Goal: Information Seeking & Learning: Compare options

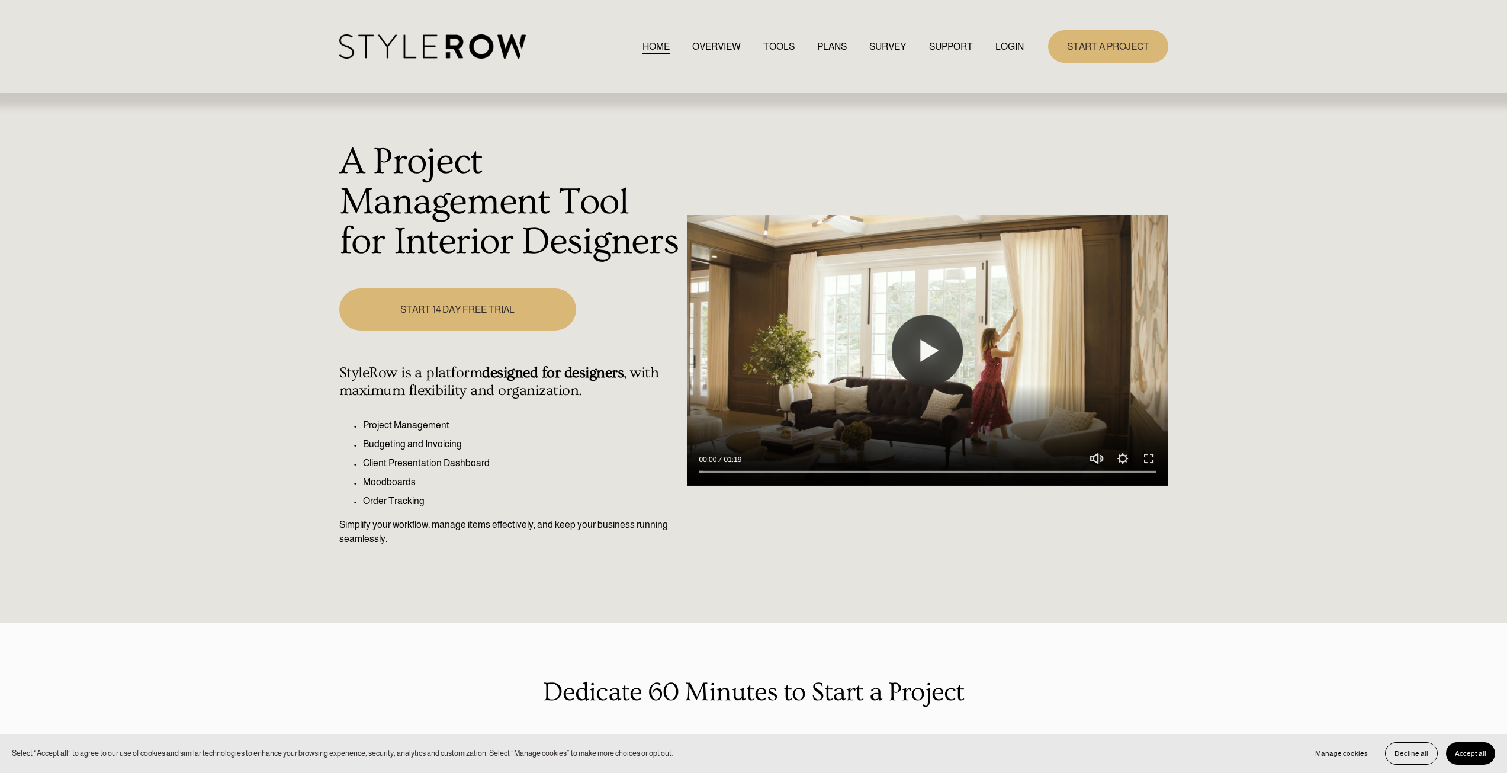
click at [1106, 43] on link "START A PROJECT" at bounding box center [1108, 46] width 120 height 33
click at [1011, 49] on link "LOGIN" at bounding box center [1010, 46] width 28 height 16
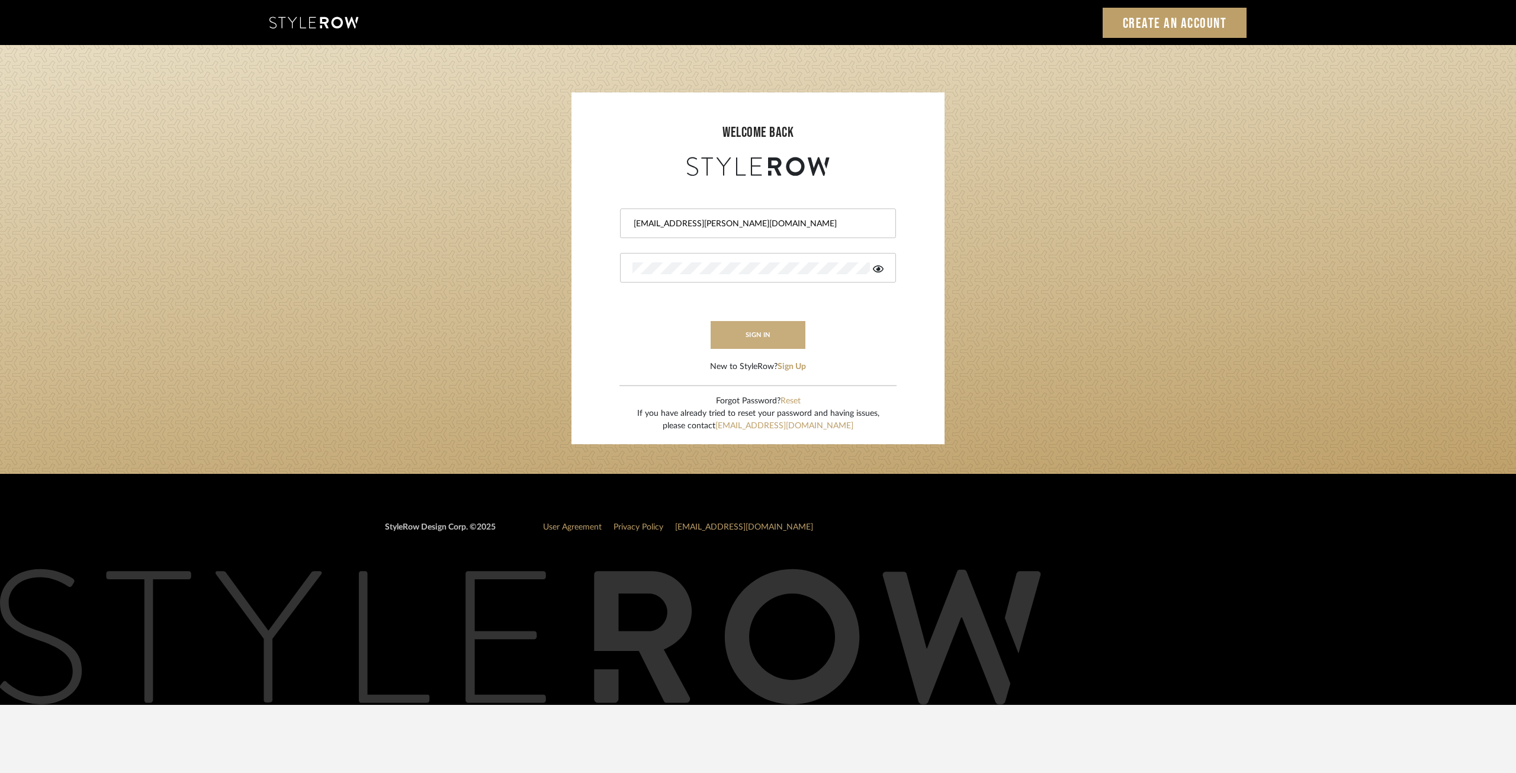
click at [773, 338] on button "sign in" at bounding box center [758, 335] width 95 height 28
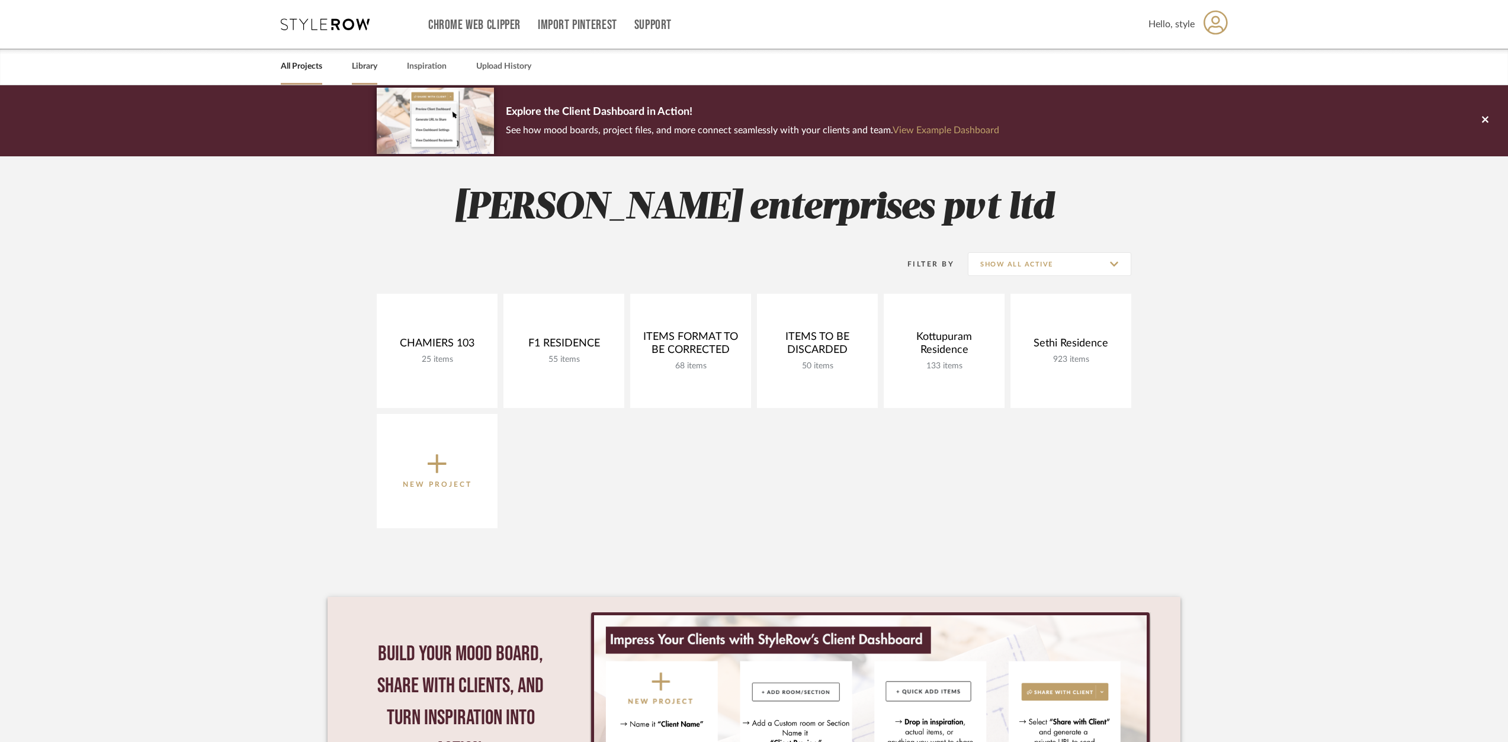
drag, startPoint x: 364, startPoint y: 66, endPoint x: 373, endPoint y: 70, distance: 9.8
click at [364, 66] on link "Library" at bounding box center [364, 67] width 25 height 16
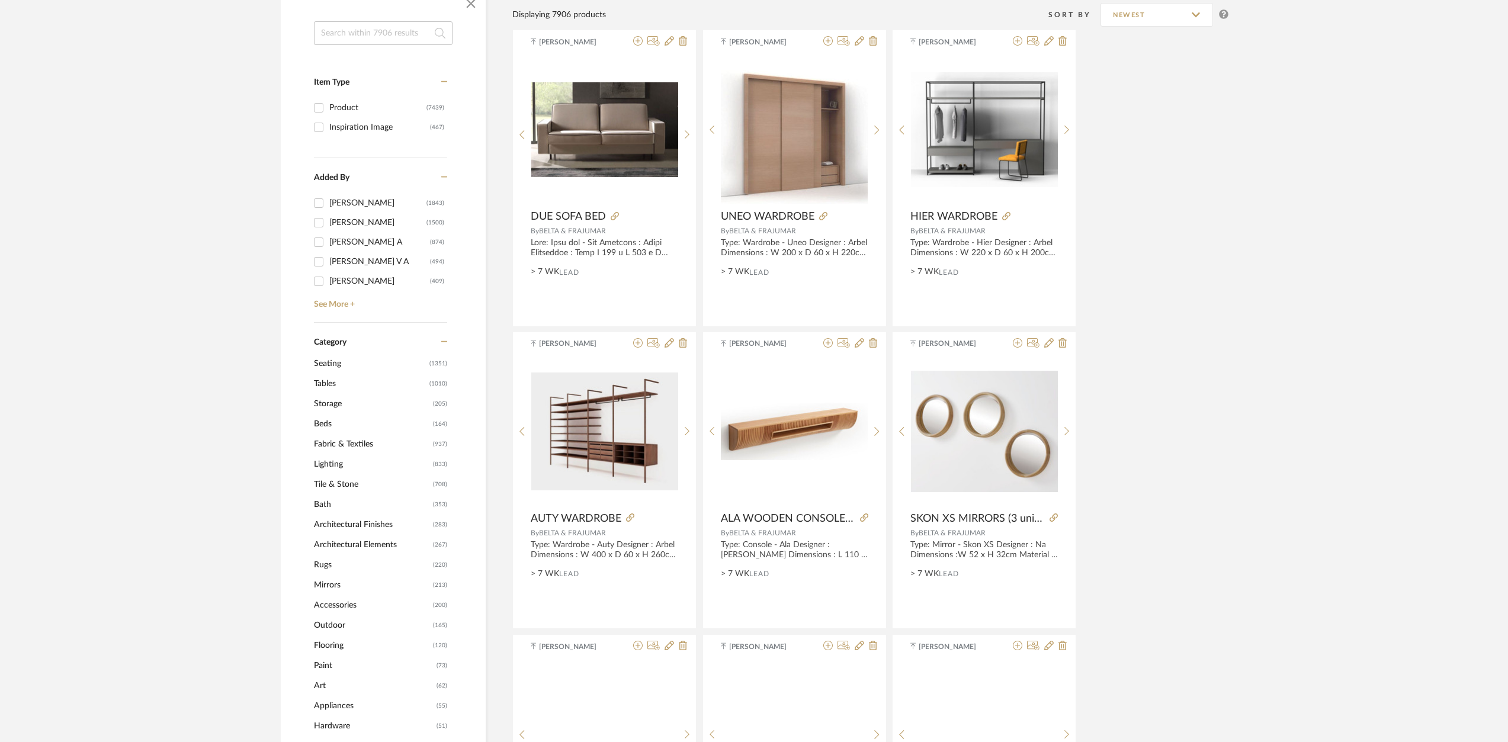
scroll to position [197, 0]
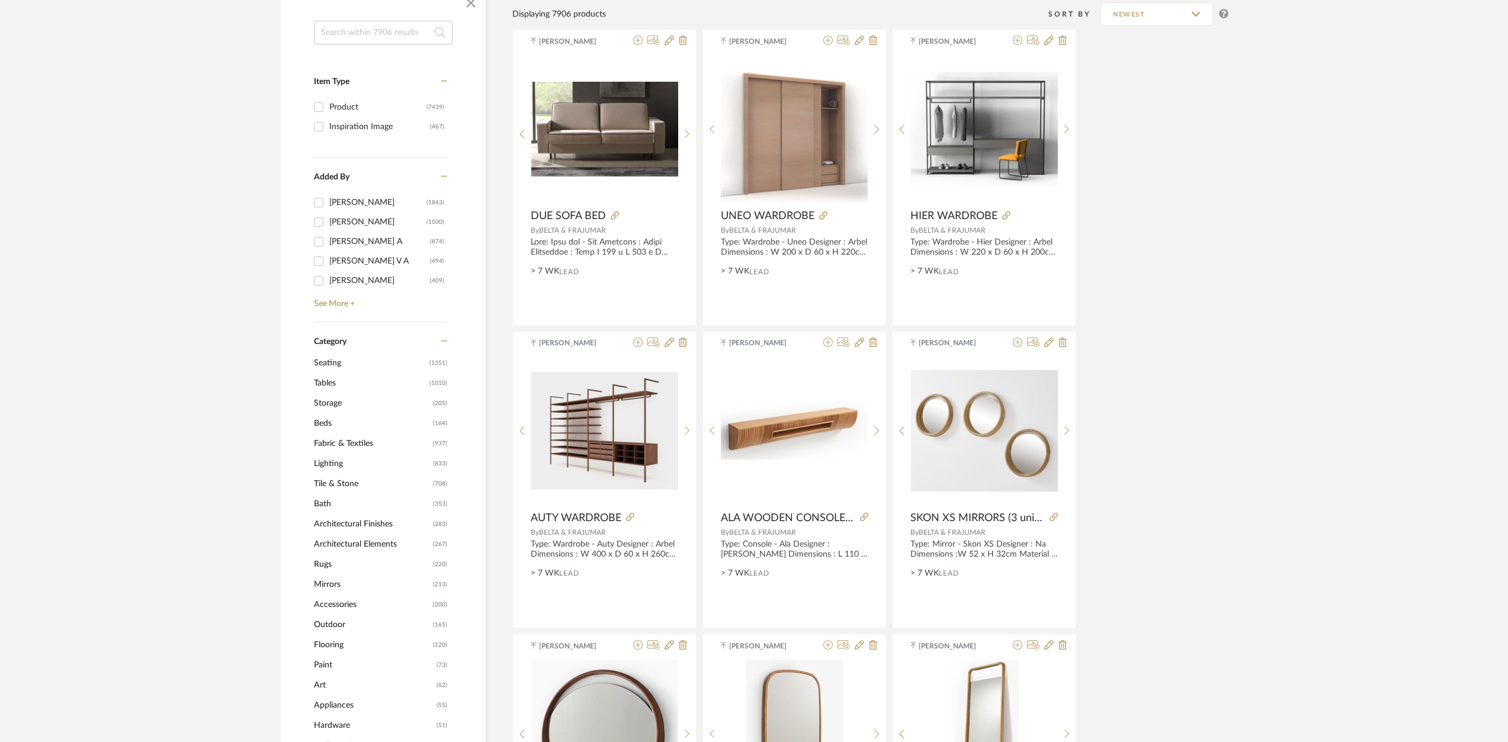
click at [335, 365] on span "Seating" at bounding box center [370, 363] width 113 height 20
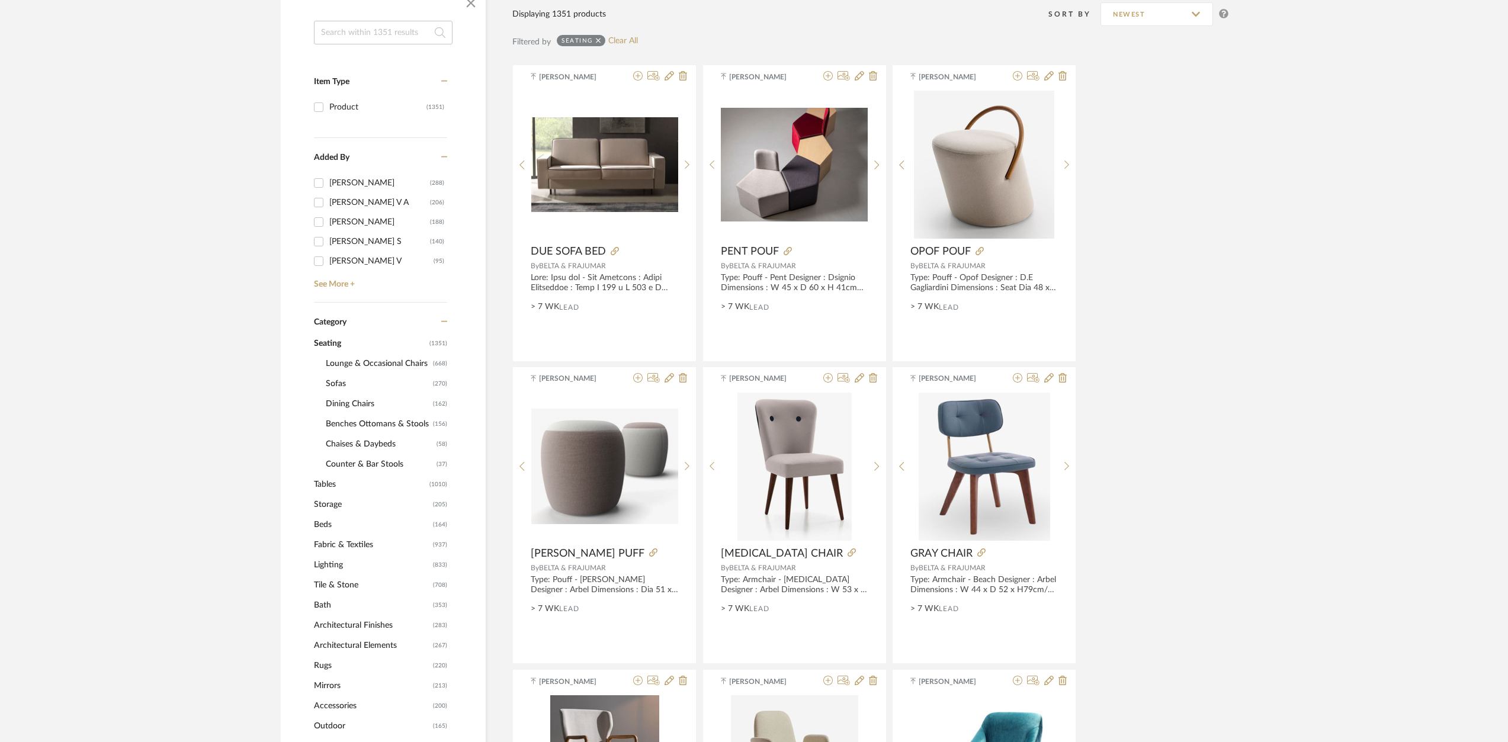
click at [355, 405] on span "Dining Chairs" at bounding box center [378, 404] width 104 height 20
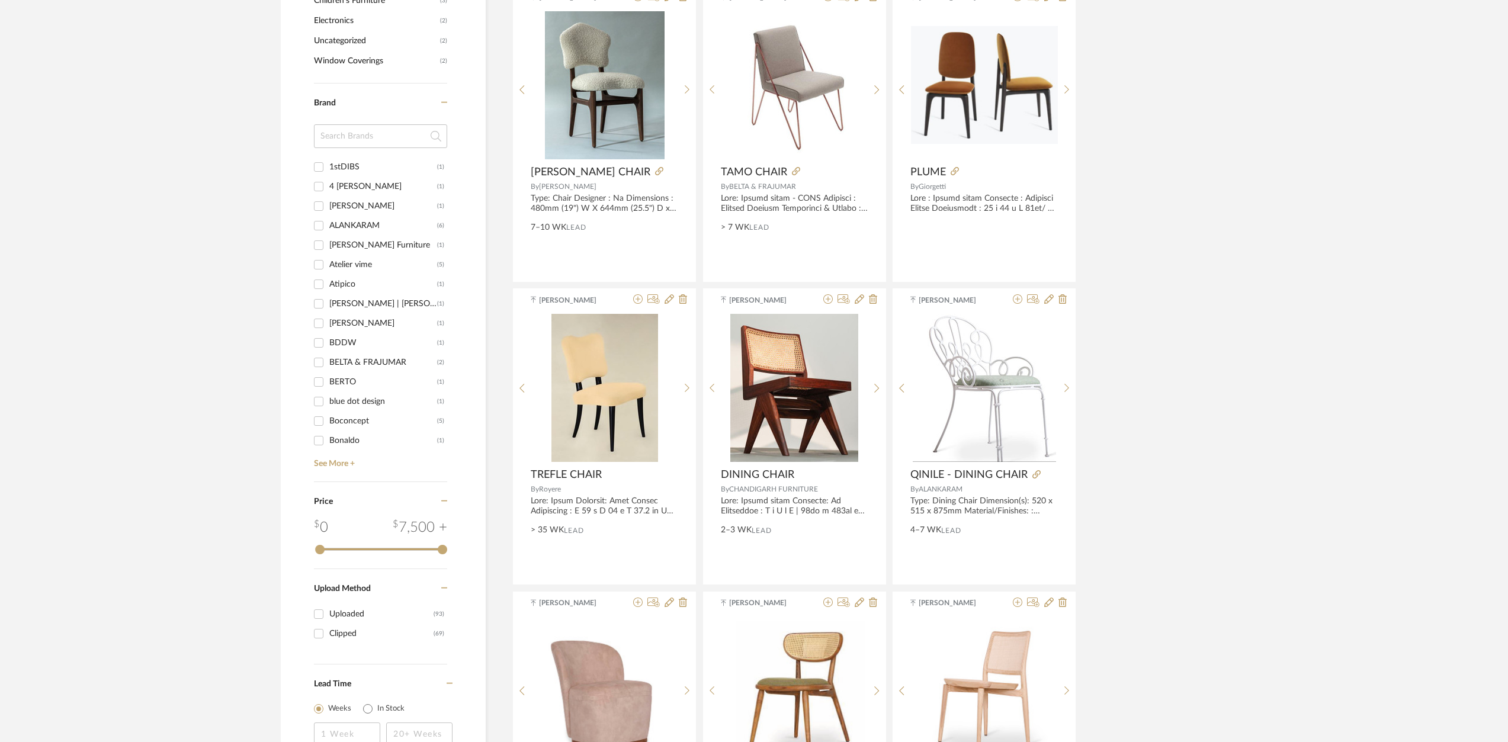
scroll to position [1597, 0]
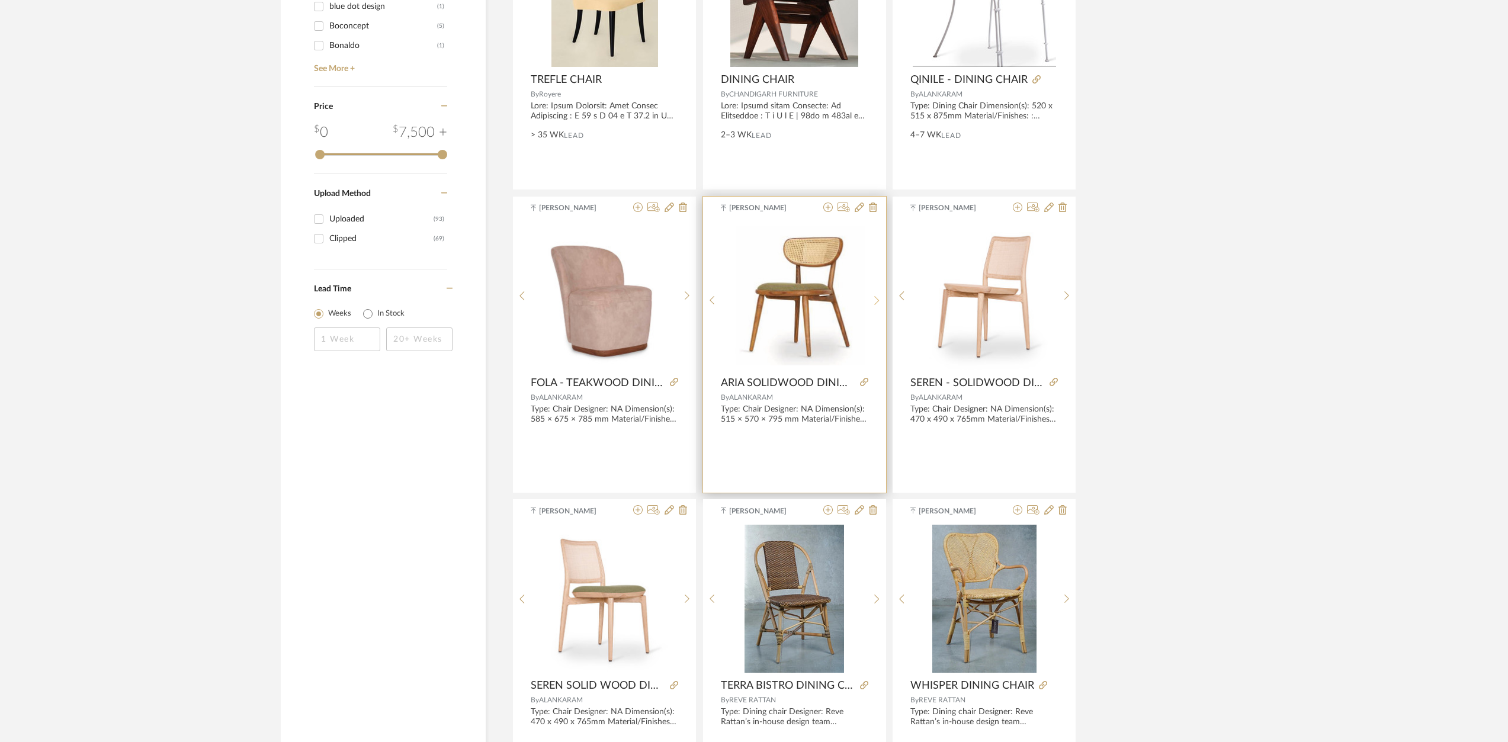
click at [883, 297] on sr-next-btn at bounding box center [877, 301] width 18 height 10
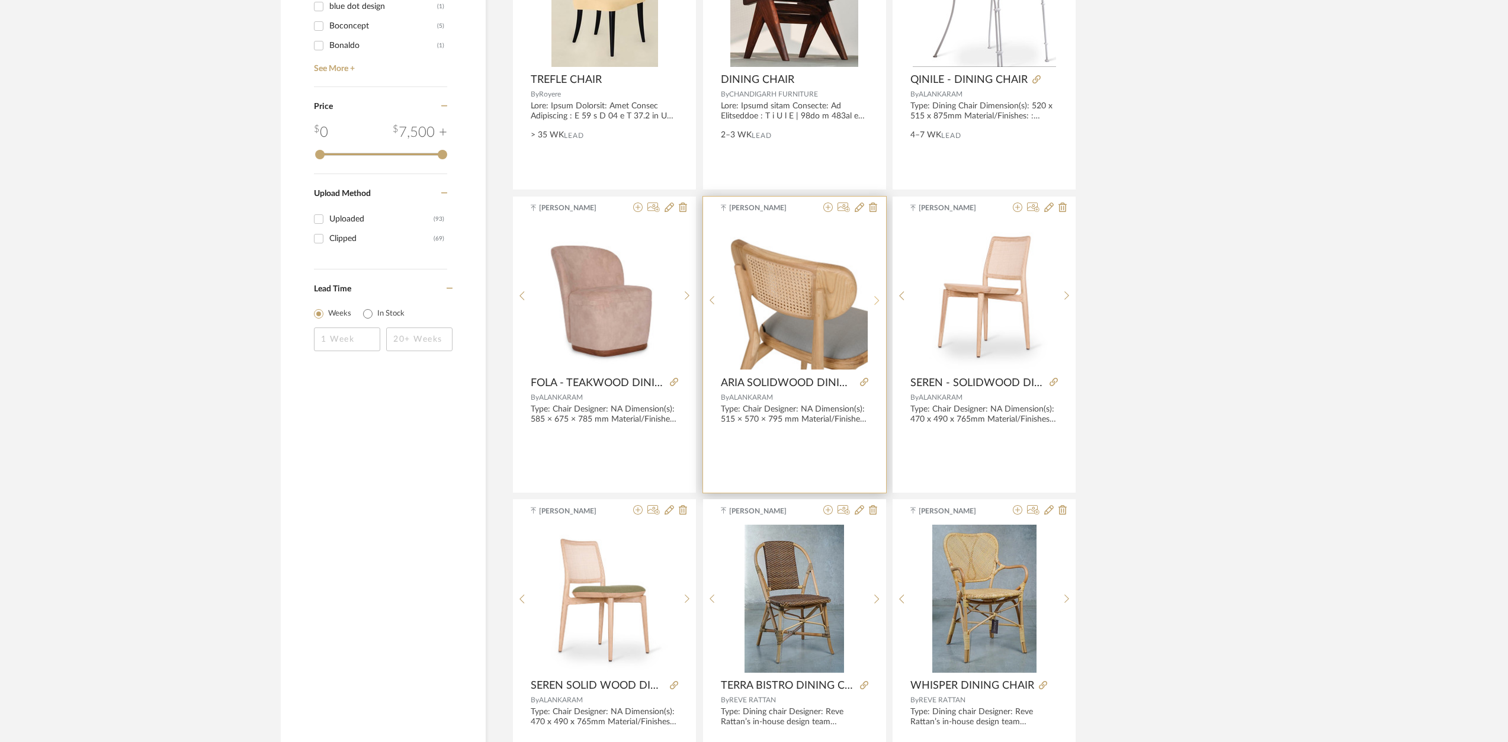
click at [883, 297] on sr-next-btn at bounding box center [877, 301] width 18 height 10
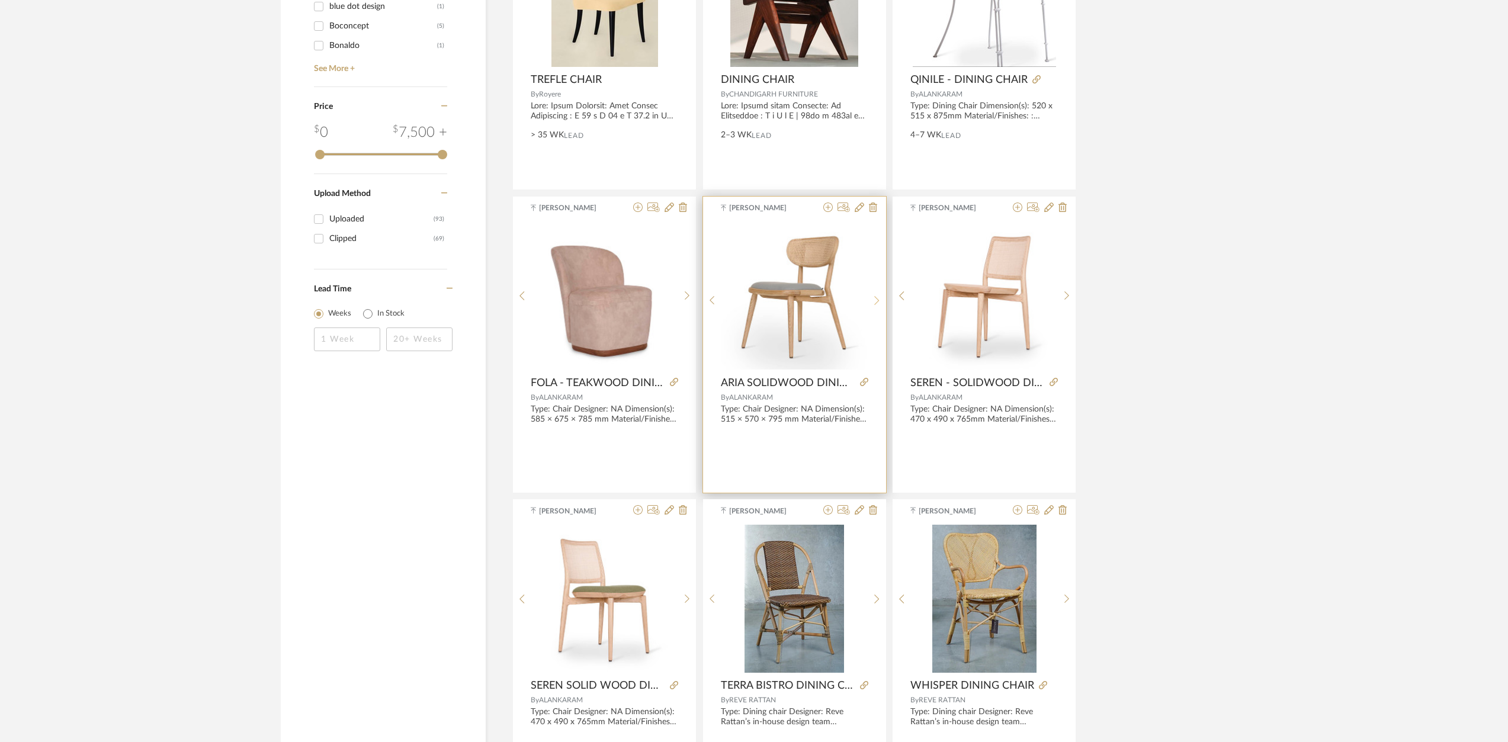
click at [883, 297] on sr-next-btn at bounding box center [877, 301] width 18 height 10
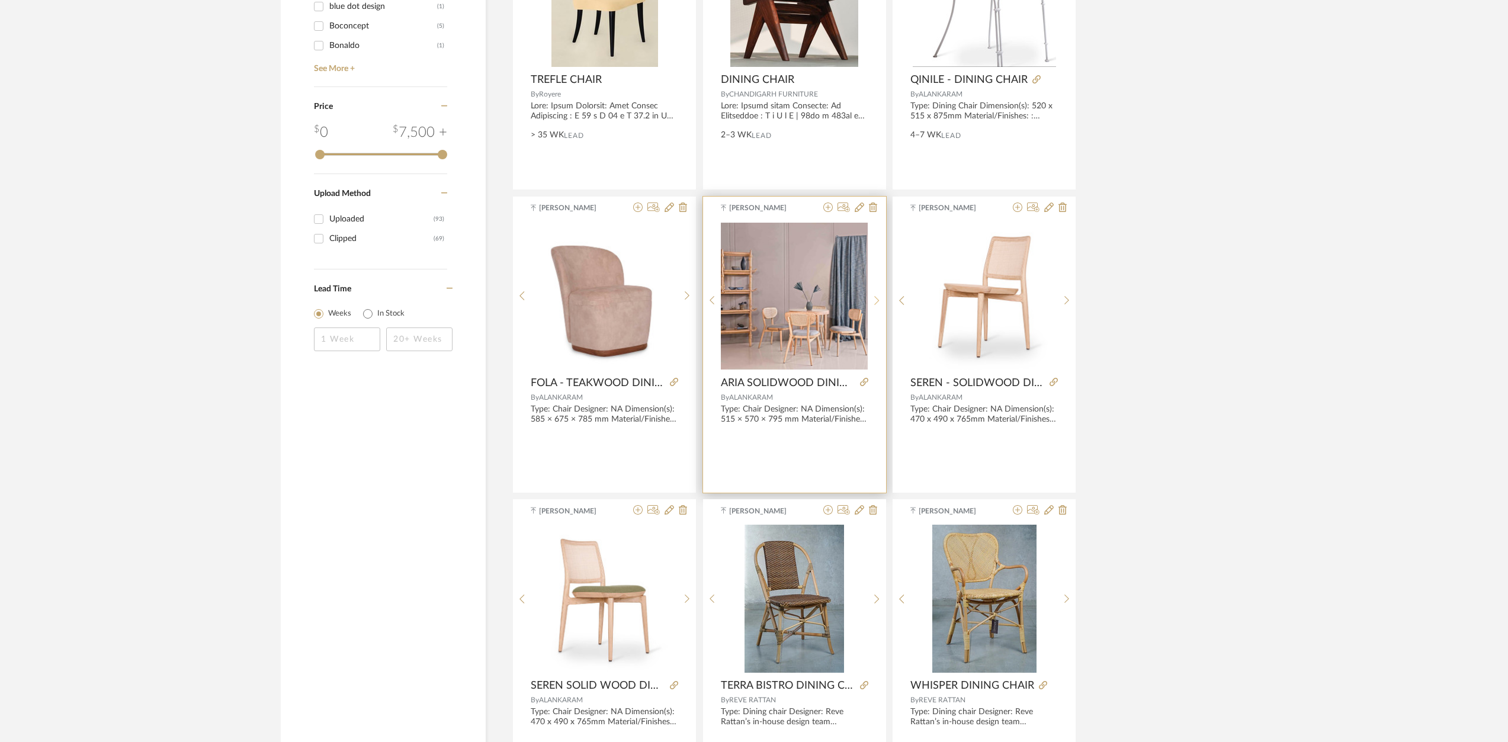
click at [876, 304] on icon at bounding box center [876, 301] width 5 height 10
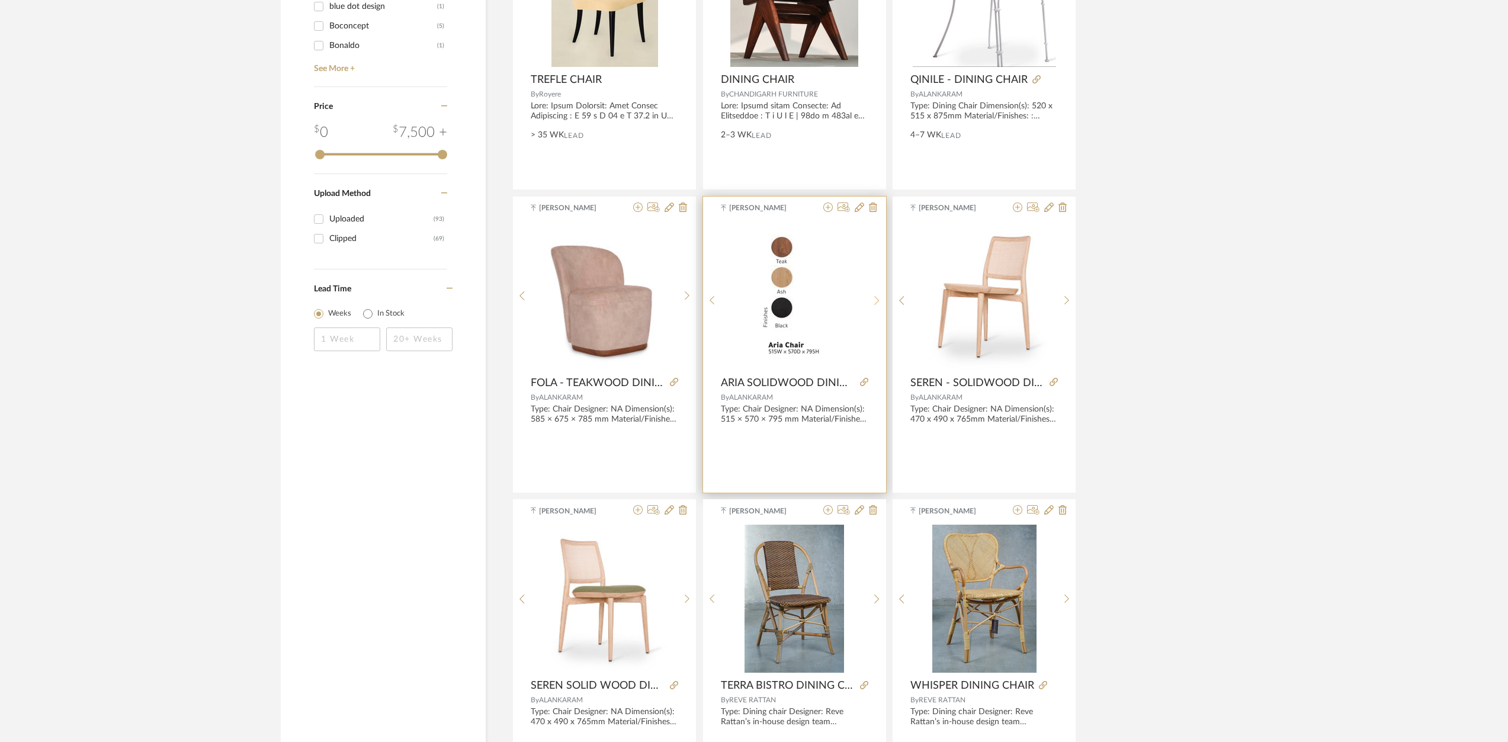
click at [876, 304] on icon at bounding box center [876, 301] width 5 height 10
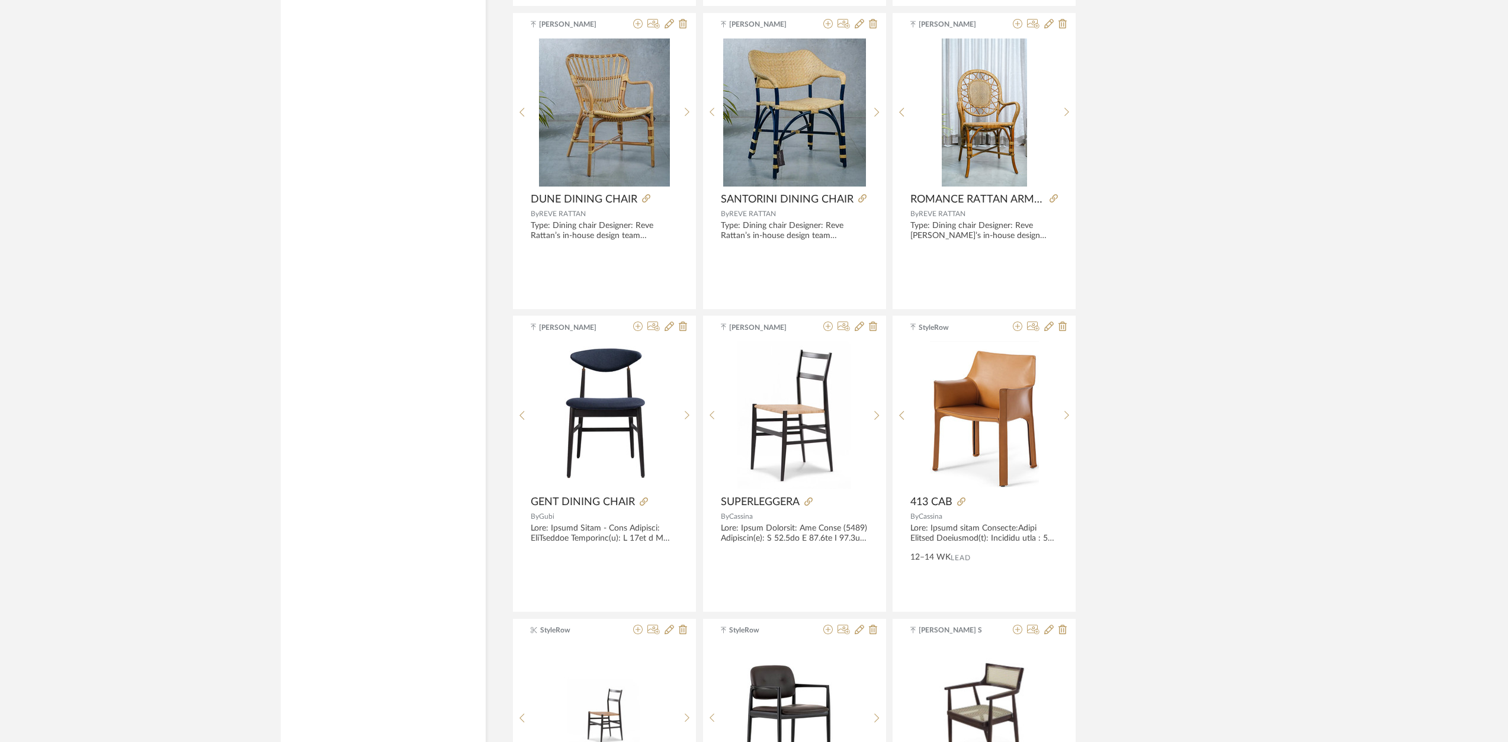
scroll to position [2584, 0]
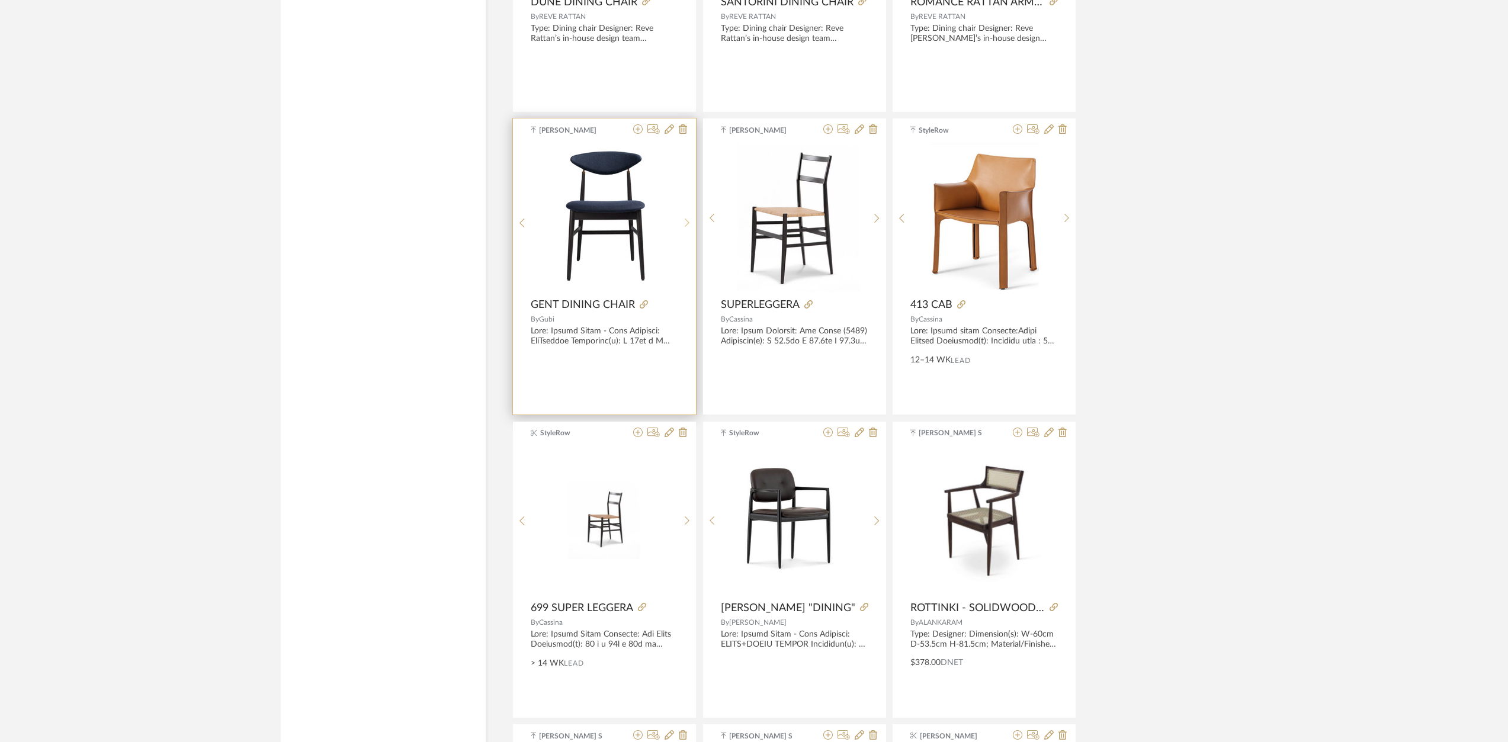
click at [686, 220] on icon at bounding box center [687, 223] width 5 height 10
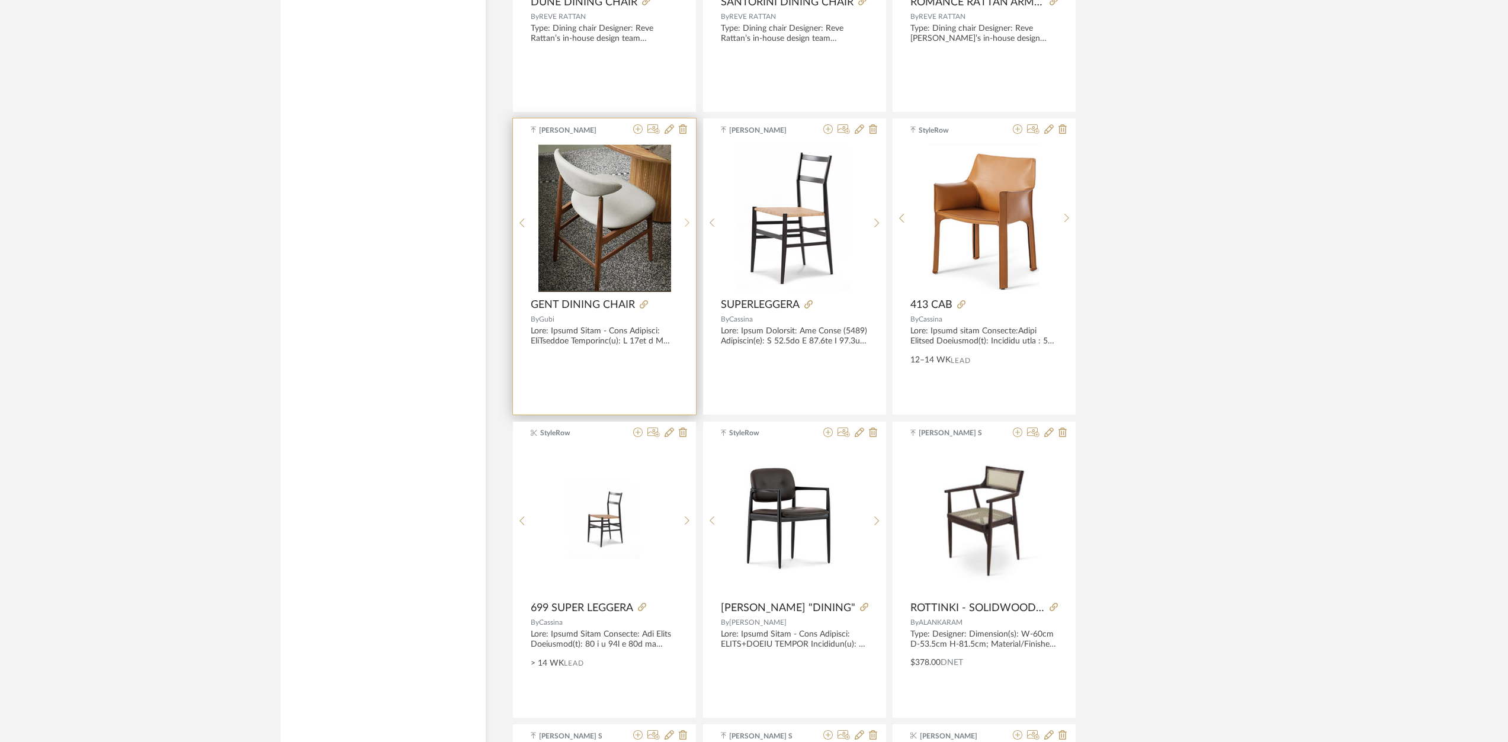
click at [686, 220] on icon at bounding box center [687, 223] width 5 height 10
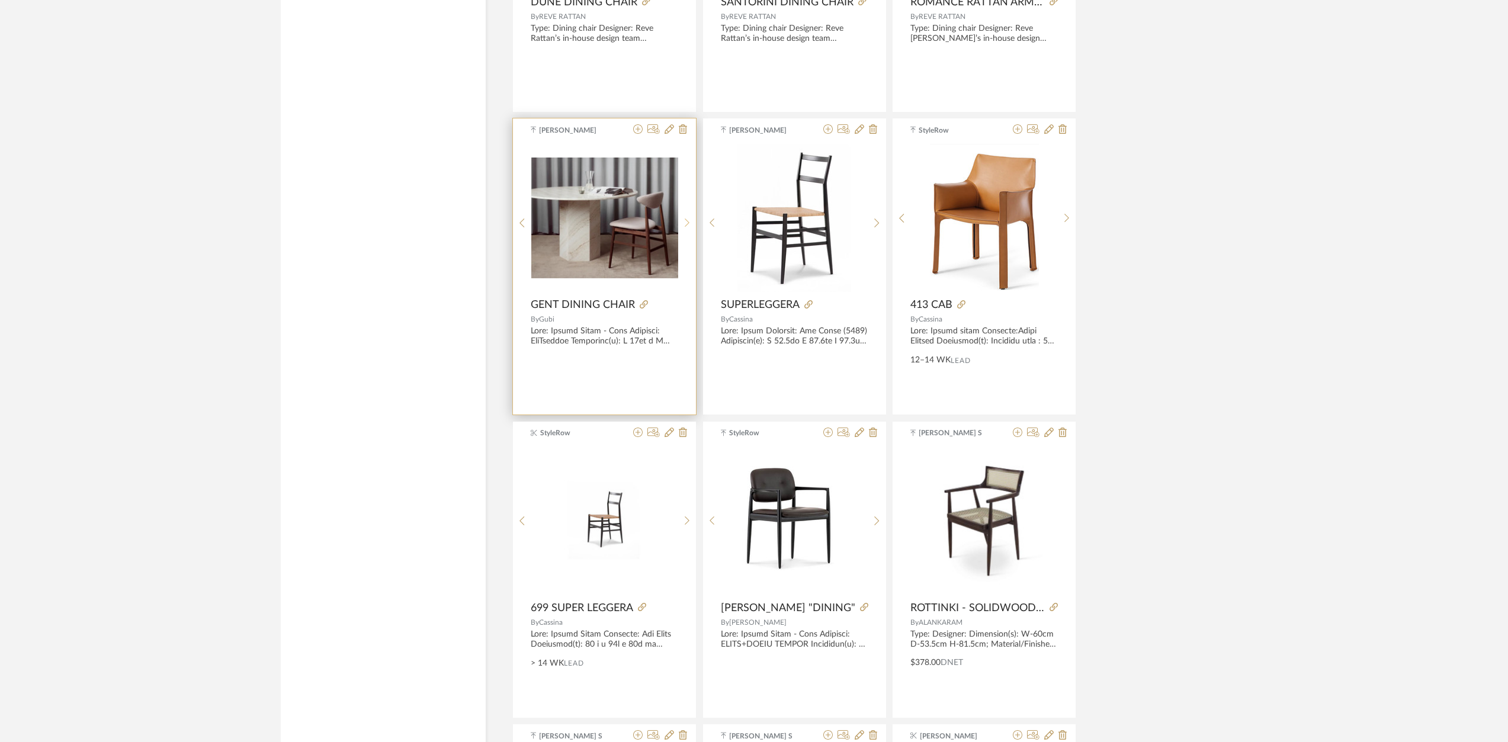
click at [686, 220] on icon at bounding box center [687, 223] width 5 height 10
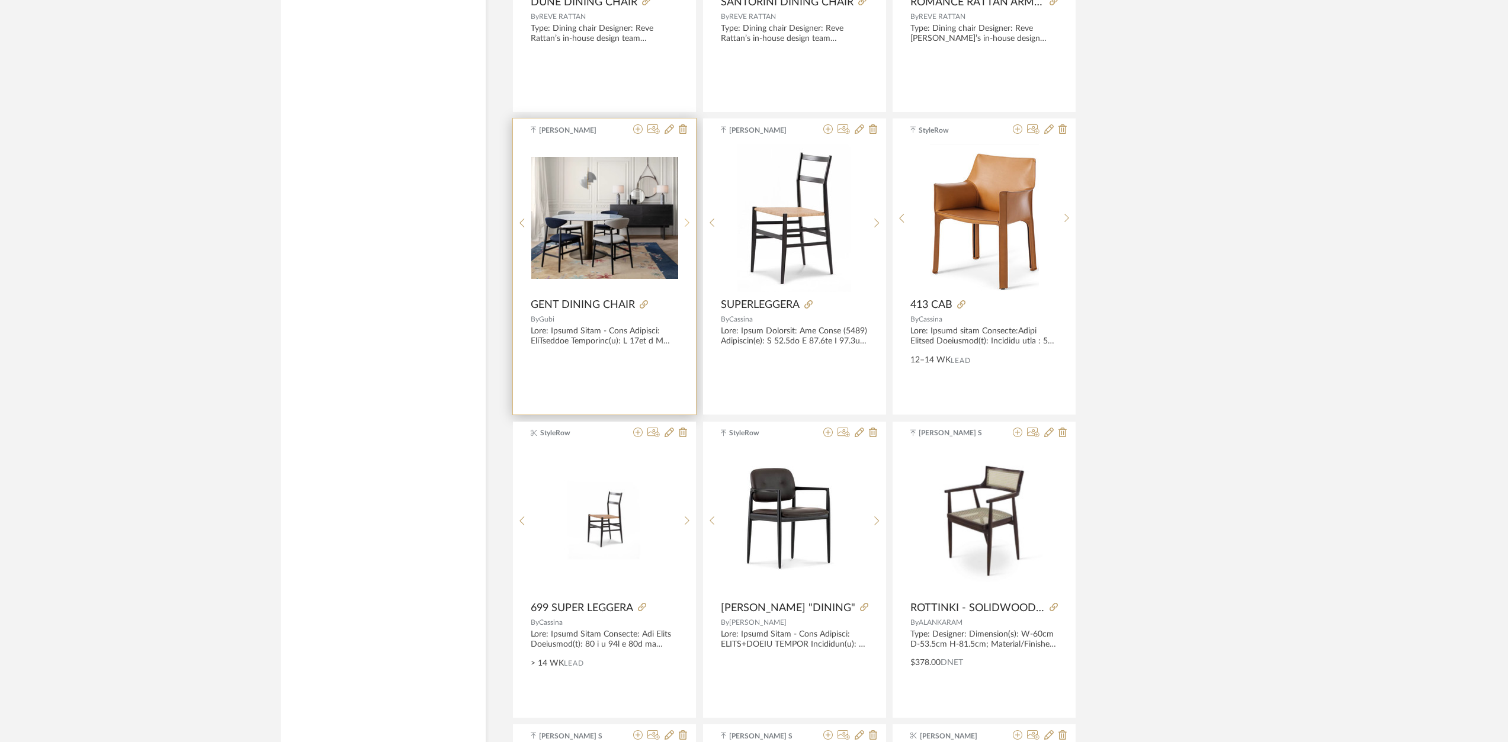
click at [686, 220] on icon at bounding box center [687, 223] width 5 height 10
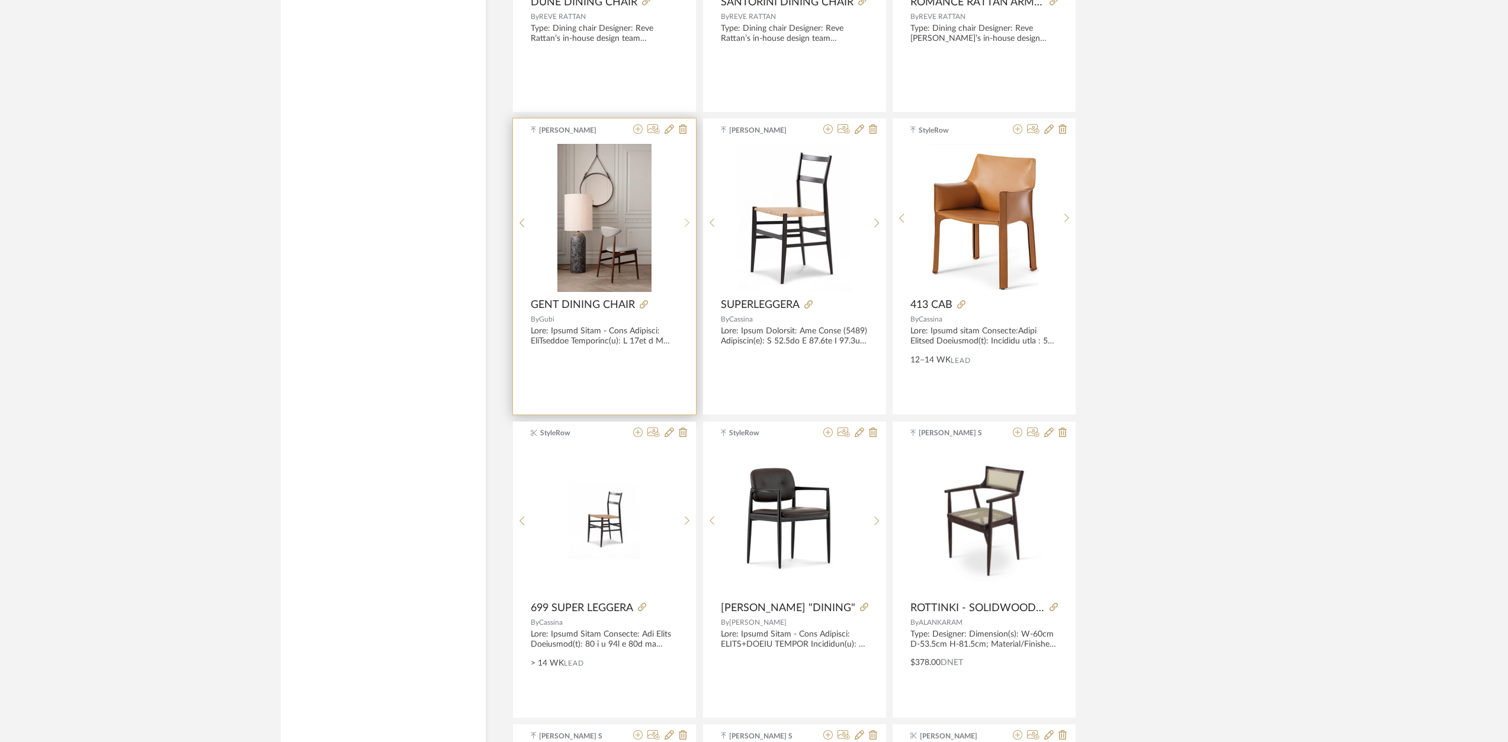
click at [686, 220] on icon at bounding box center [687, 223] width 5 height 10
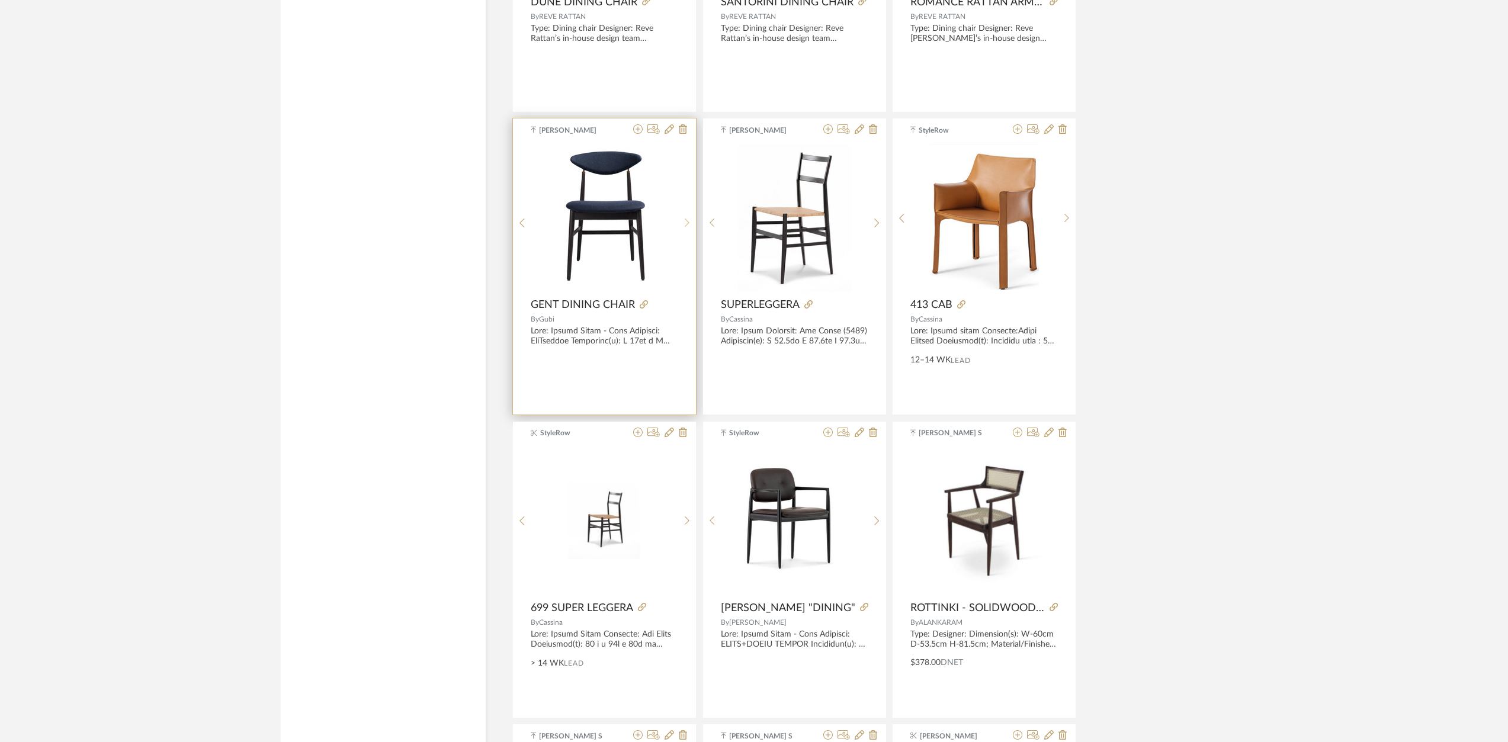
click at [686, 220] on icon at bounding box center [687, 223] width 5 height 10
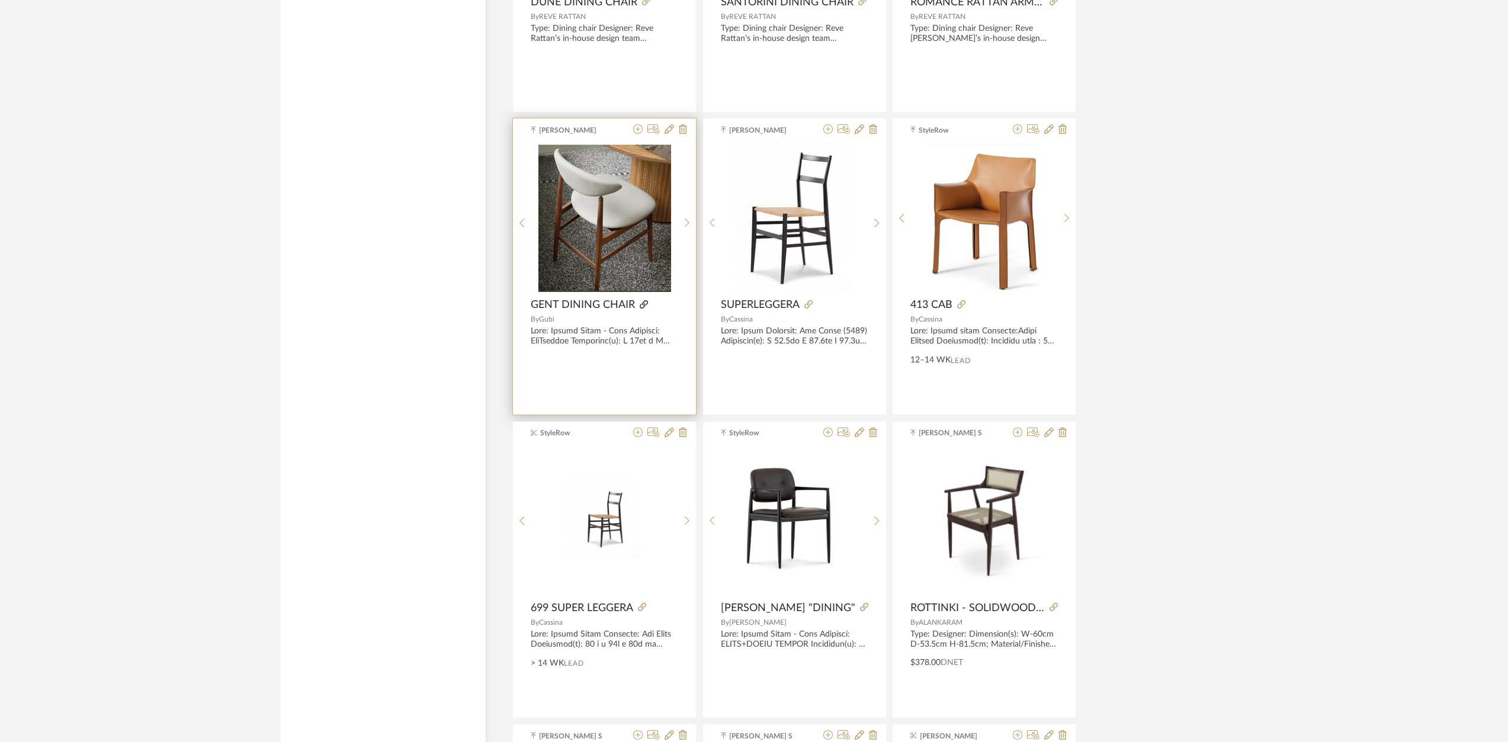
click at [644, 304] on icon at bounding box center [644, 304] width 8 height 8
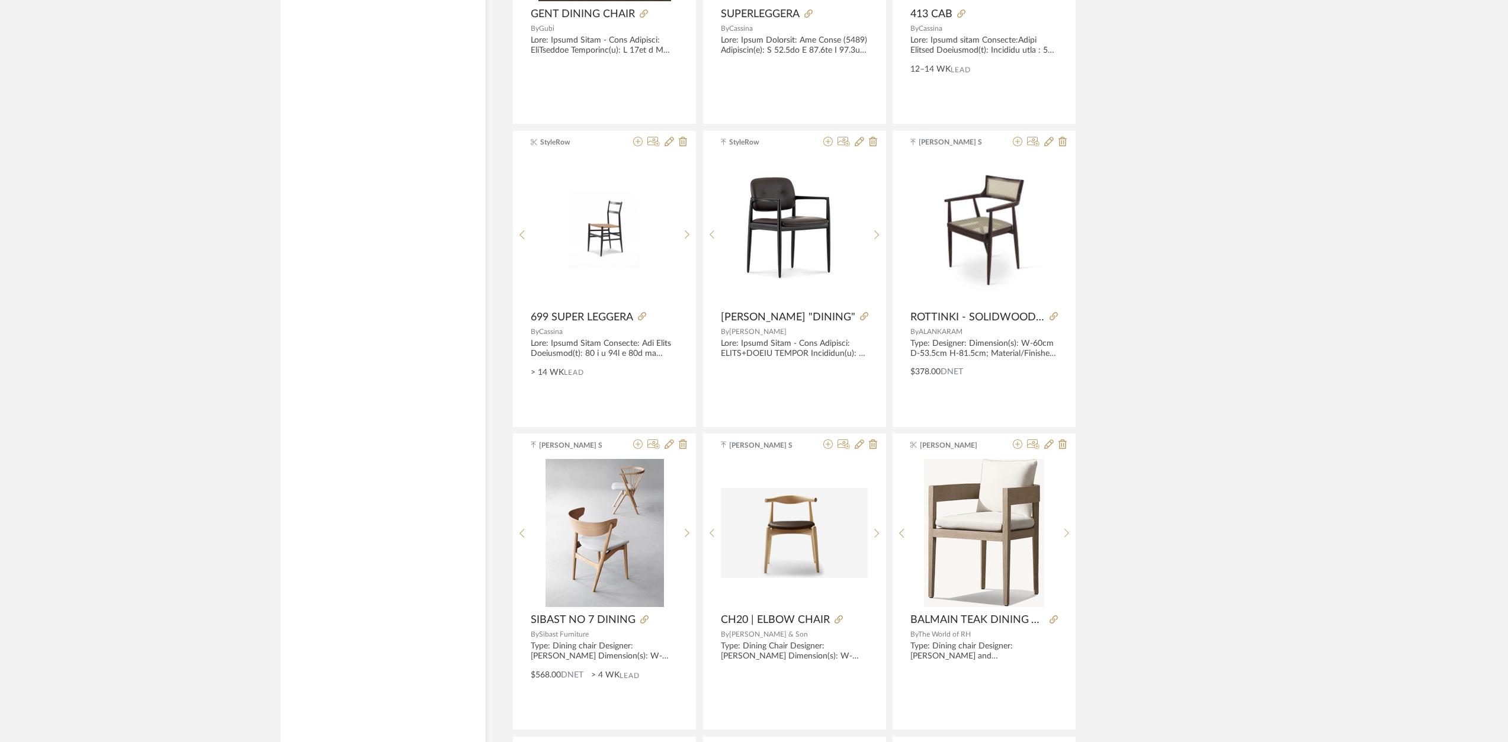
scroll to position [2979, 0]
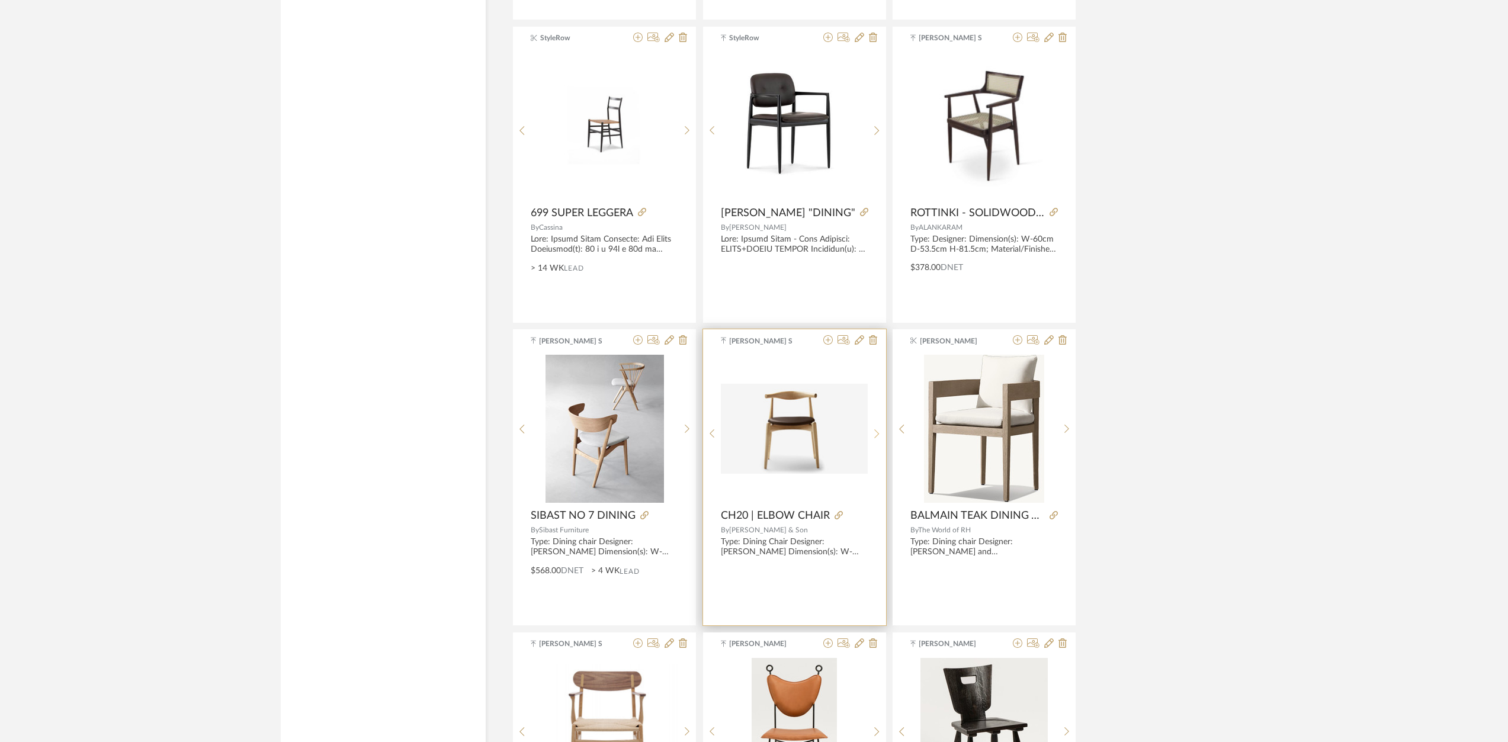
click at [875, 432] on icon at bounding box center [876, 434] width 5 height 10
click at [874, 439] on div at bounding box center [877, 434] width 18 height 158
click at [837, 515] on icon at bounding box center [838, 515] width 8 height 8
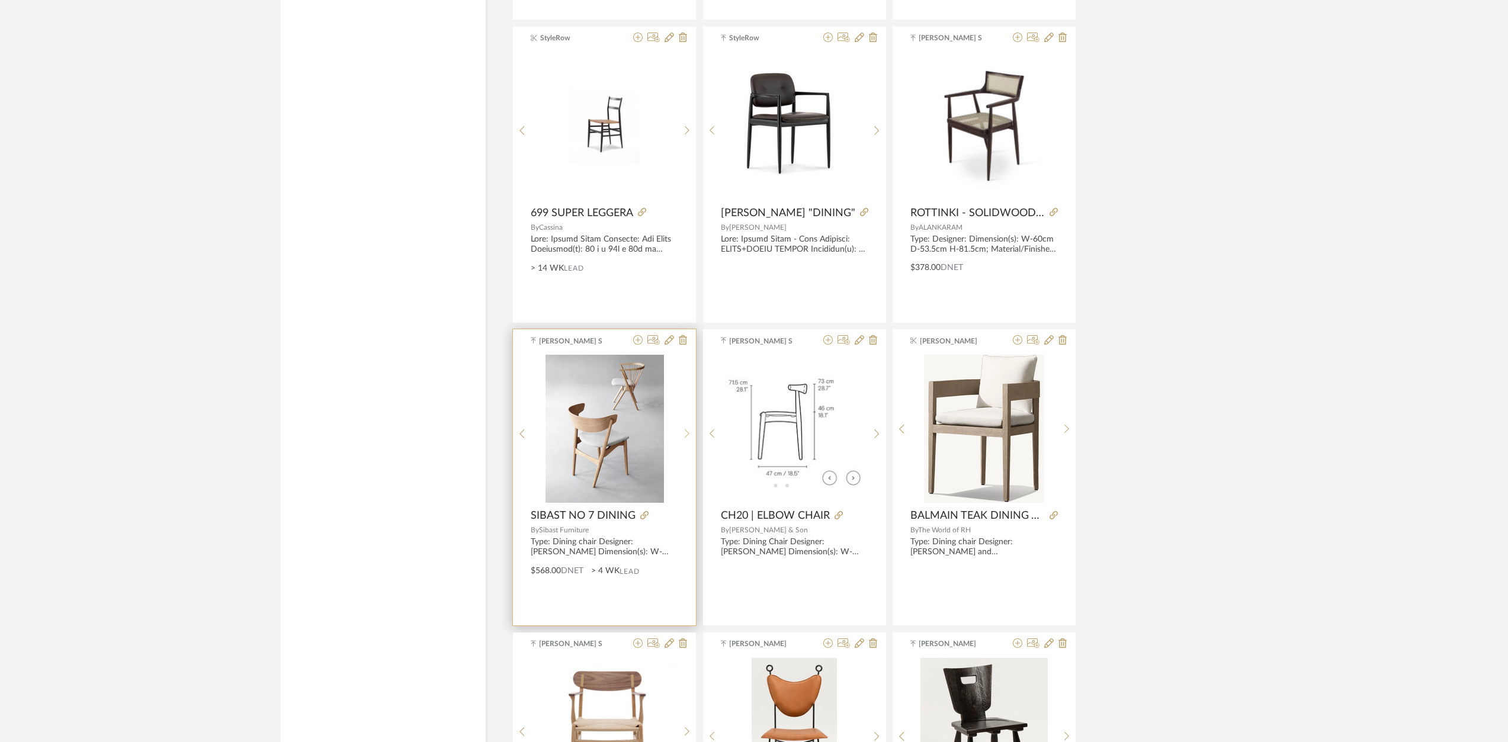
click at [686, 436] on icon at bounding box center [687, 434] width 5 height 10
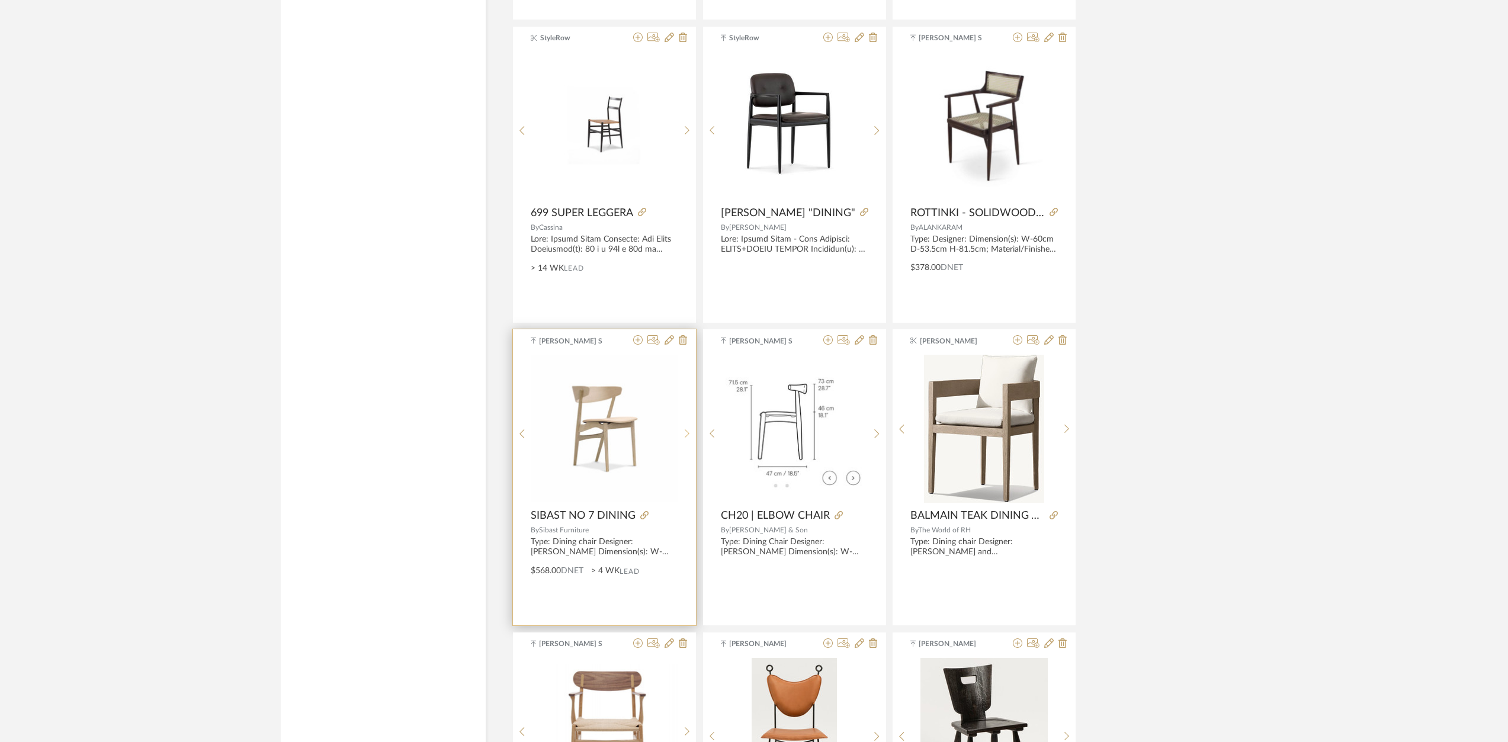
click at [686, 436] on icon at bounding box center [687, 434] width 5 height 10
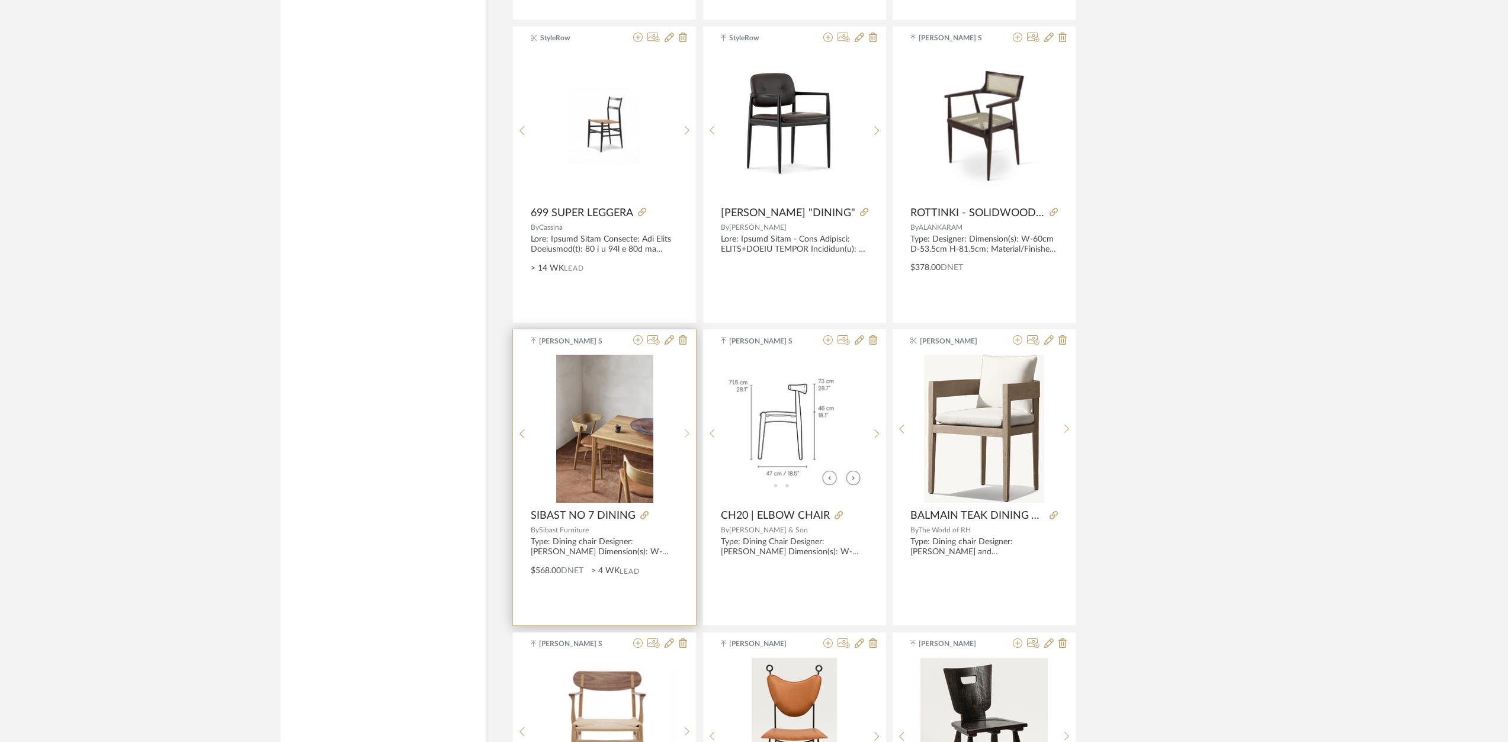
click at [686, 436] on icon at bounding box center [687, 434] width 5 height 10
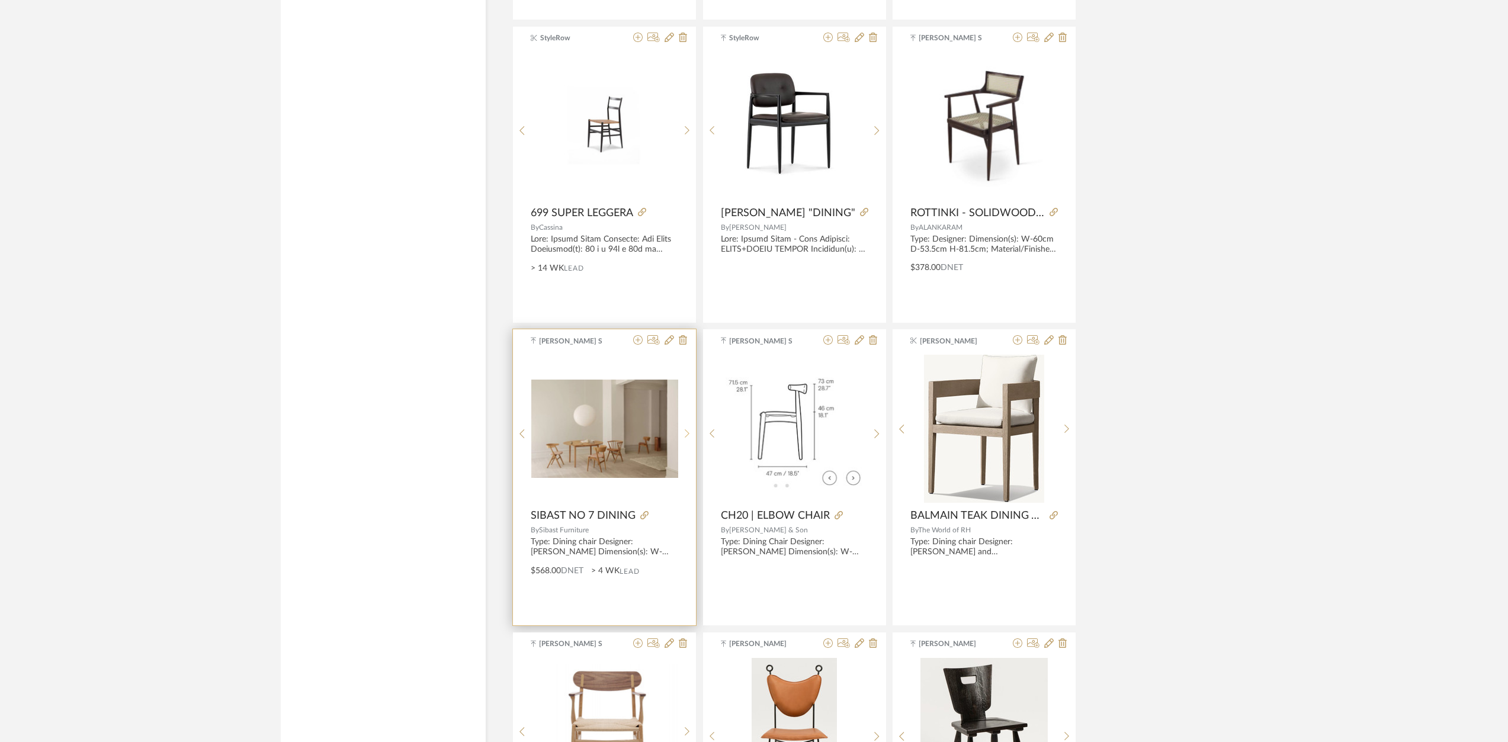
click at [686, 436] on icon at bounding box center [687, 434] width 5 height 10
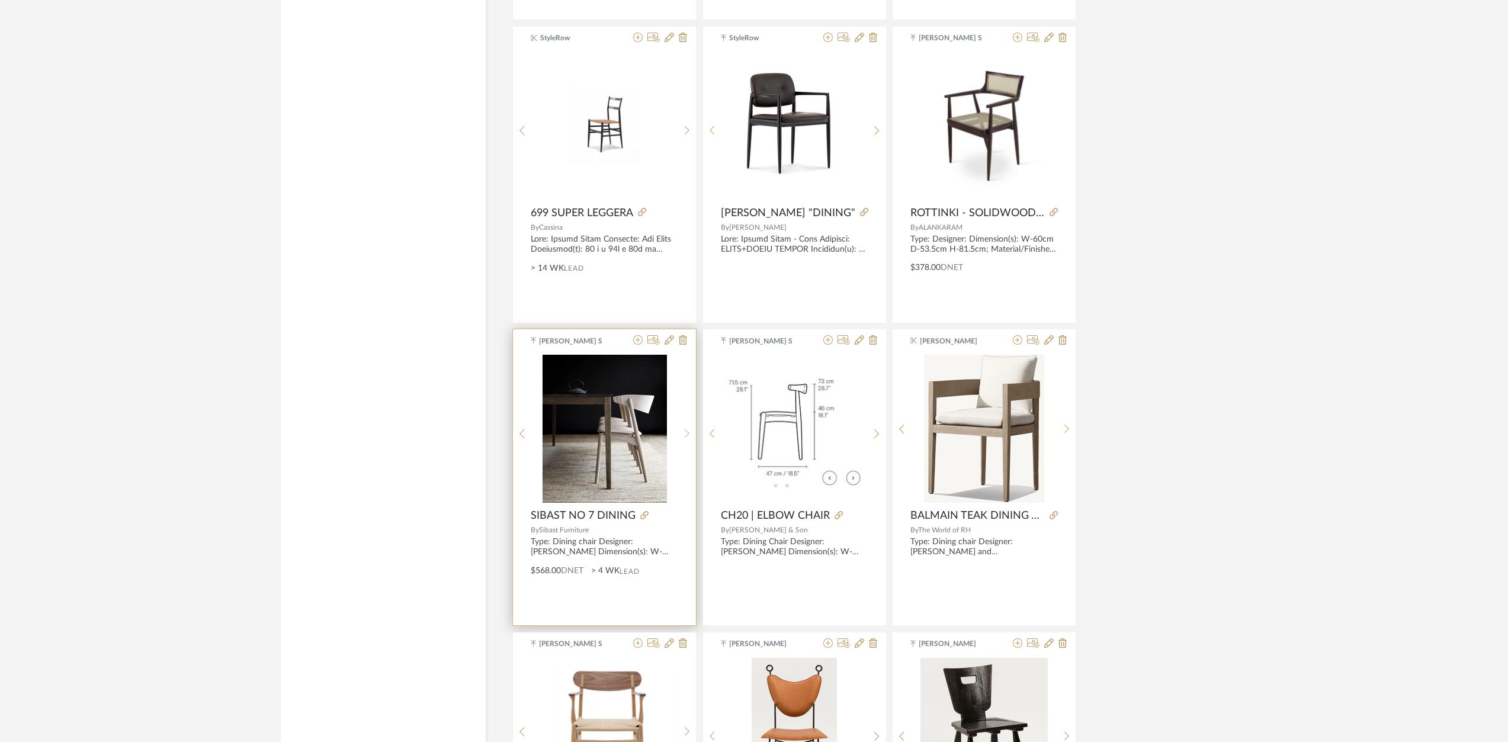
click at [686, 436] on icon at bounding box center [687, 434] width 5 height 10
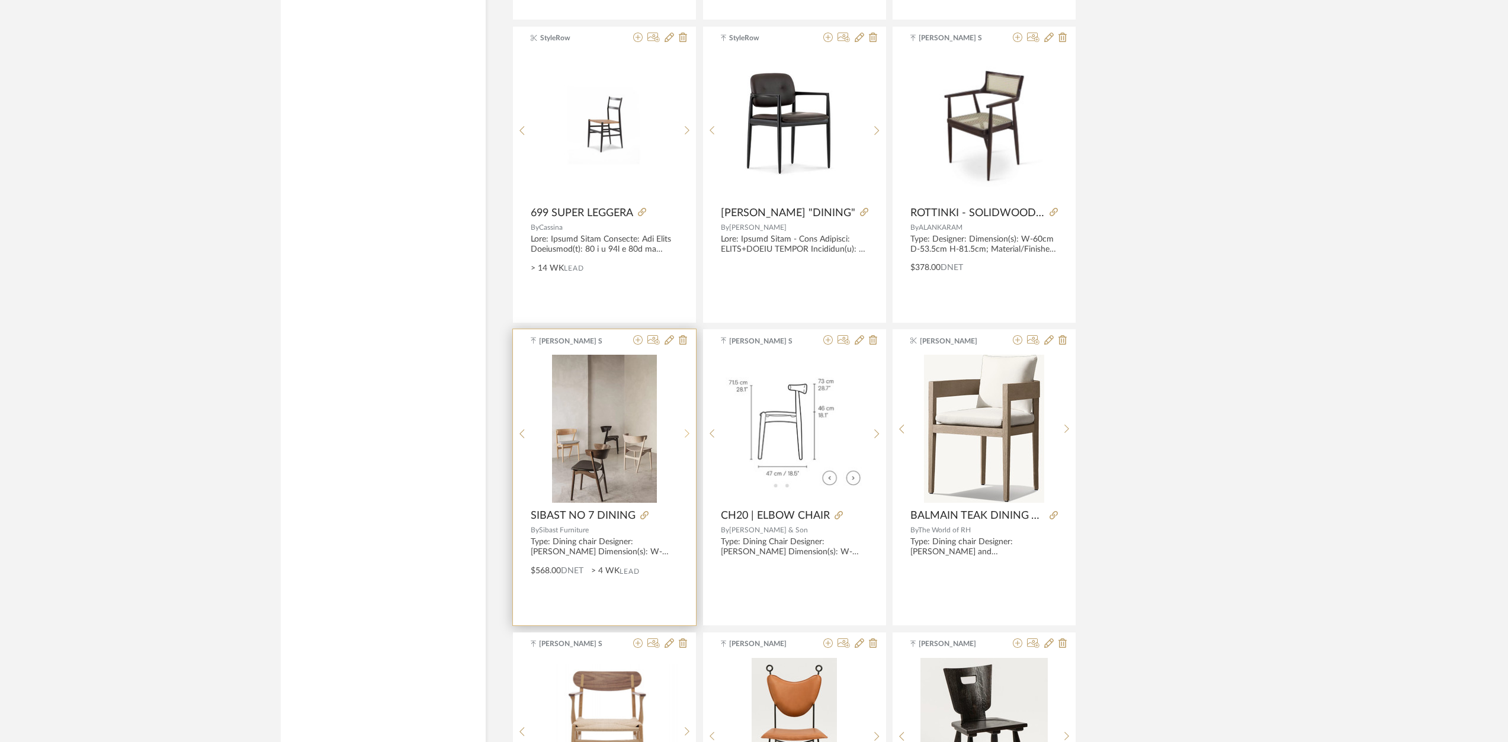
click at [686, 436] on icon at bounding box center [687, 434] width 5 height 10
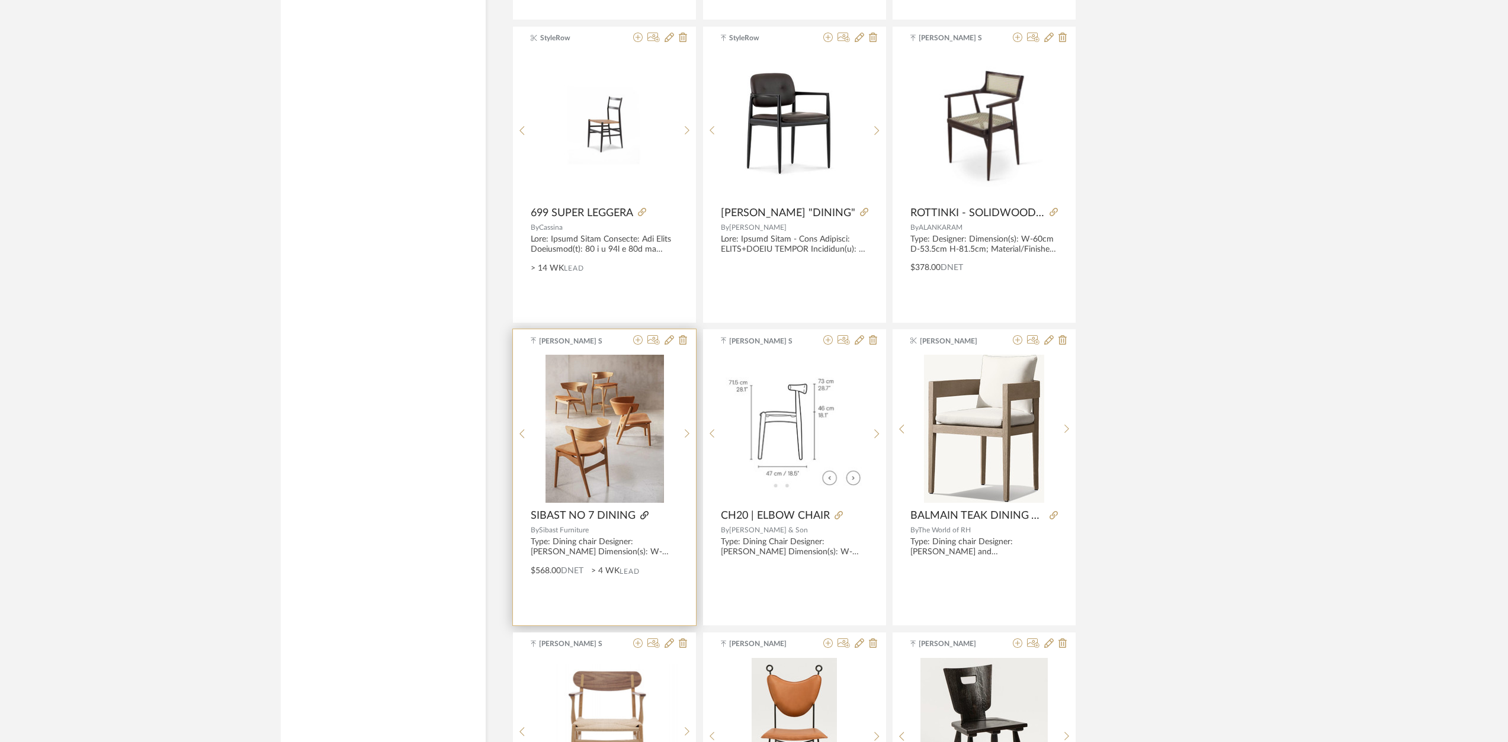
click at [642, 516] on icon at bounding box center [644, 515] width 8 height 8
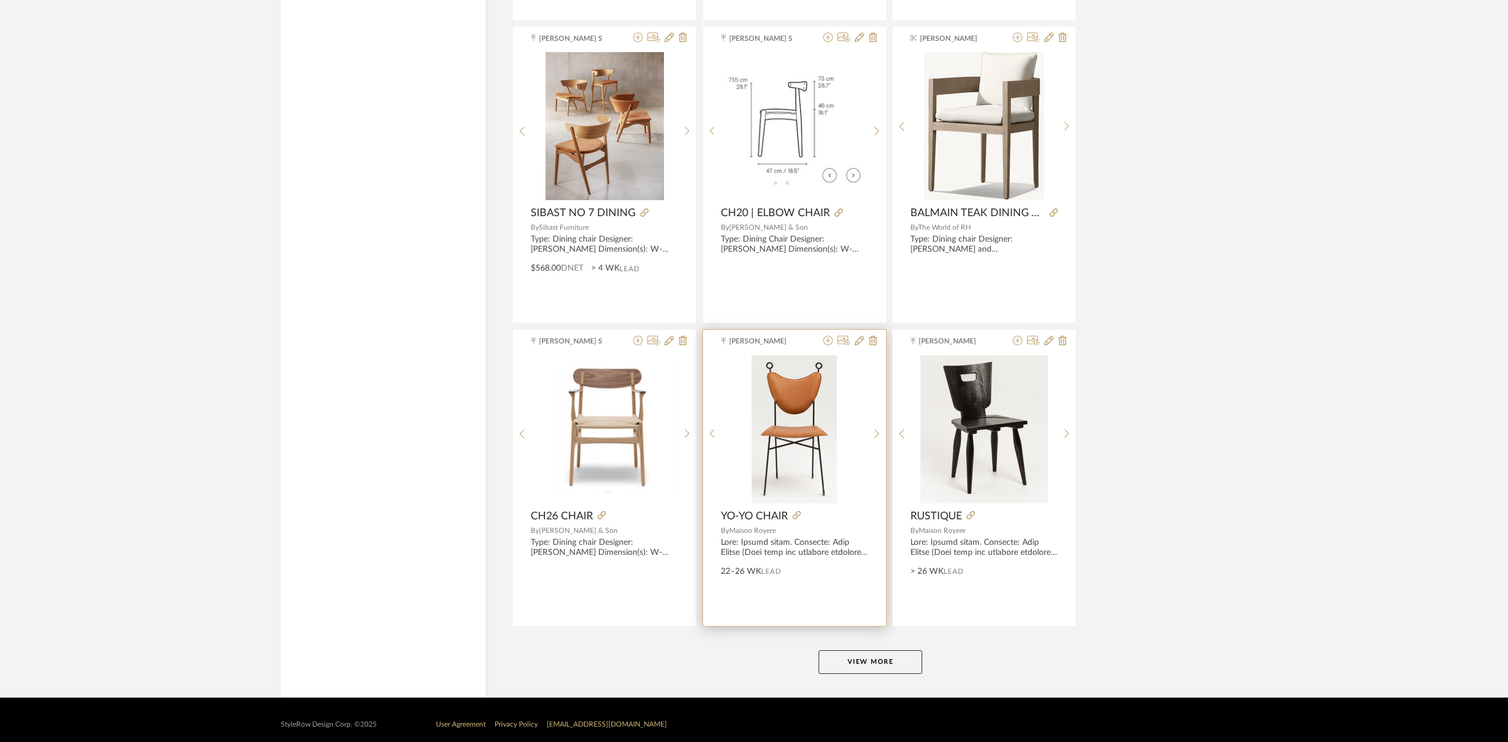
scroll to position [3292, 0]
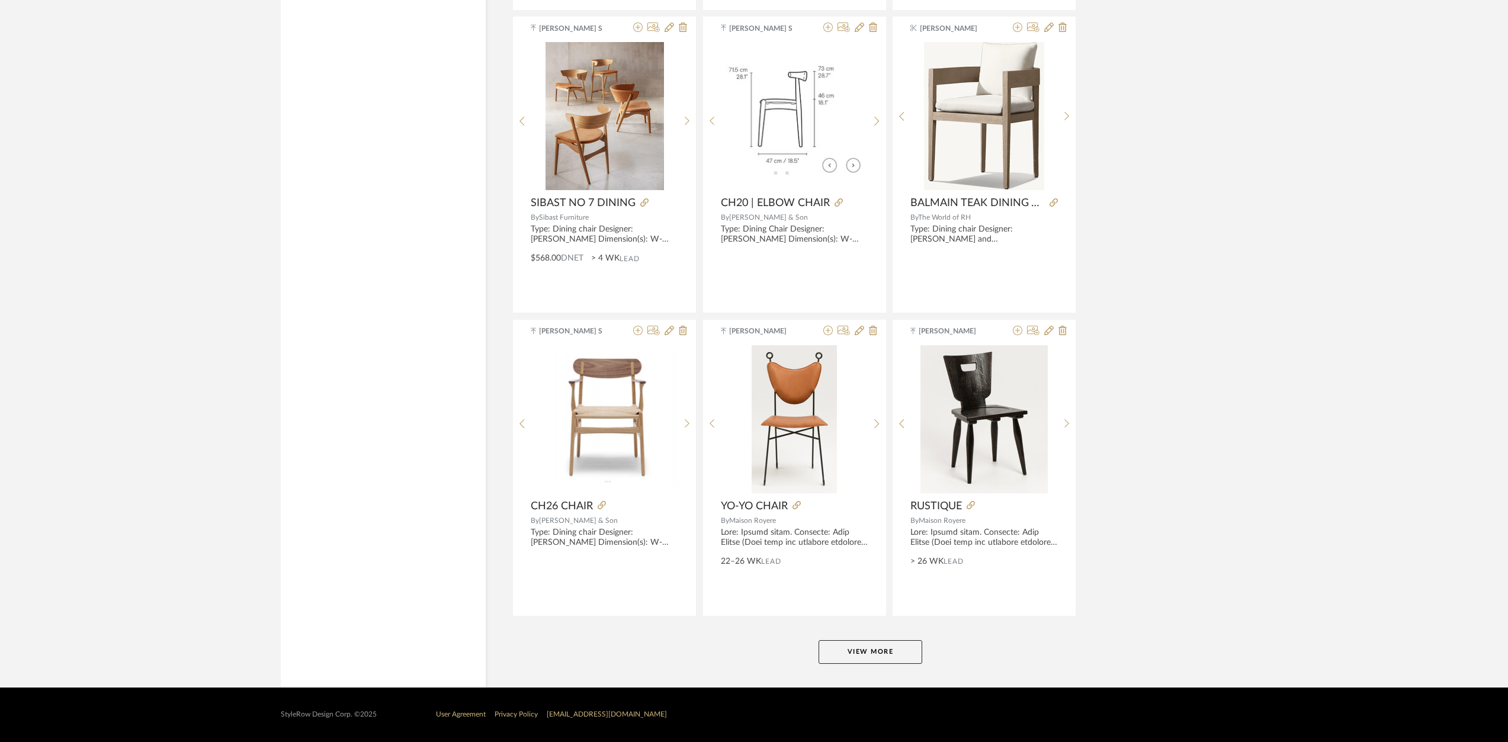
click at [888, 650] on button "View More" at bounding box center [870, 652] width 104 height 24
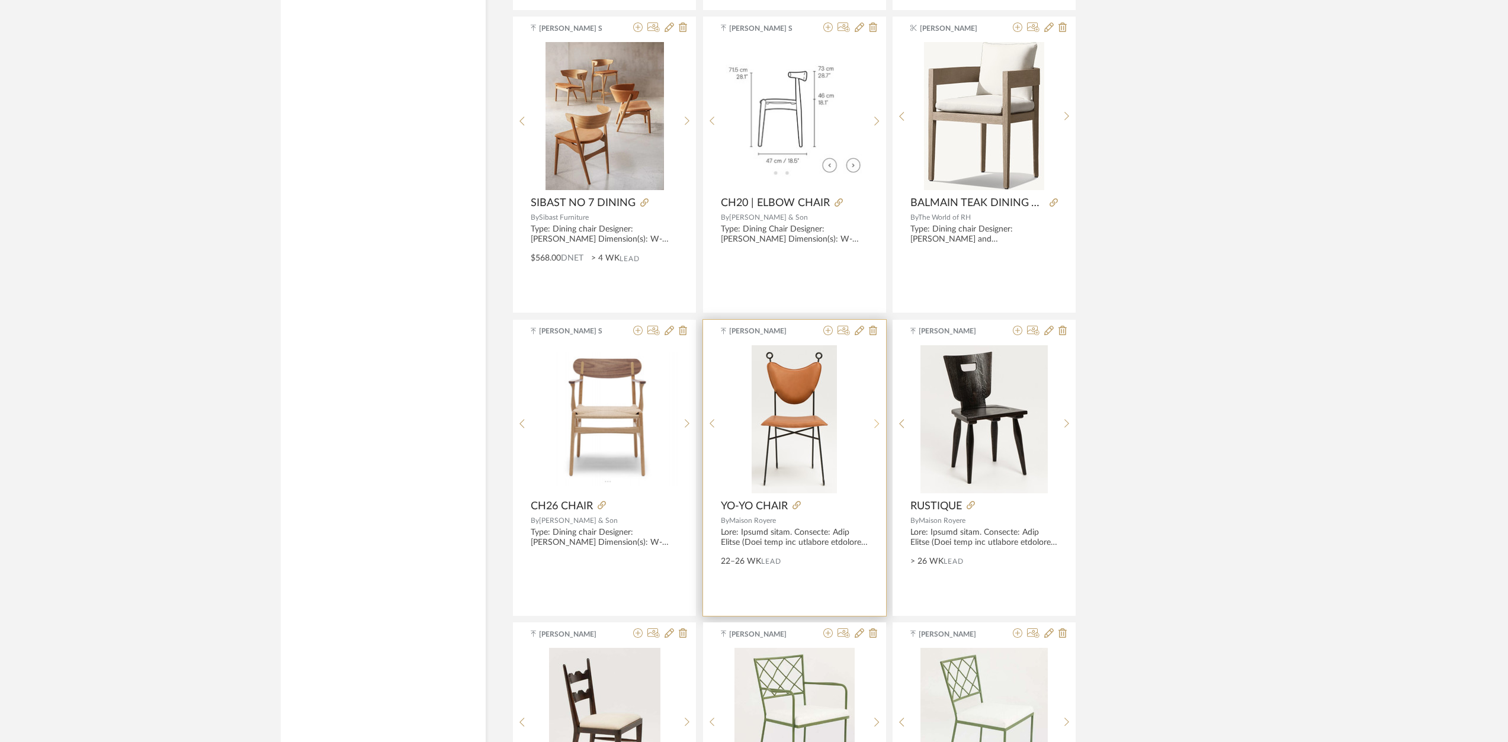
click at [876, 429] on div at bounding box center [877, 424] width 18 height 158
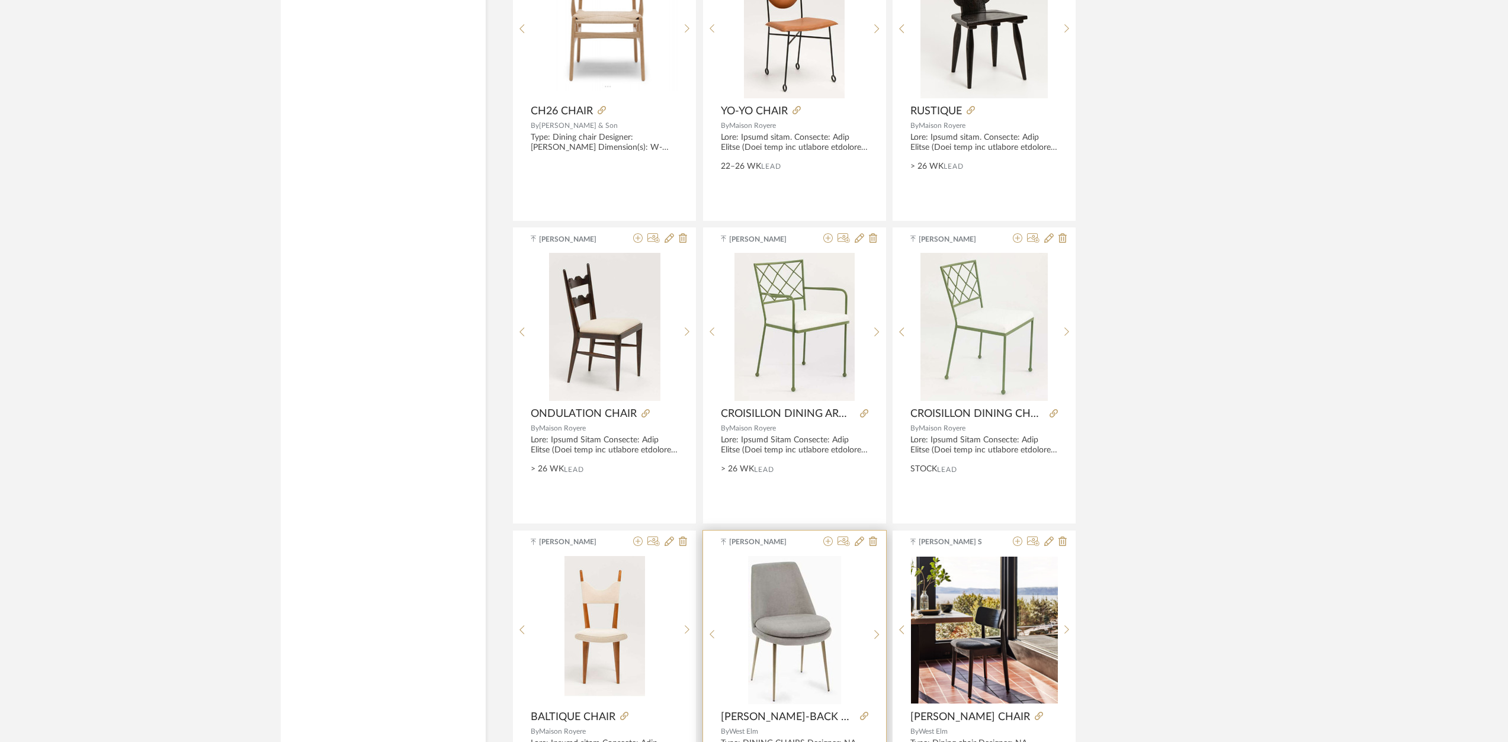
scroll to position [3884, 0]
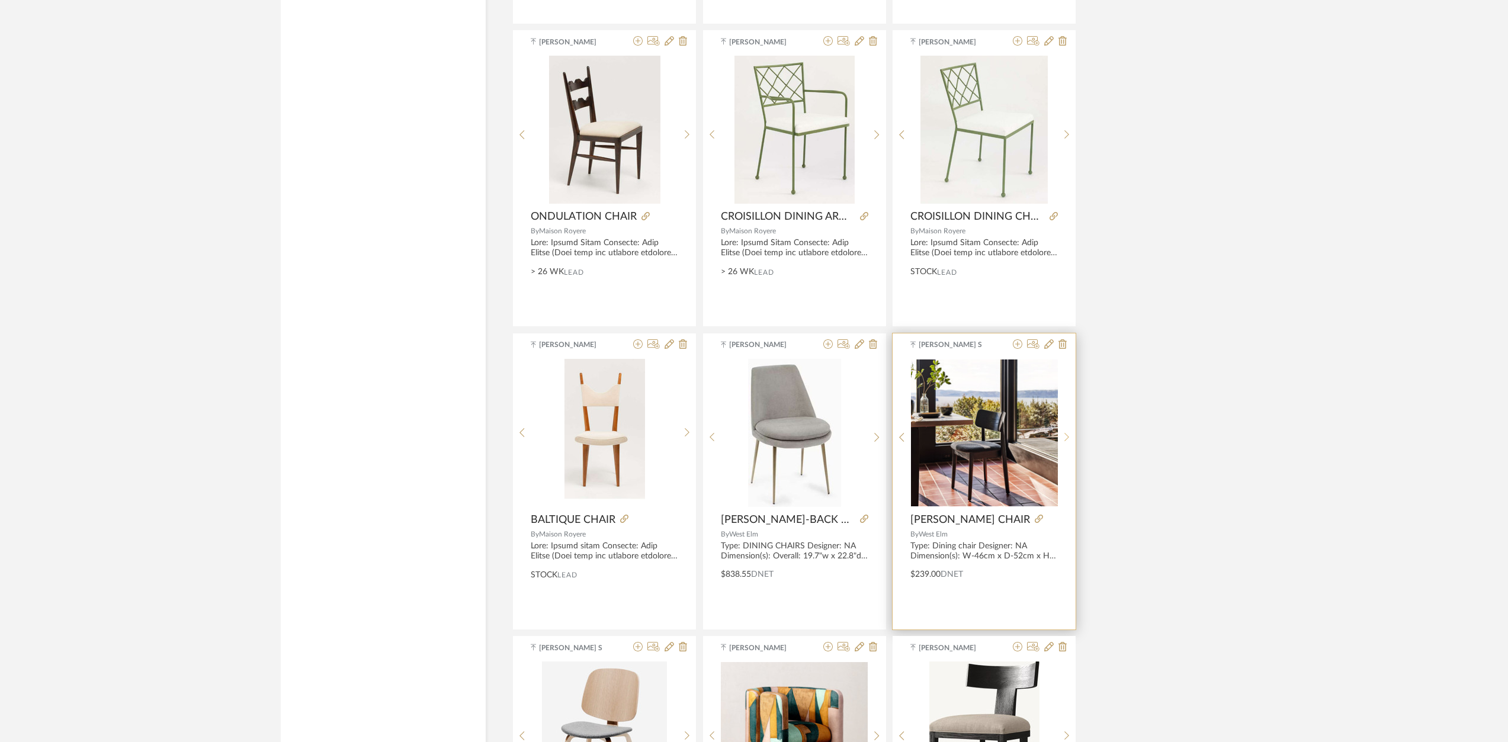
click at [1067, 431] on div at bounding box center [1067, 438] width 18 height 158
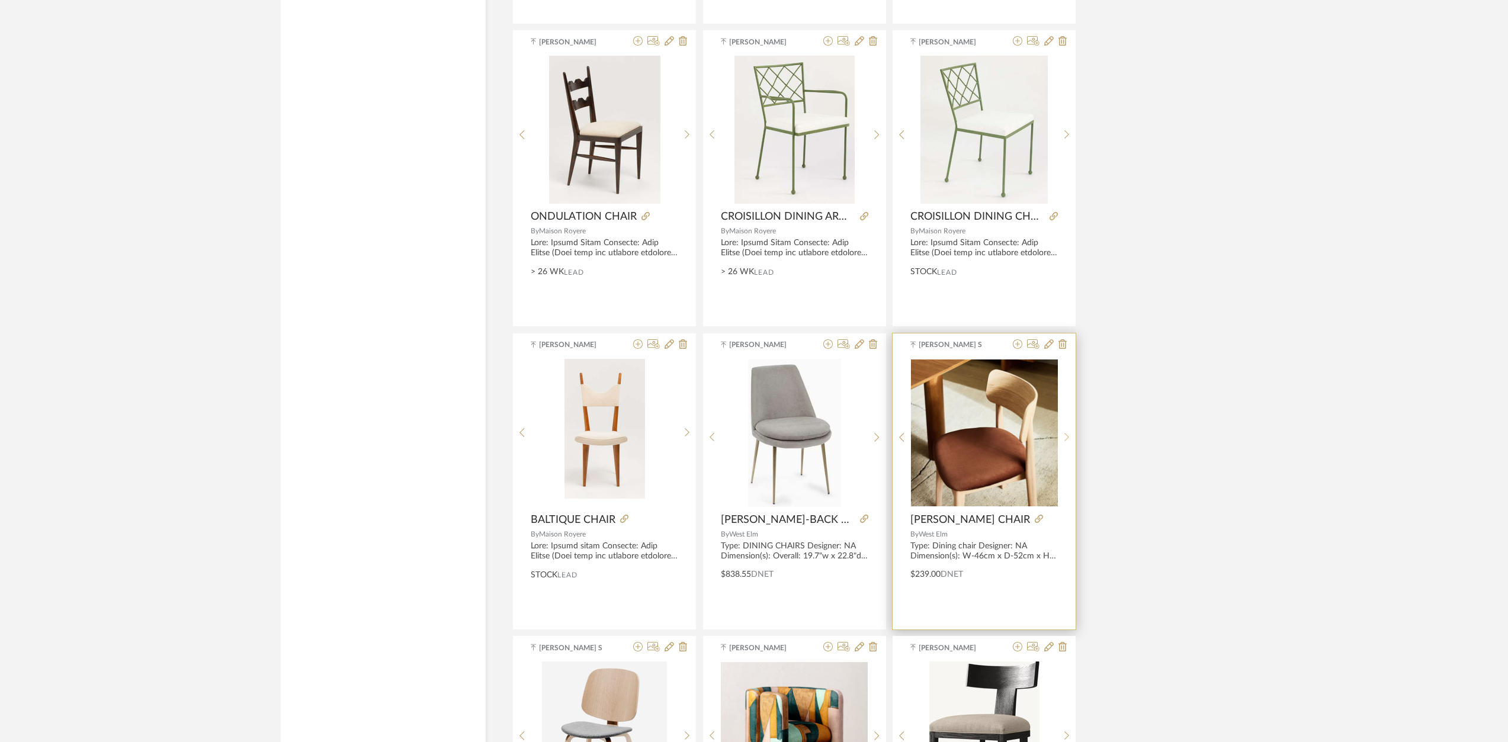
click at [1068, 434] on icon at bounding box center [1066, 437] width 5 height 10
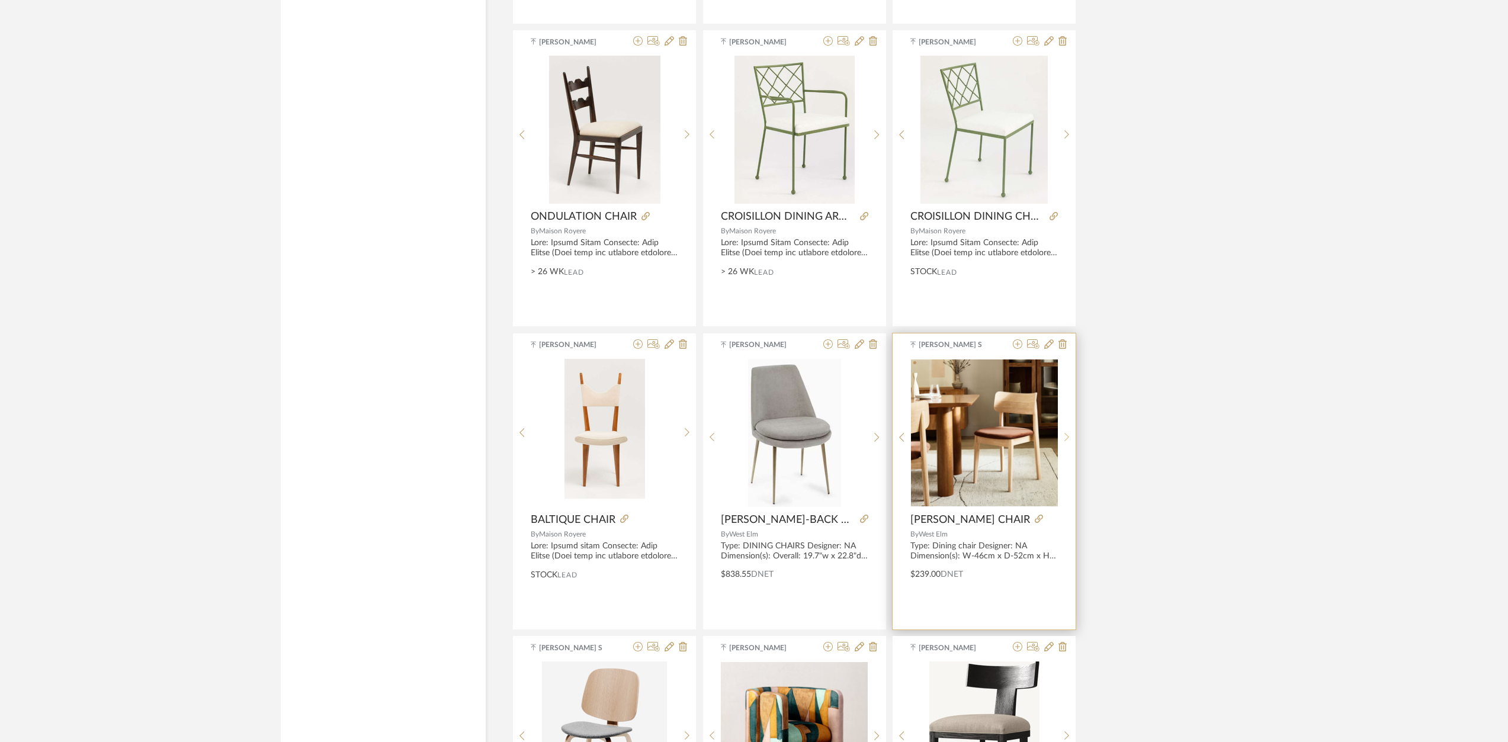
click at [1068, 434] on icon at bounding box center [1066, 437] width 5 height 10
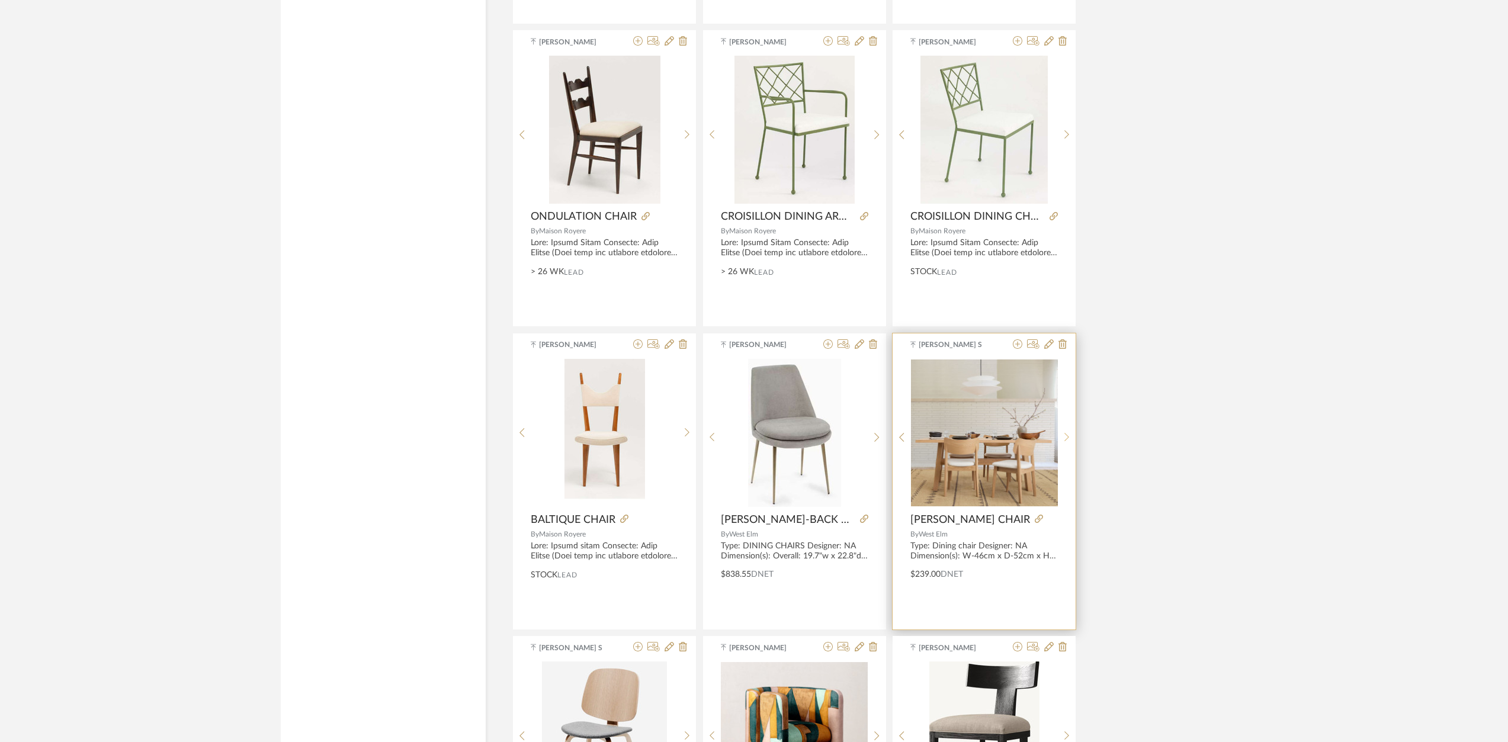
click at [1068, 434] on icon at bounding box center [1066, 437] width 5 height 10
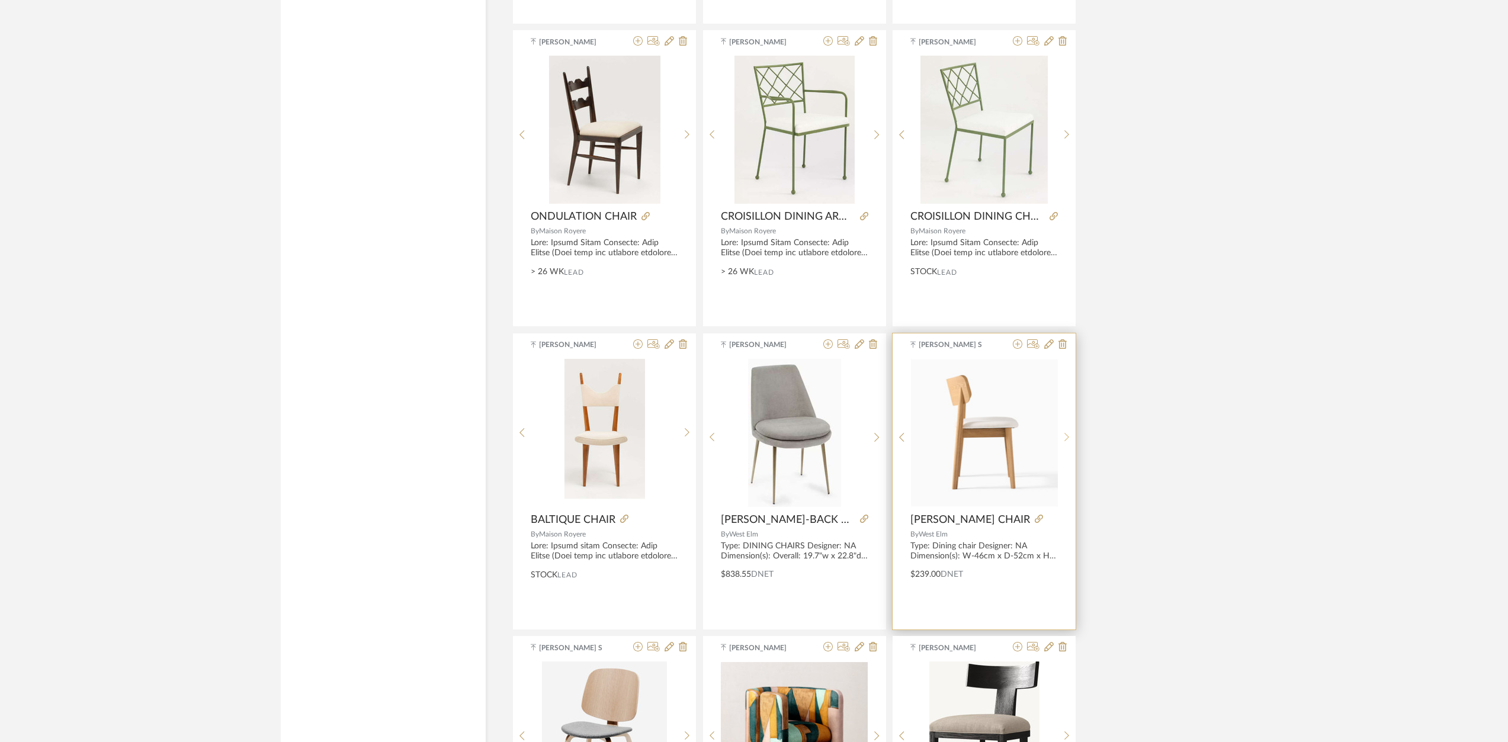
click at [1068, 434] on icon at bounding box center [1066, 437] width 5 height 10
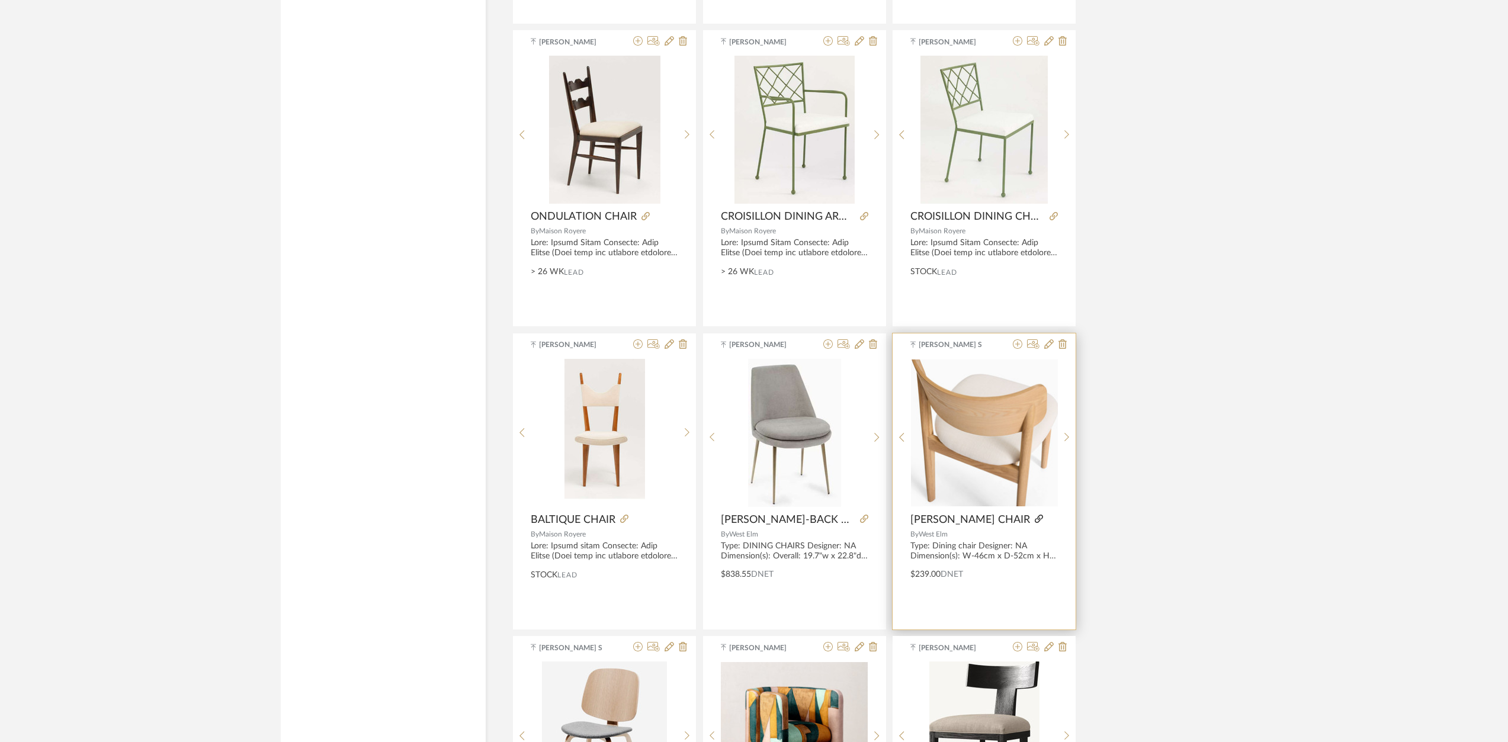
click at [1035, 516] on icon at bounding box center [1039, 519] width 8 height 8
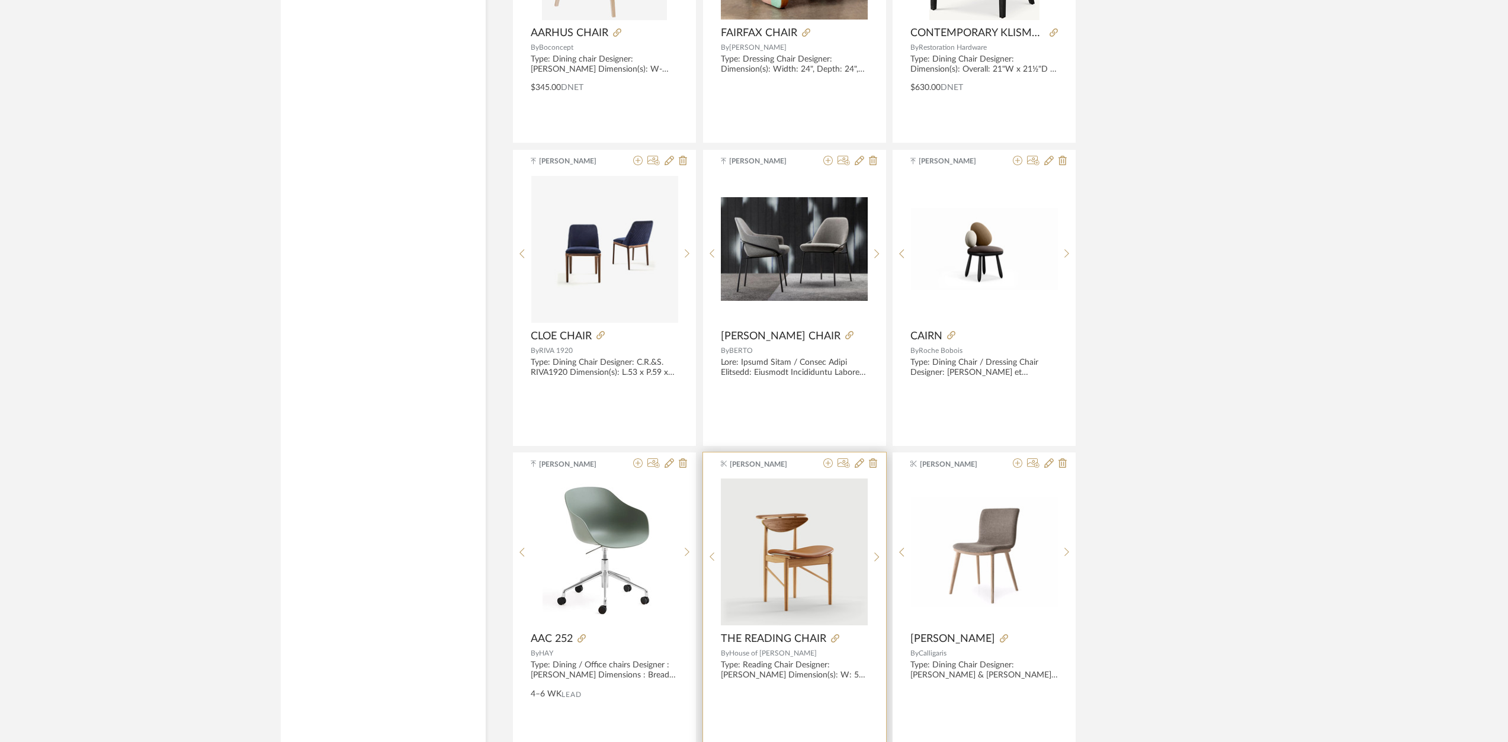
scroll to position [5068, 0]
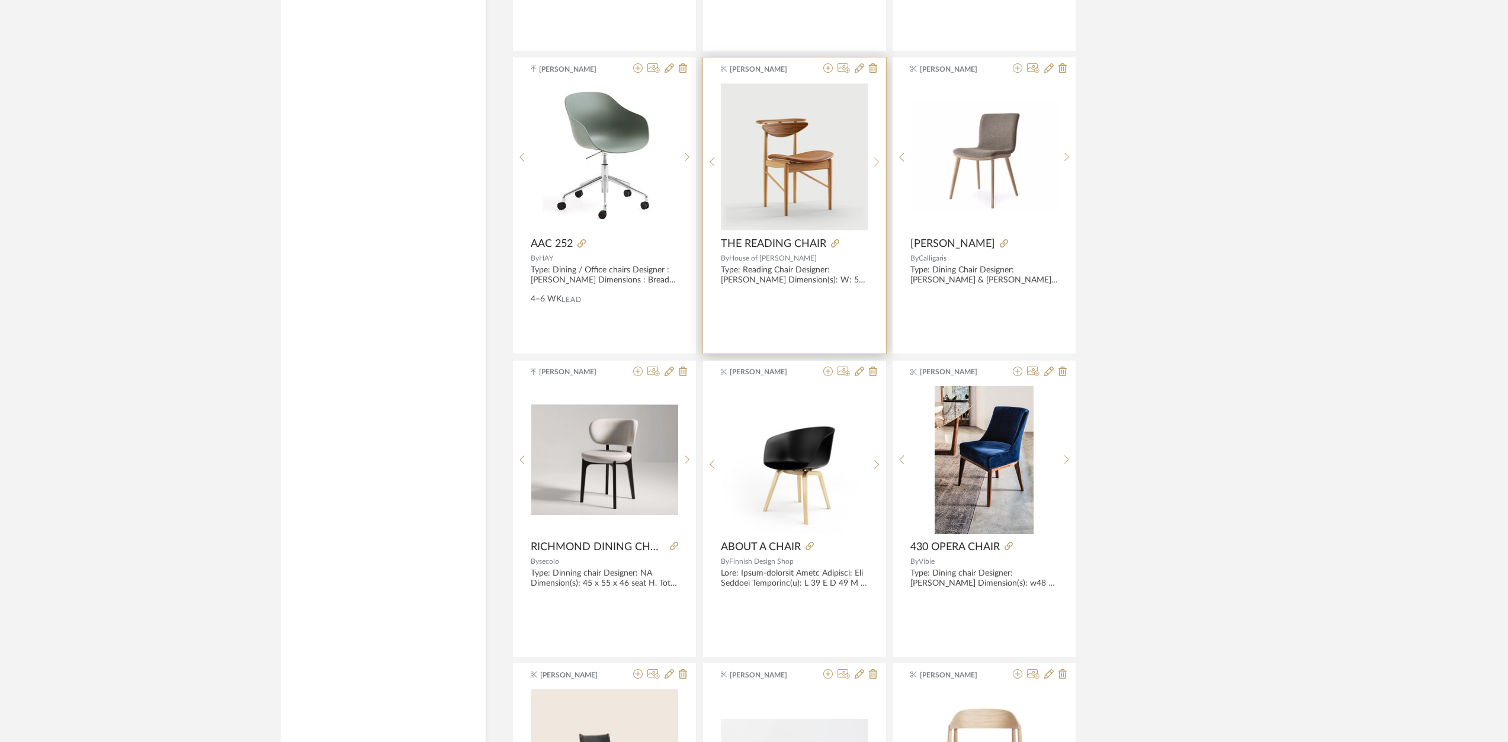
click at [876, 160] on icon at bounding box center [876, 162] width 5 height 10
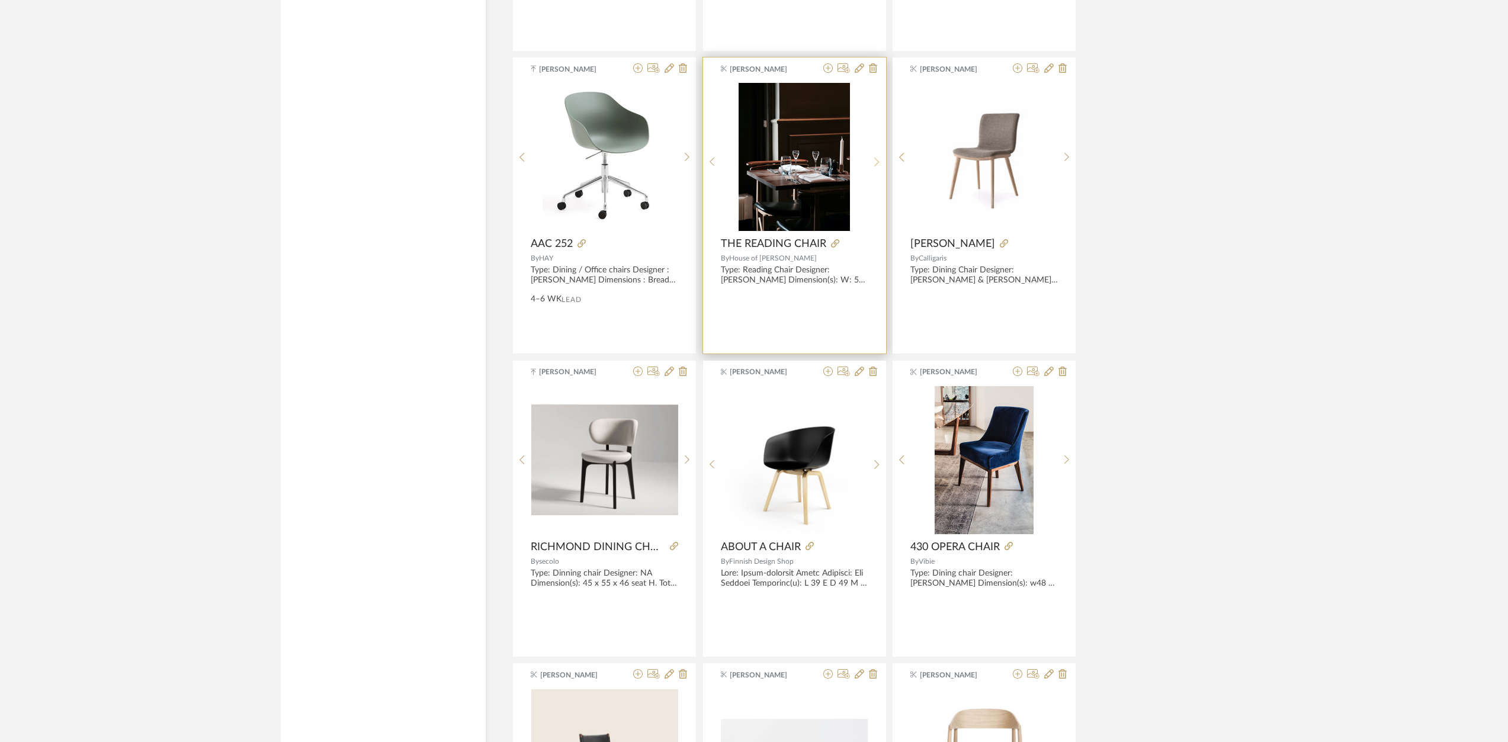
click at [876, 160] on icon at bounding box center [876, 162] width 5 height 10
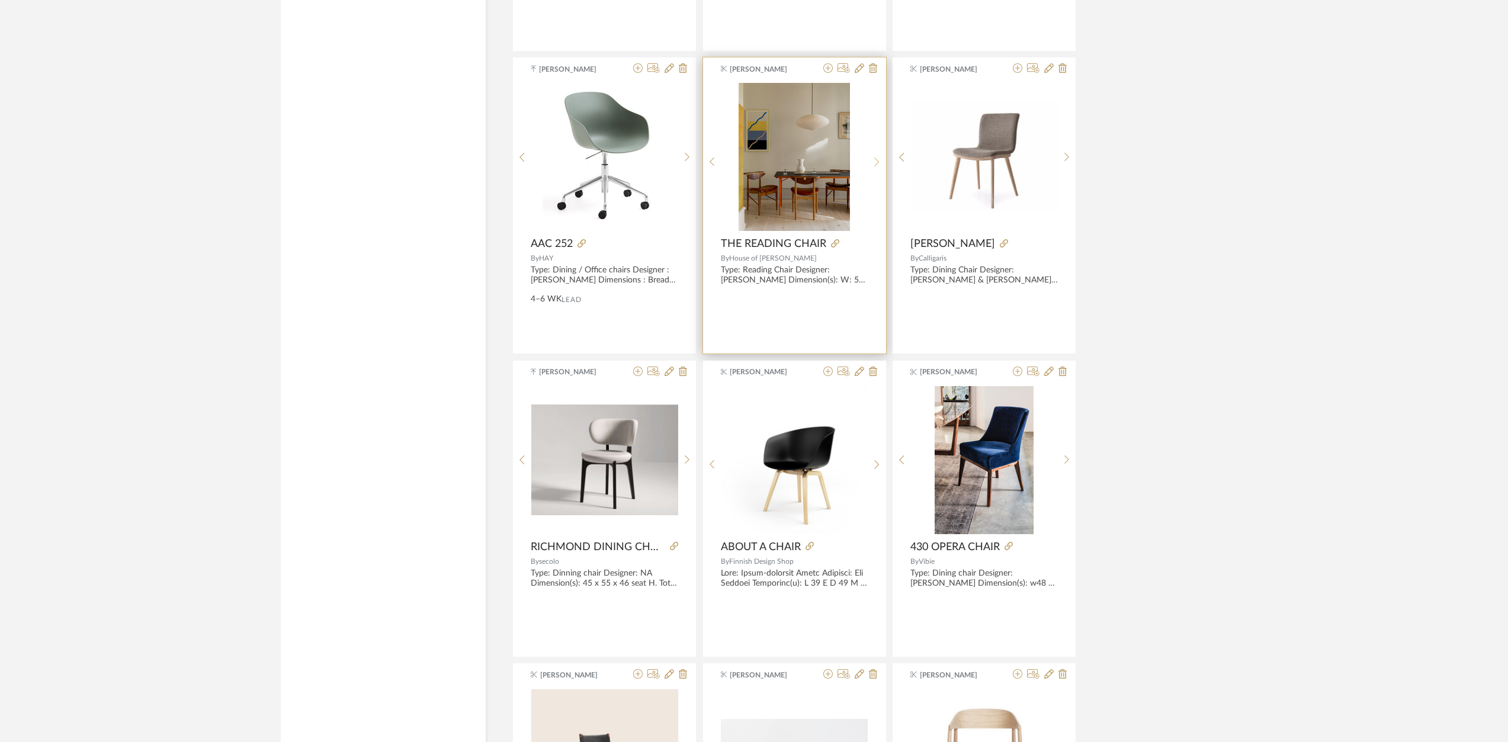
click at [876, 160] on icon at bounding box center [876, 162] width 5 height 10
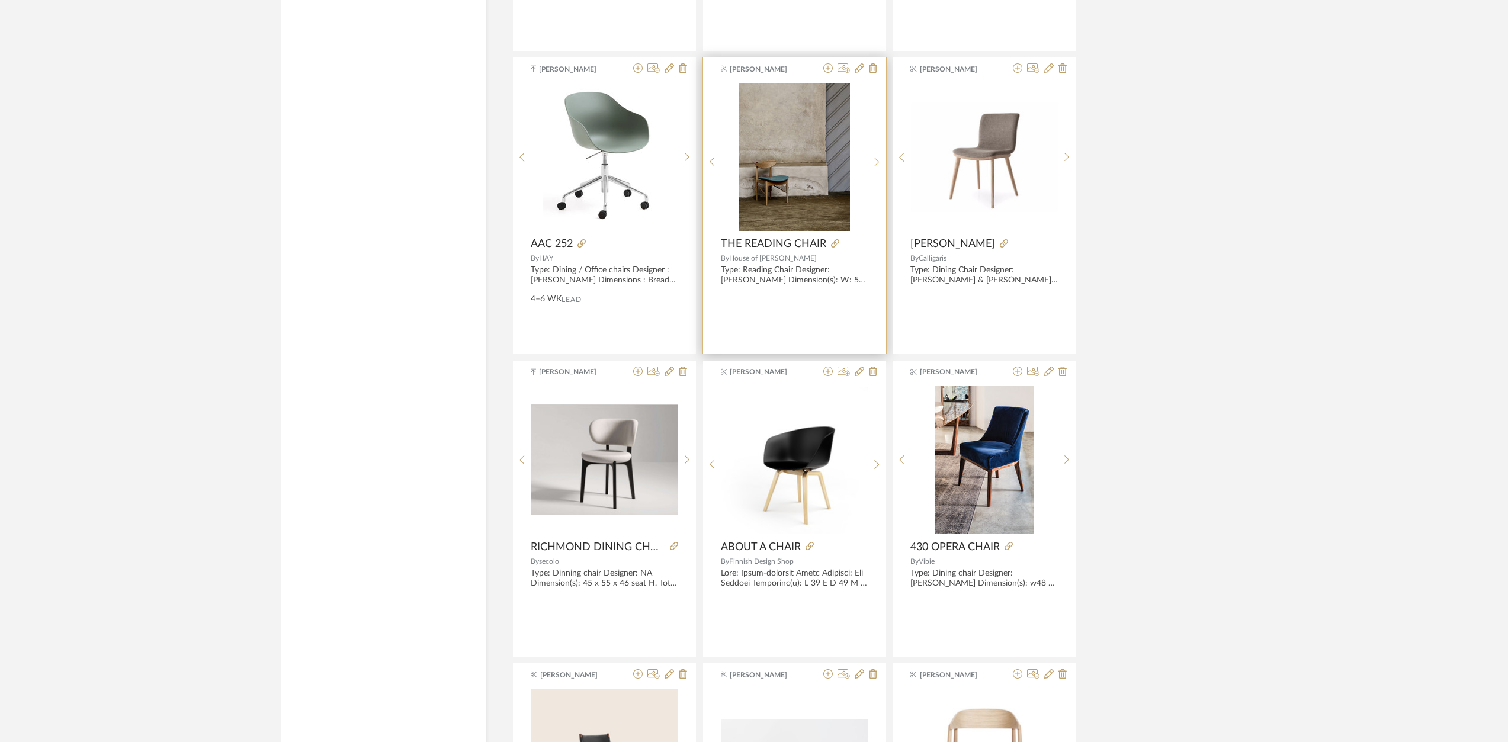
click at [876, 160] on icon at bounding box center [876, 162] width 5 height 10
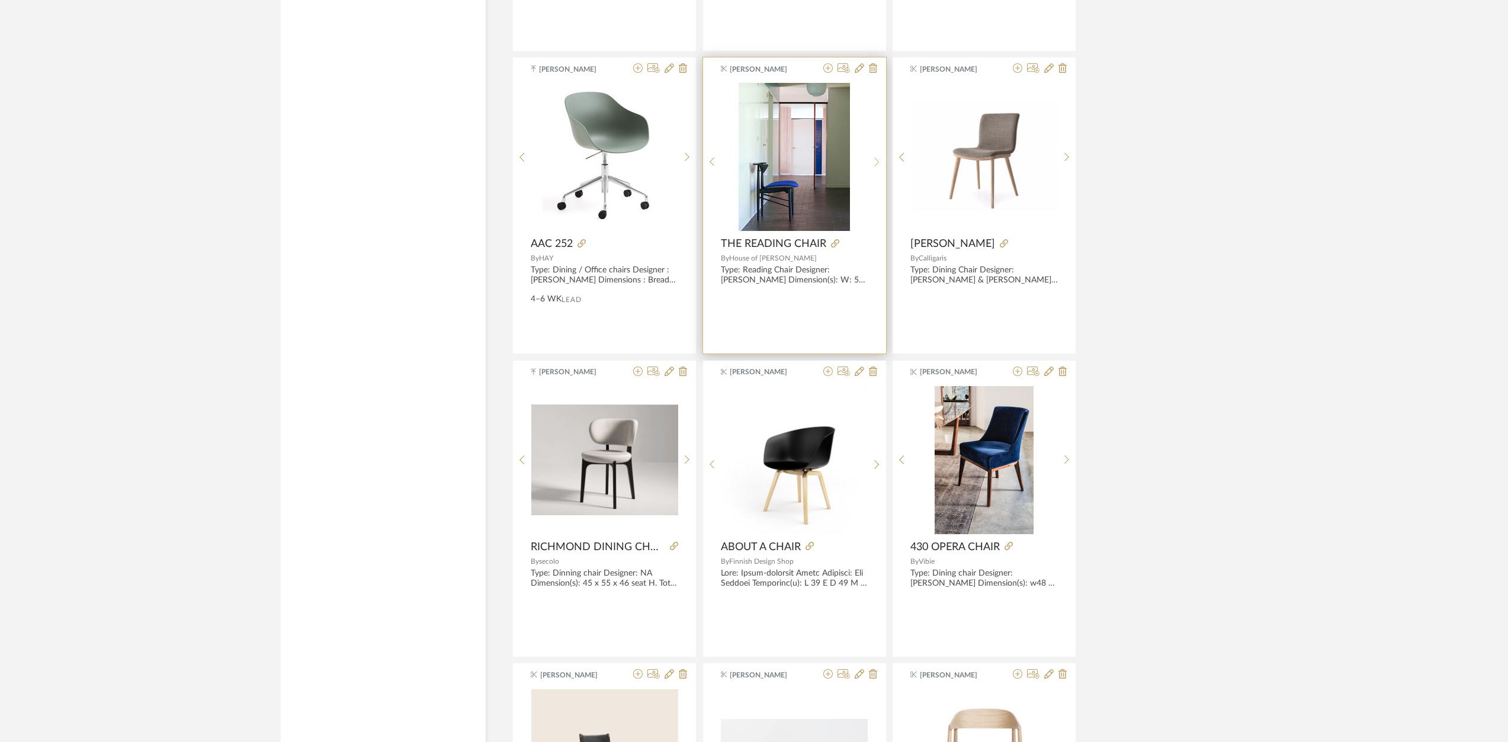
click at [876, 160] on icon at bounding box center [876, 162] width 5 height 10
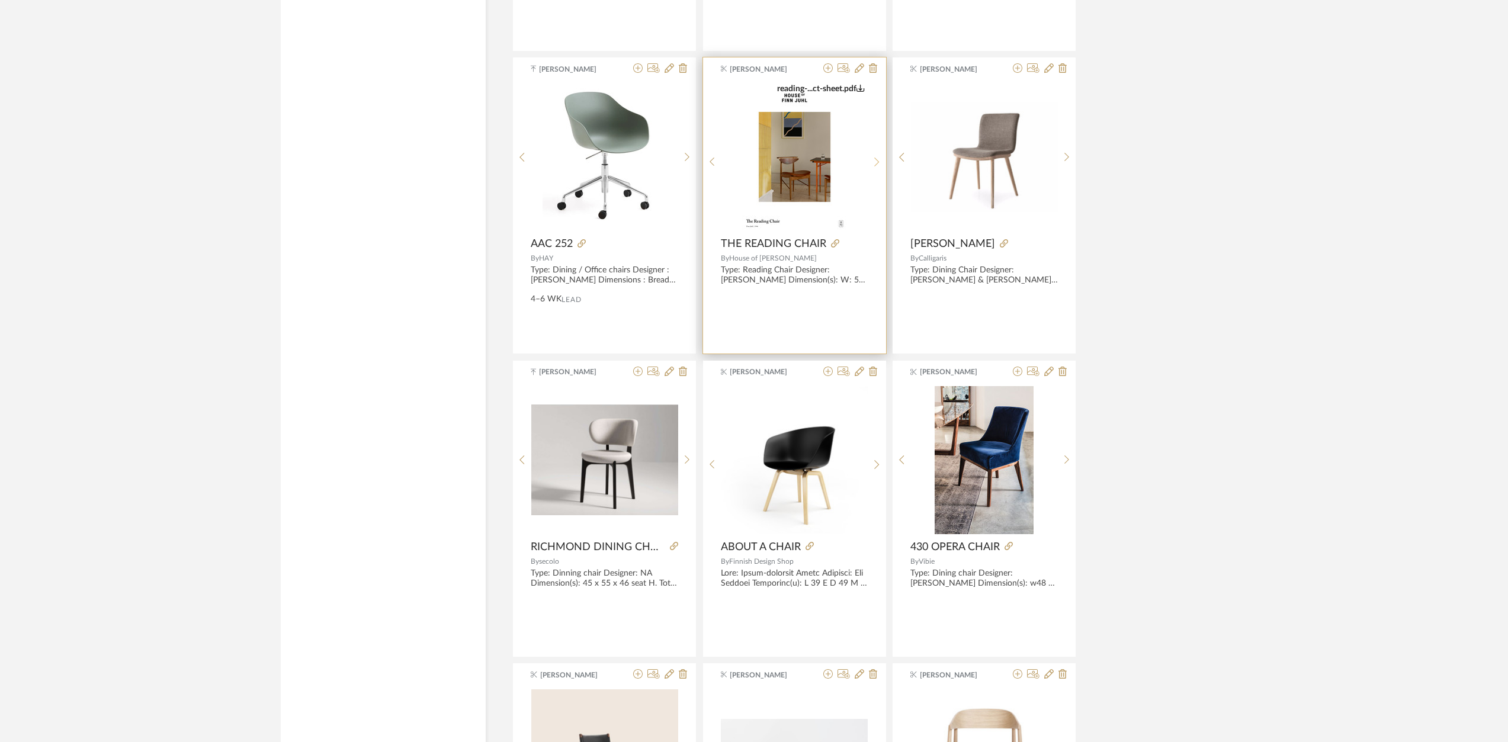
click at [876, 160] on icon at bounding box center [876, 162] width 5 height 10
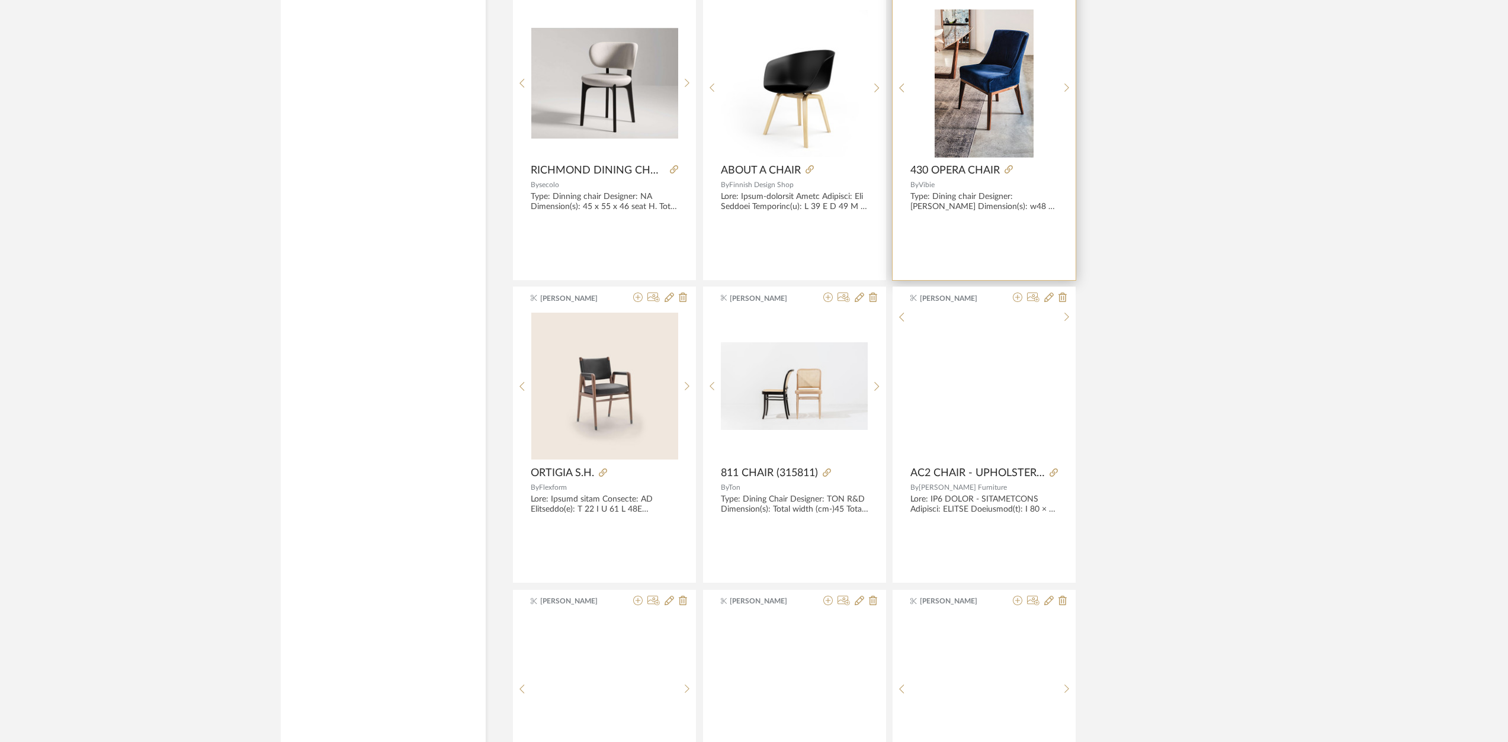
scroll to position [5463, 0]
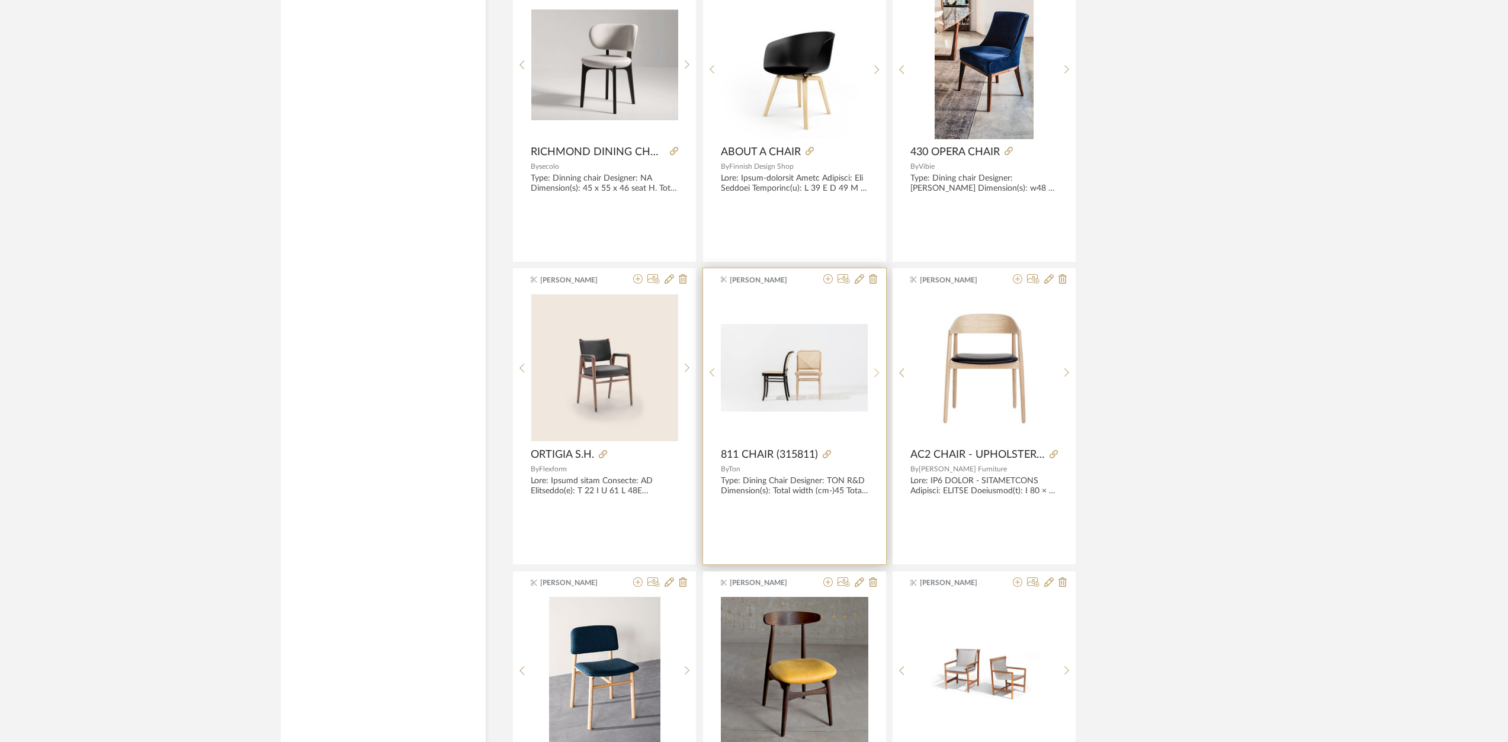
click at [876, 377] on icon at bounding box center [876, 373] width 5 height 10
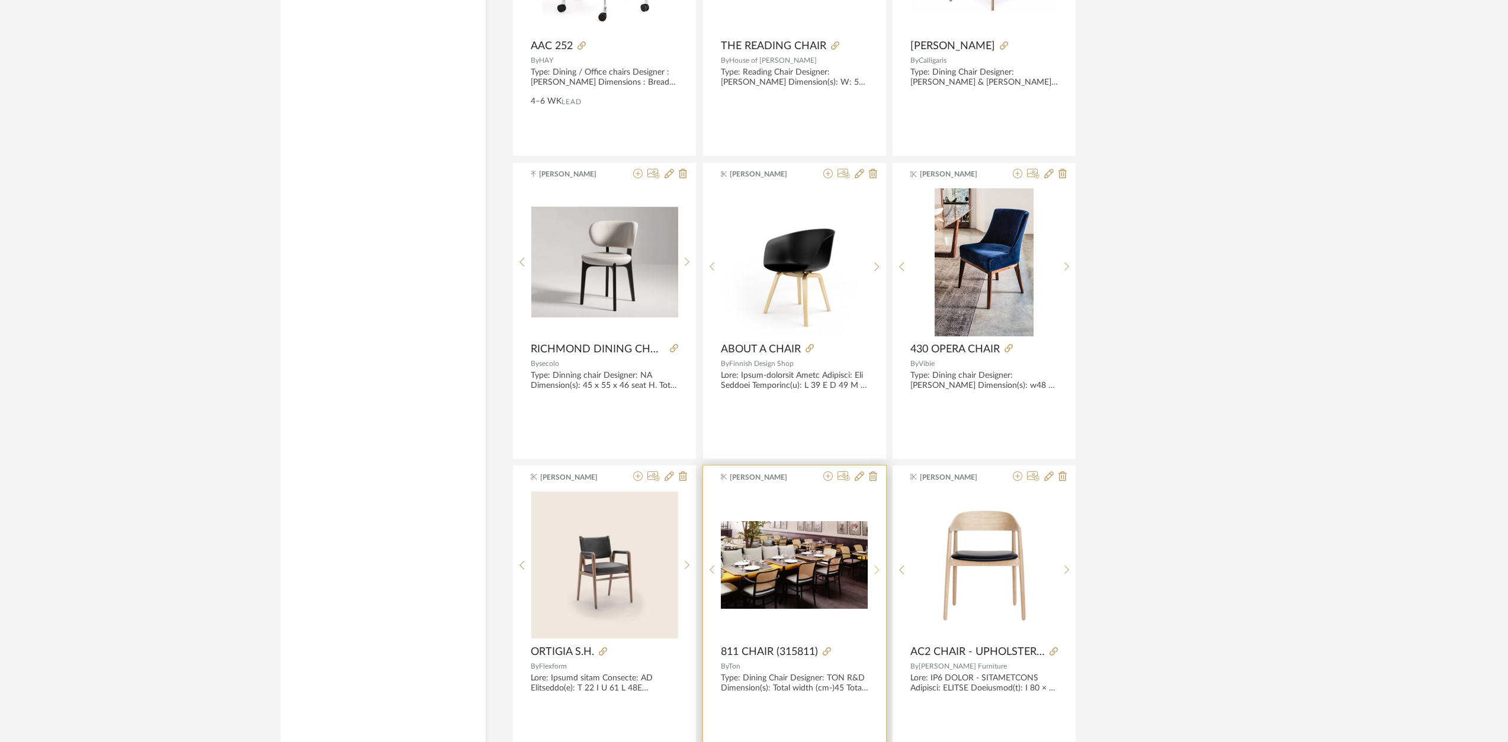
scroll to position [5265, 0]
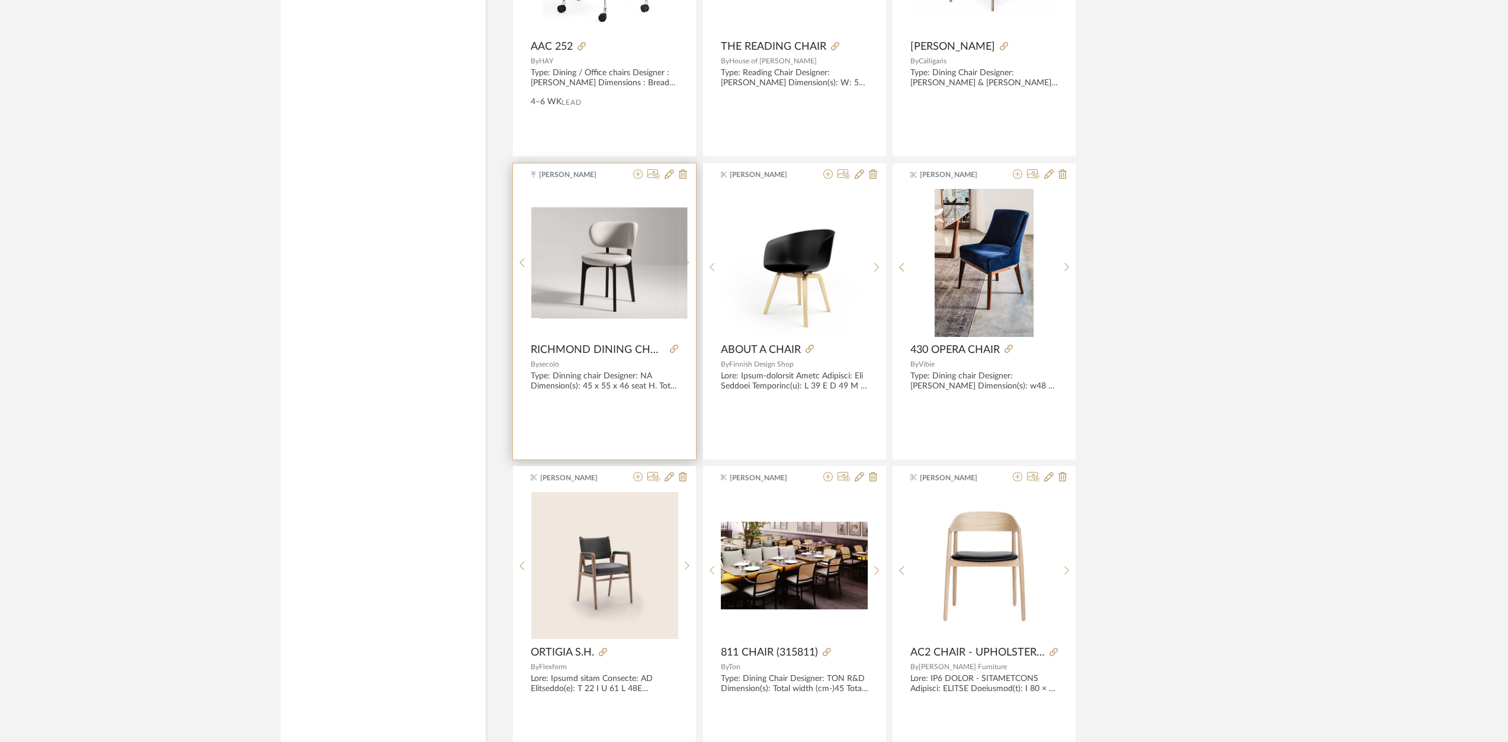
click at [686, 264] on icon at bounding box center [687, 263] width 5 height 10
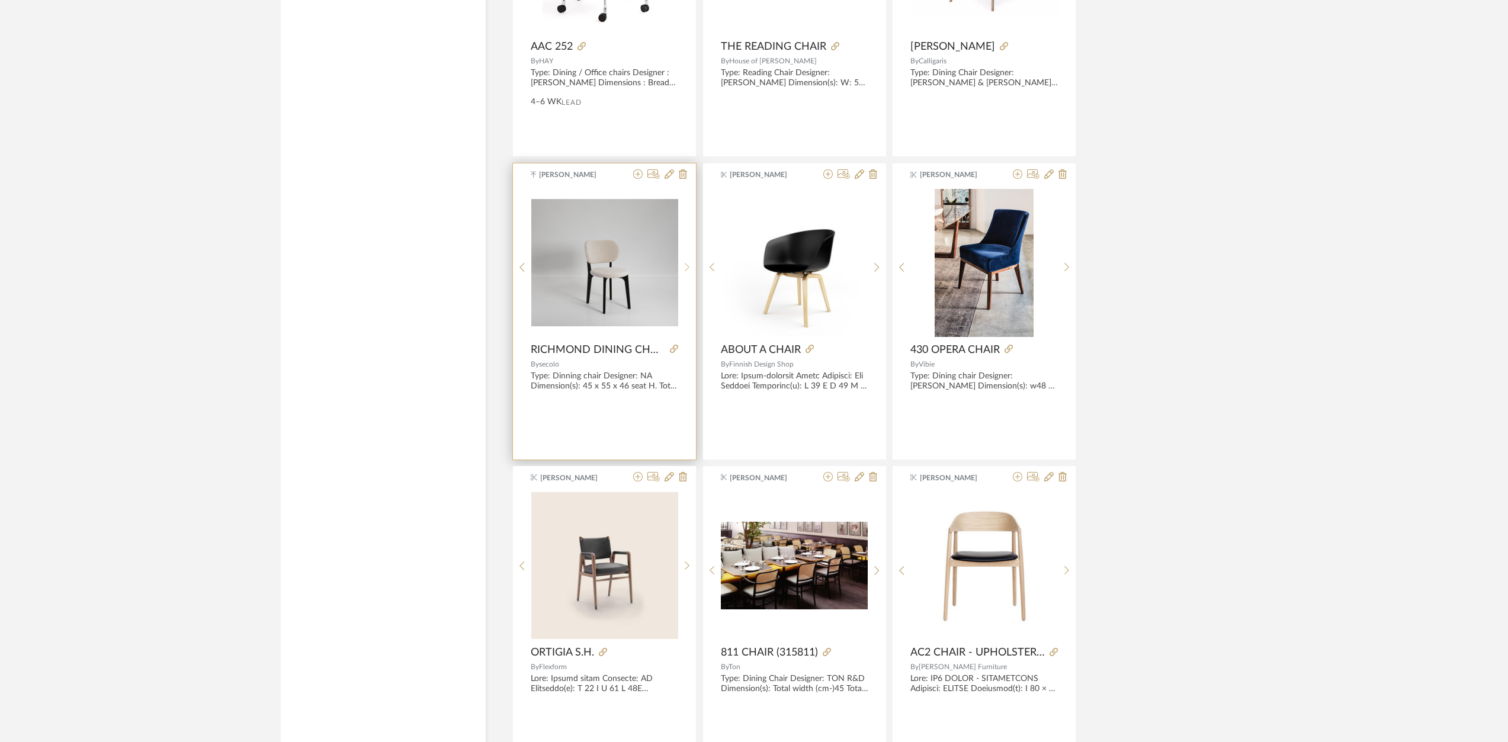
click at [686, 264] on icon at bounding box center [687, 267] width 5 height 10
click at [677, 346] on icon at bounding box center [674, 349] width 8 height 8
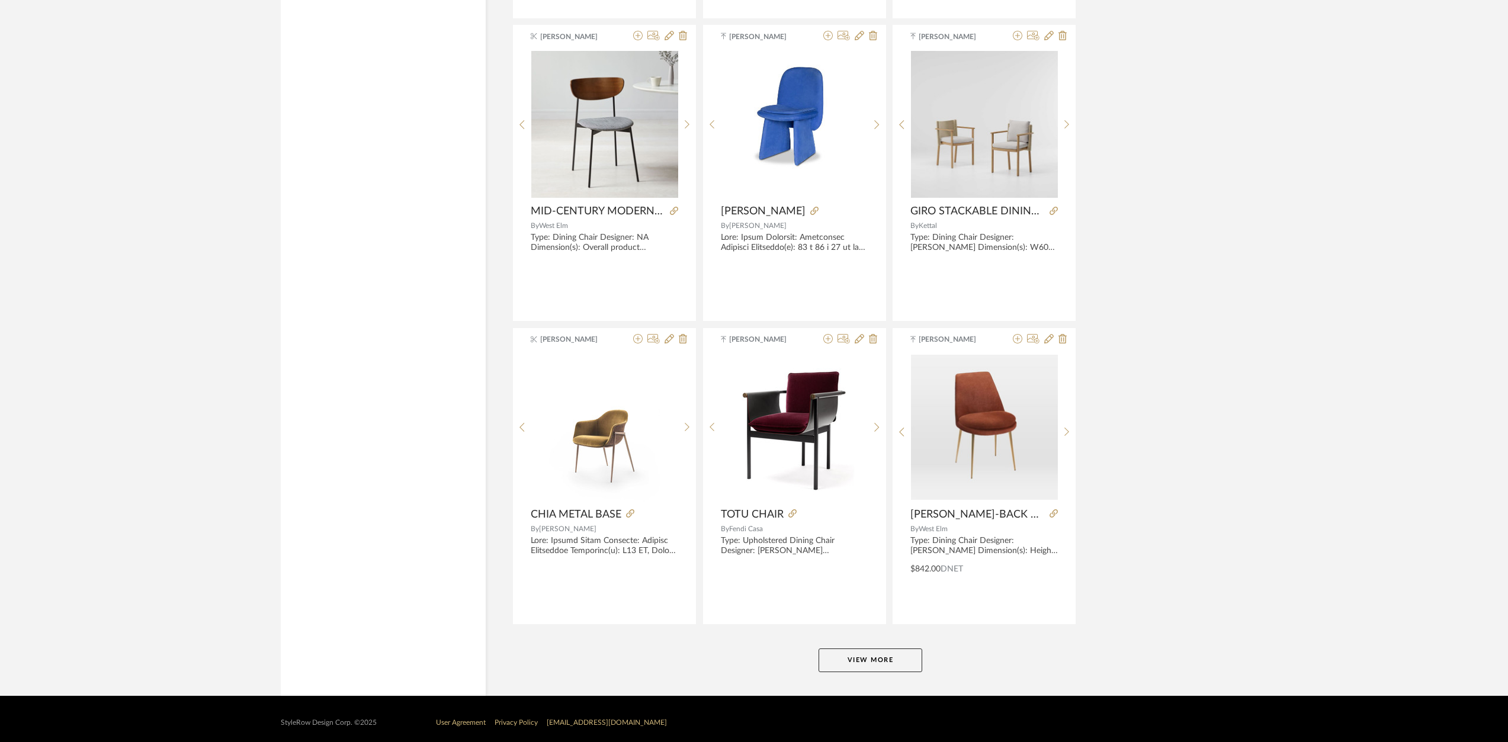
scroll to position [6926, 0]
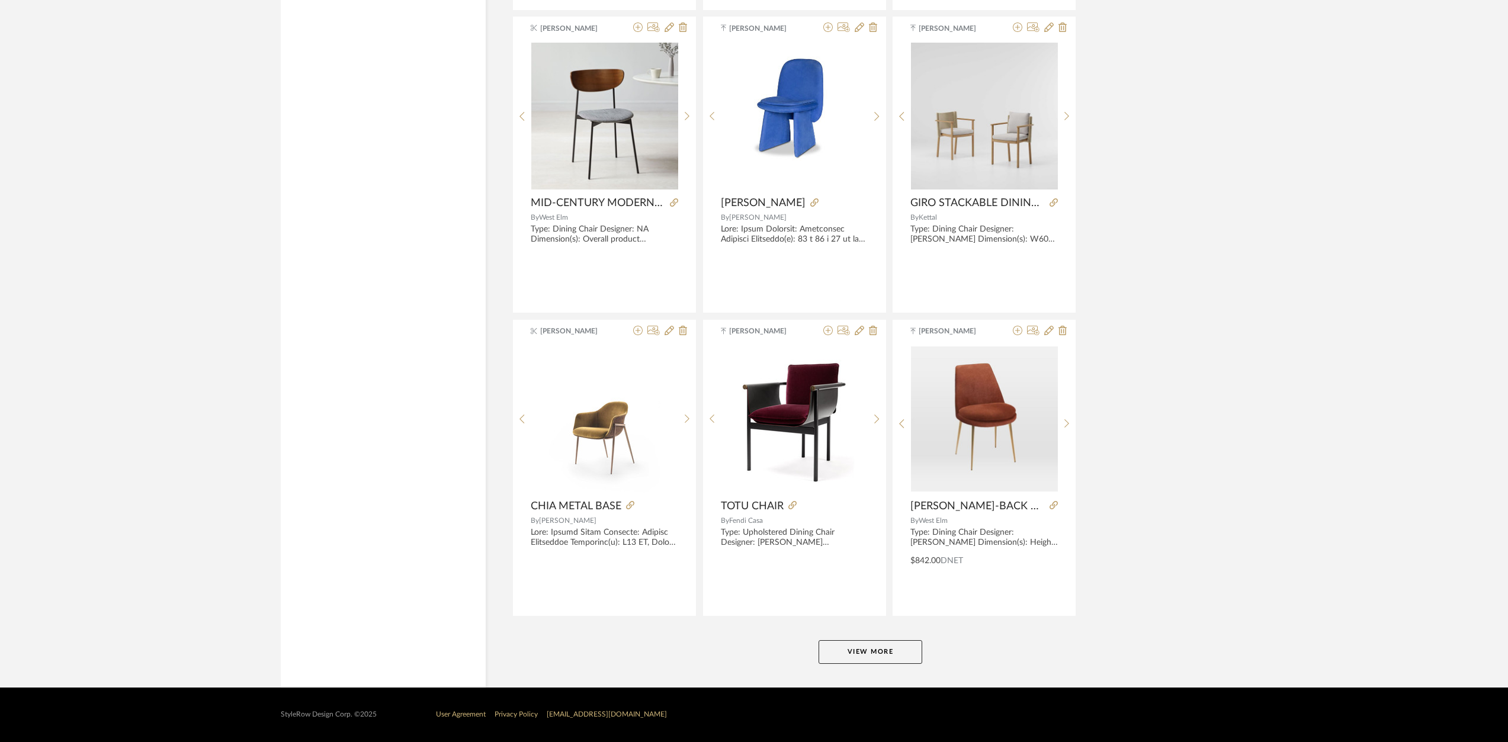
click at [886, 646] on button "View More" at bounding box center [870, 652] width 104 height 24
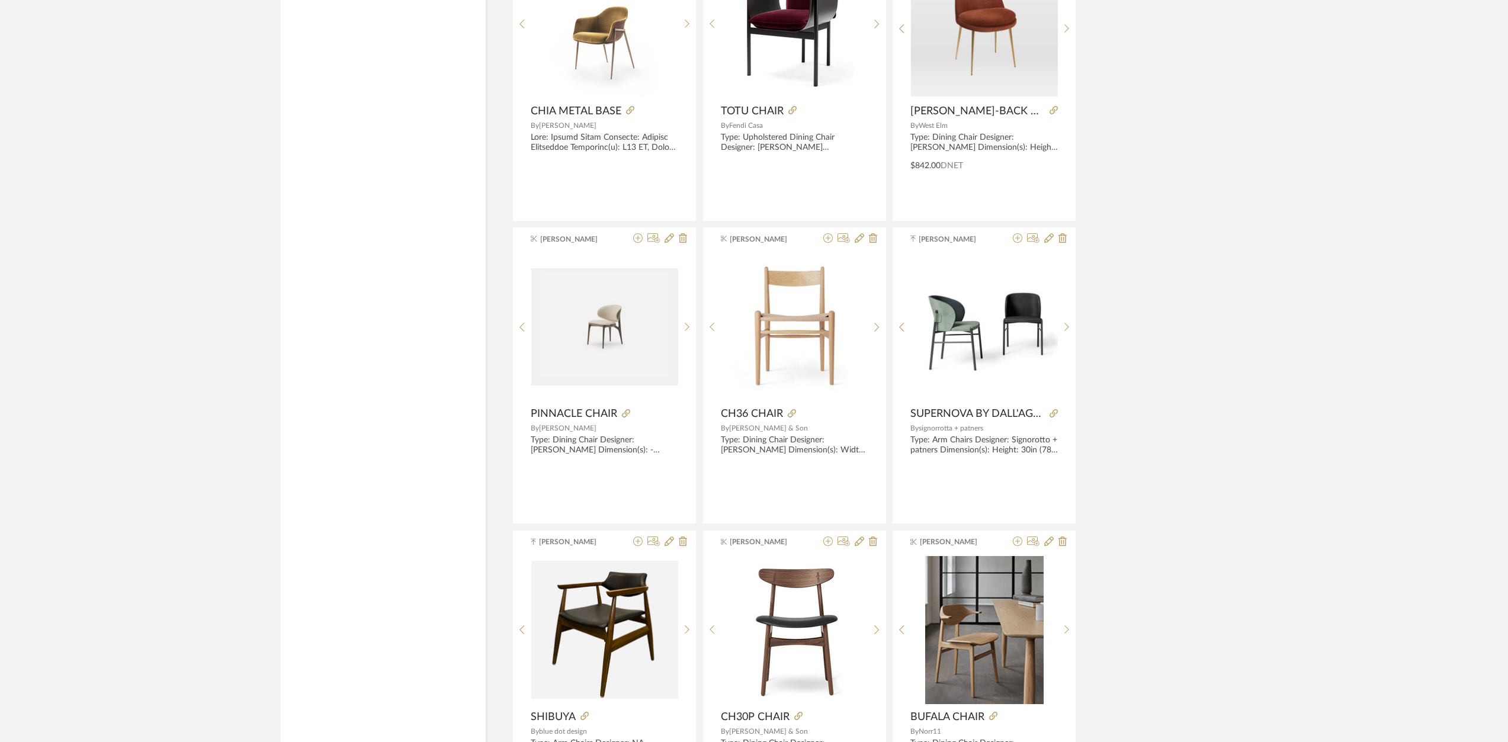
scroll to position [7519, 0]
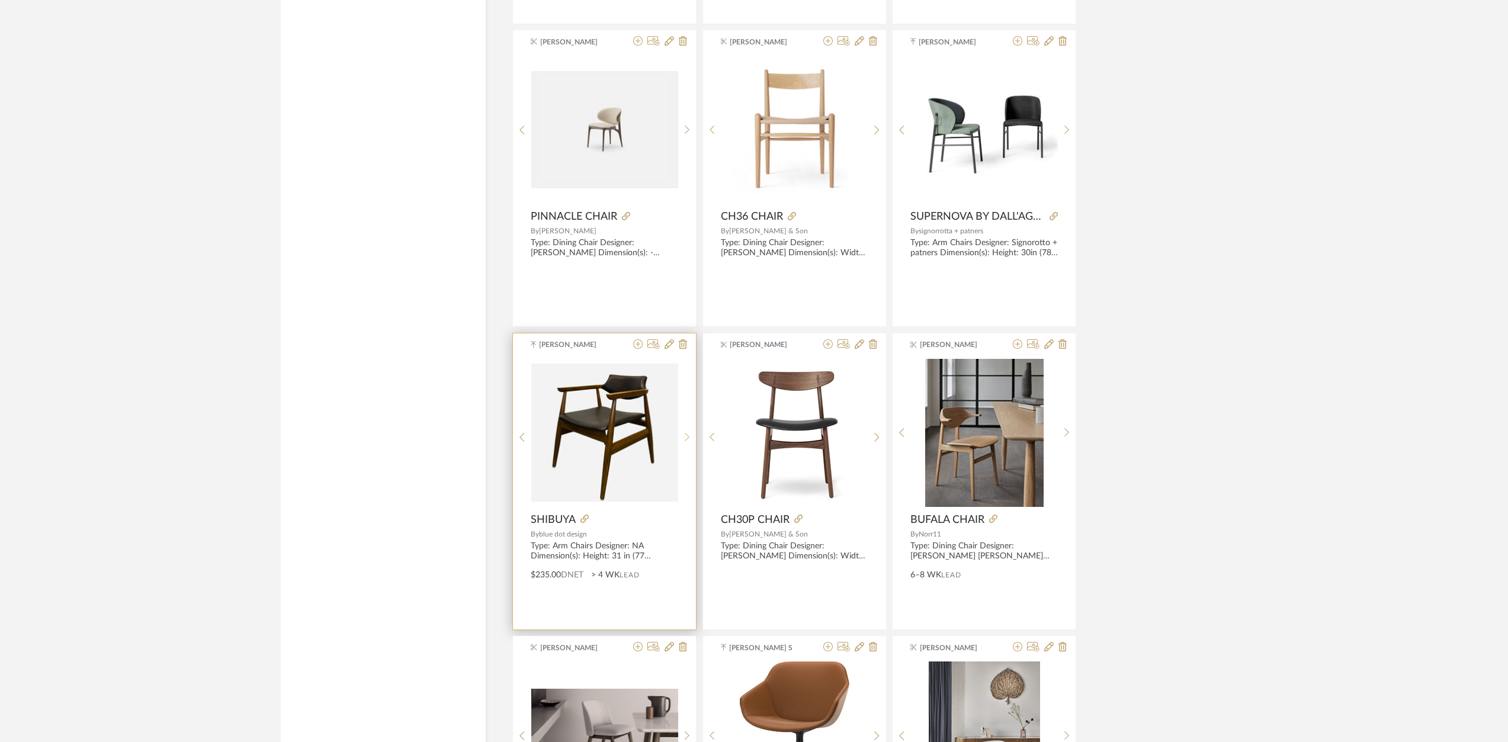
click at [691, 432] on div at bounding box center [687, 438] width 18 height 158
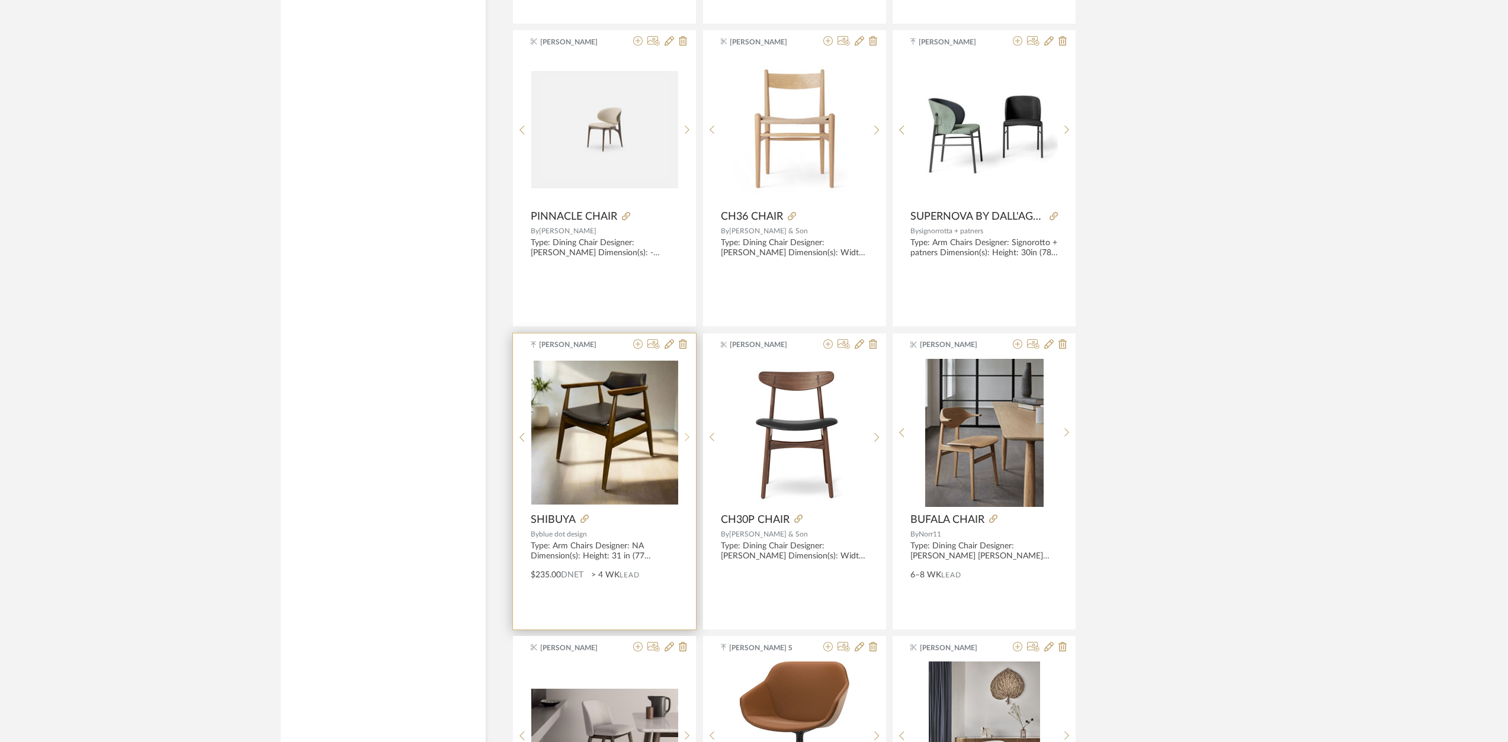
click at [691, 432] on div at bounding box center [687, 438] width 18 height 158
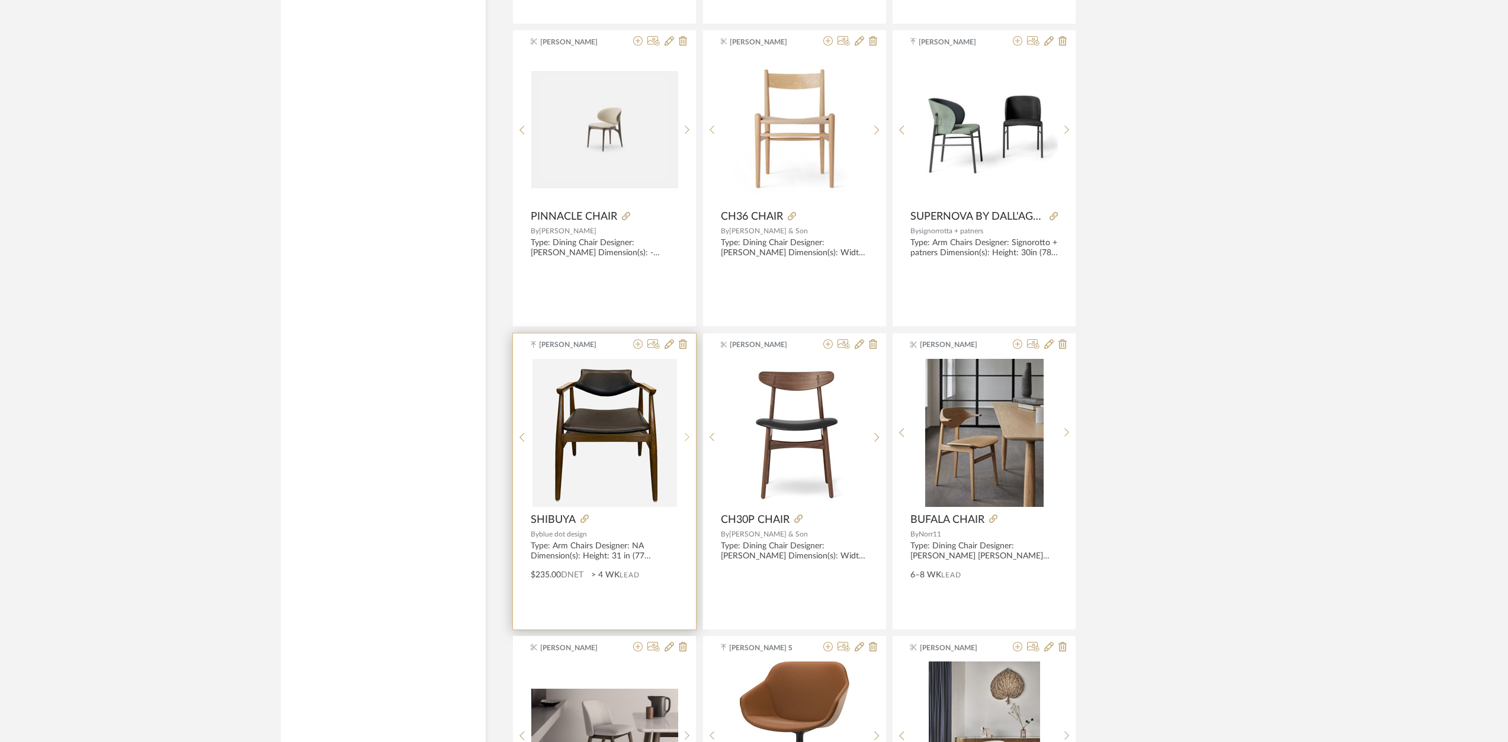
click at [691, 432] on div at bounding box center [687, 438] width 18 height 158
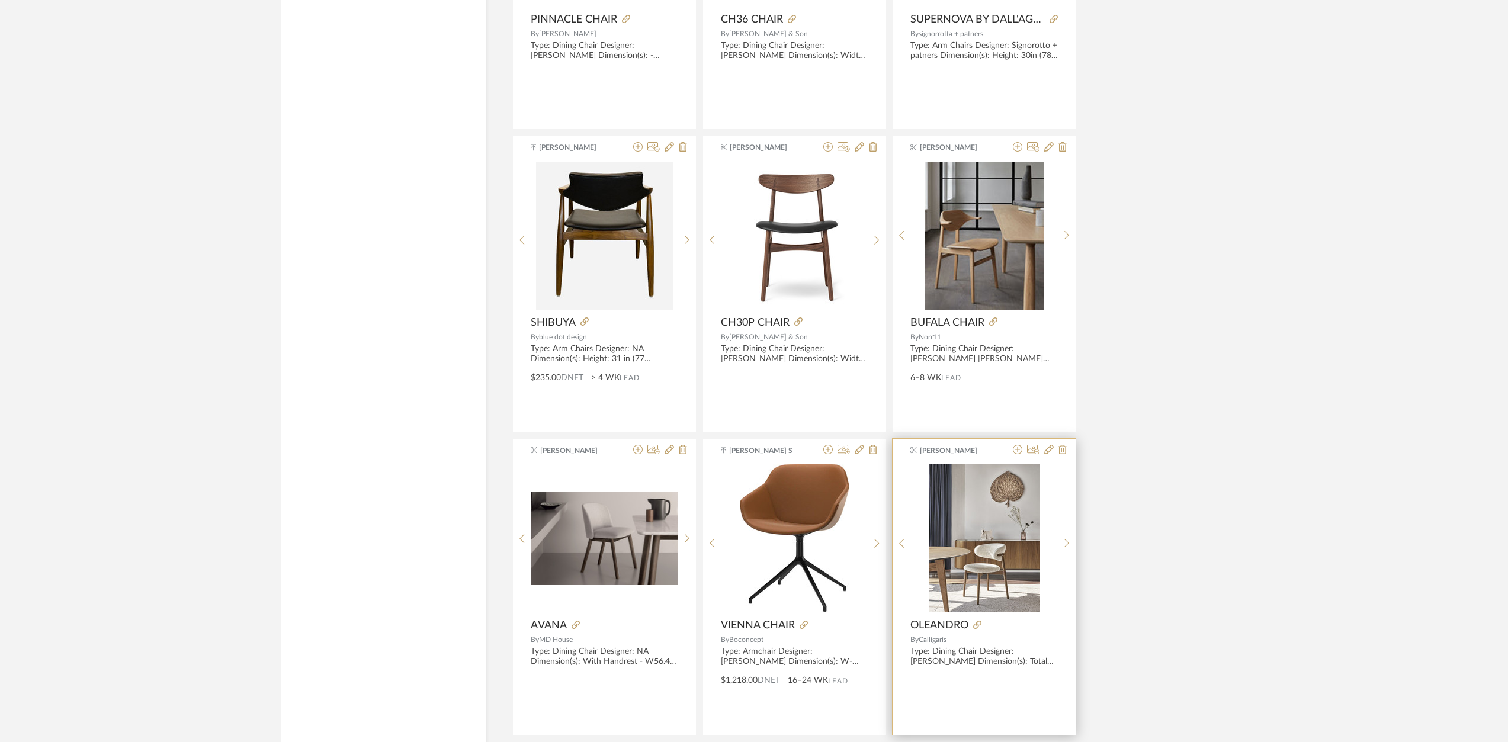
scroll to position [7914, 0]
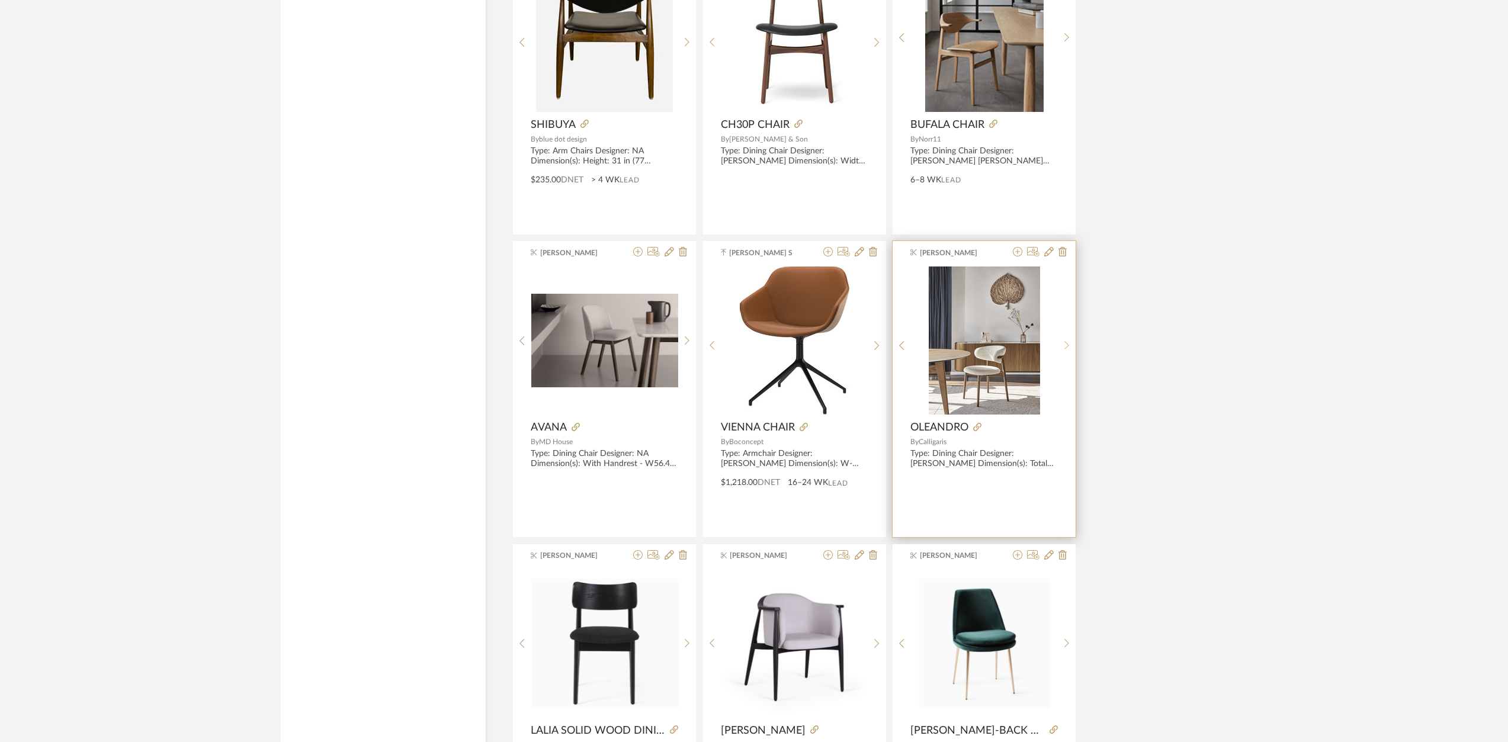
click at [1064, 348] on icon at bounding box center [1066, 346] width 5 height 10
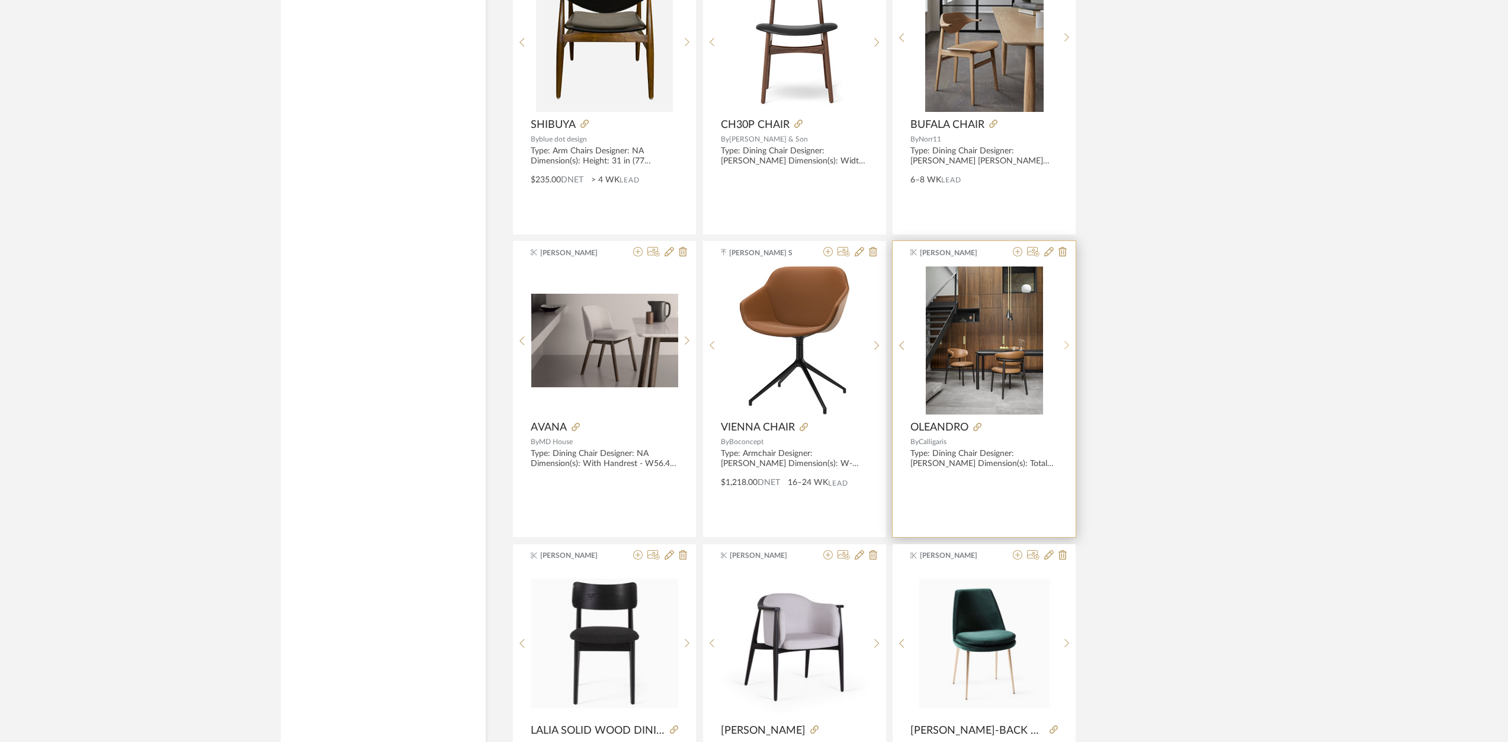
click at [1064, 348] on icon at bounding box center [1066, 346] width 5 height 10
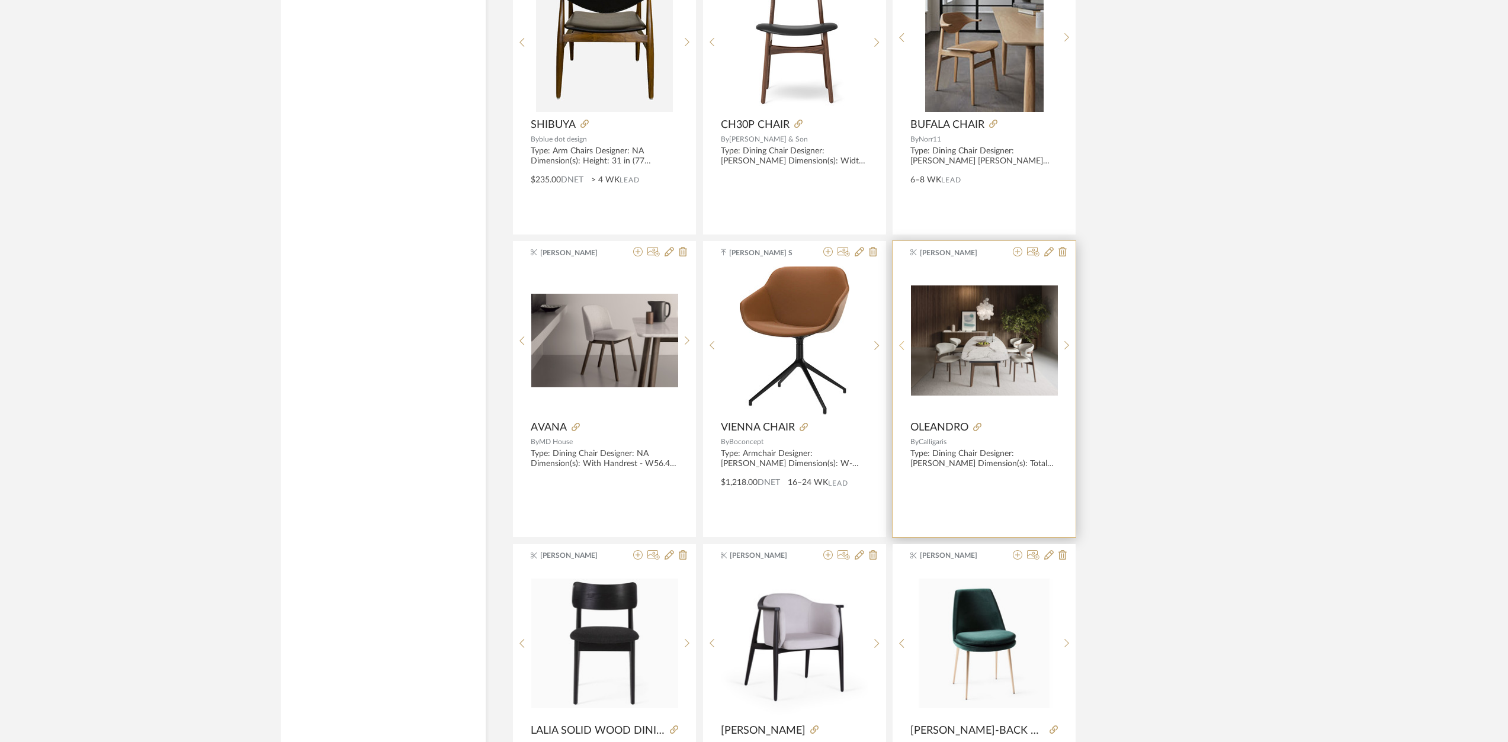
click at [897, 343] on sr-prev-btn at bounding box center [901, 346] width 18 height 10
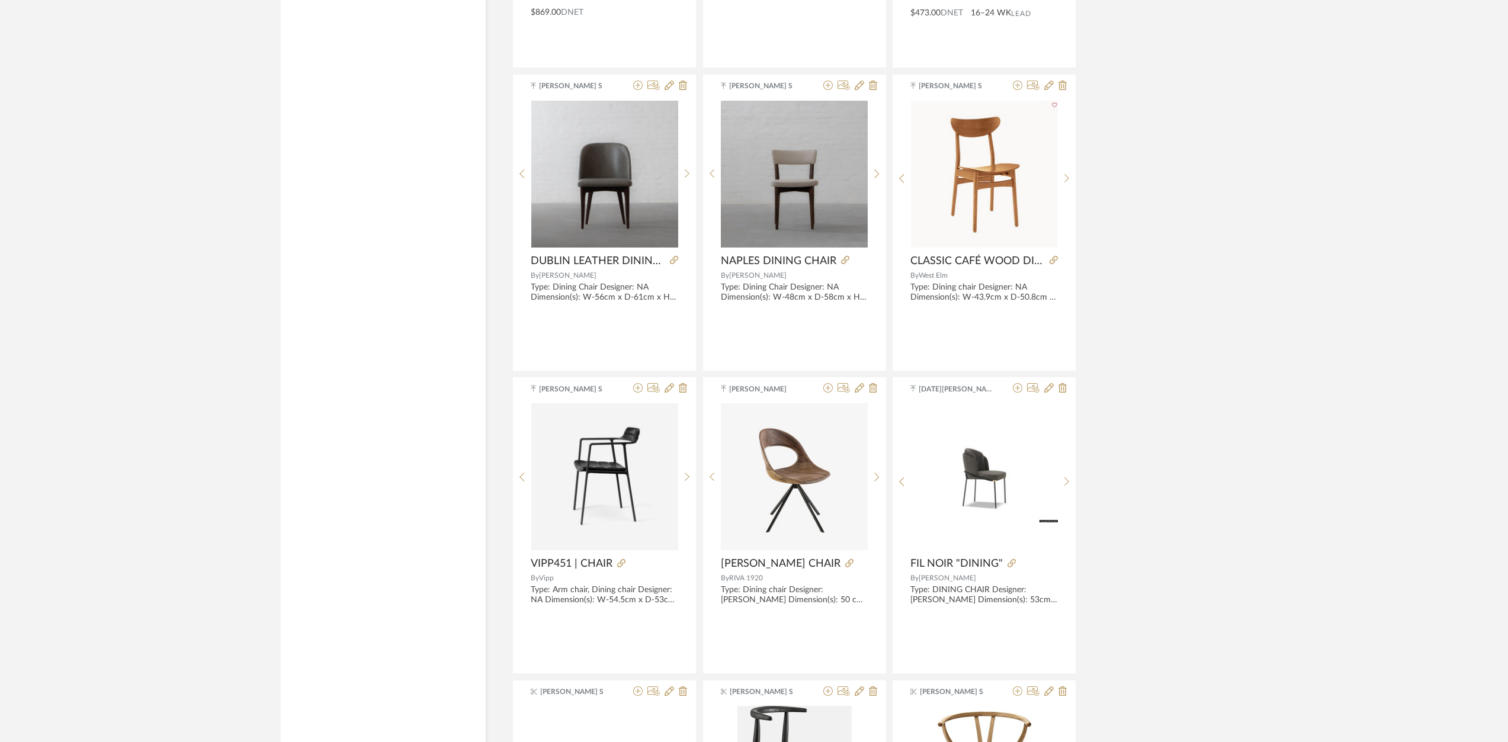
scroll to position [9493, 0]
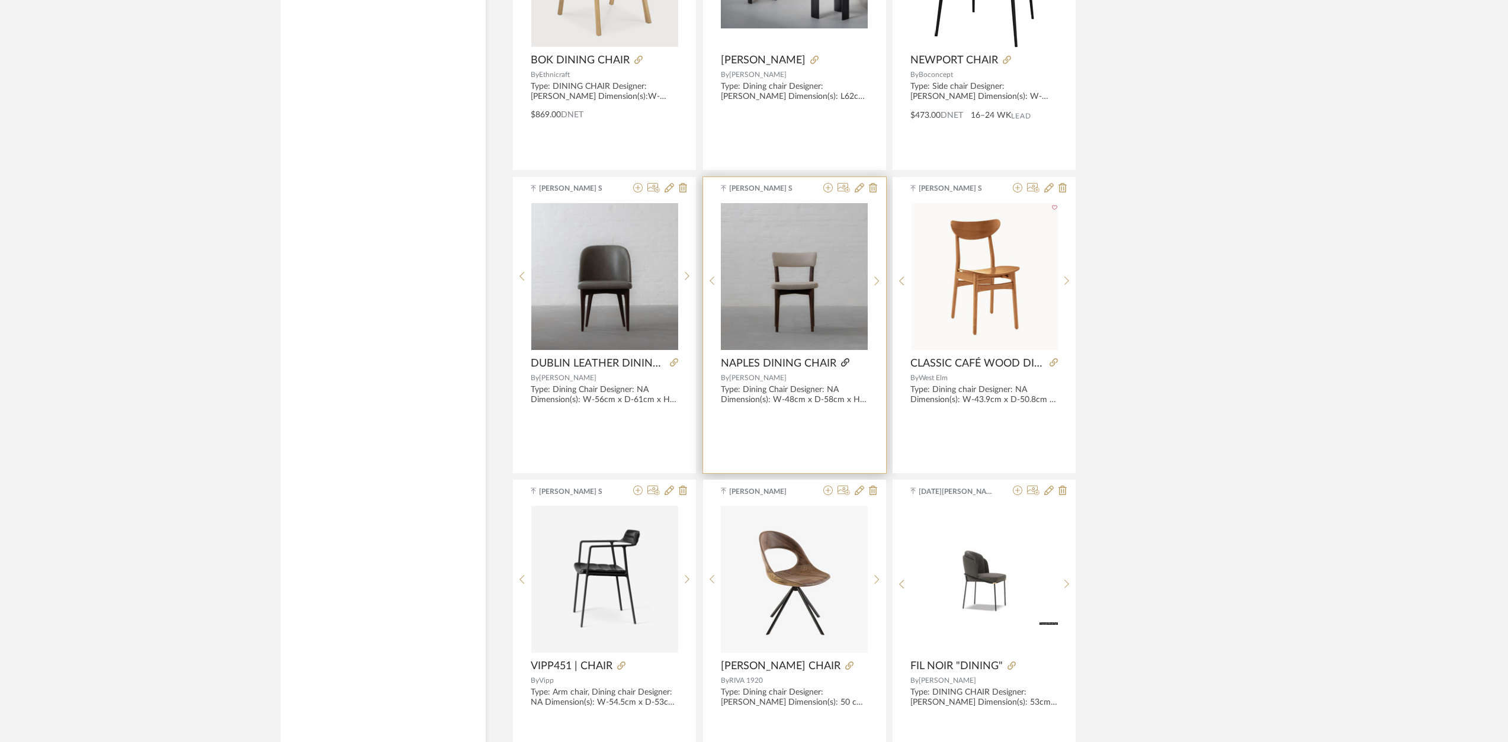
click at [843, 362] on icon at bounding box center [845, 362] width 8 height 8
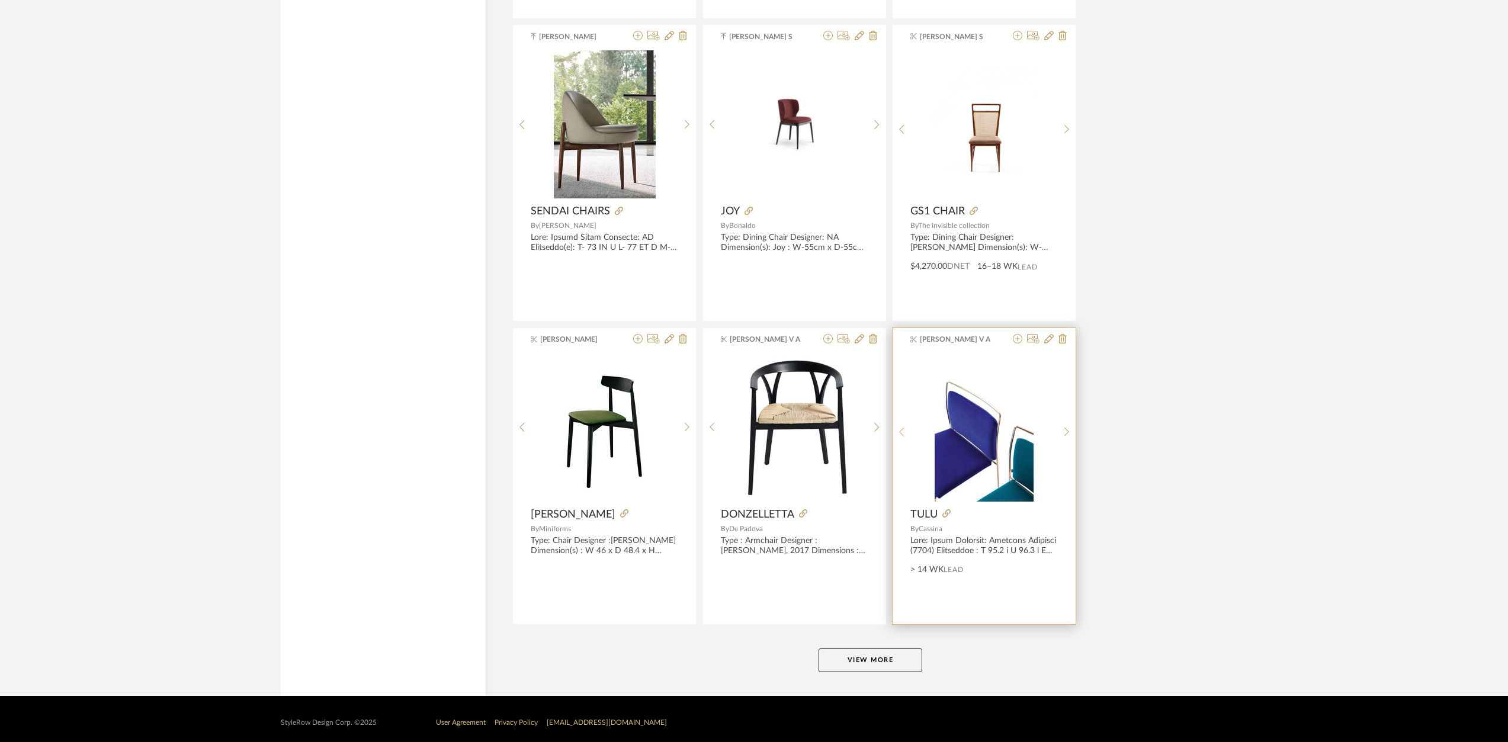
scroll to position [10561, 0]
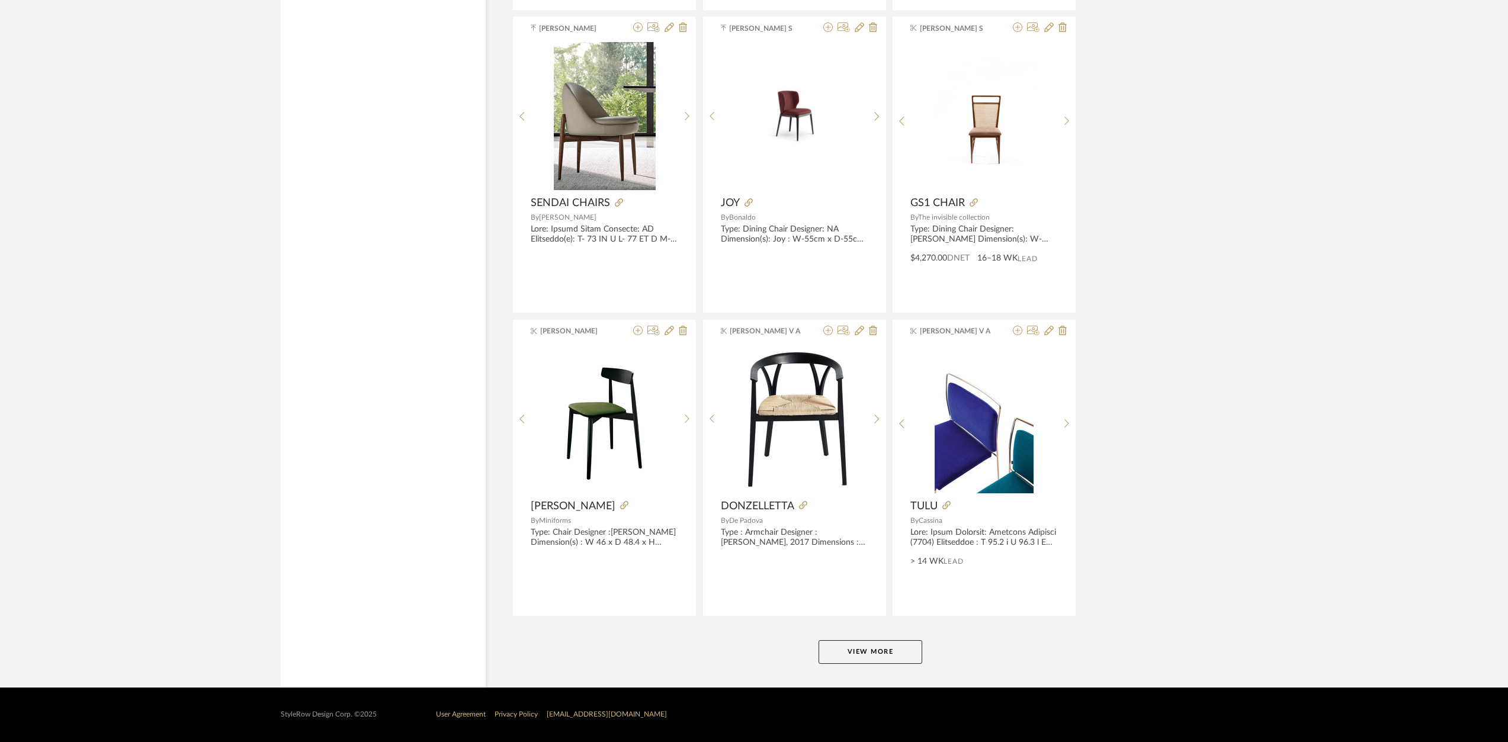
click at [878, 650] on button "View More" at bounding box center [870, 652] width 104 height 24
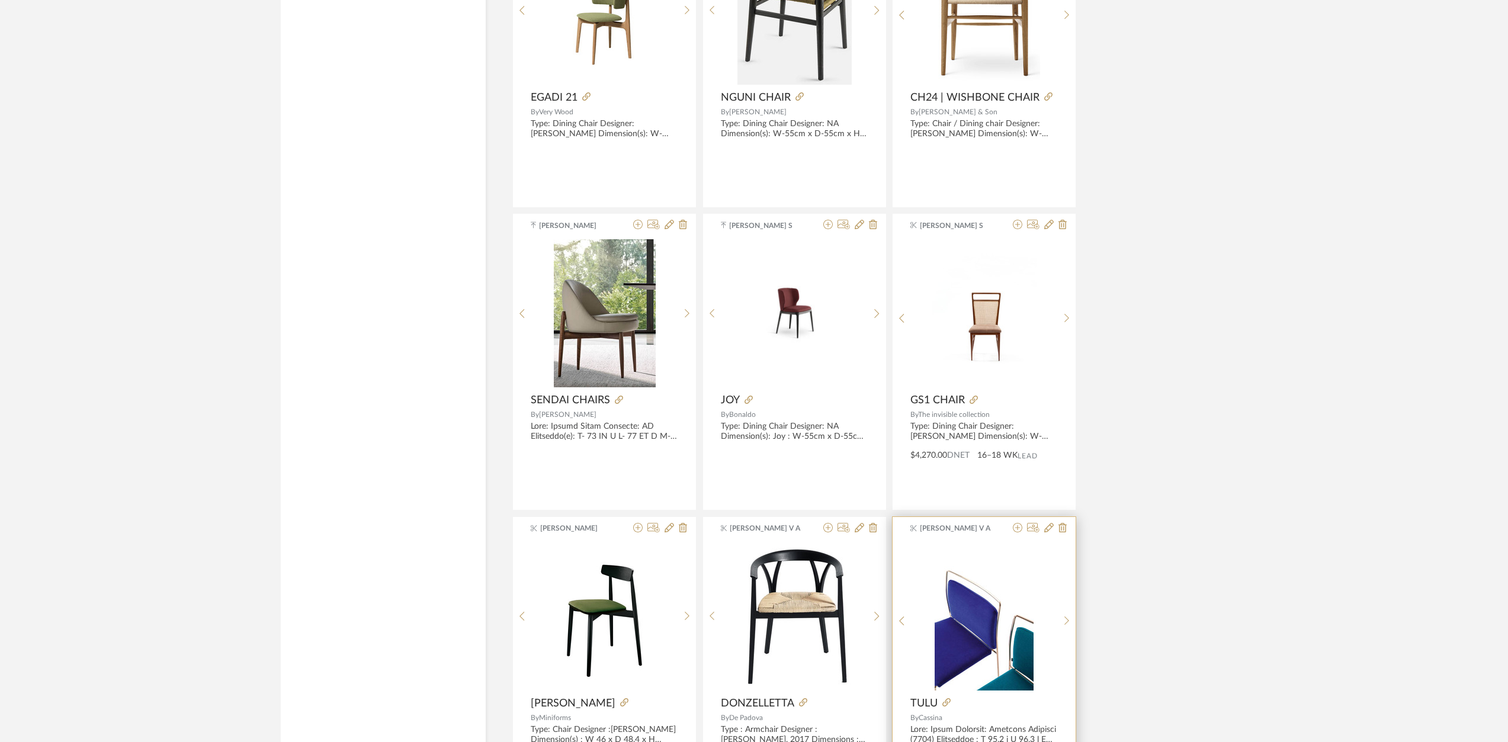
scroll to position [10166, 0]
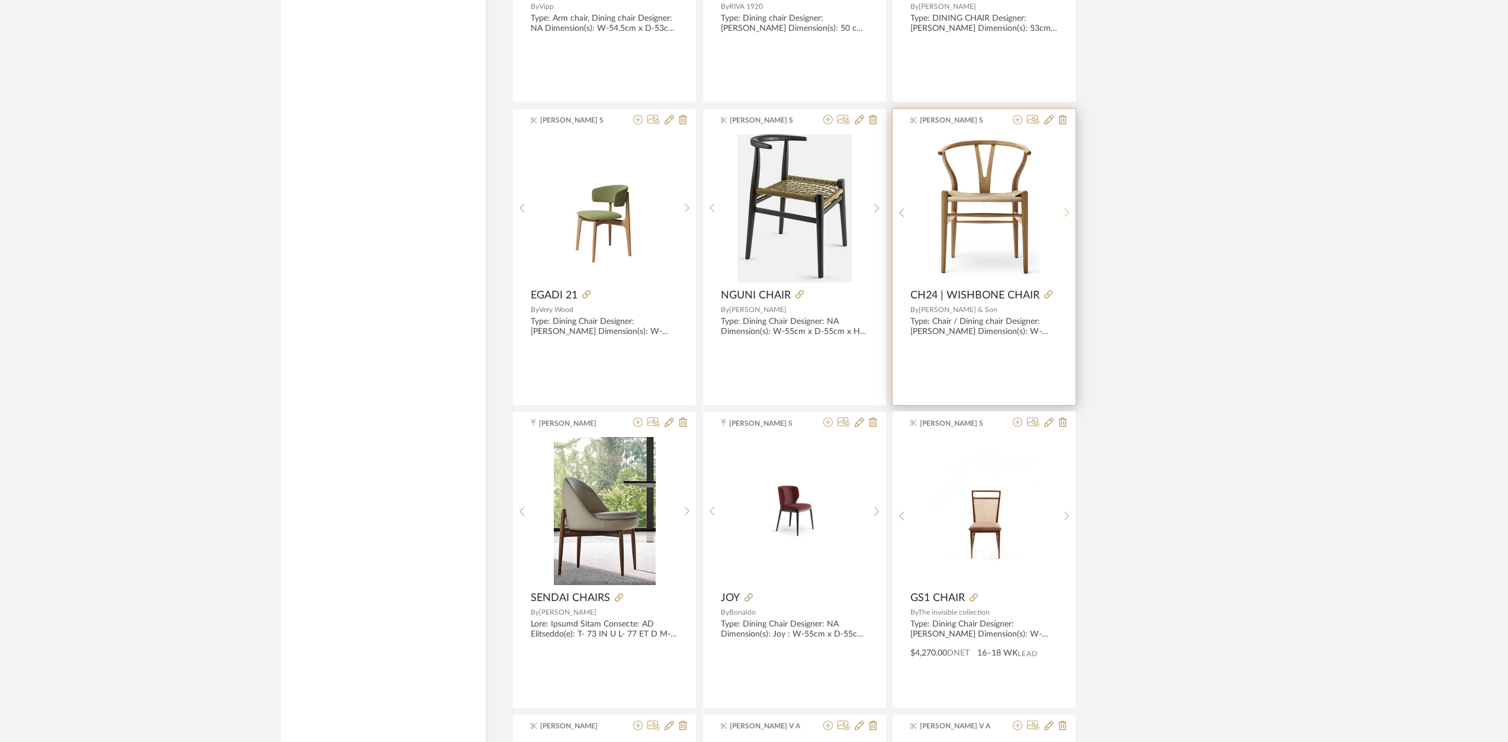
click at [1064, 208] on icon at bounding box center [1066, 213] width 5 height 10
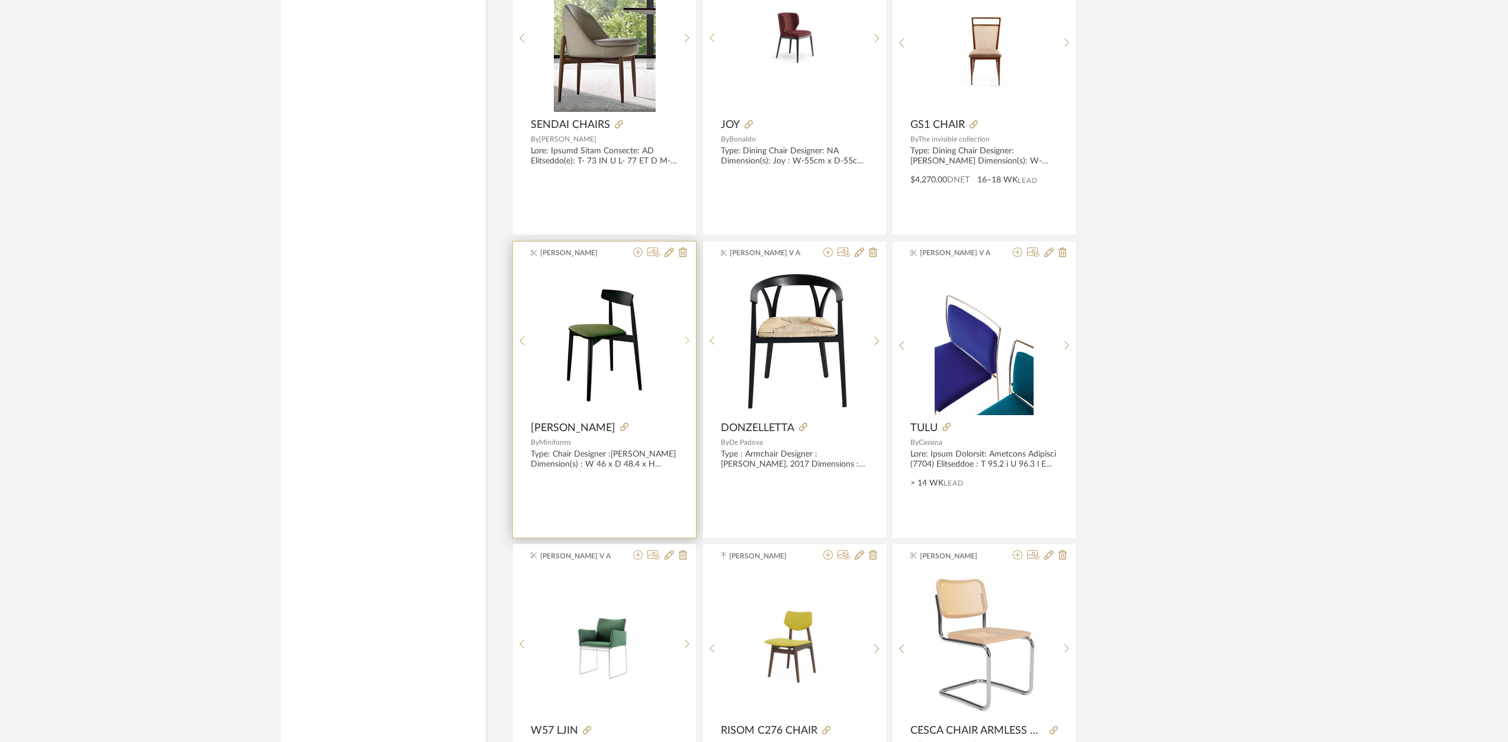
scroll to position [10561, 0]
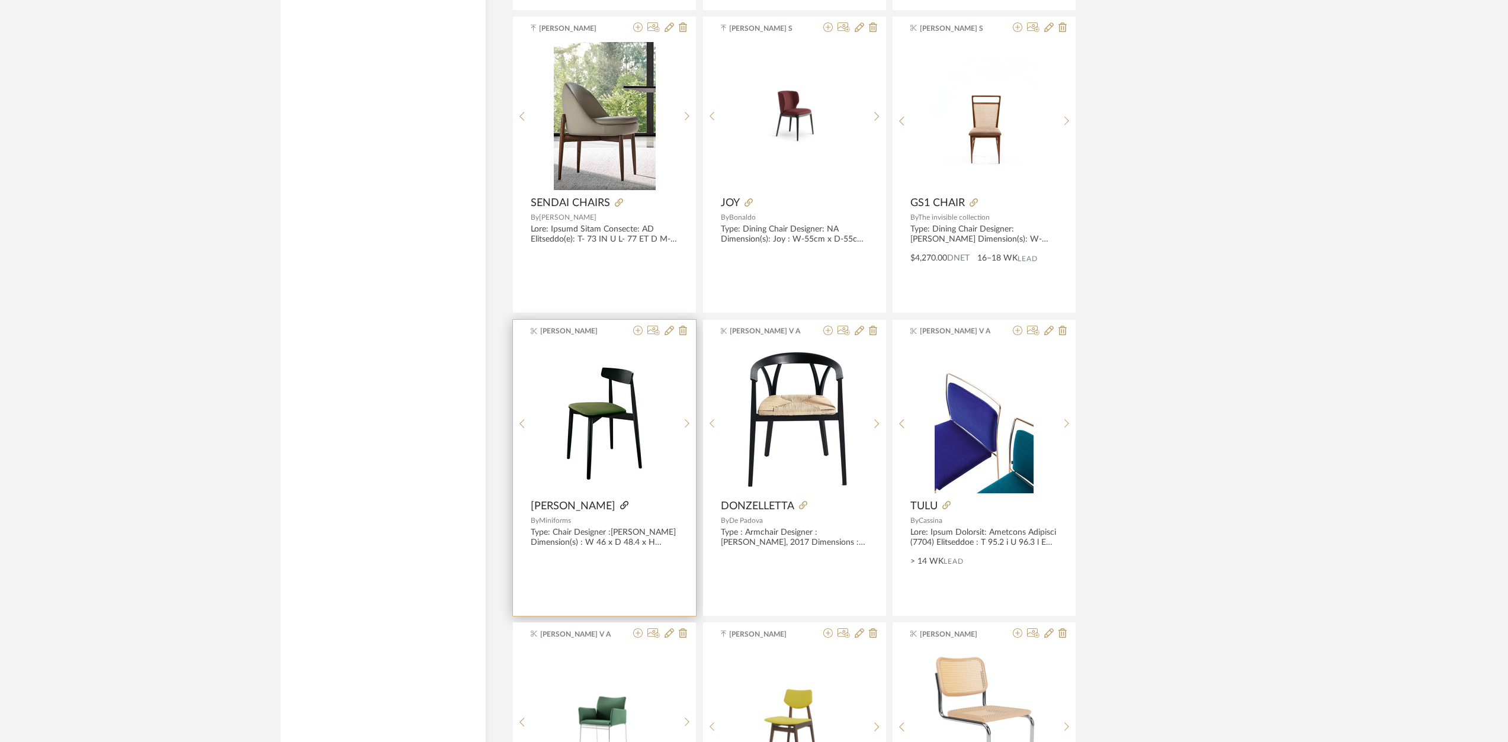
click at [620, 502] on icon at bounding box center [624, 505] width 8 height 8
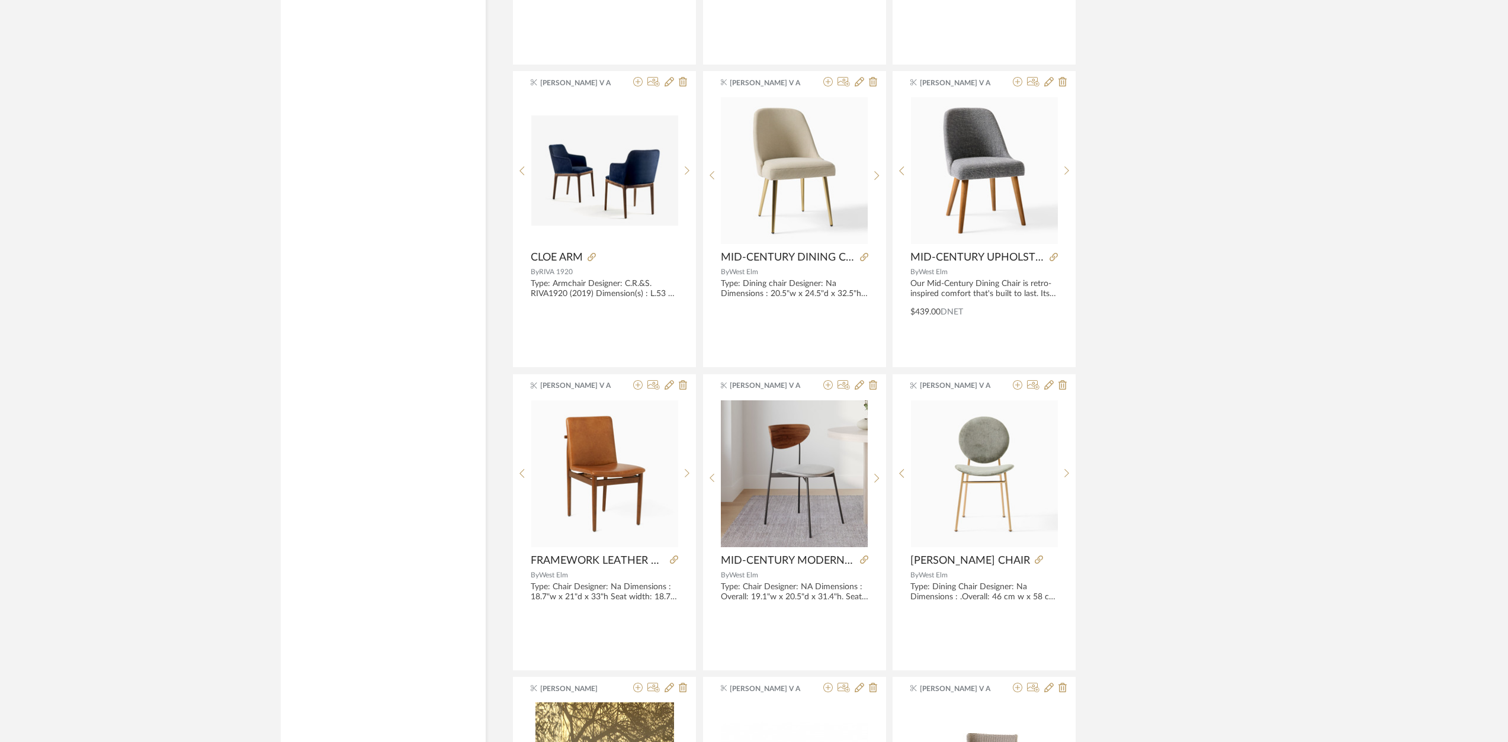
scroll to position [13128, 0]
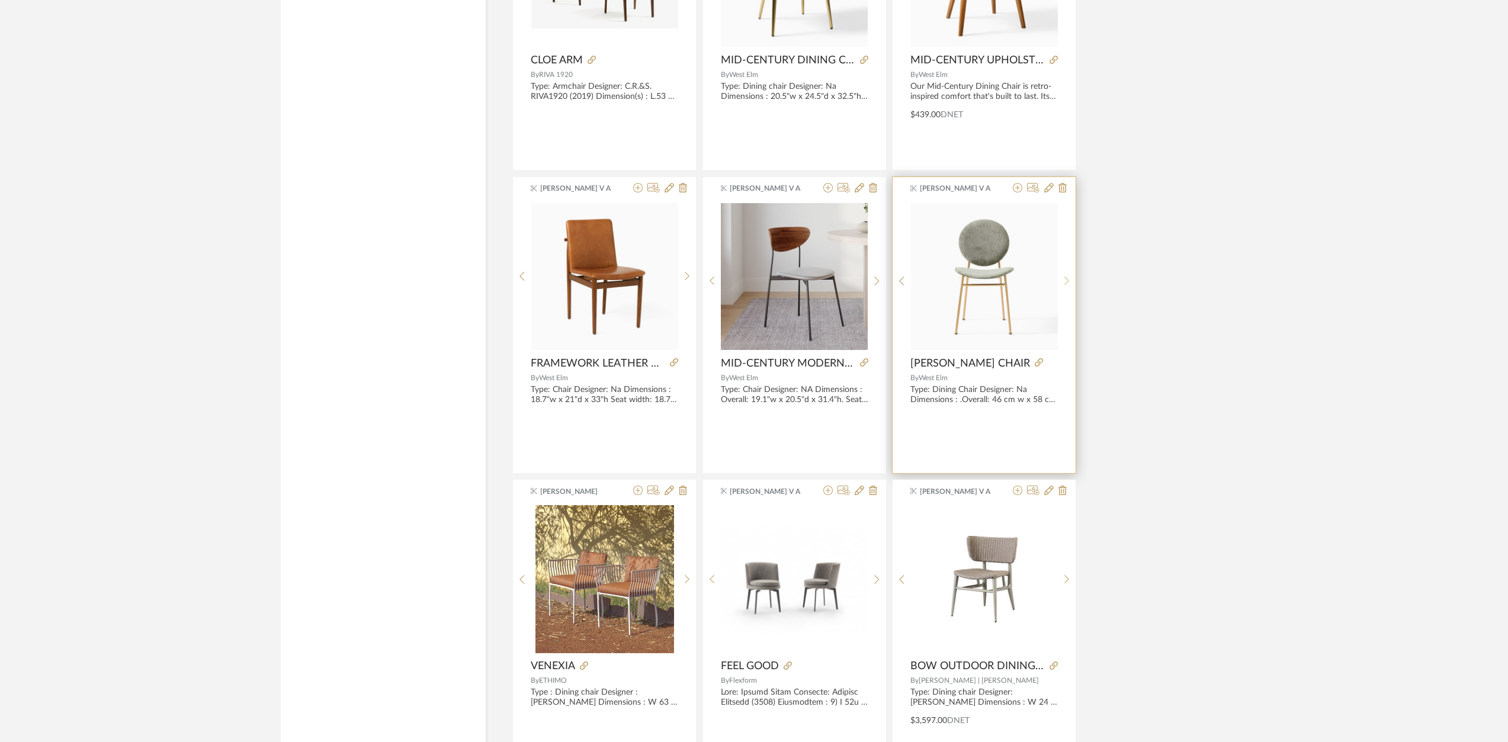
click at [1067, 275] on div at bounding box center [1067, 282] width 18 height 158
click at [1069, 282] on sr-next-btn at bounding box center [1067, 281] width 18 height 10
click at [1065, 282] on icon at bounding box center [1066, 281] width 5 height 10
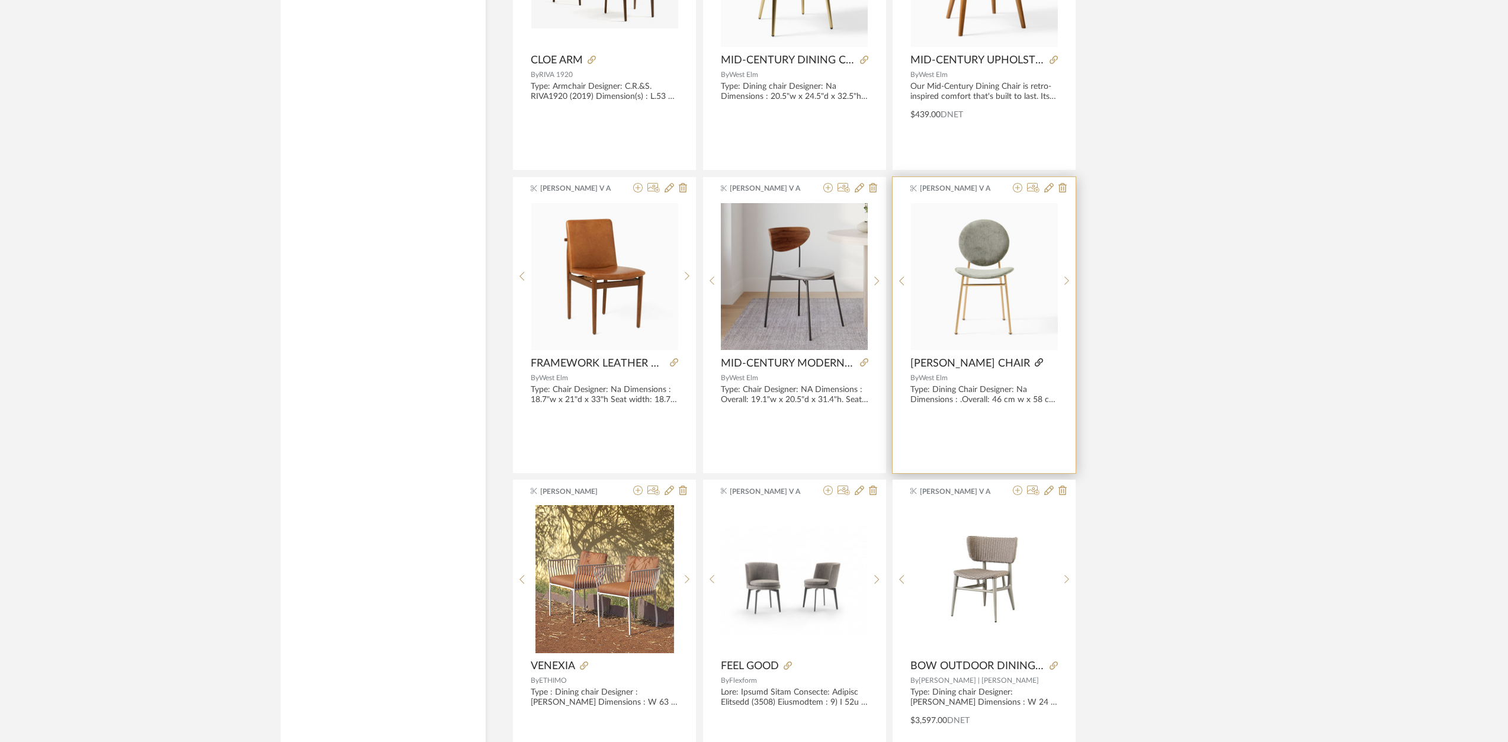
click at [1035, 358] on icon at bounding box center [1039, 362] width 8 height 8
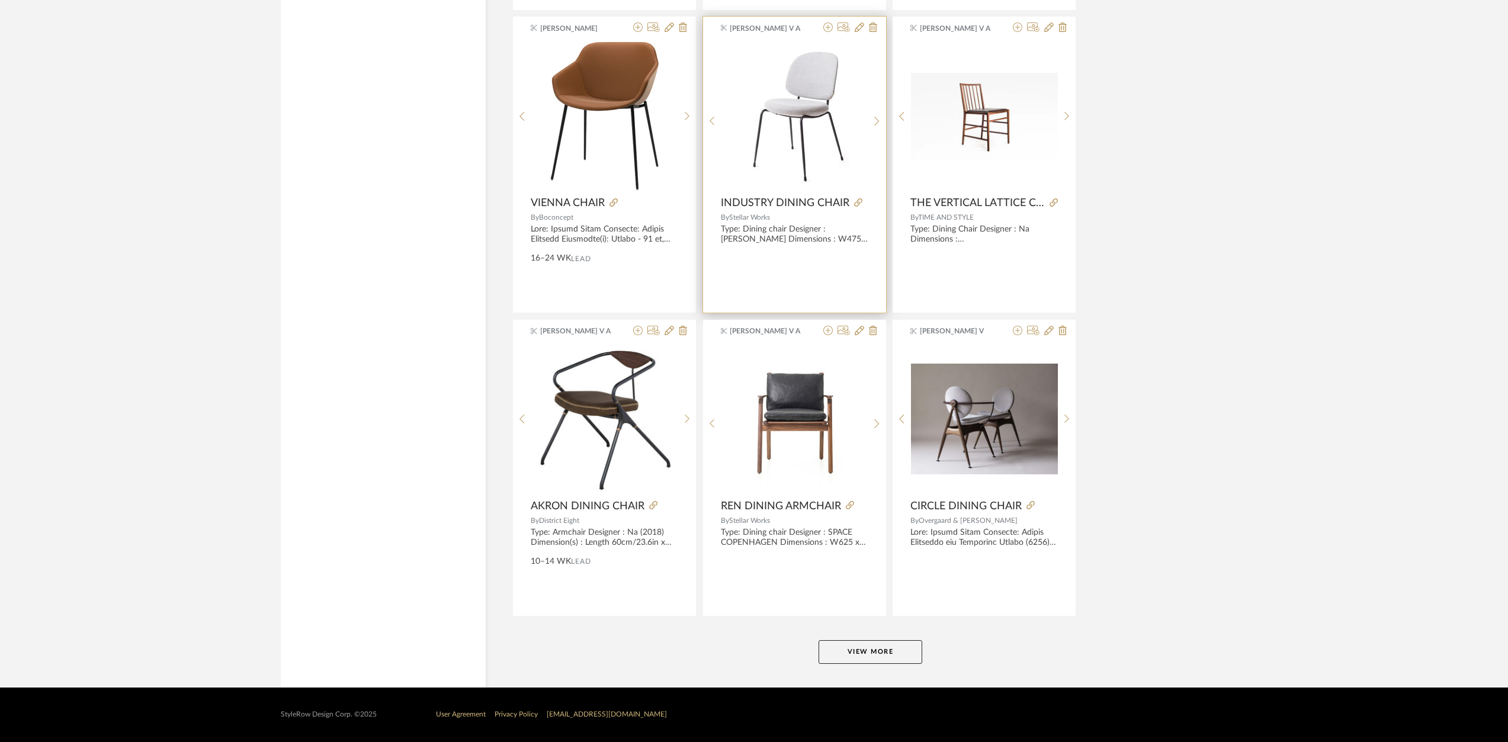
scroll to position [13999, 0]
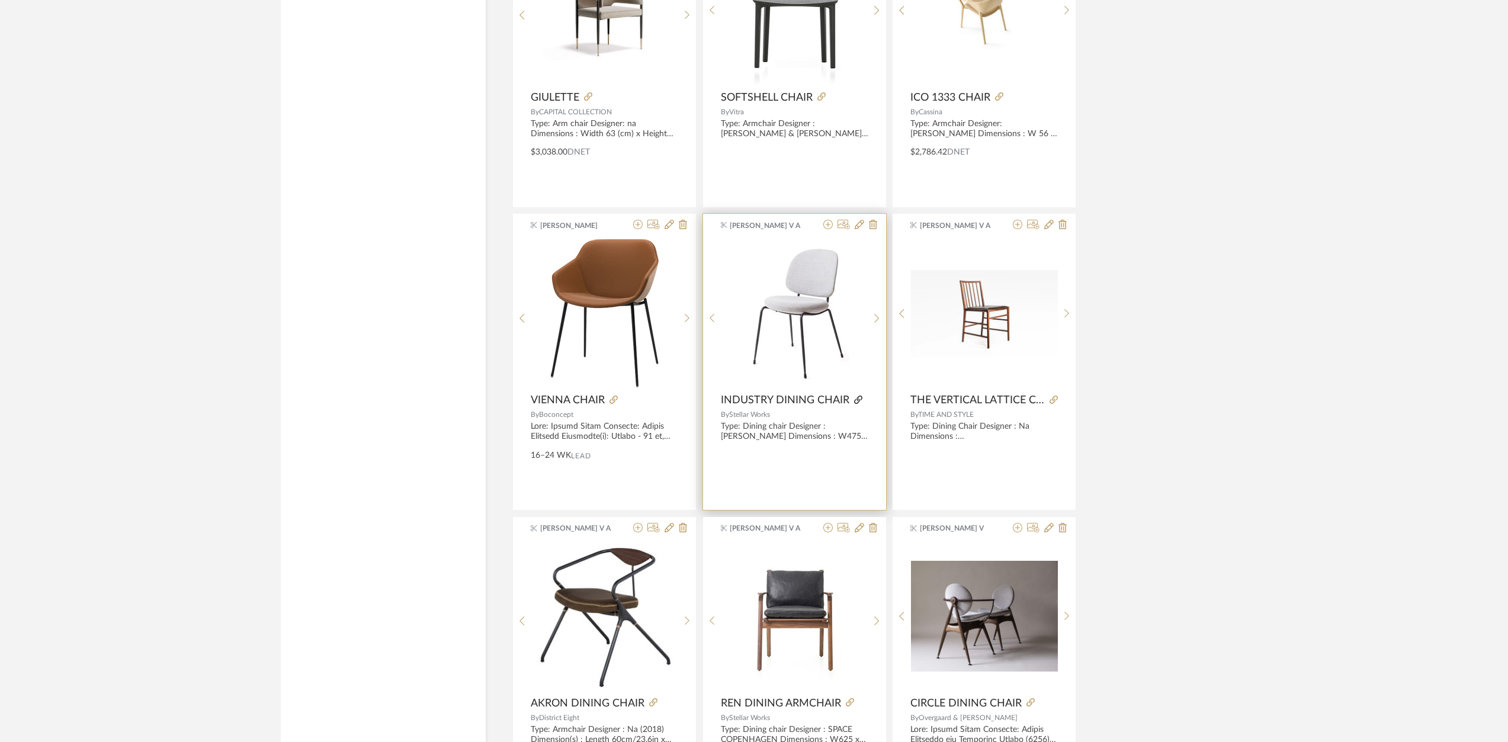
click at [856, 402] on icon at bounding box center [858, 400] width 8 height 8
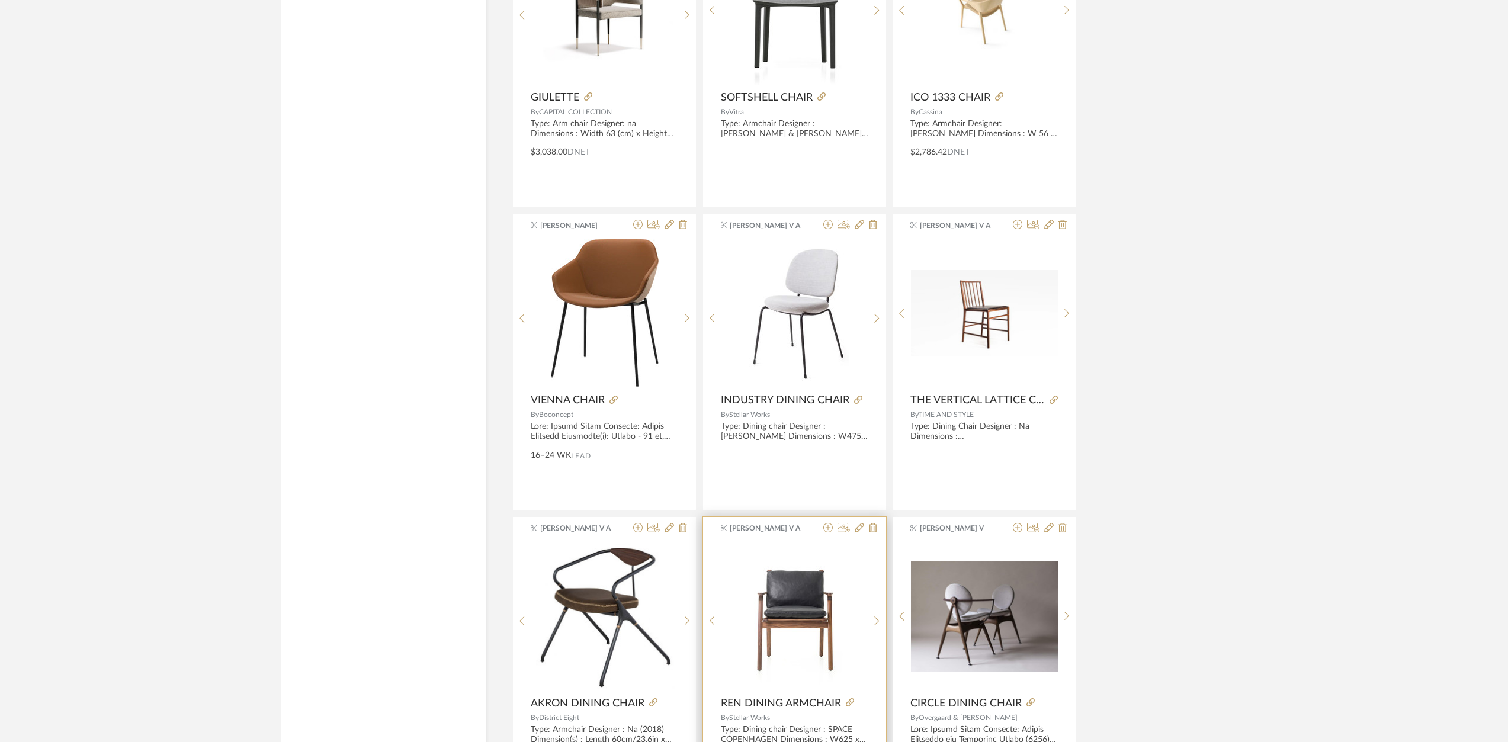
scroll to position [14196, 0]
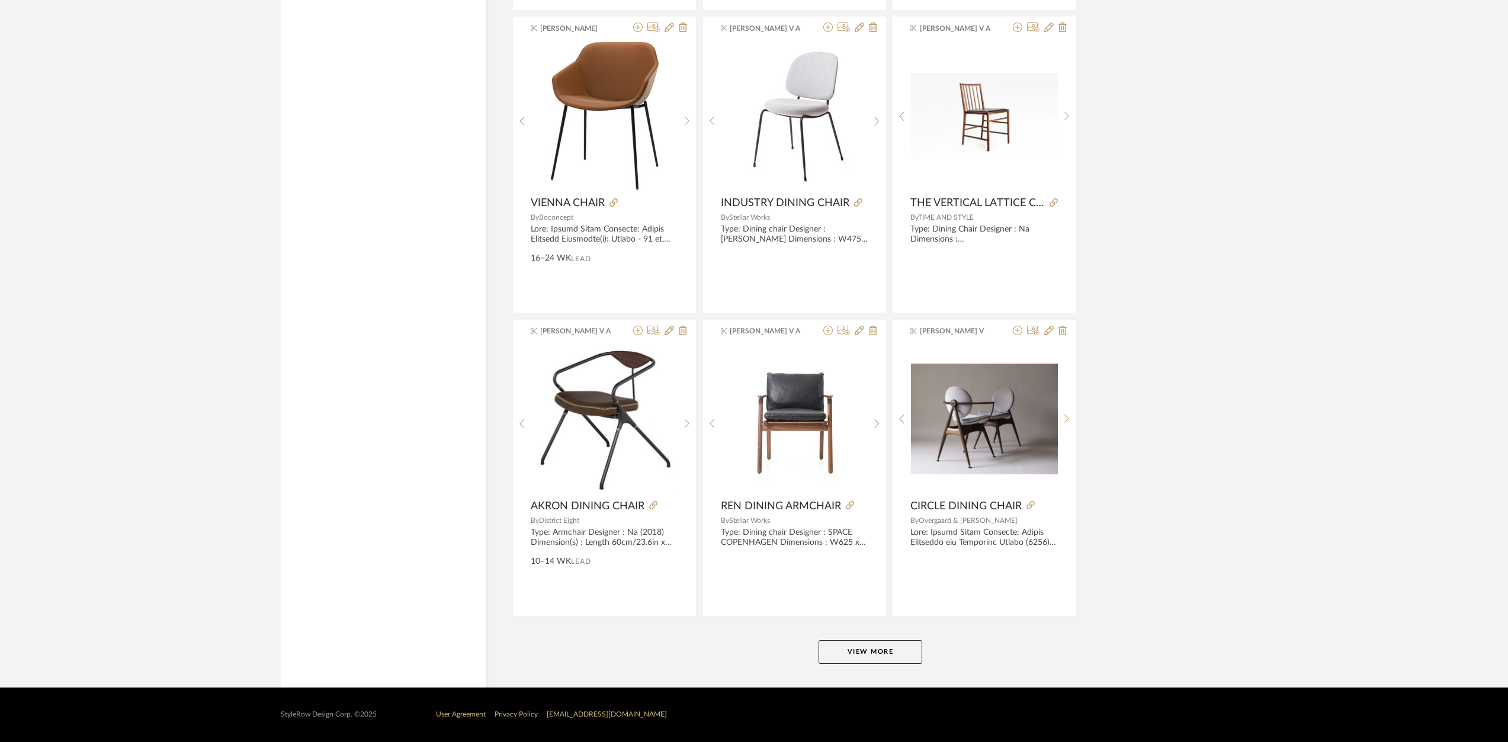
click at [871, 650] on button "View More" at bounding box center [870, 652] width 104 height 24
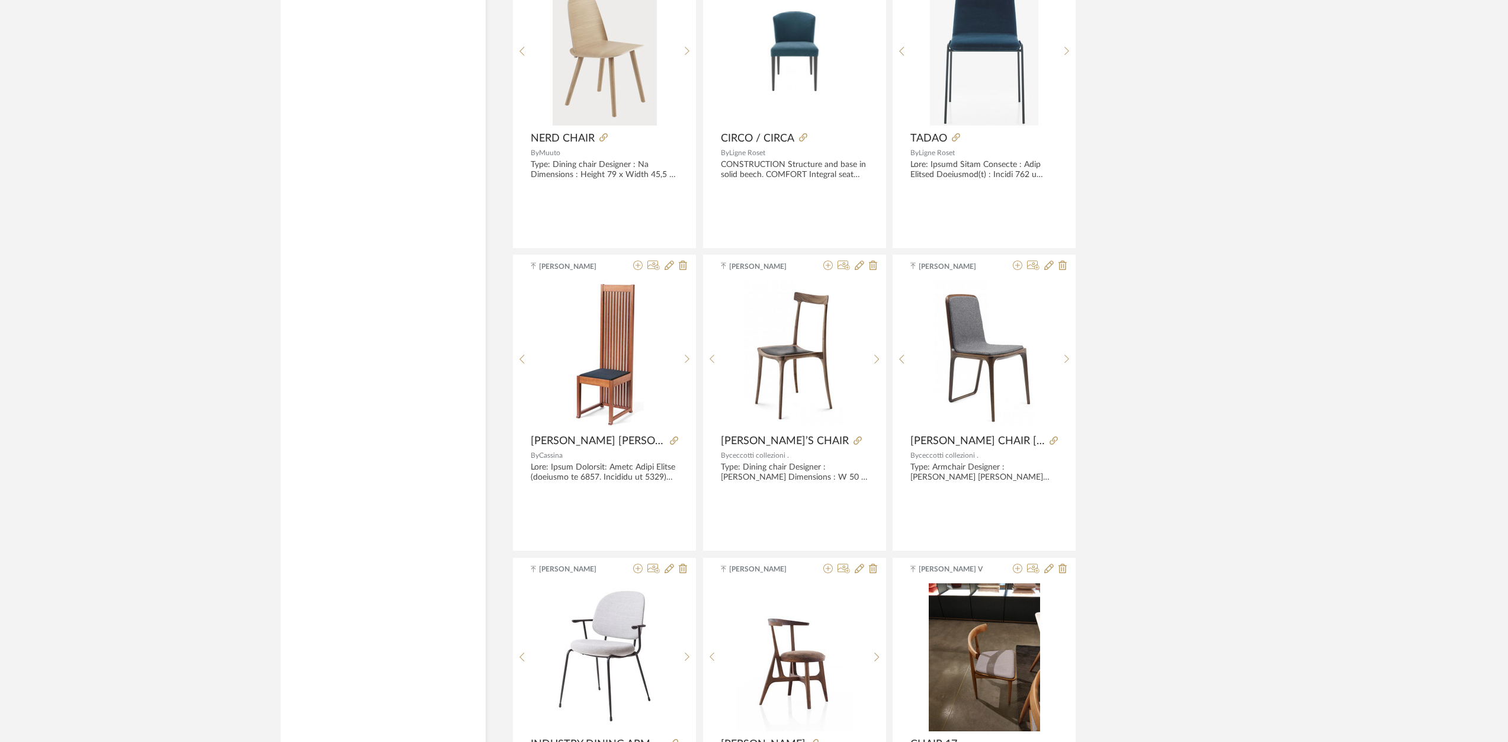
scroll to position [15967, 0]
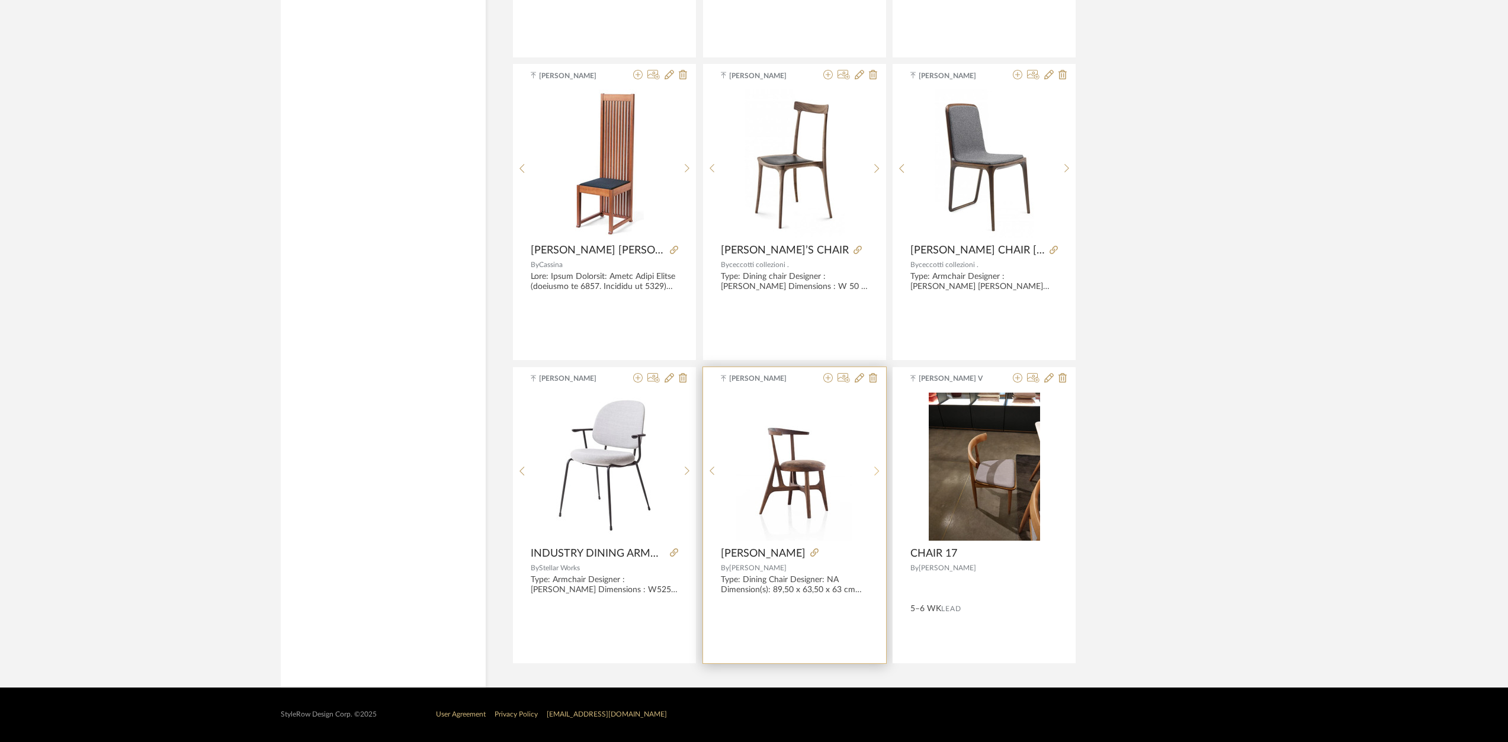
click at [879, 471] on sr-next-btn at bounding box center [877, 471] width 18 height 10
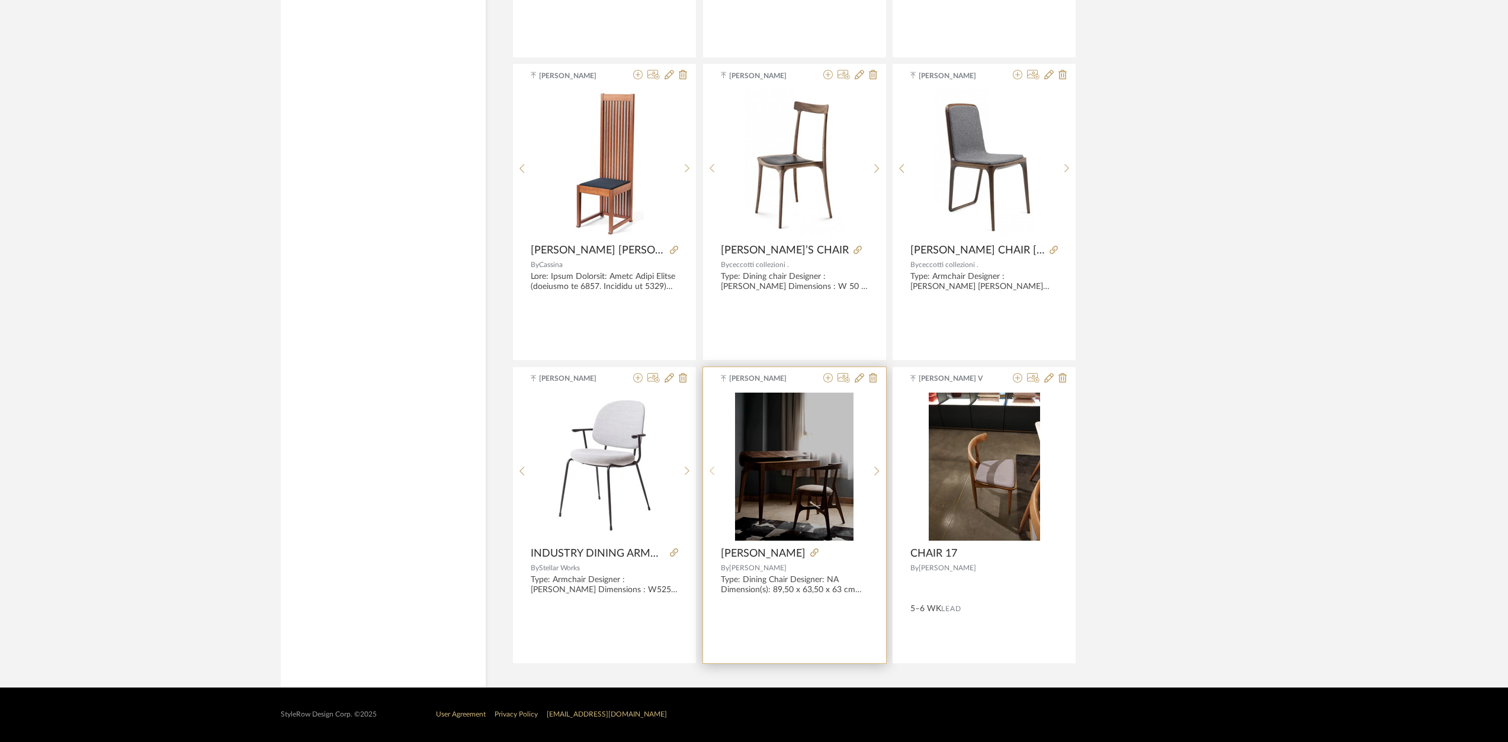
click at [713, 468] on icon at bounding box center [711, 471] width 5 height 10
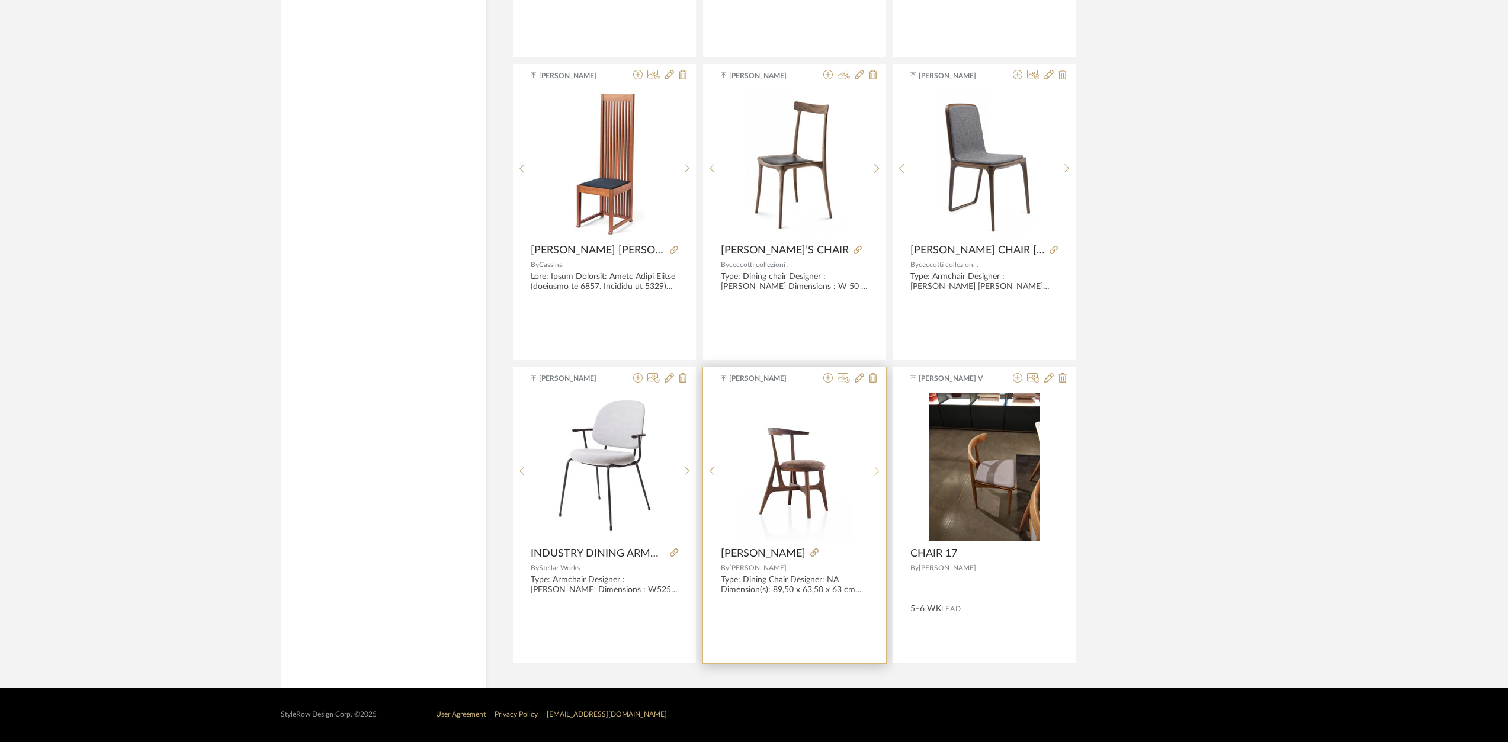
click at [876, 470] on icon at bounding box center [876, 471] width 5 height 10
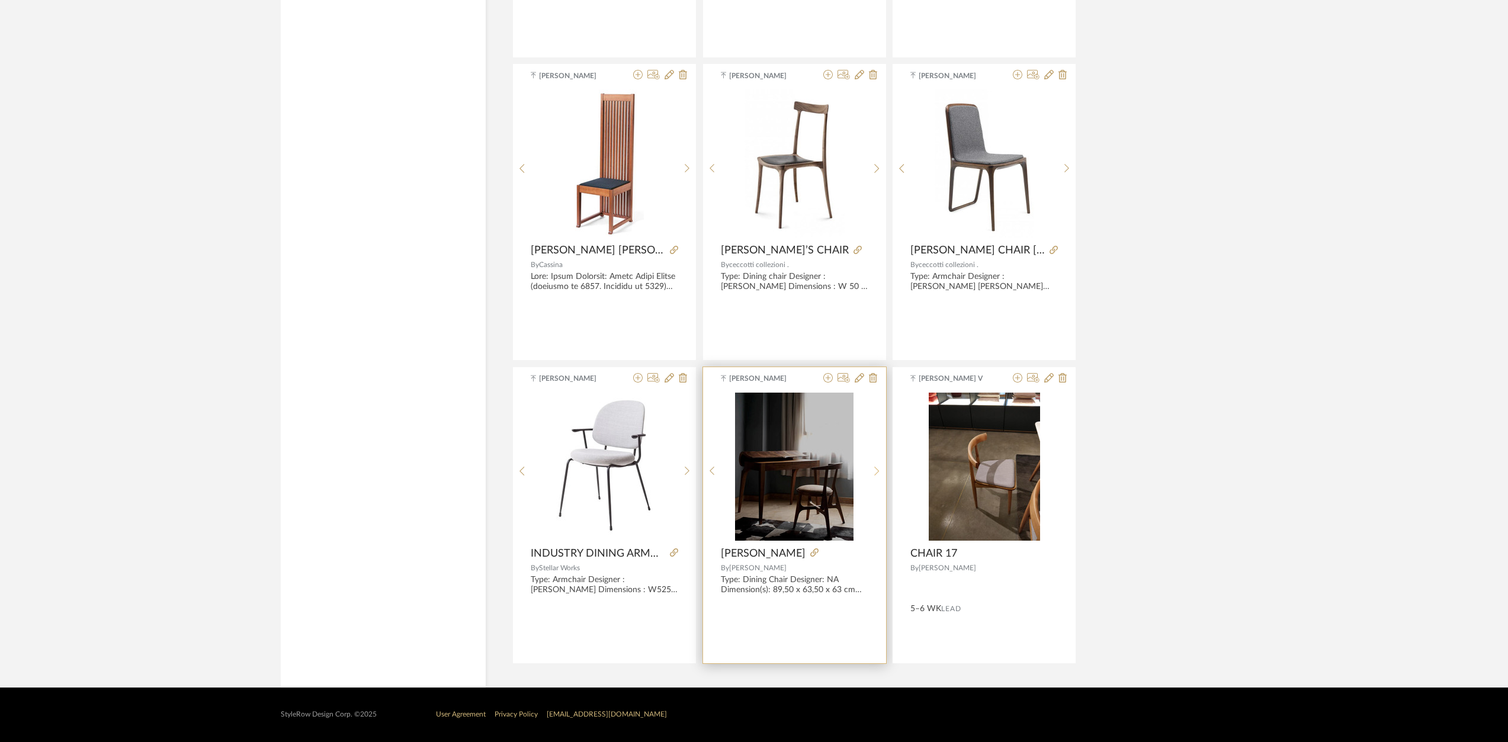
click at [876, 470] on icon at bounding box center [876, 471] width 5 height 10
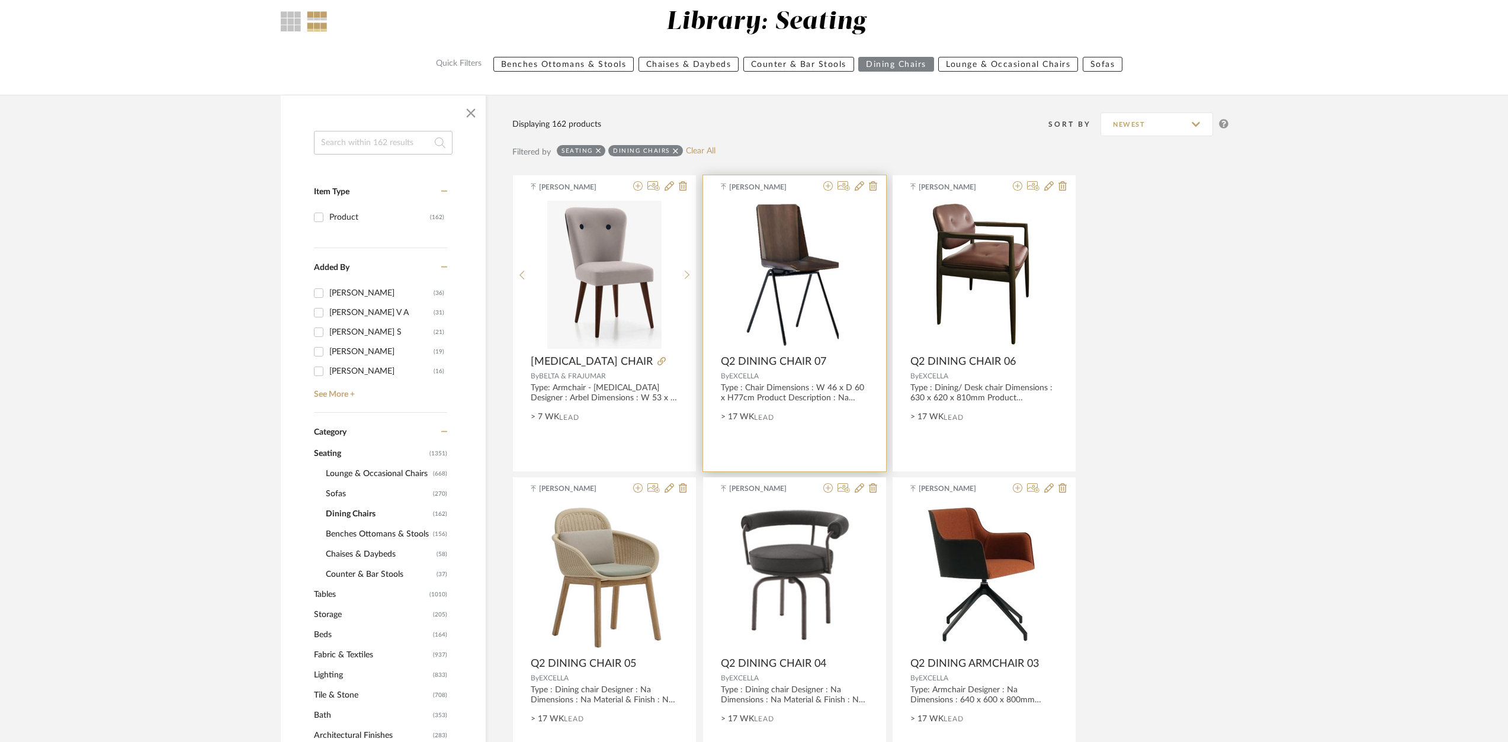
scroll to position [197, 0]
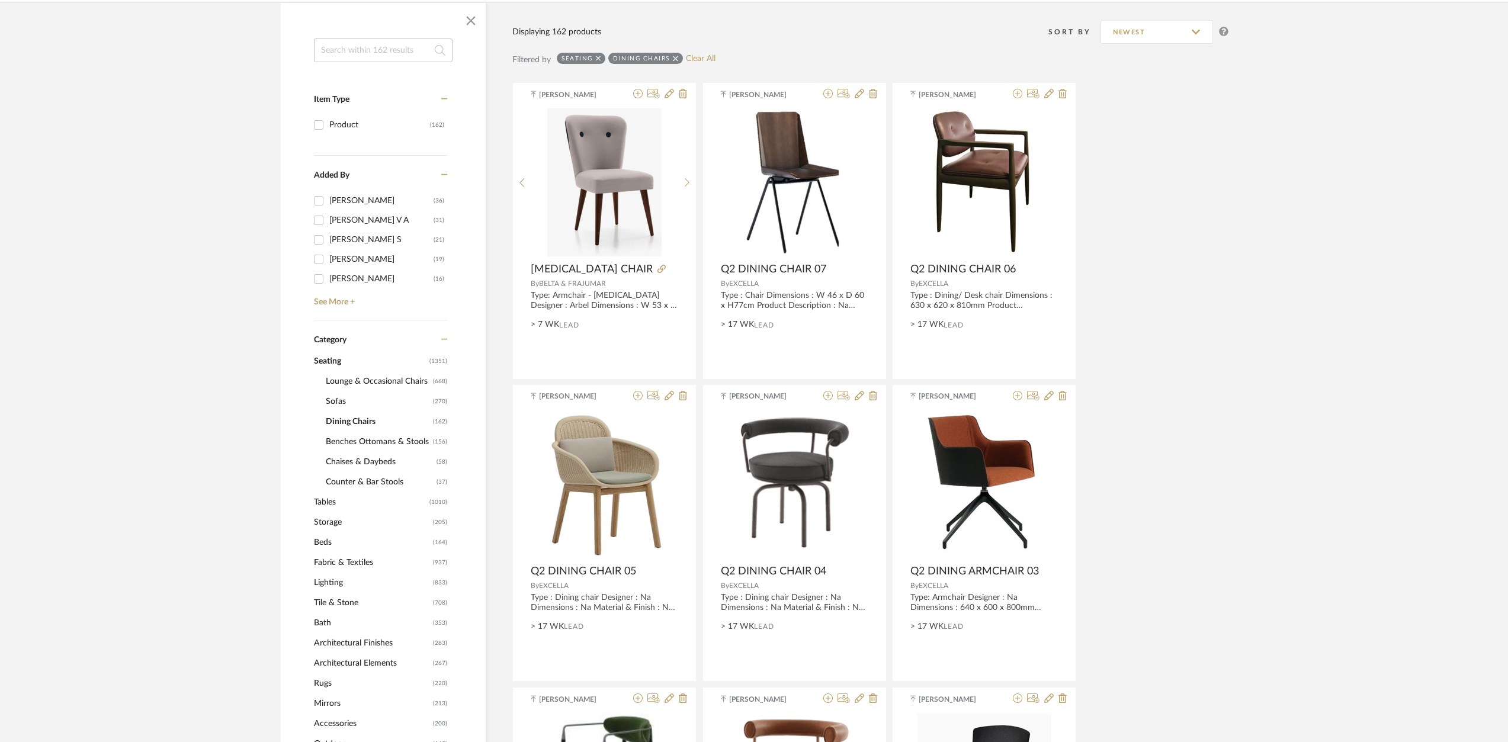
click at [338, 403] on span "Sofas" at bounding box center [378, 401] width 104 height 20
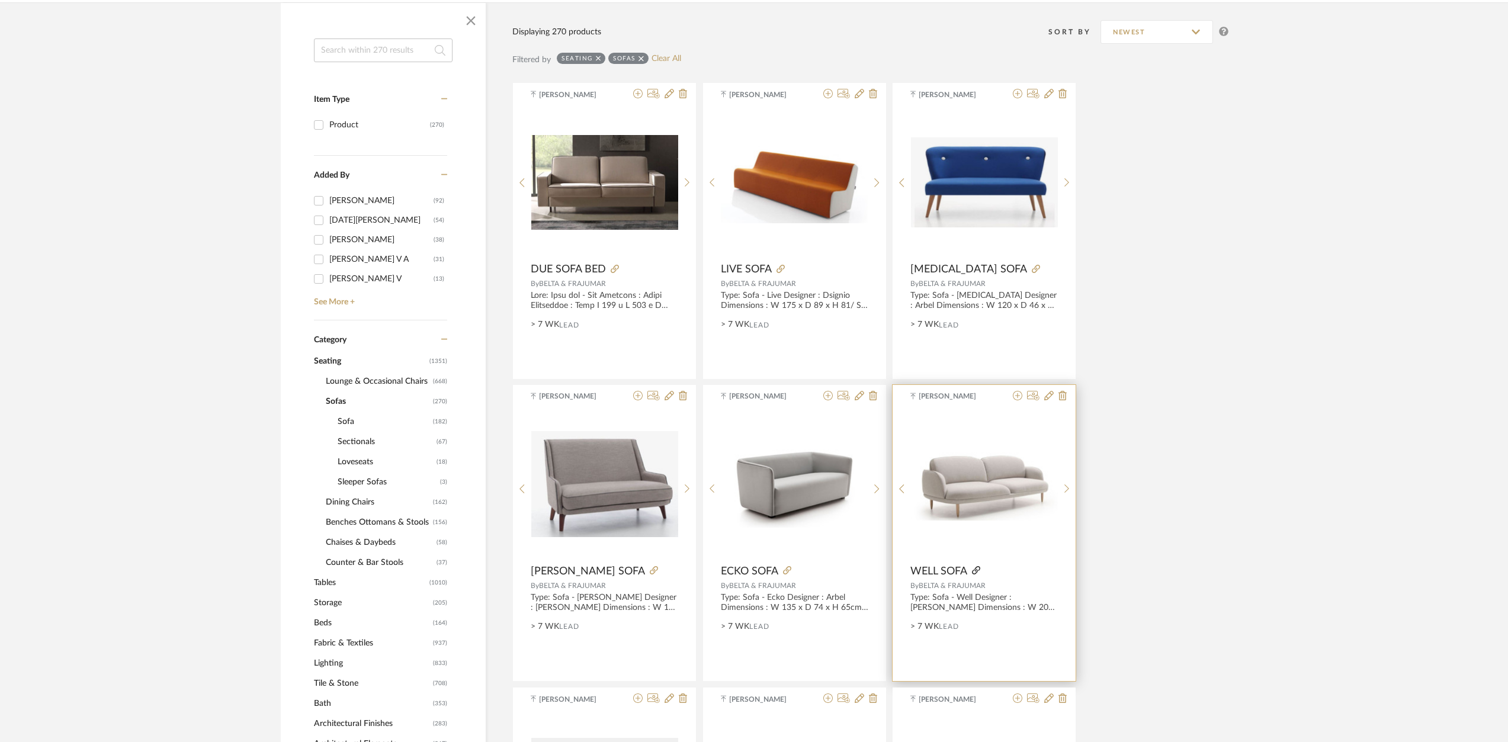
click at [975, 570] on icon at bounding box center [976, 570] width 8 height 8
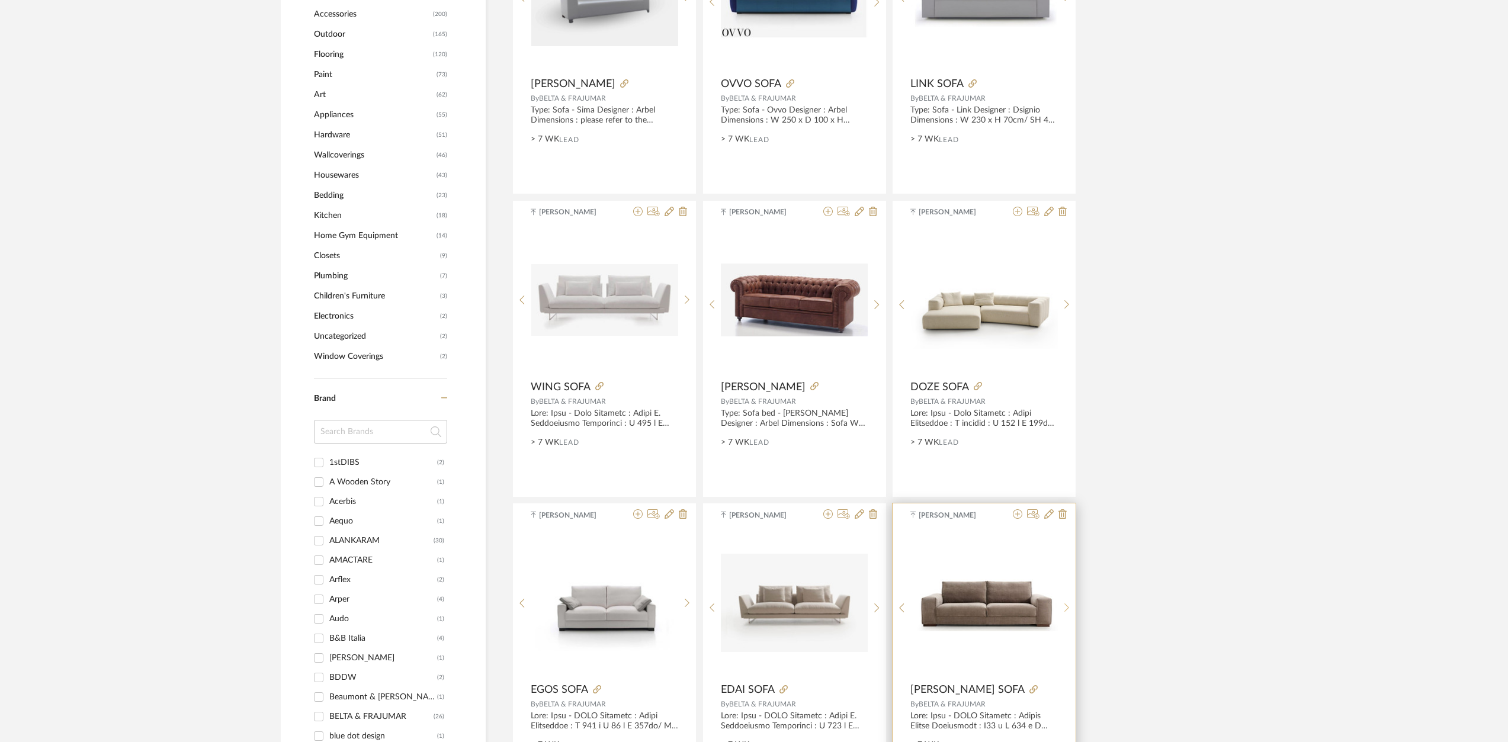
scroll to position [1184, 0]
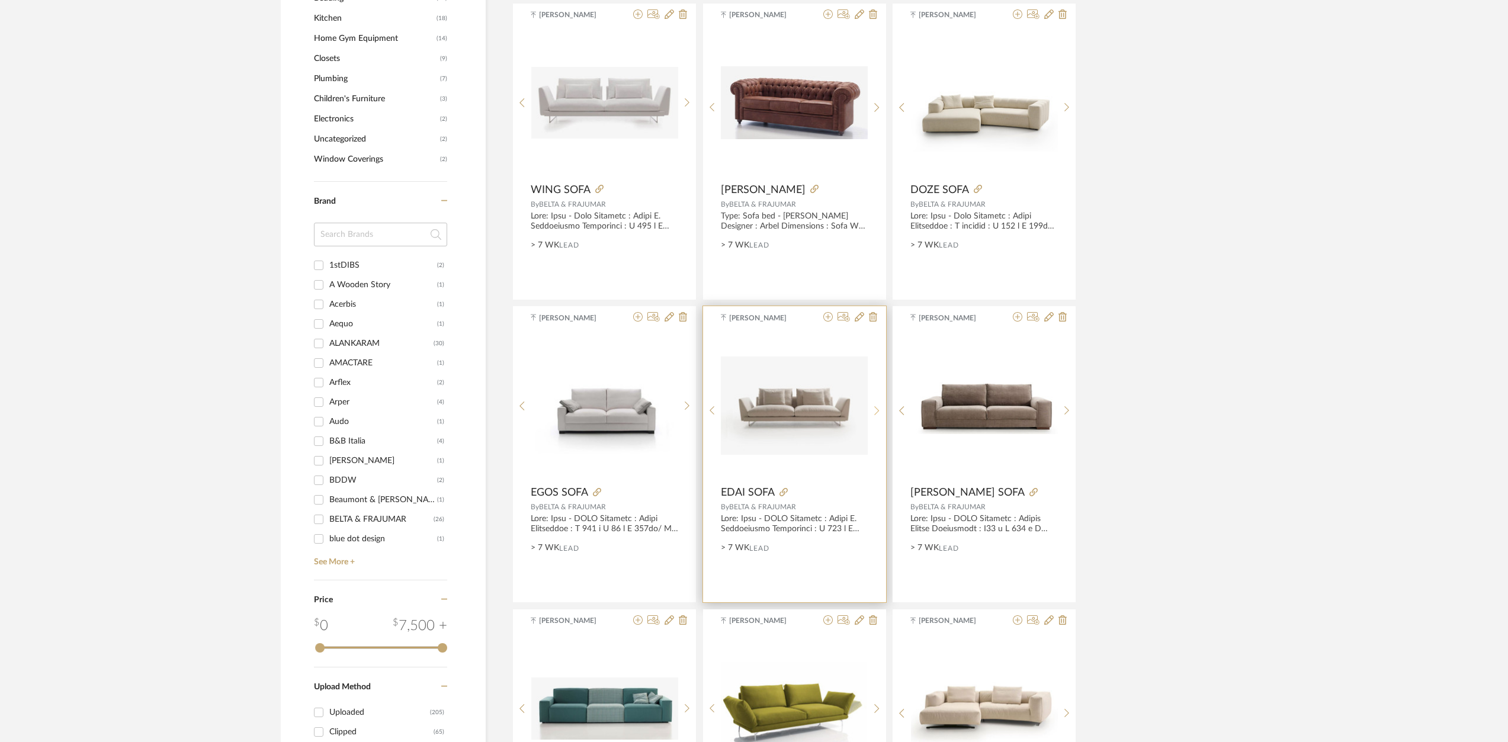
click at [873, 411] on sr-next-btn at bounding box center [877, 411] width 18 height 10
click at [874, 411] on sr-next-btn at bounding box center [877, 411] width 18 height 10
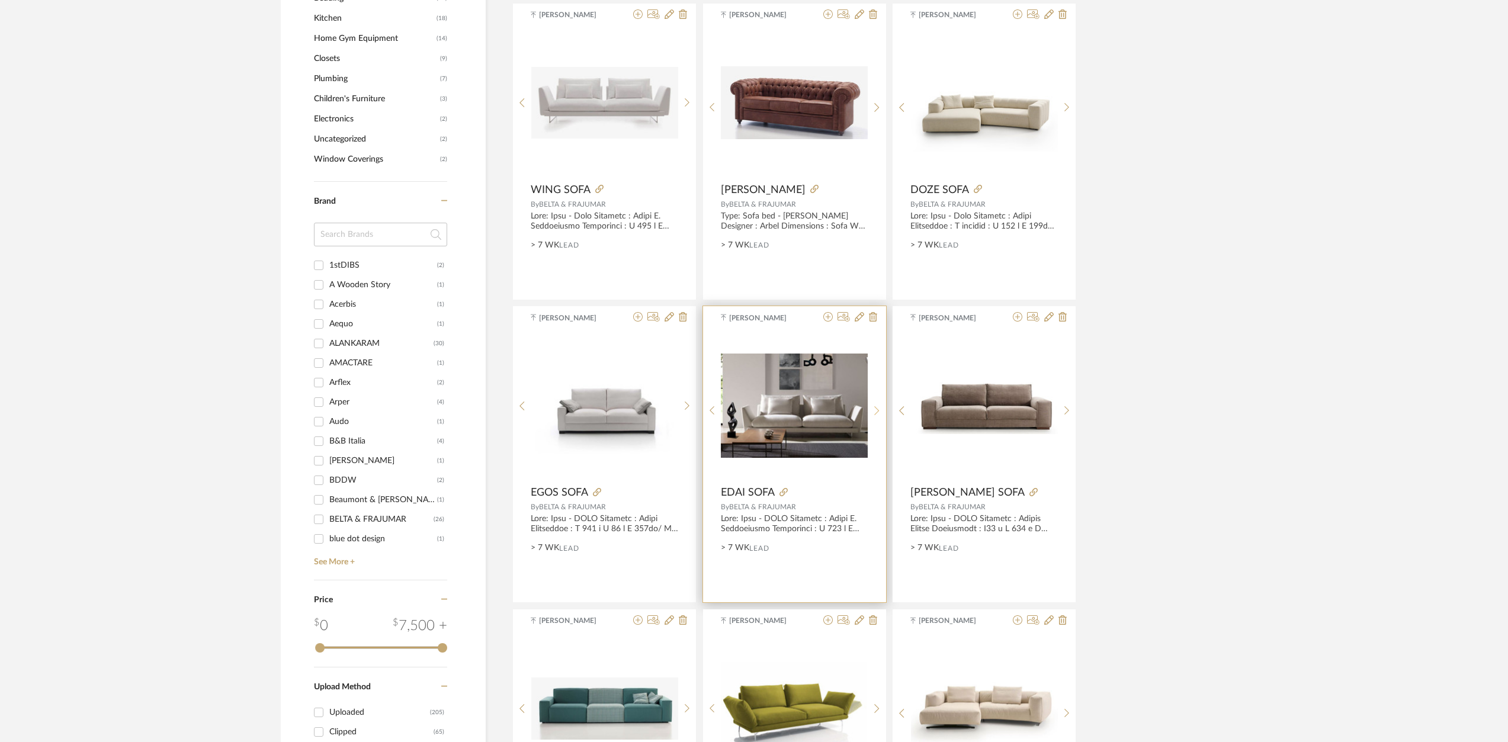
click at [874, 411] on sr-next-btn at bounding box center [877, 411] width 18 height 10
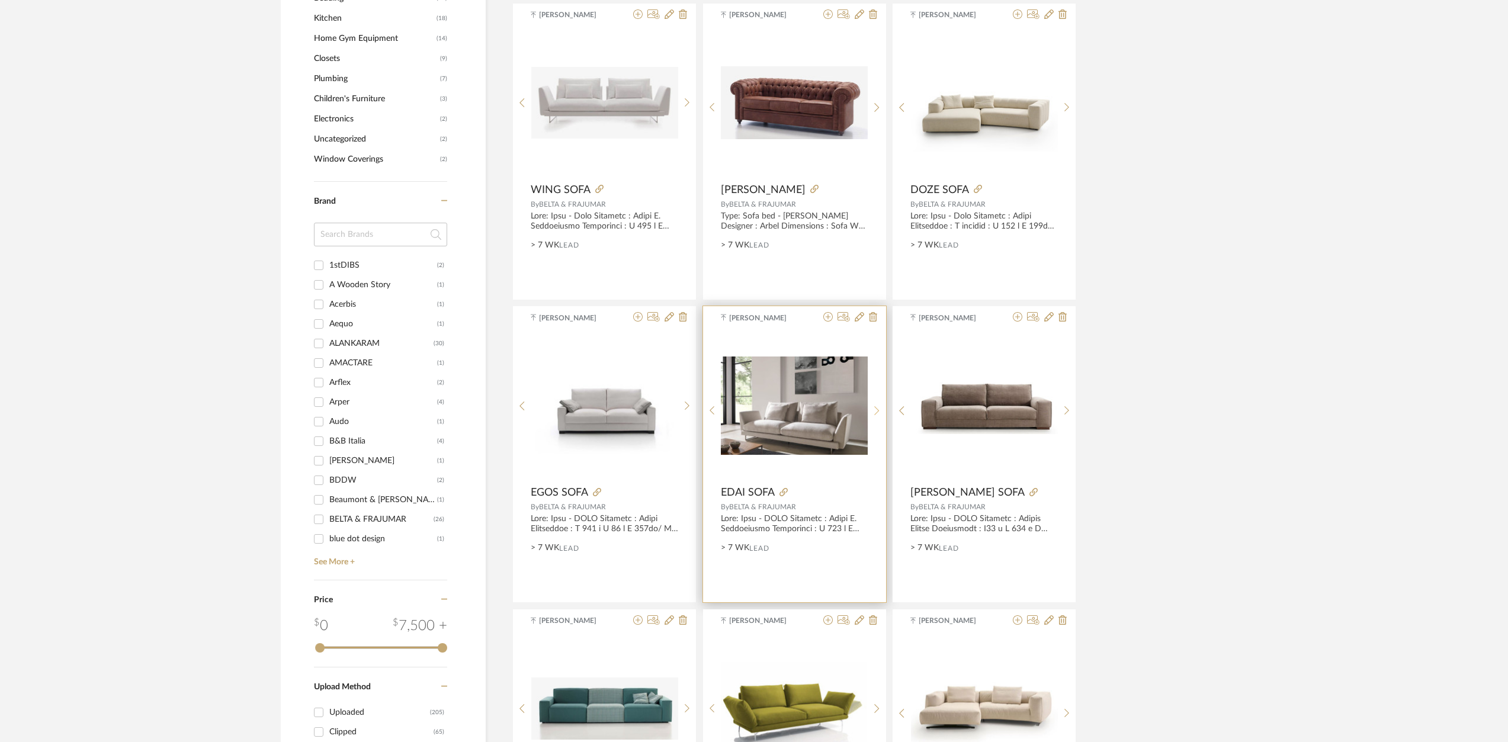
click at [874, 411] on sr-next-btn at bounding box center [877, 411] width 18 height 10
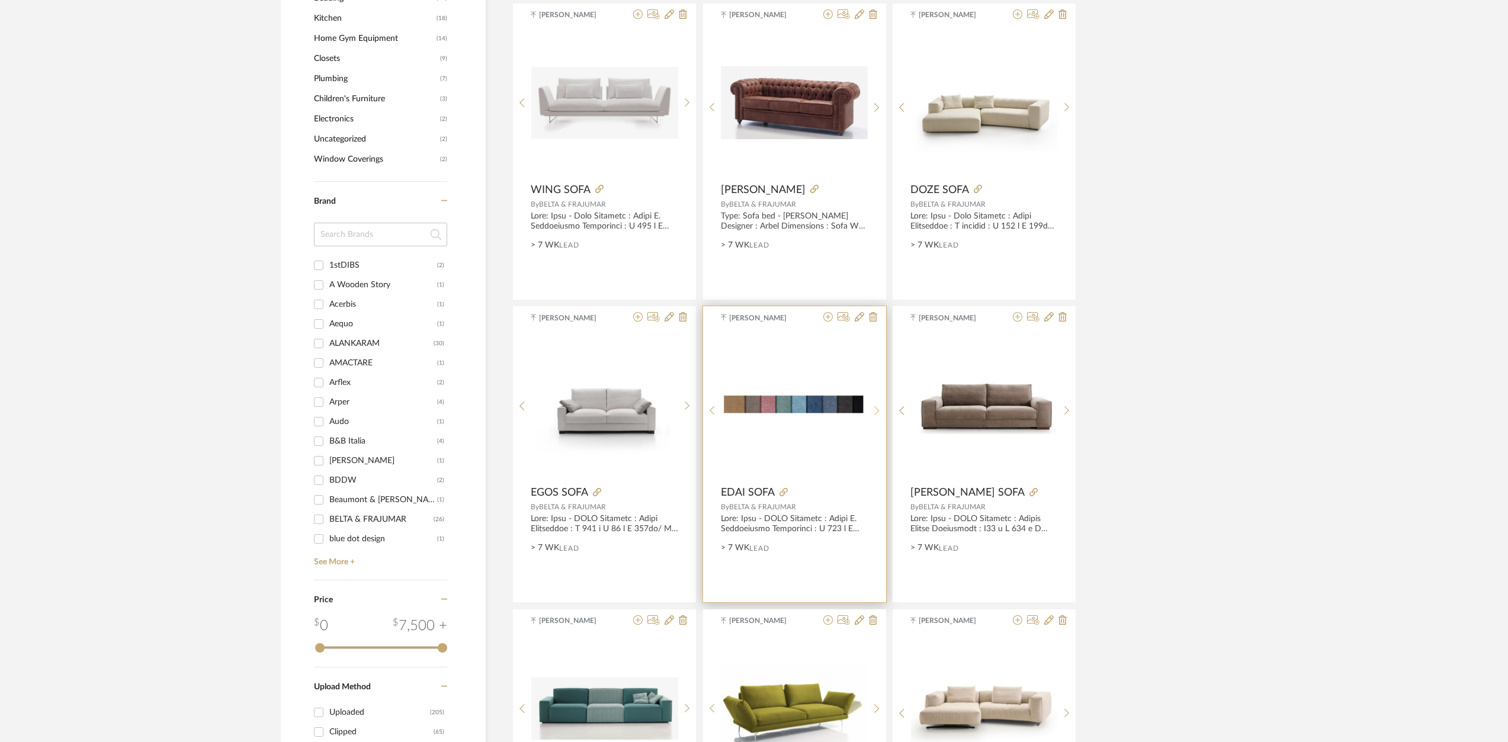
click at [874, 411] on sr-next-btn at bounding box center [877, 411] width 18 height 10
click at [783, 496] on icon at bounding box center [783, 492] width 8 height 8
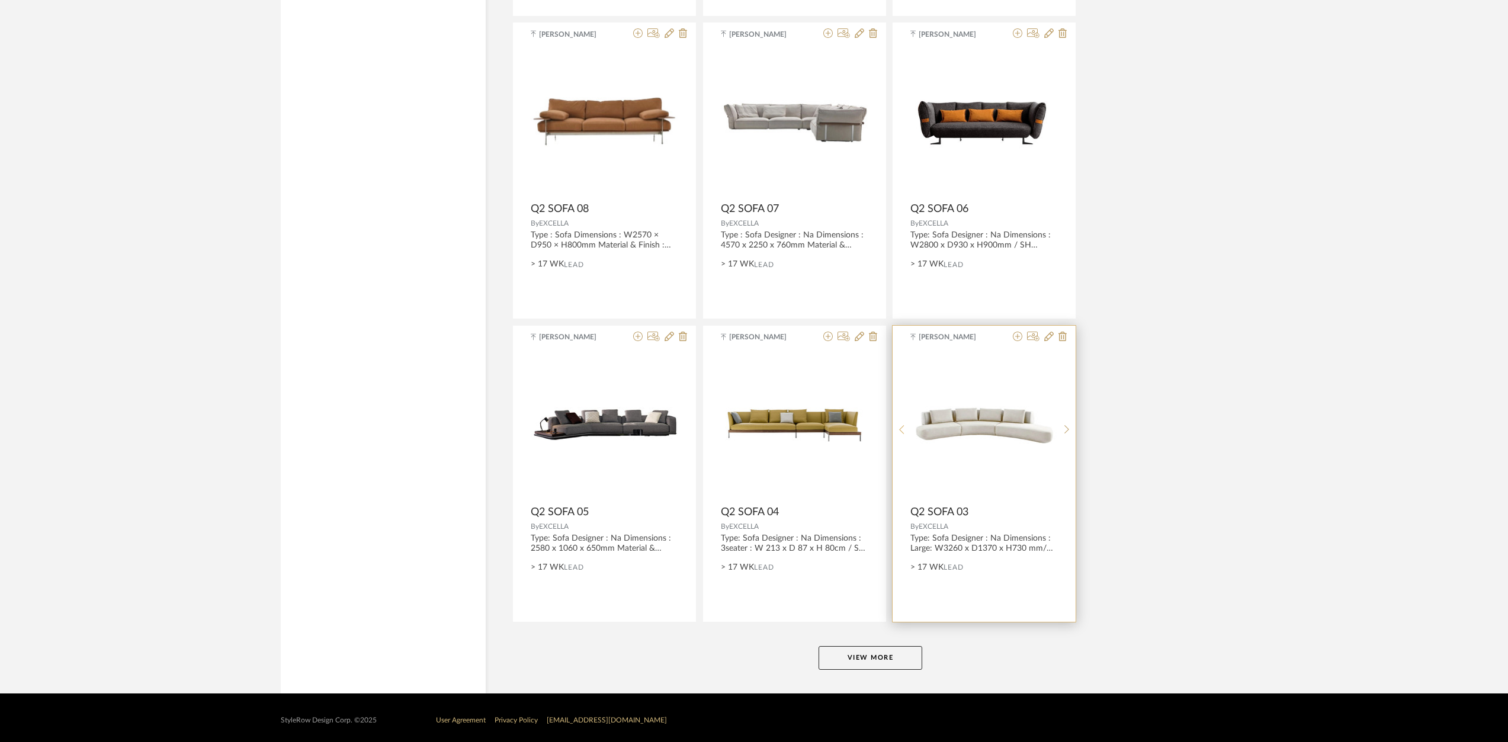
scroll to position [3292, 0]
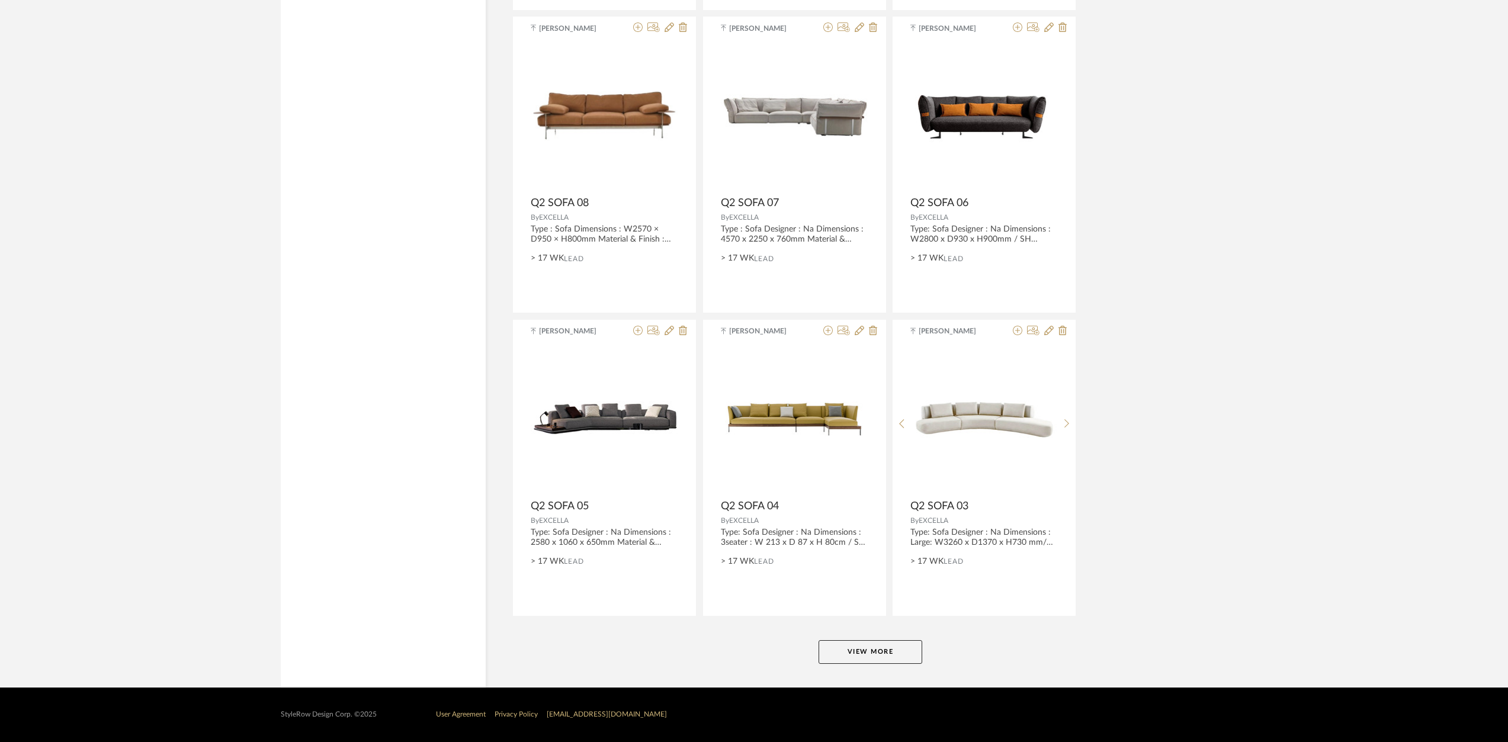
click at [876, 653] on button "View More" at bounding box center [870, 652] width 104 height 24
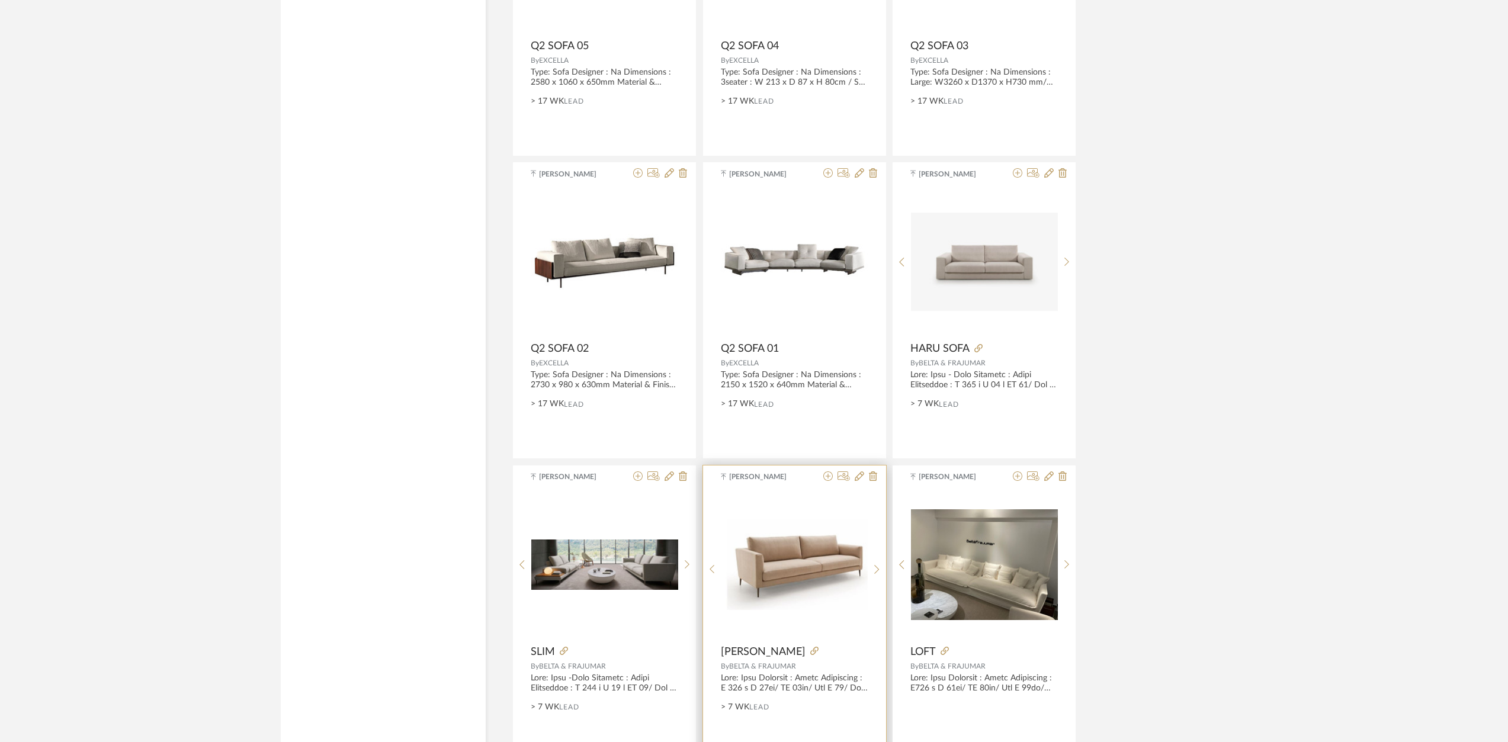
scroll to position [3884, 0]
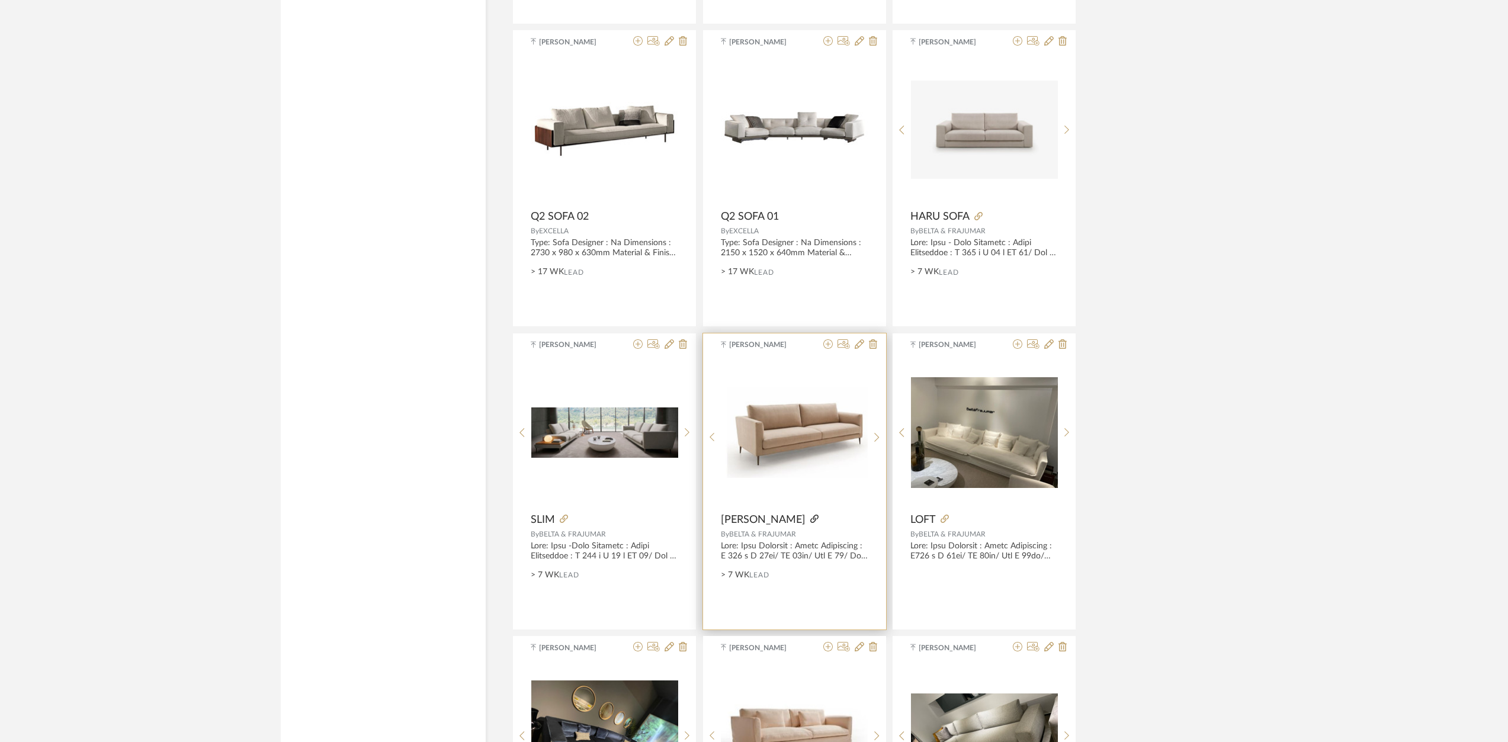
click at [810, 519] on icon at bounding box center [814, 519] width 8 height 8
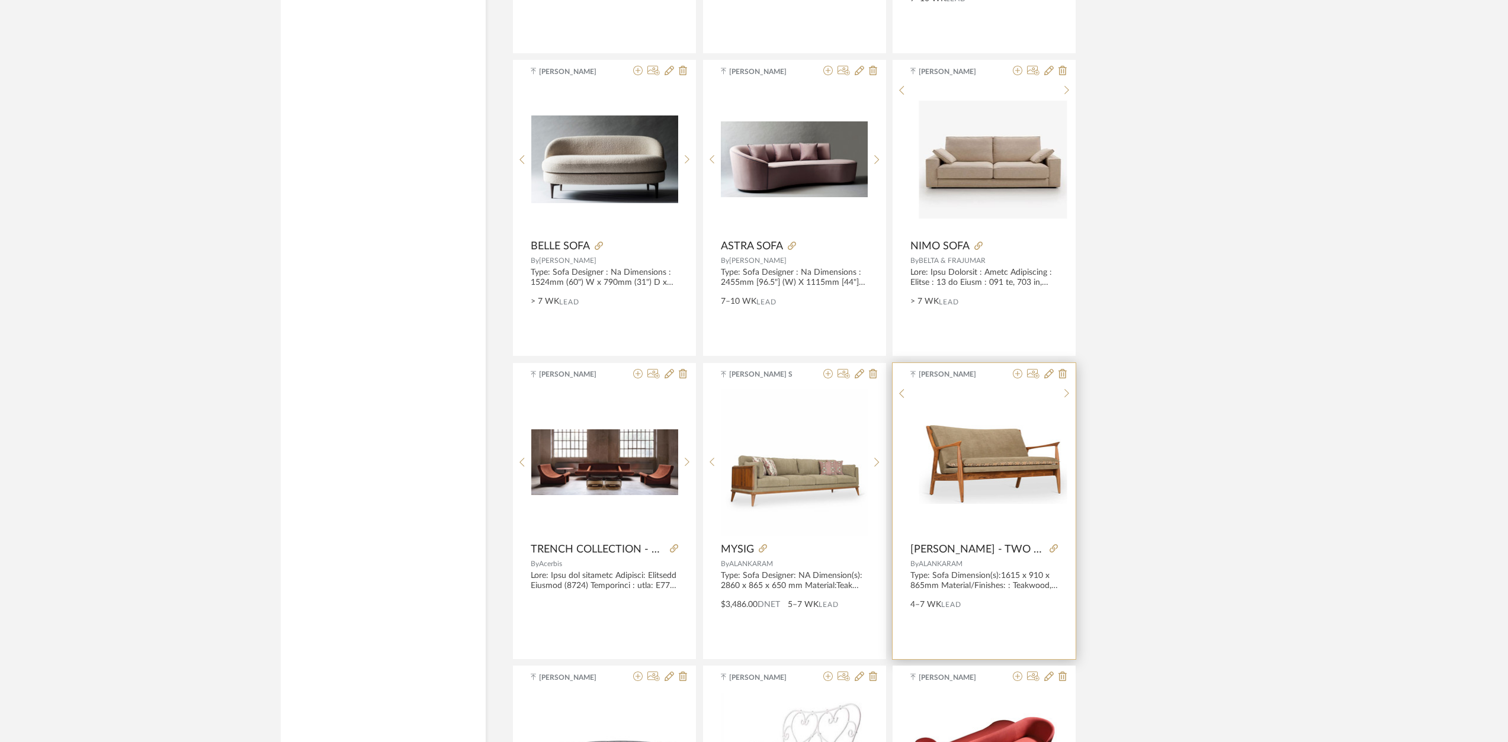
scroll to position [5068, 0]
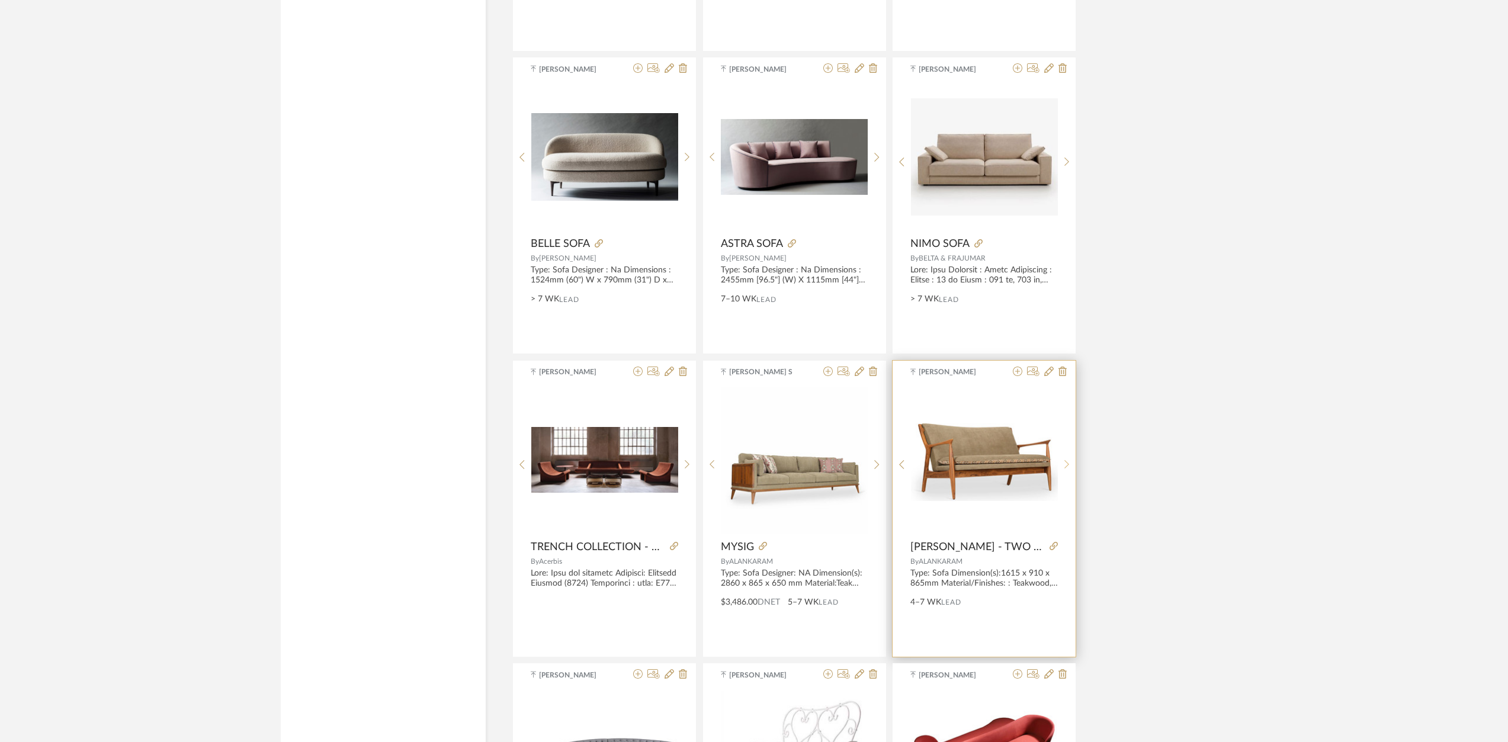
click at [1068, 465] on icon at bounding box center [1066, 464] width 5 height 9
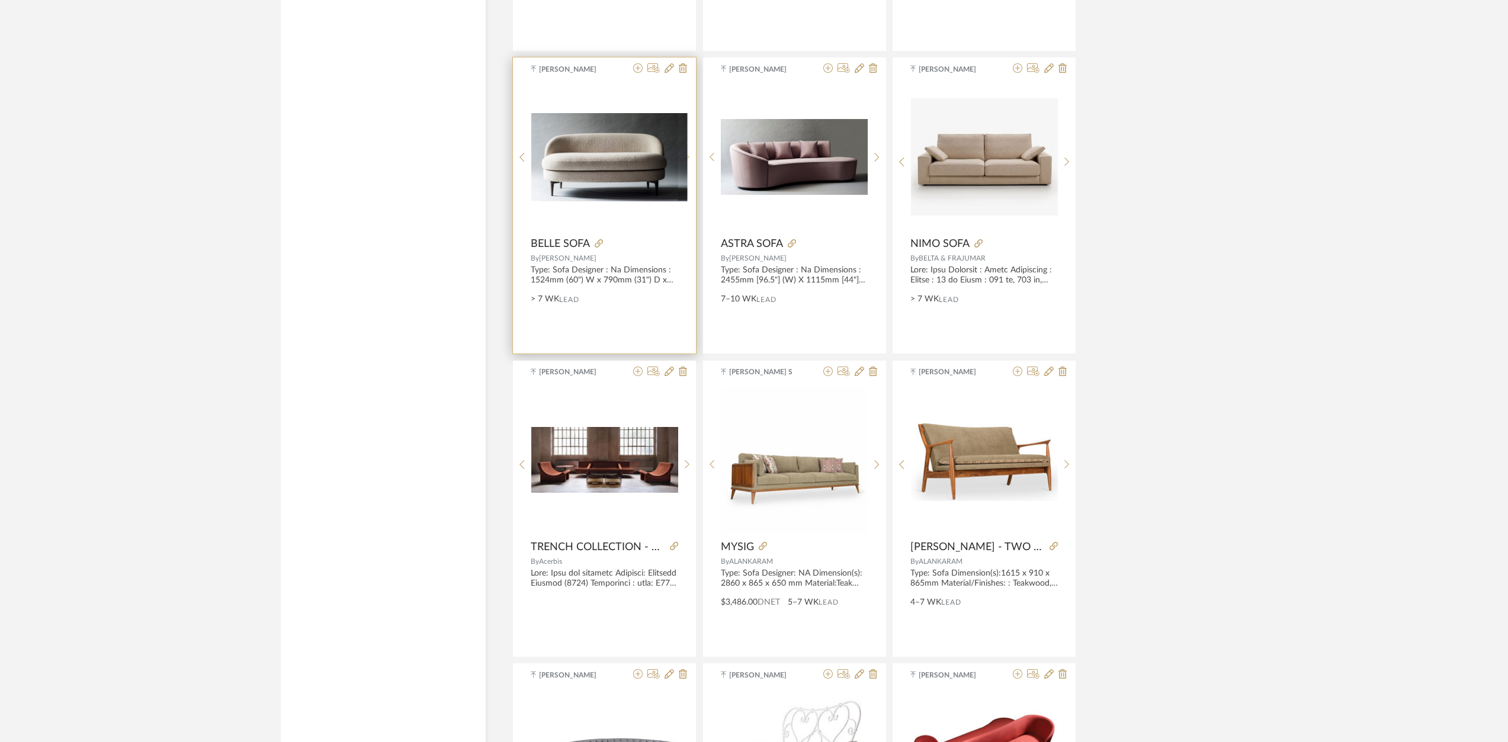
click at [685, 159] on icon at bounding box center [687, 157] width 5 height 10
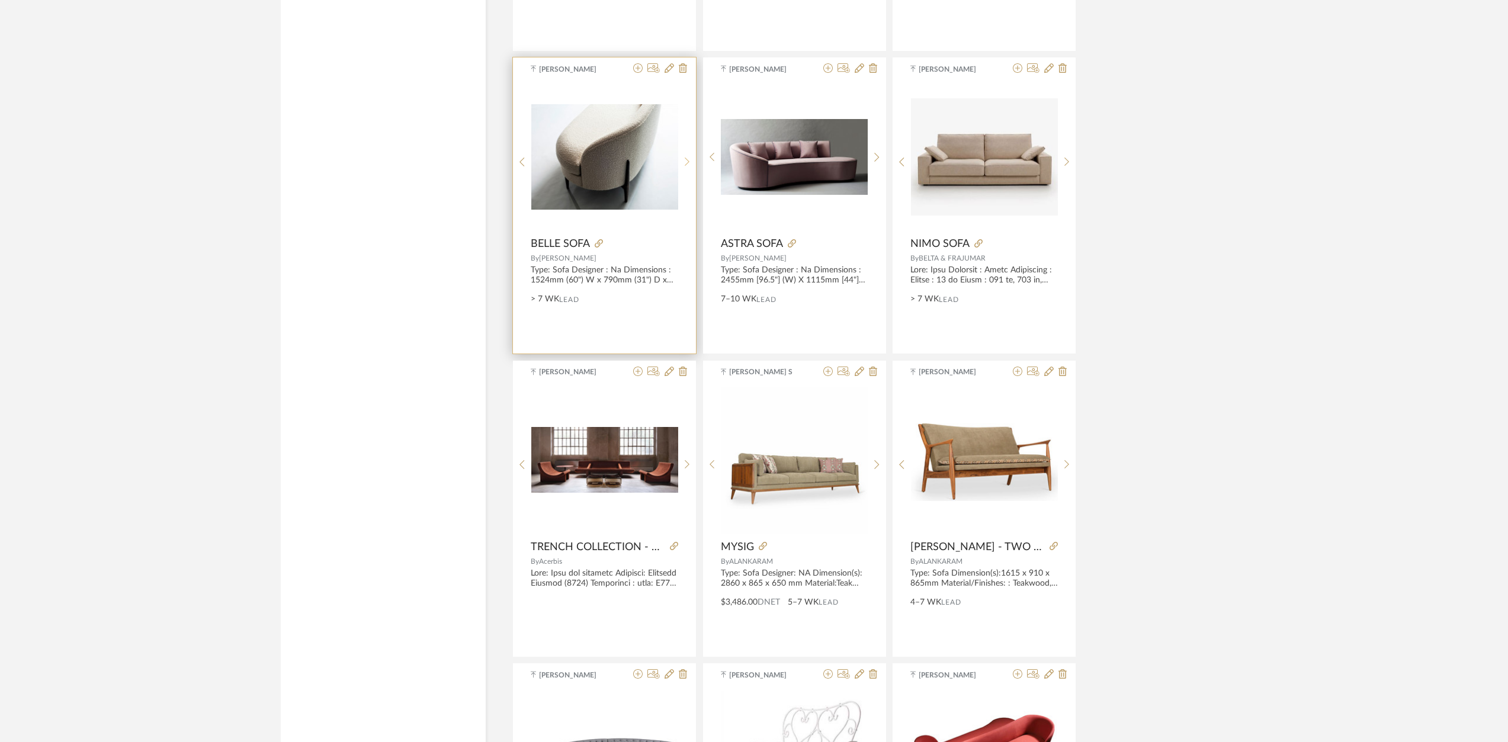
click at [685, 159] on icon at bounding box center [687, 162] width 5 height 10
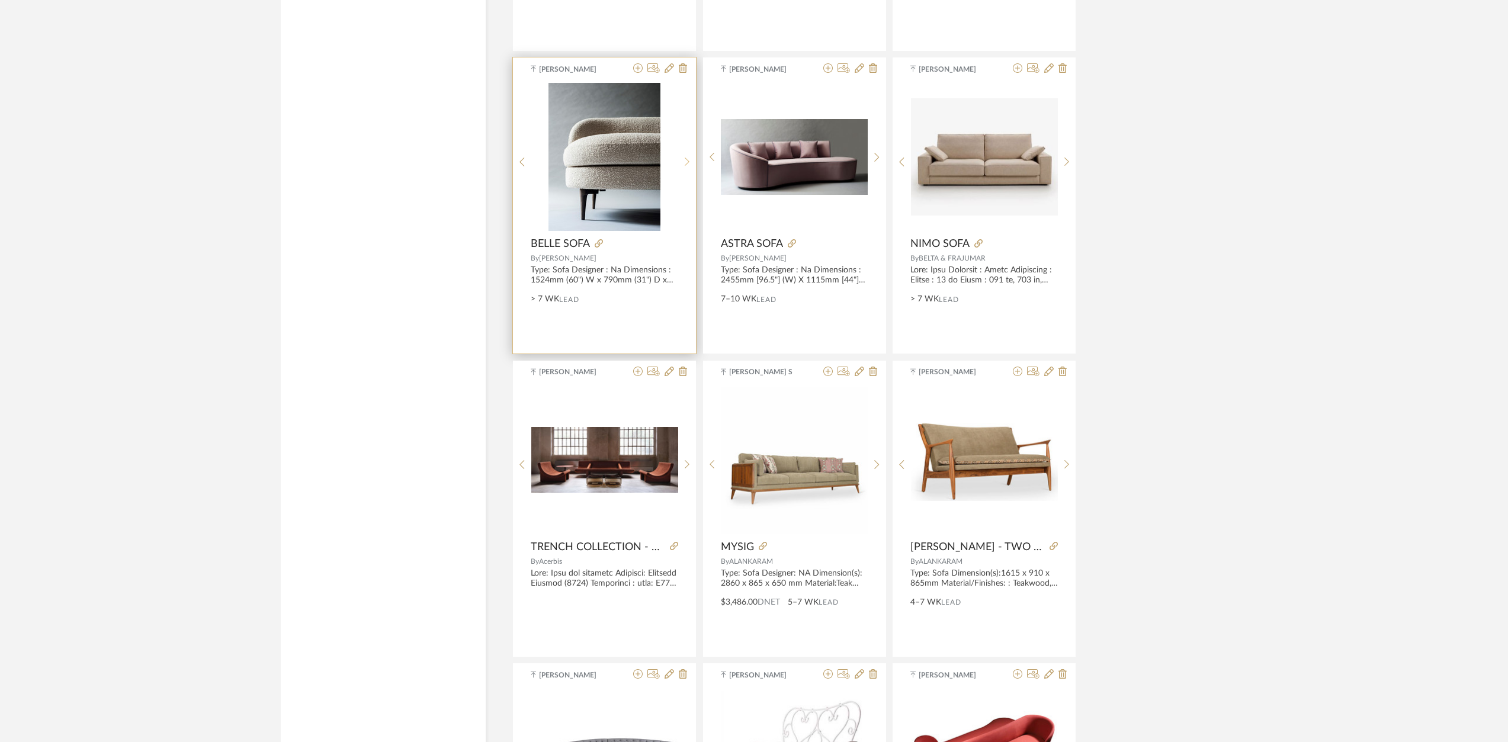
click at [685, 159] on icon at bounding box center [687, 162] width 5 height 10
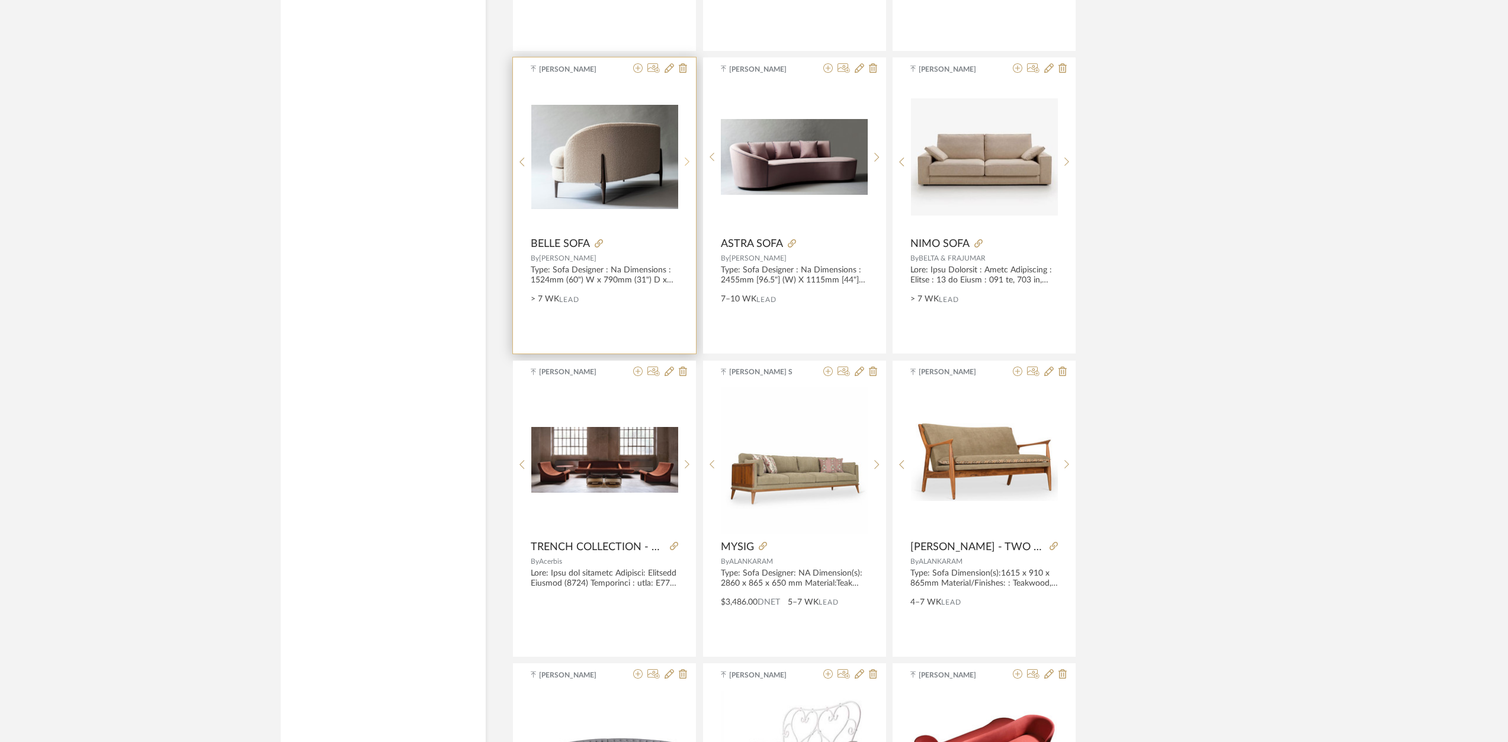
click at [685, 159] on icon at bounding box center [687, 162] width 5 height 10
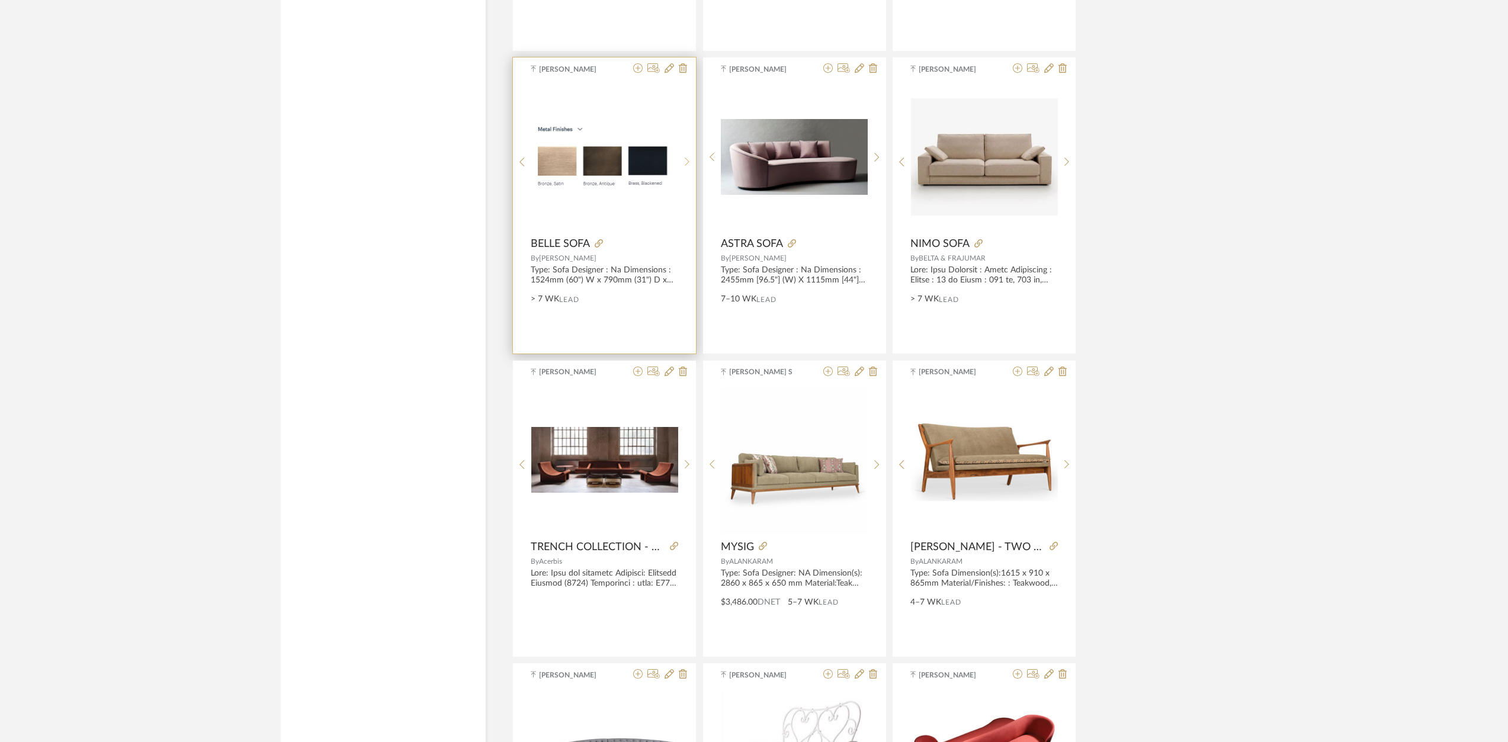
click at [685, 159] on icon at bounding box center [687, 162] width 5 height 10
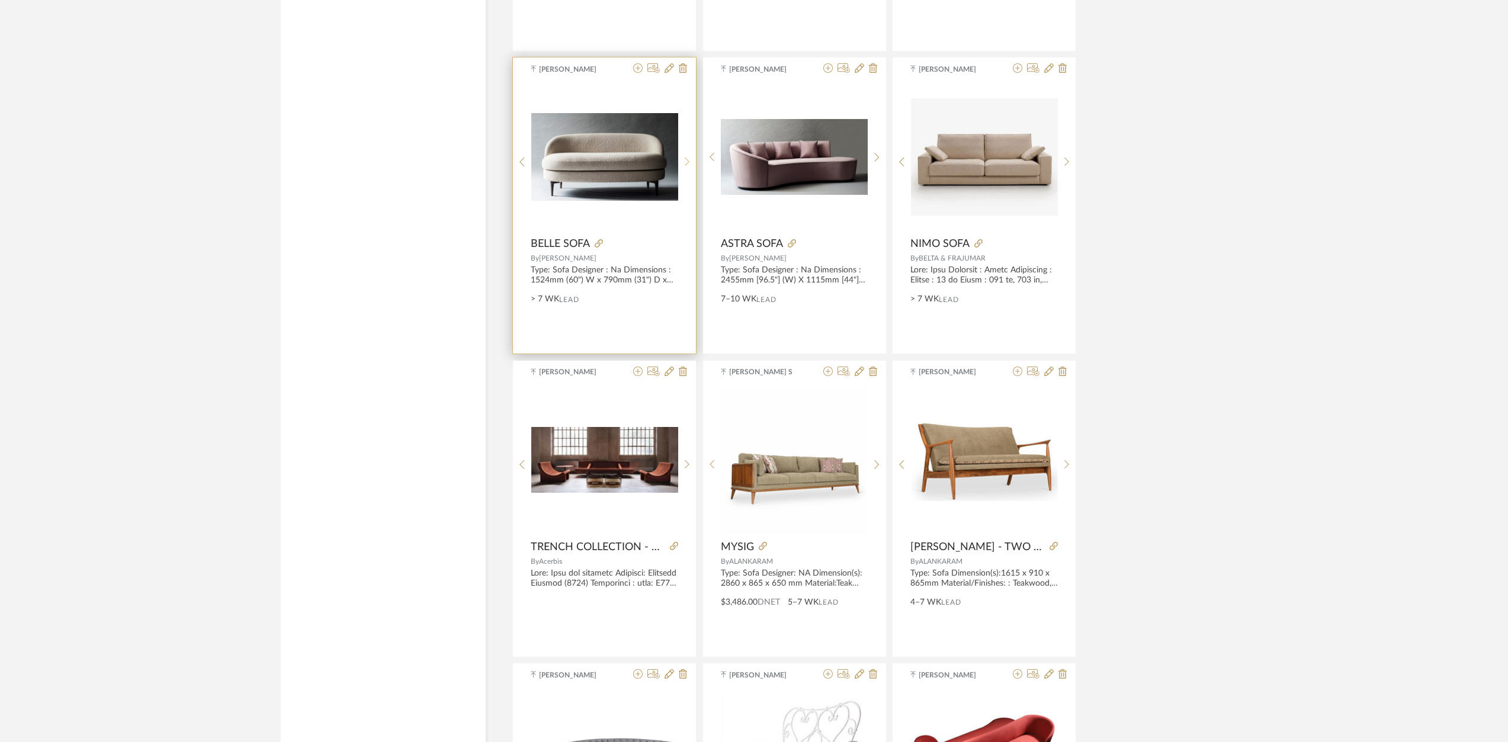
click at [685, 159] on icon at bounding box center [687, 162] width 5 height 10
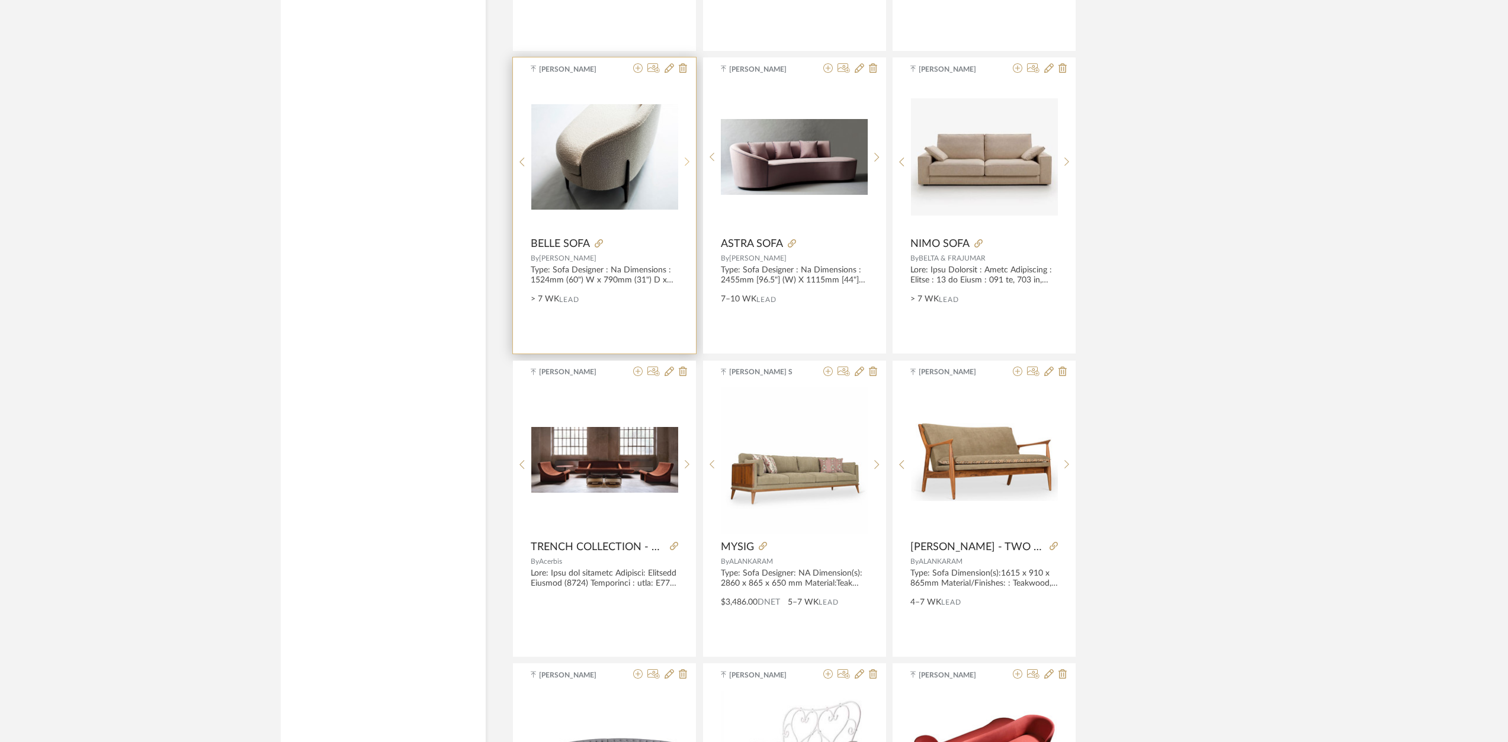
click at [685, 159] on icon at bounding box center [687, 162] width 5 height 10
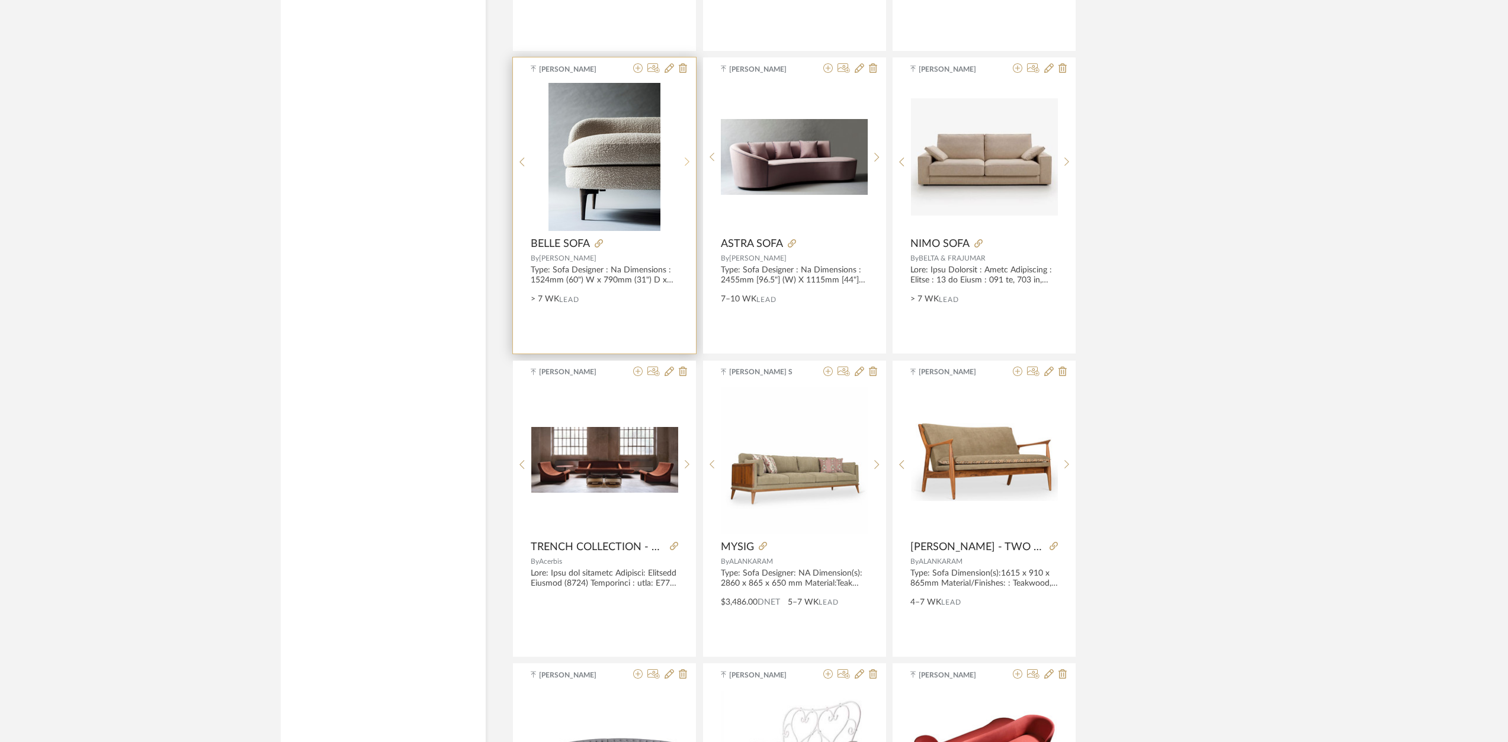
click at [685, 159] on icon at bounding box center [687, 162] width 5 height 10
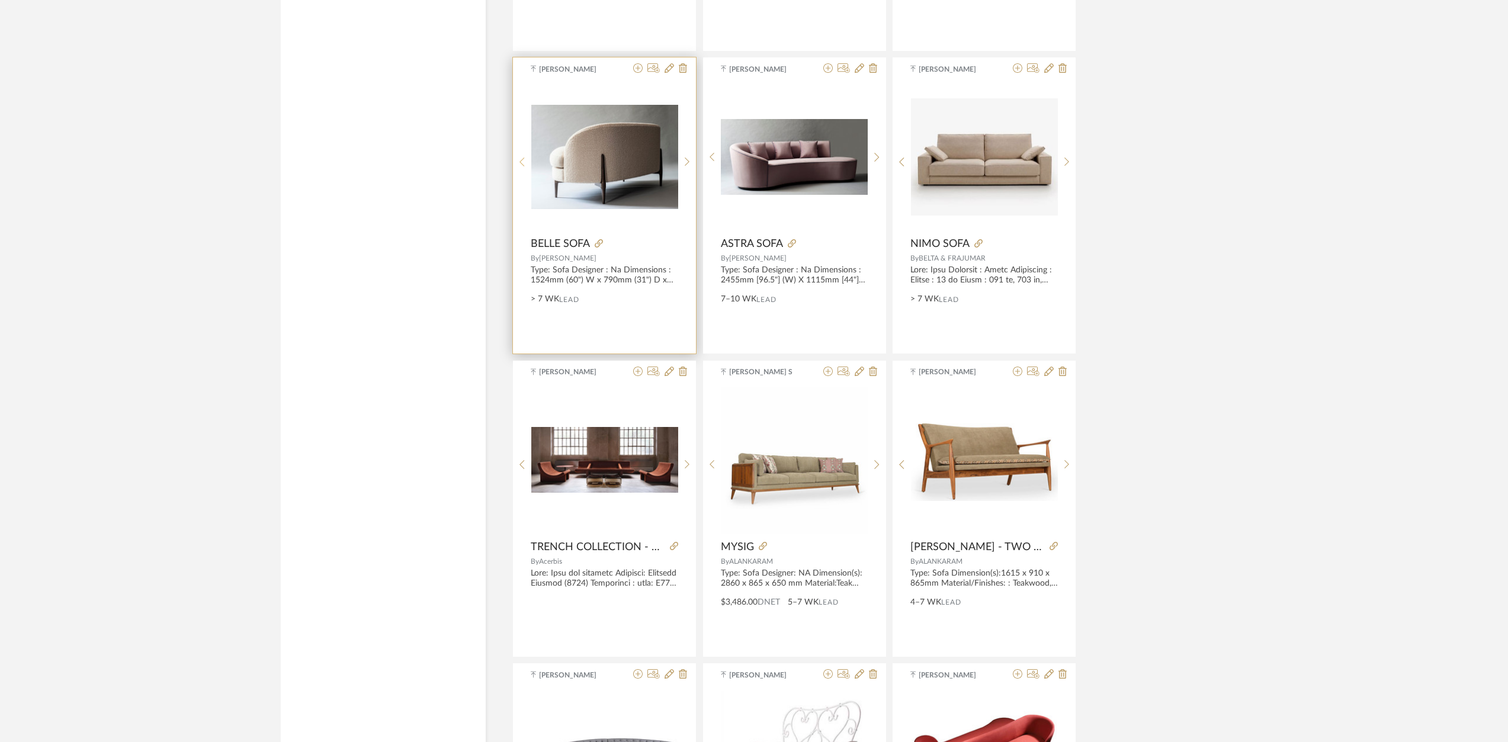
click at [525, 159] on sr-prev-btn at bounding box center [522, 162] width 18 height 10
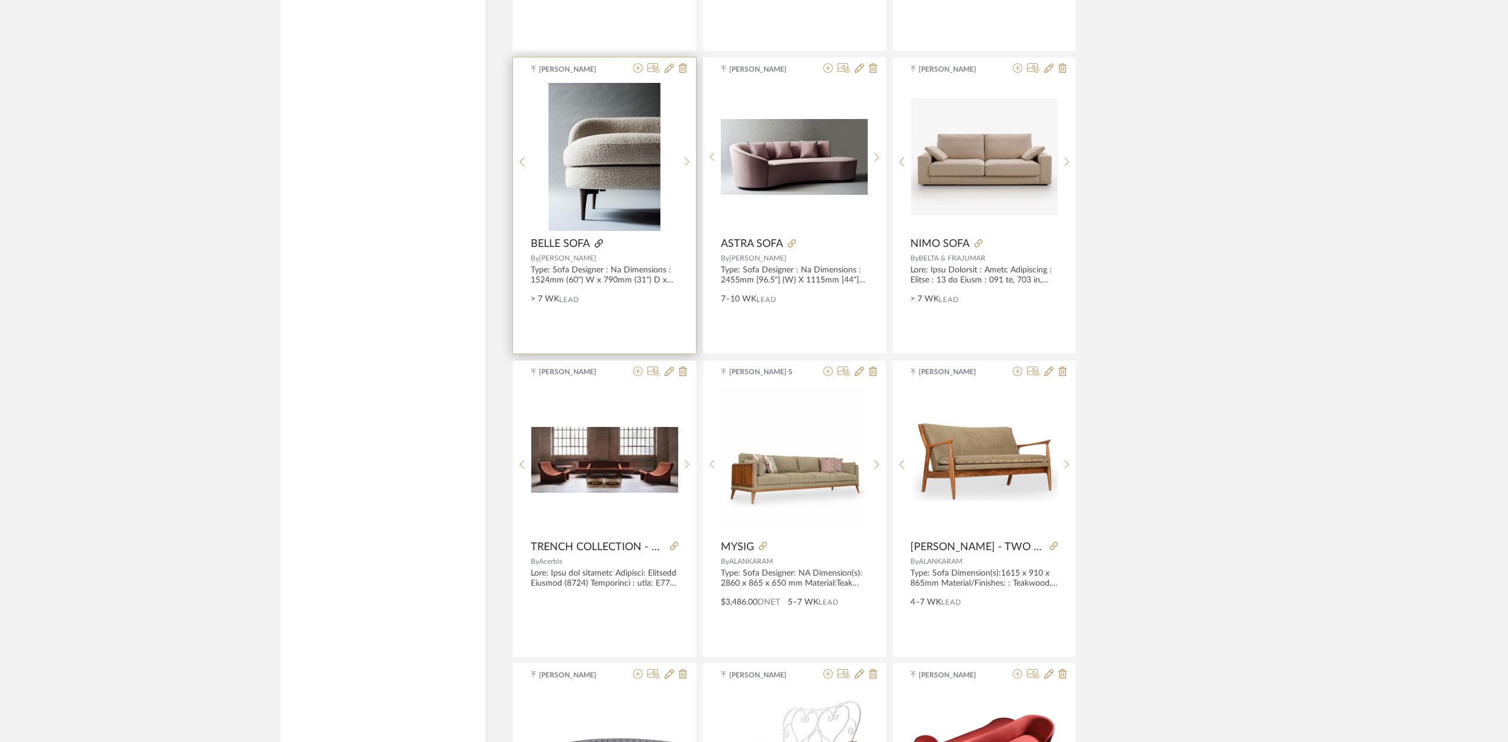
click at [598, 244] on icon at bounding box center [599, 243] width 8 height 8
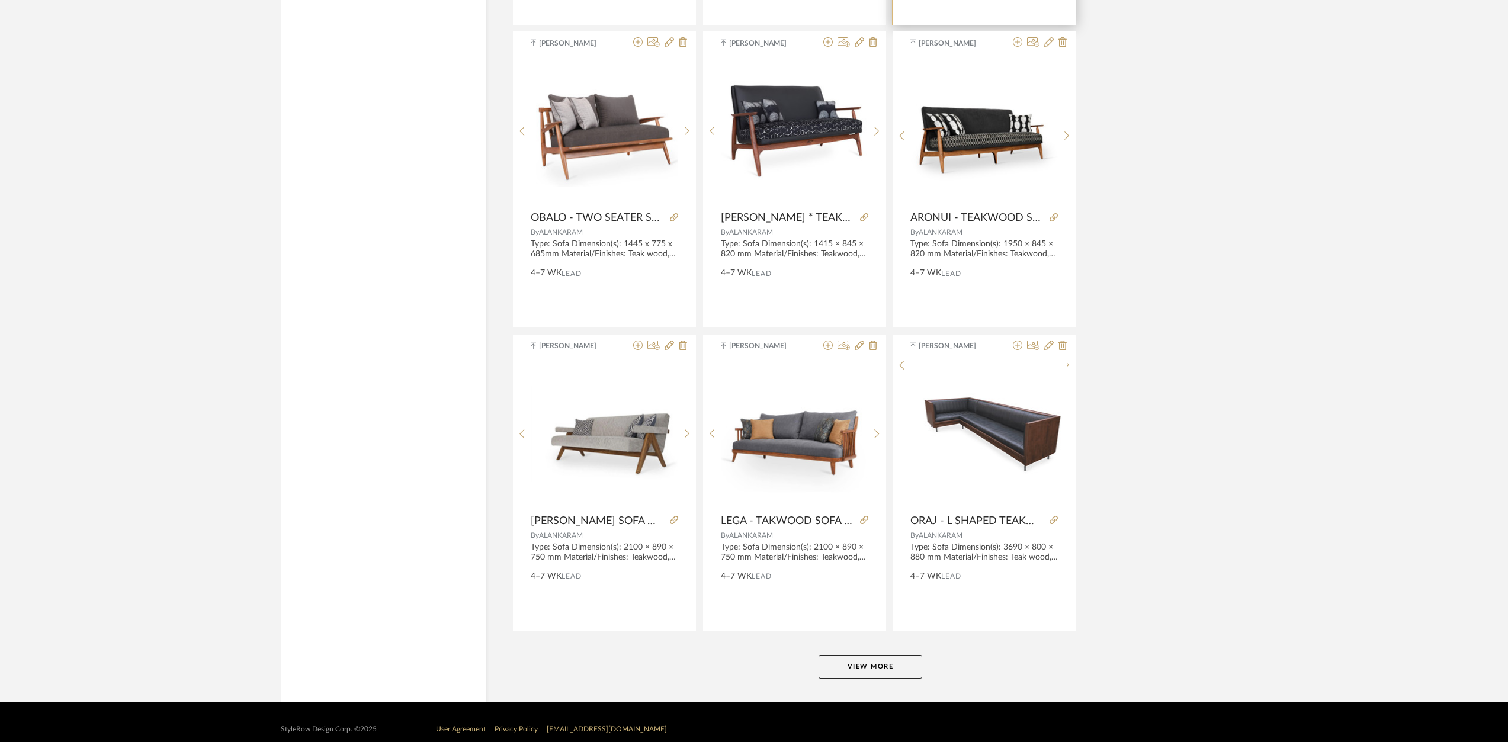
scroll to position [6926, 0]
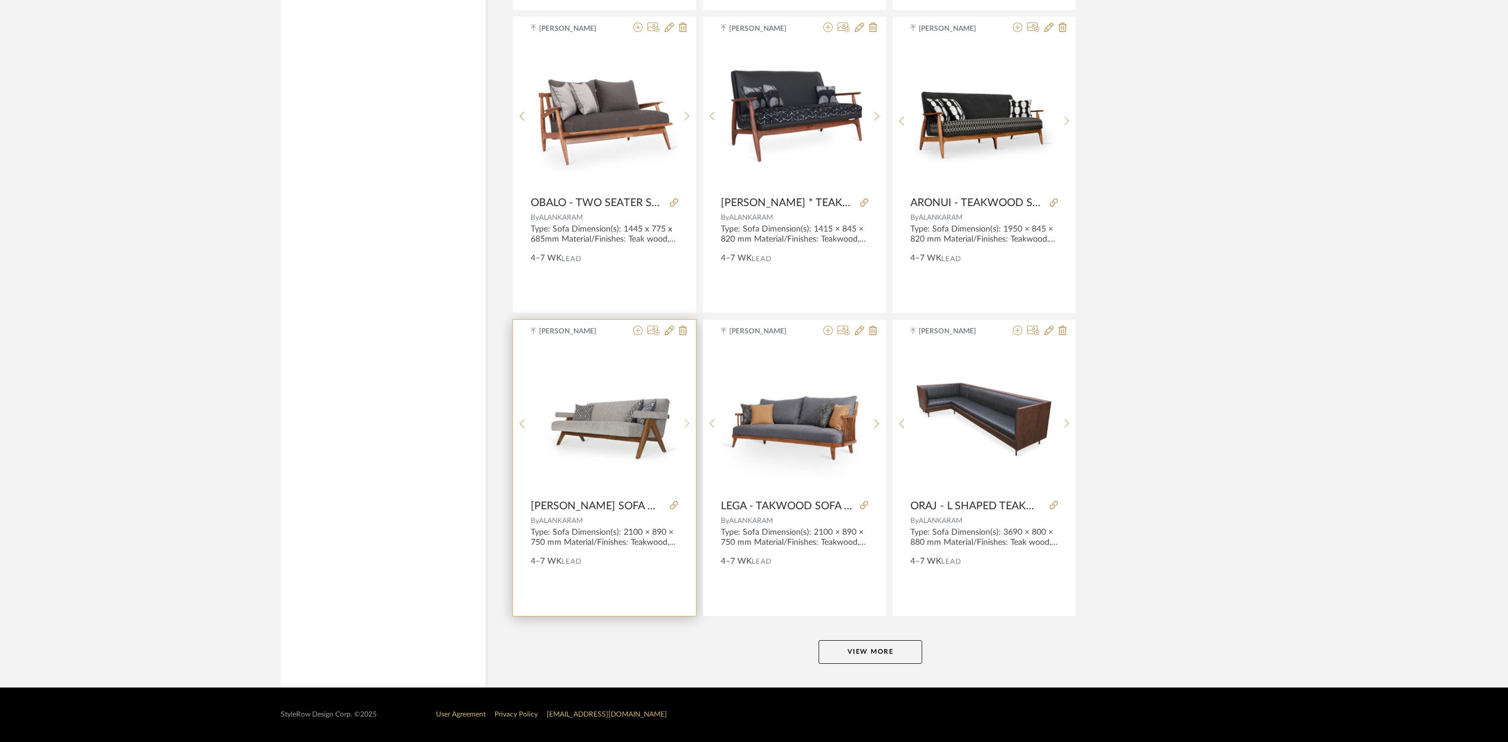
click at [689, 426] on div at bounding box center [687, 424] width 18 height 158
click at [686, 419] on icon at bounding box center [687, 424] width 5 height 10
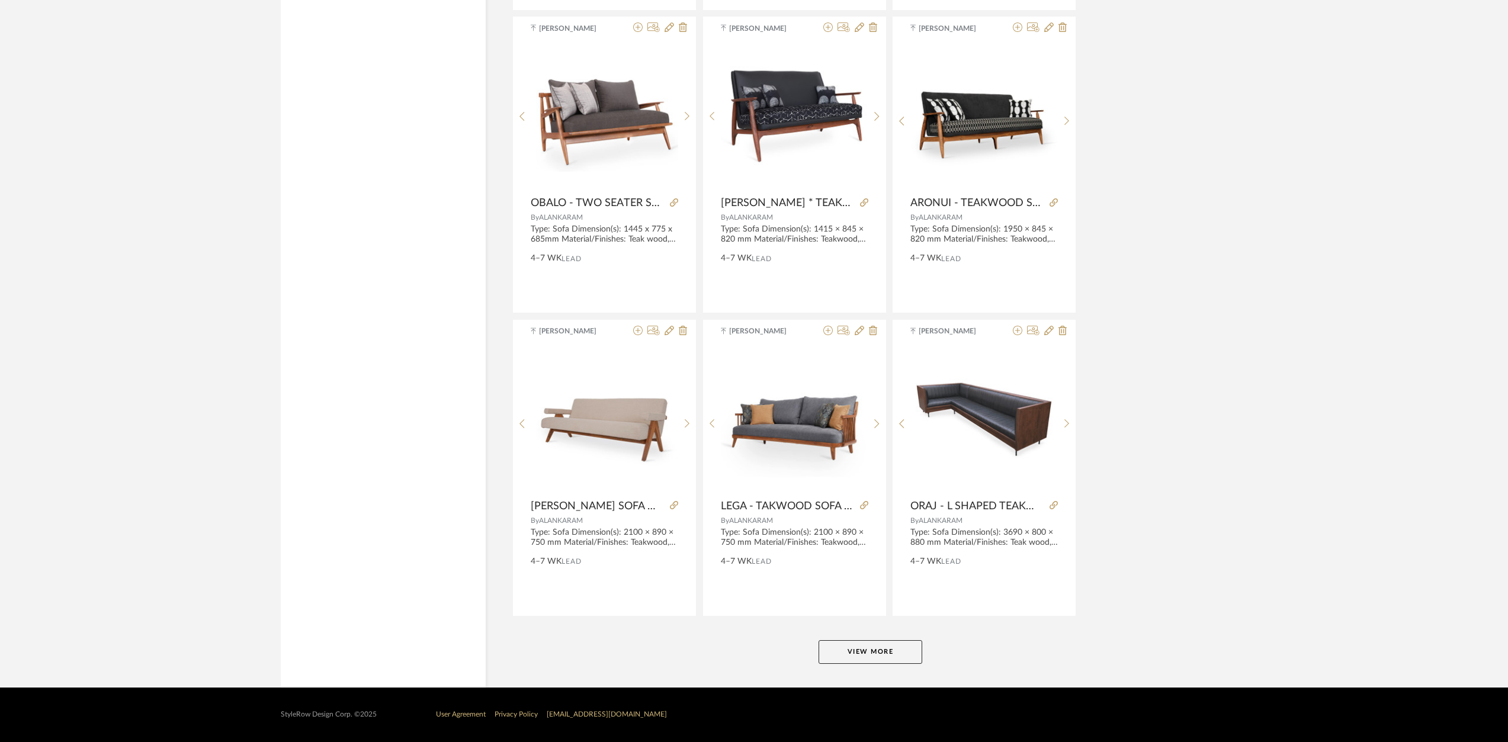
click at [873, 651] on button "View More" at bounding box center [870, 652] width 104 height 24
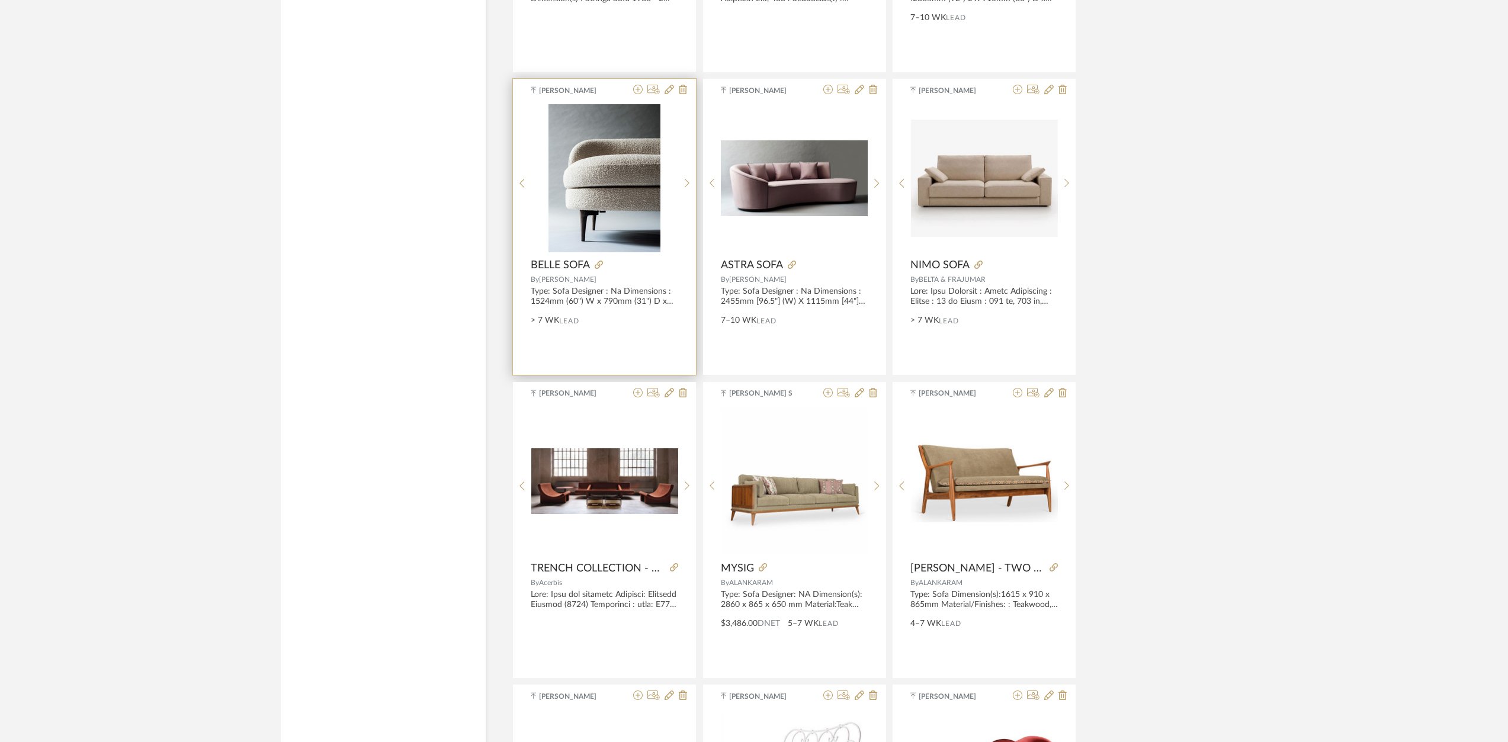
scroll to position [5150, 0]
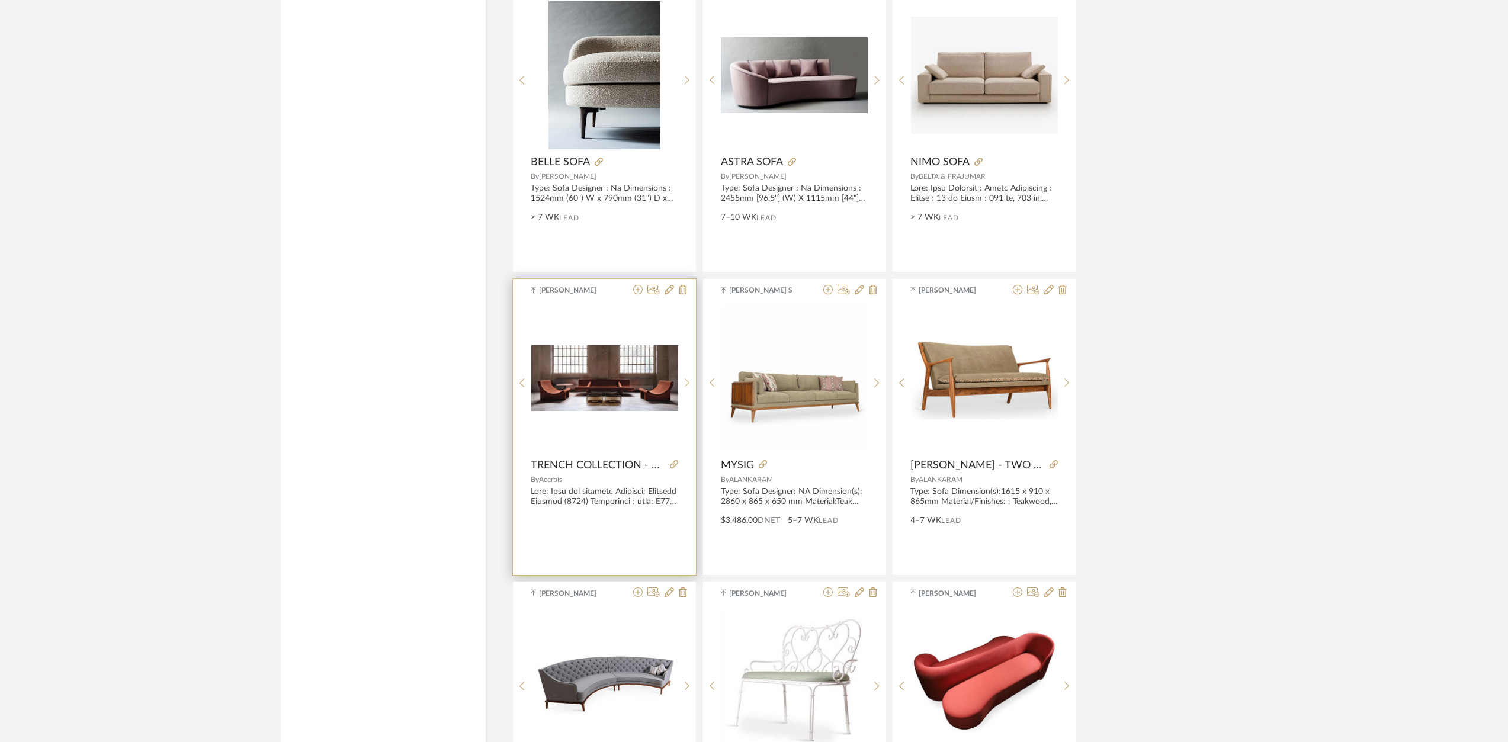
click at [687, 390] on div at bounding box center [687, 383] width 18 height 158
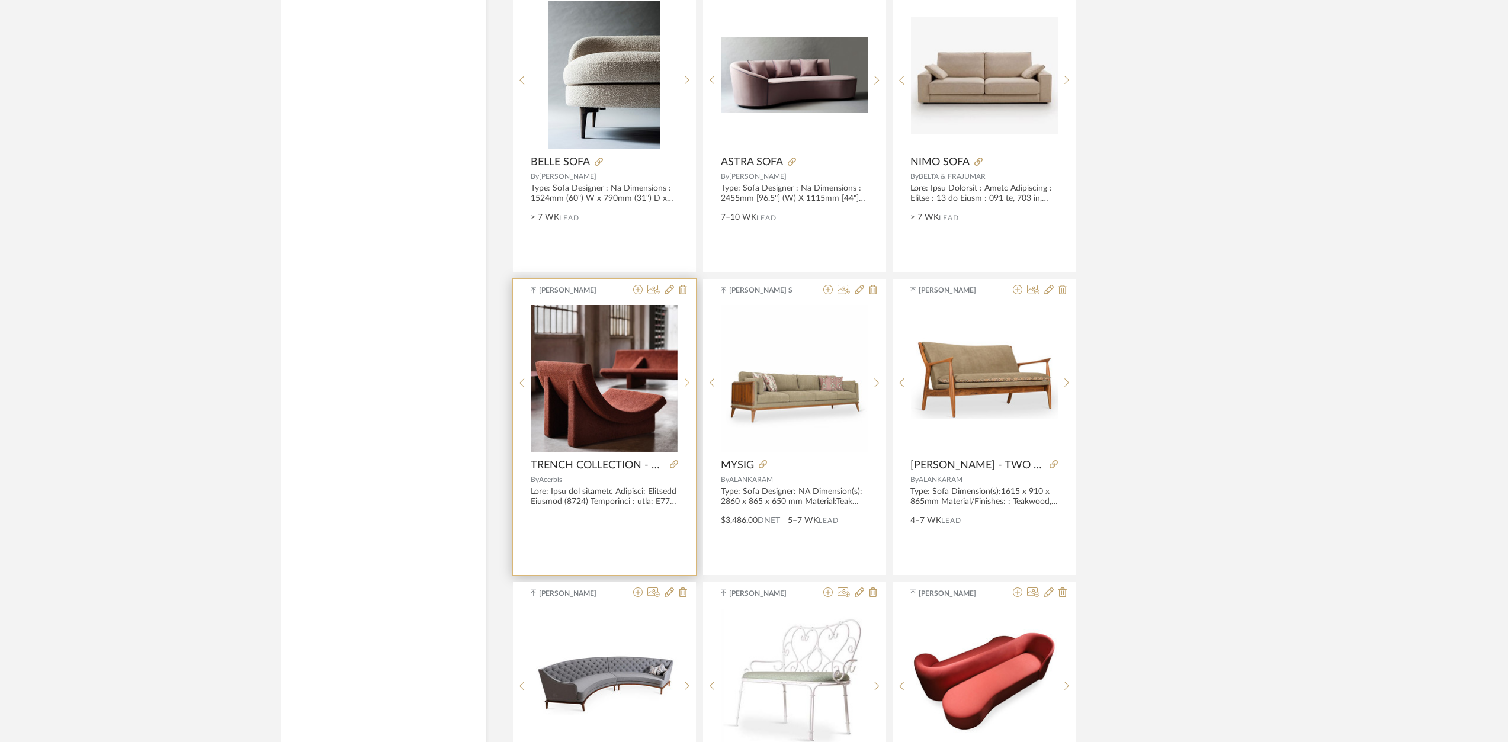
click at [687, 390] on div at bounding box center [687, 383] width 18 height 158
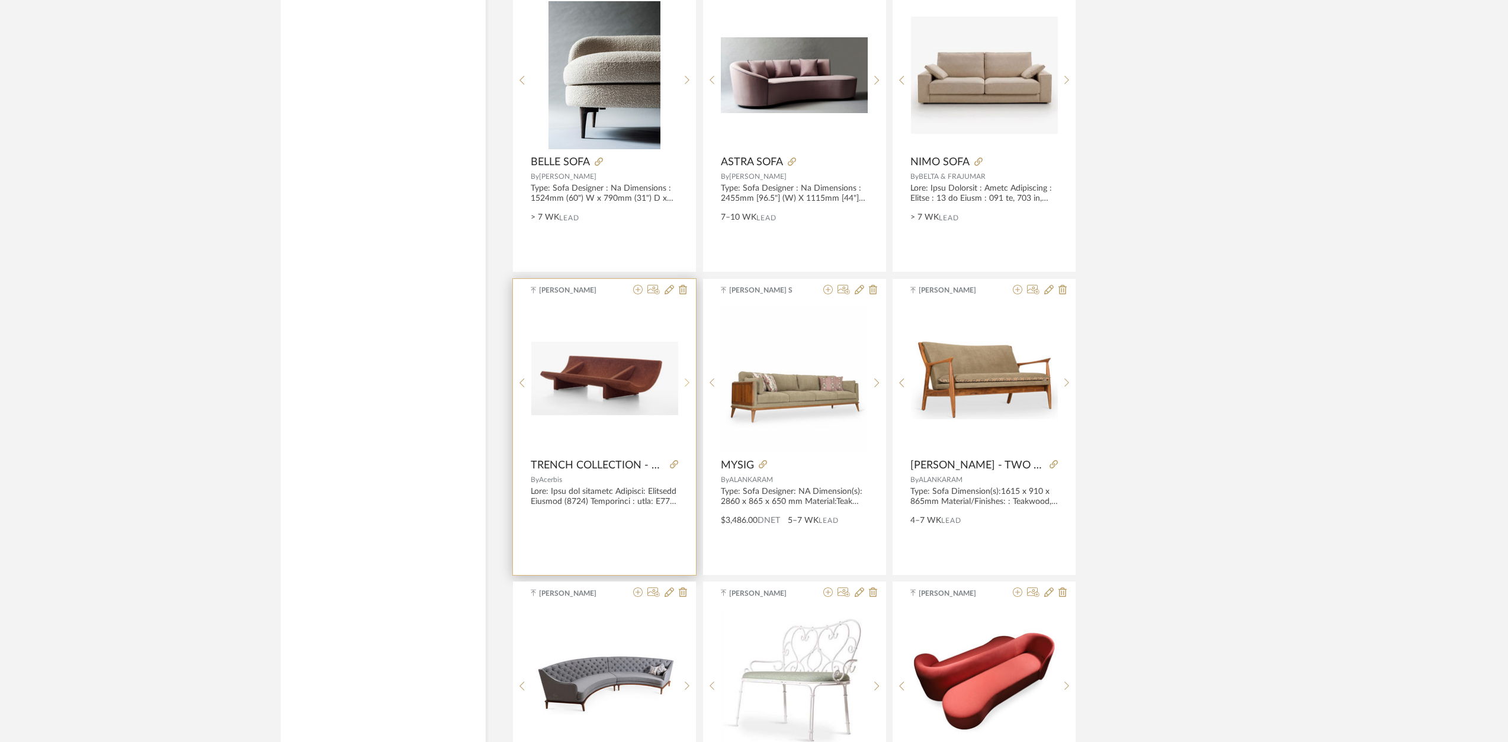
click at [688, 390] on div at bounding box center [687, 383] width 18 height 158
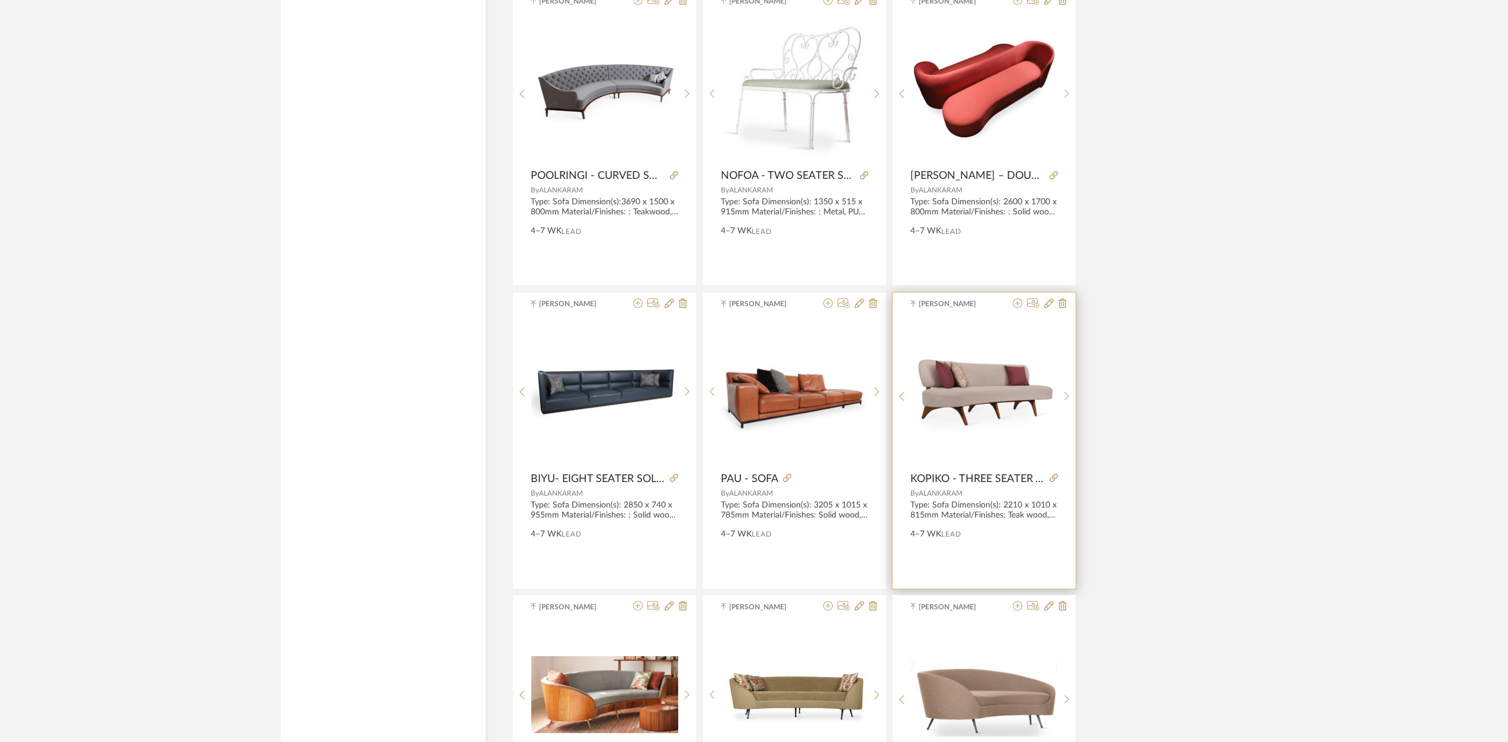
scroll to position [5939, 0]
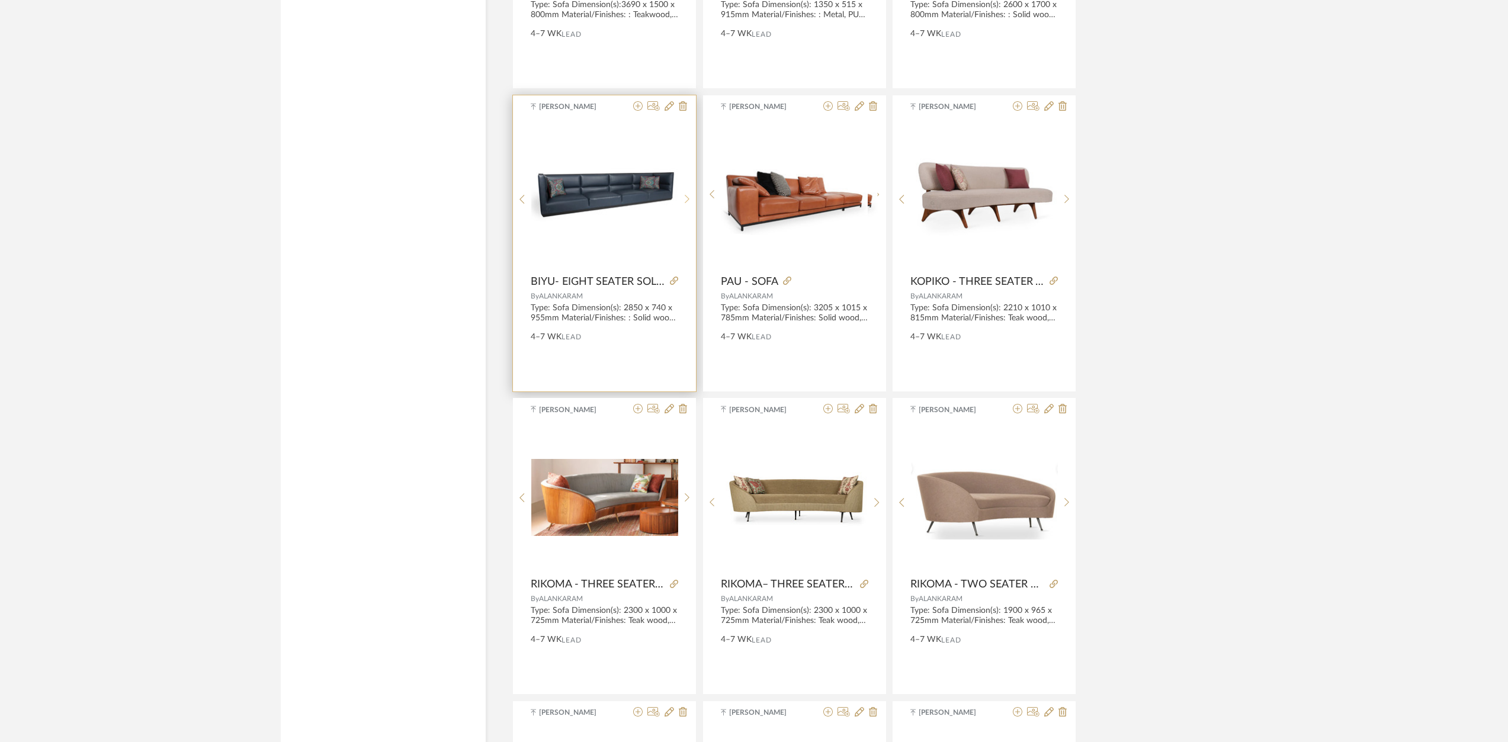
click at [688, 198] on icon at bounding box center [687, 199] width 5 height 10
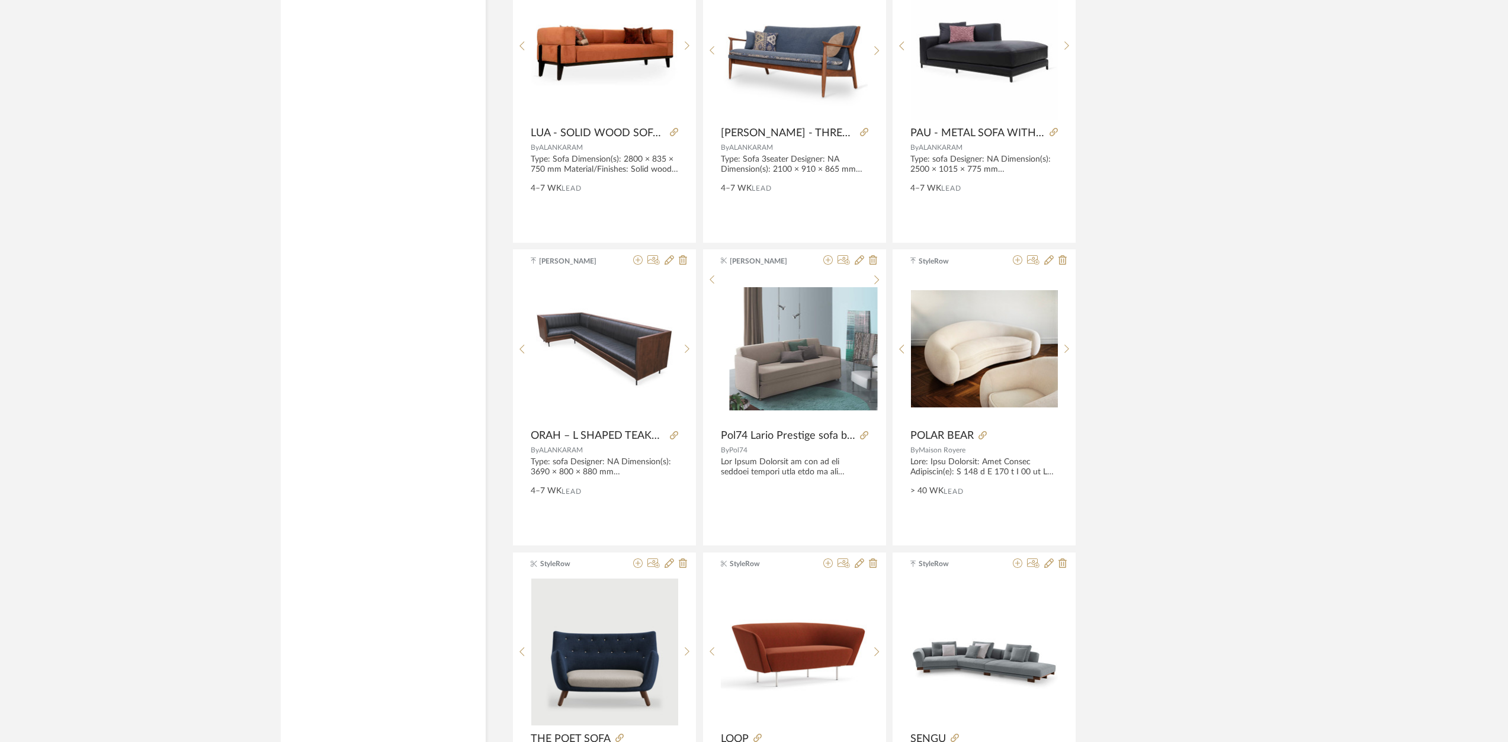
scroll to position [7914, 0]
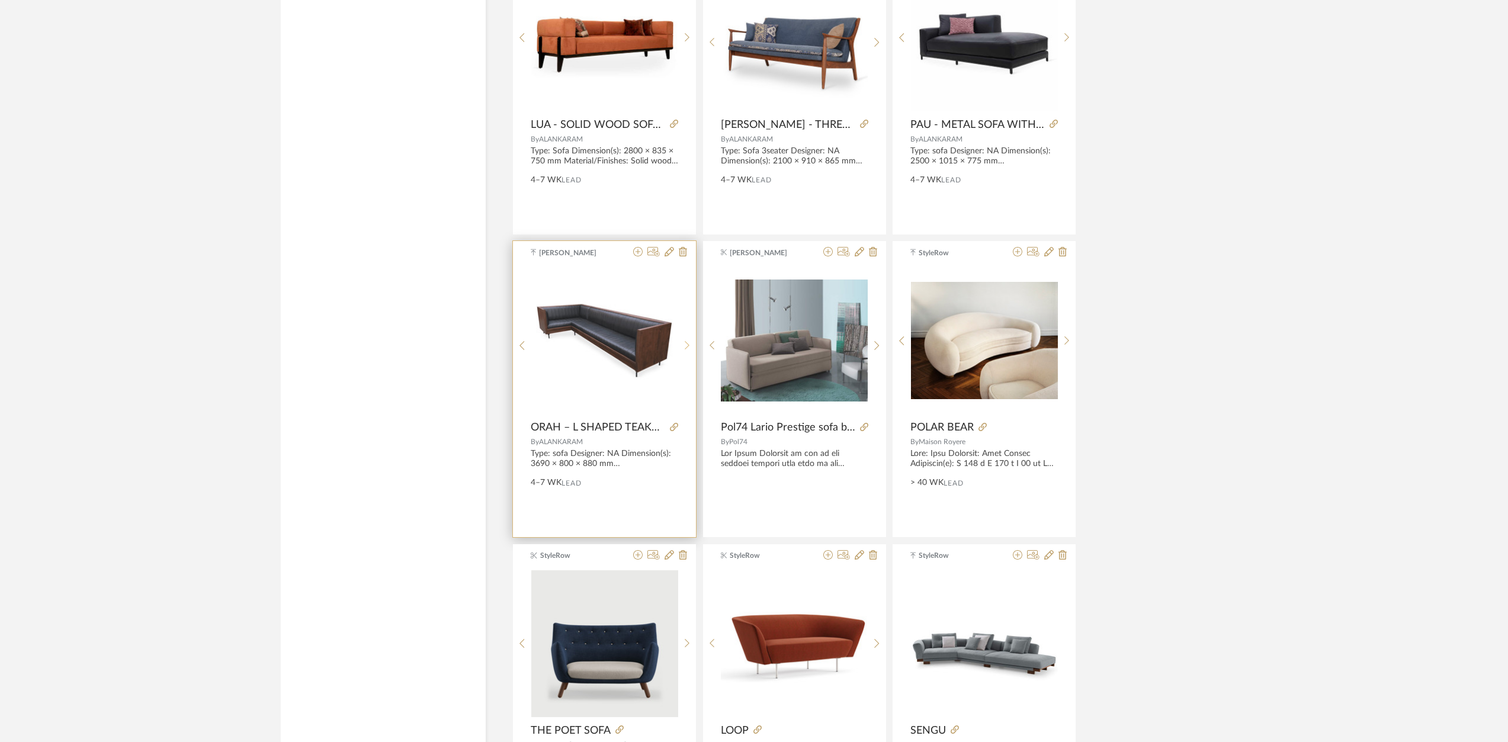
click at [686, 342] on icon at bounding box center [687, 345] width 5 height 9
click at [685, 346] on icon at bounding box center [687, 346] width 5 height 10
click at [523, 345] on icon at bounding box center [521, 346] width 5 height 10
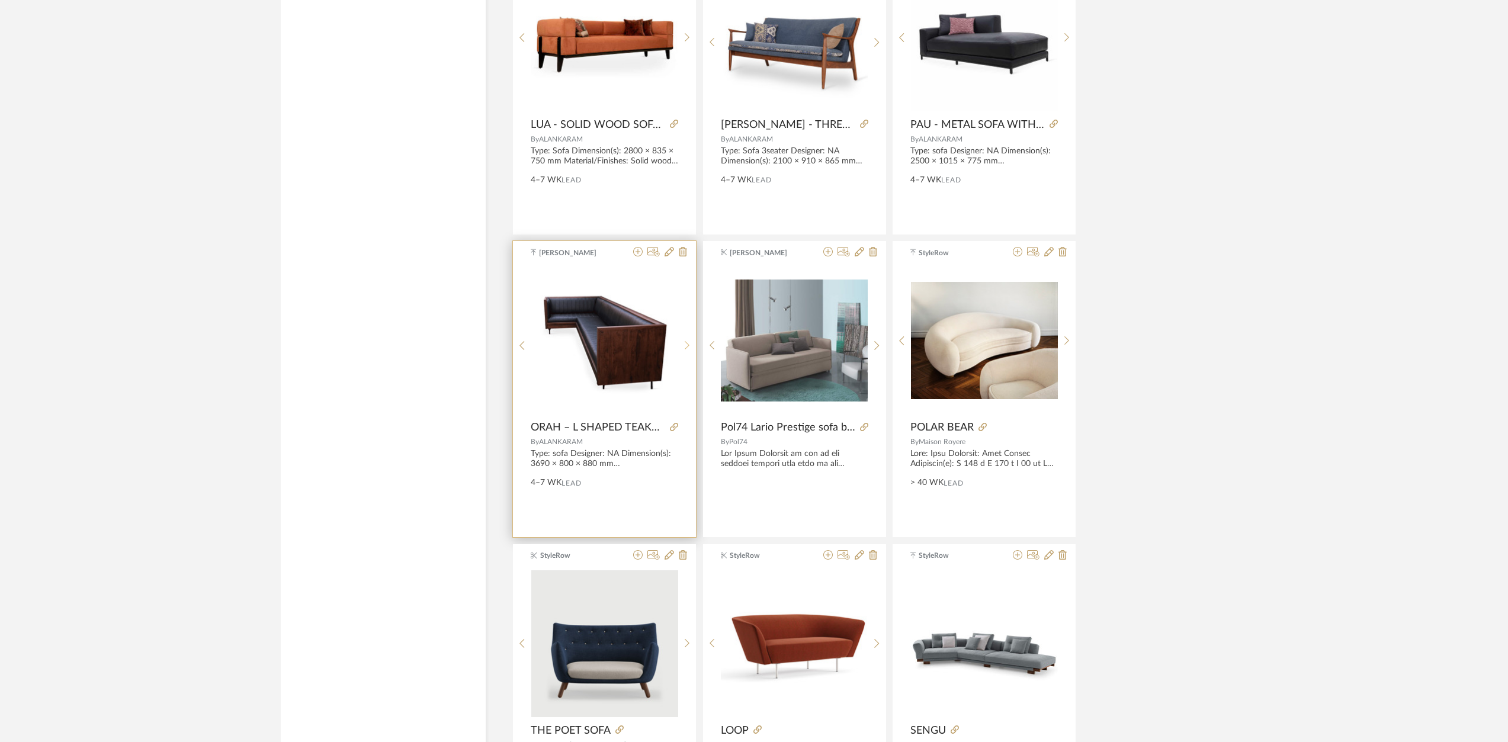
click at [688, 351] on div at bounding box center [687, 345] width 18 height 158
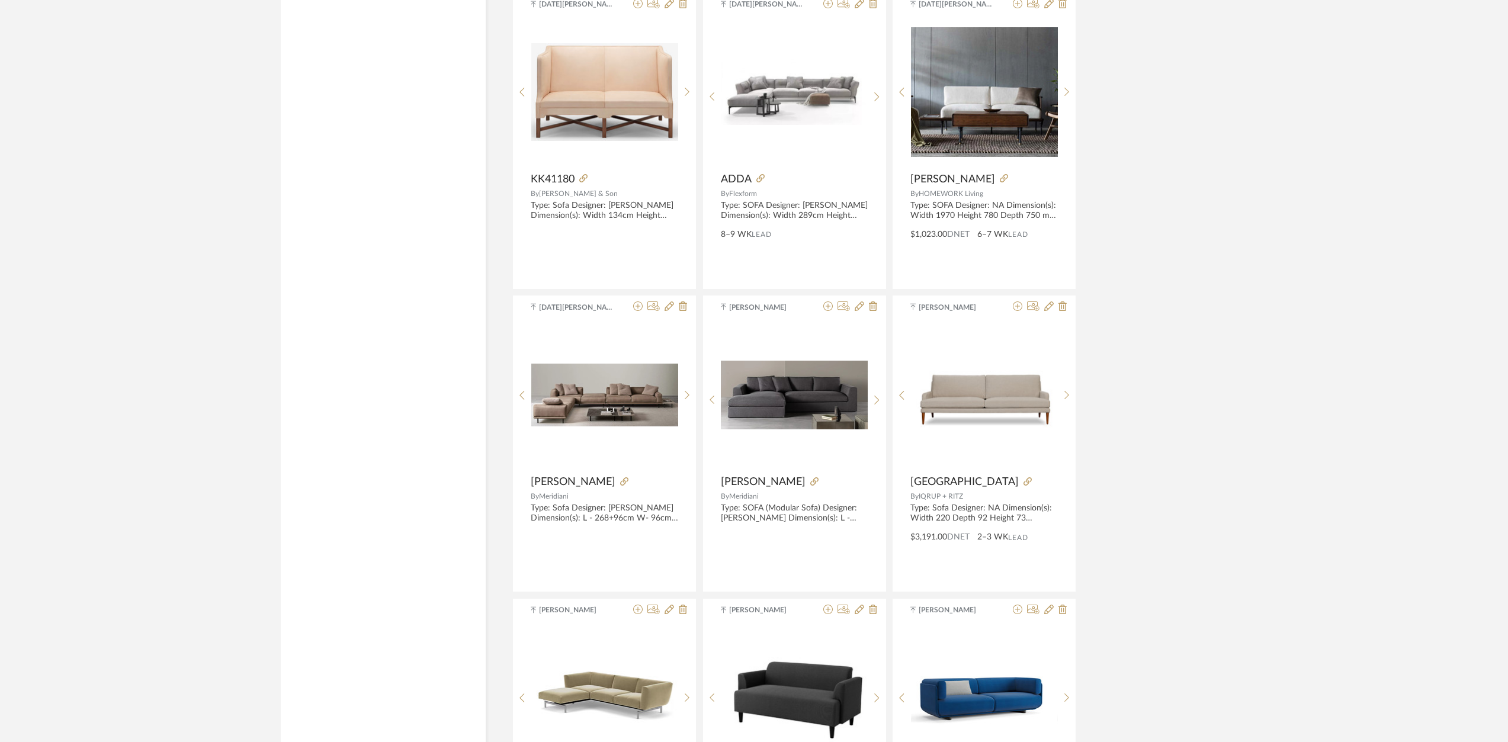
scroll to position [10480, 0]
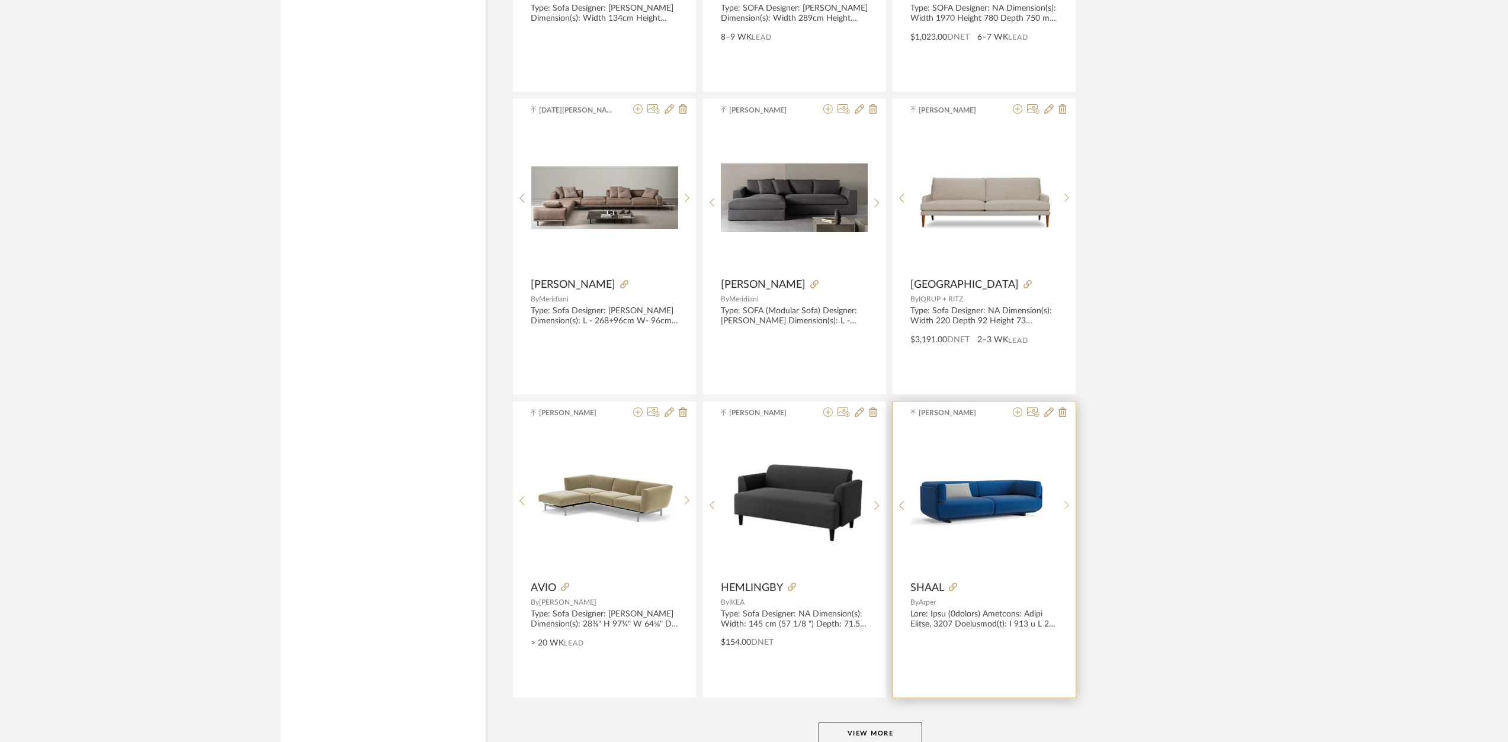
click at [1065, 506] on icon at bounding box center [1066, 505] width 5 height 10
click at [1065, 505] on icon at bounding box center [1066, 505] width 5 height 10
click at [1065, 504] on icon at bounding box center [1066, 505] width 5 height 10
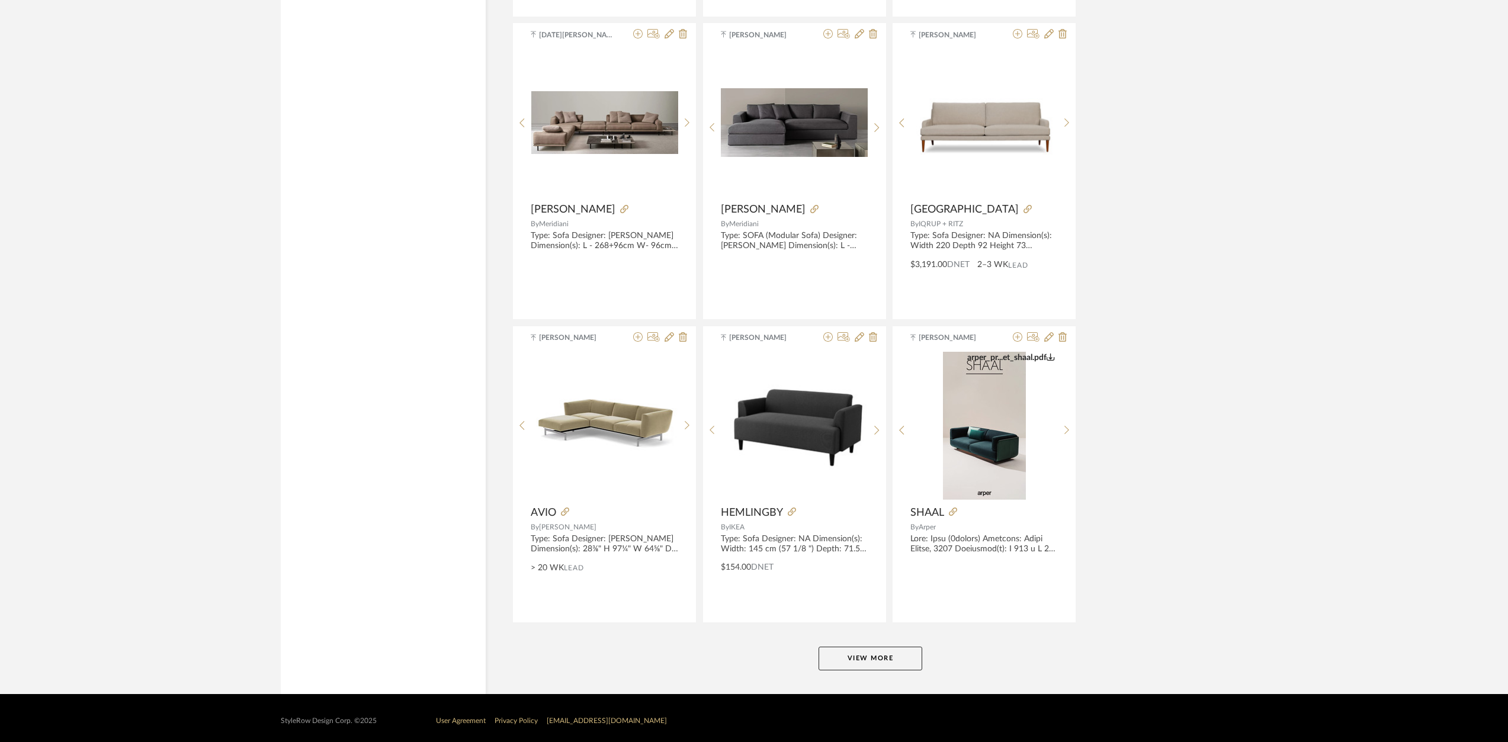
scroll to position [10561, 0]
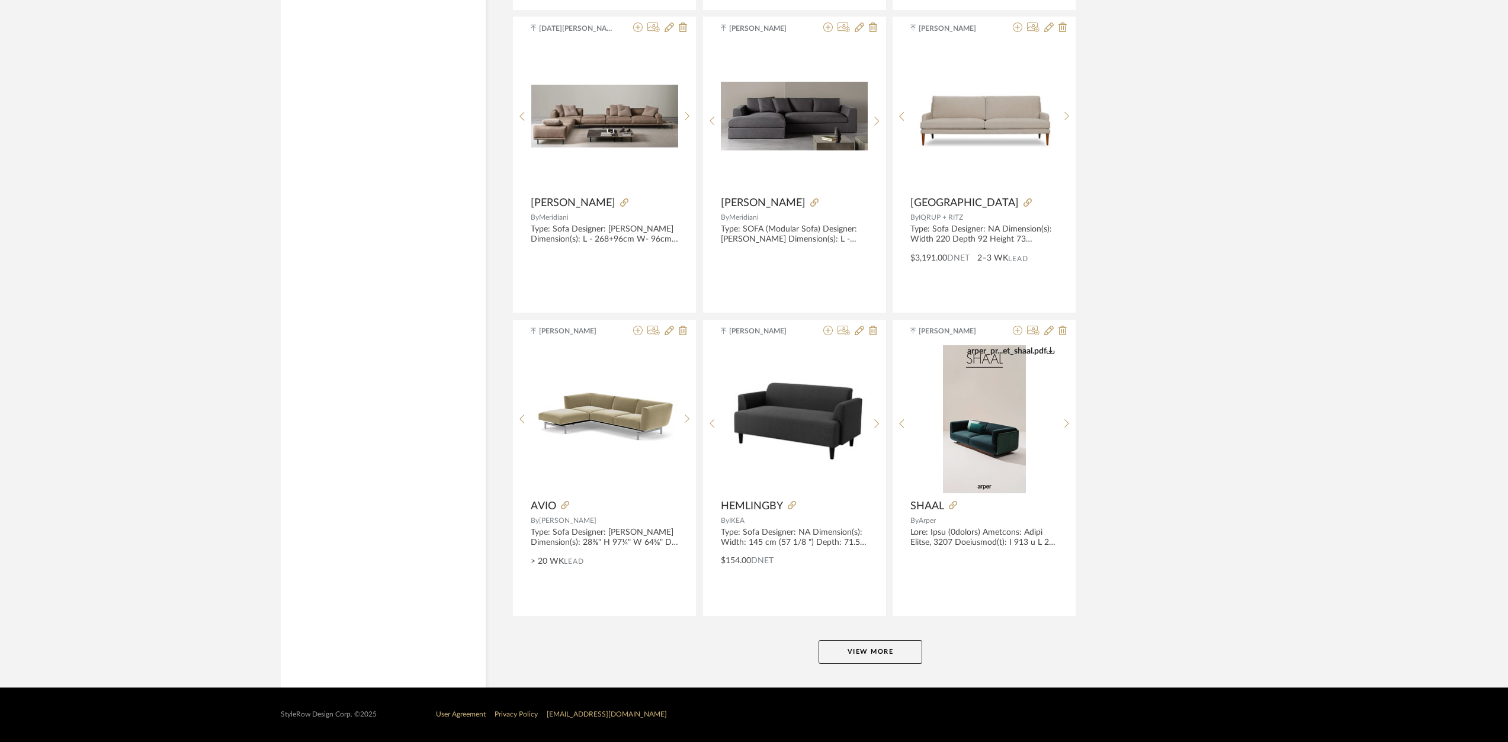
click at [864, 656] on button "View More" at bounding box center [870, 652] width 104 height 24
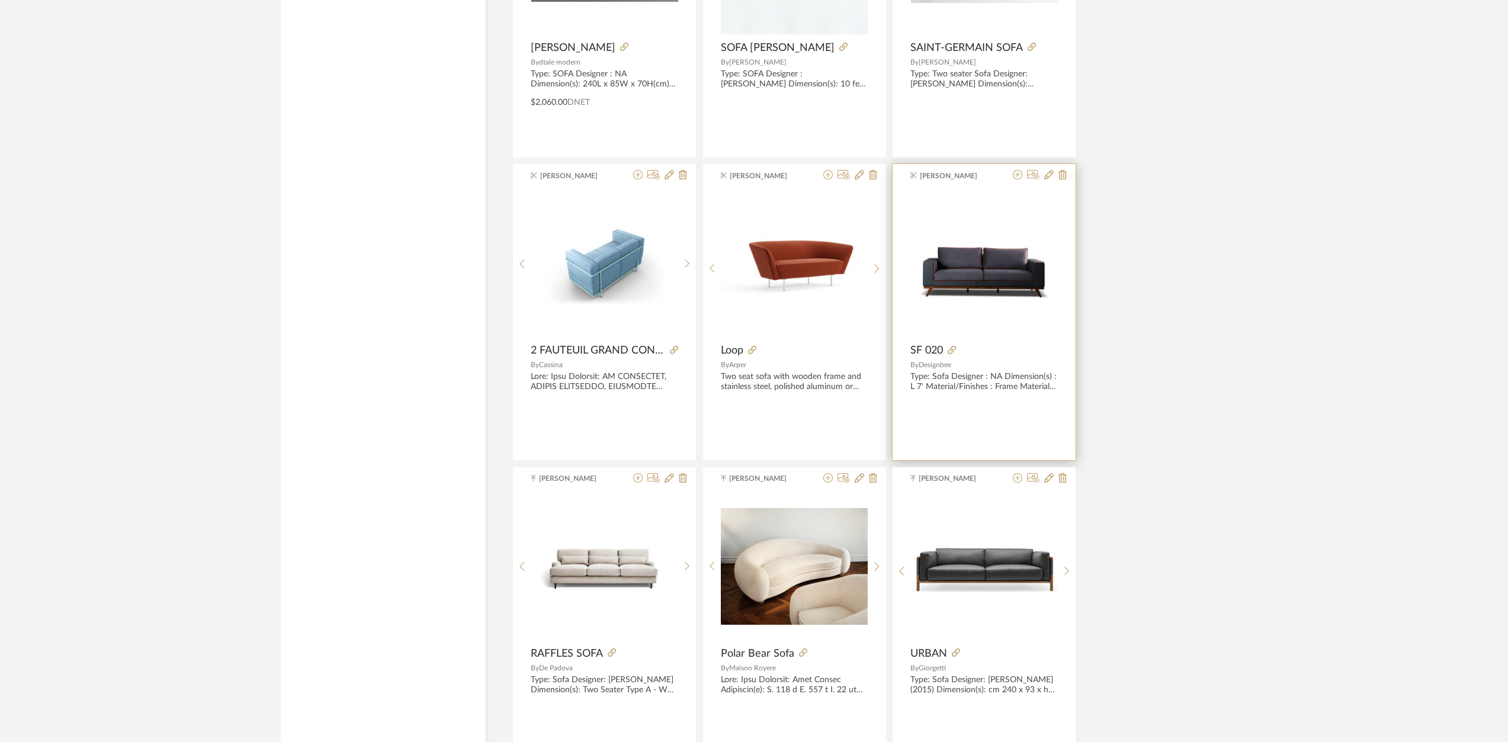
scroll to position [12745, 0]
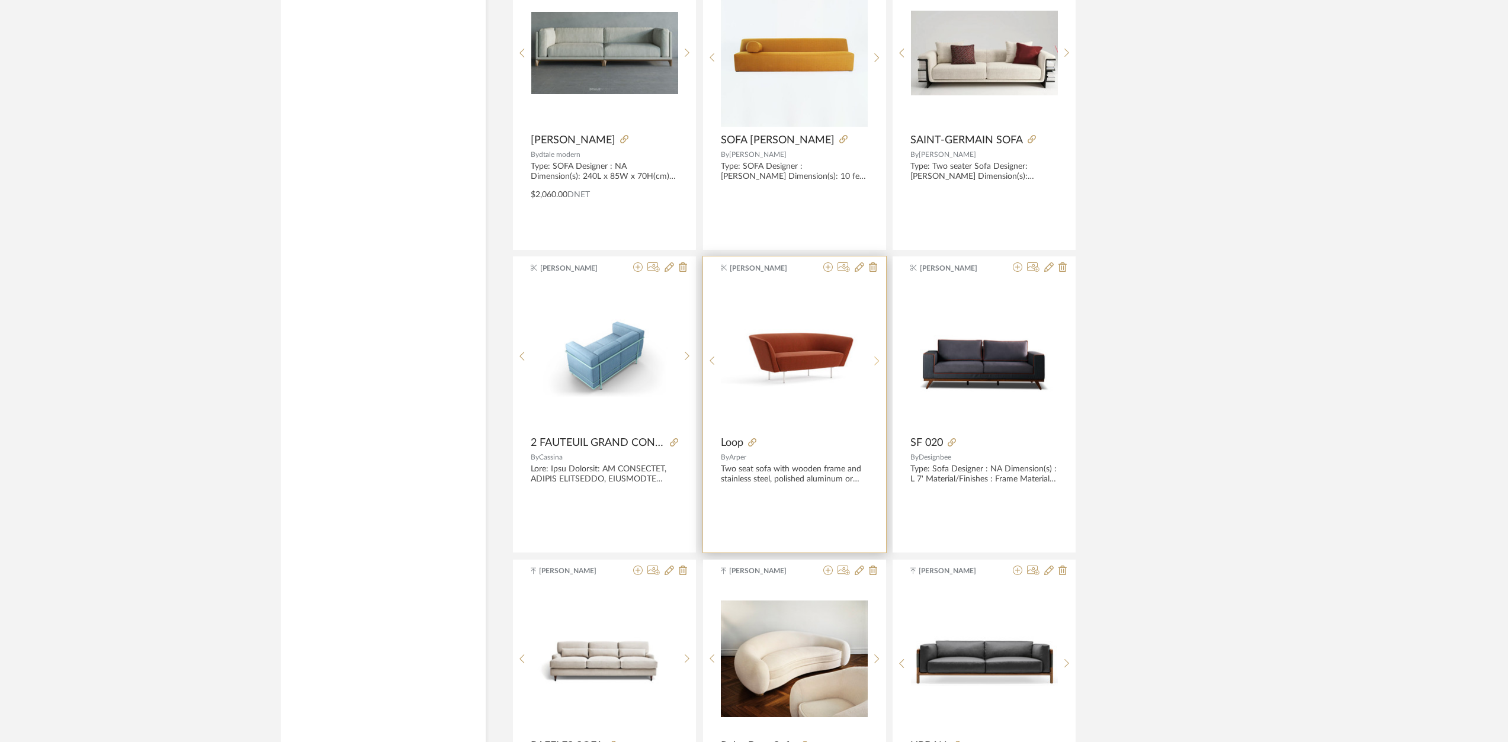
click at [881, 364] on sr-next-btn at bounding box center [877, 361] width 18 height 10
click at [881, 365] on sr-next-btn at bounding box center [877, 361] width 18 height 10
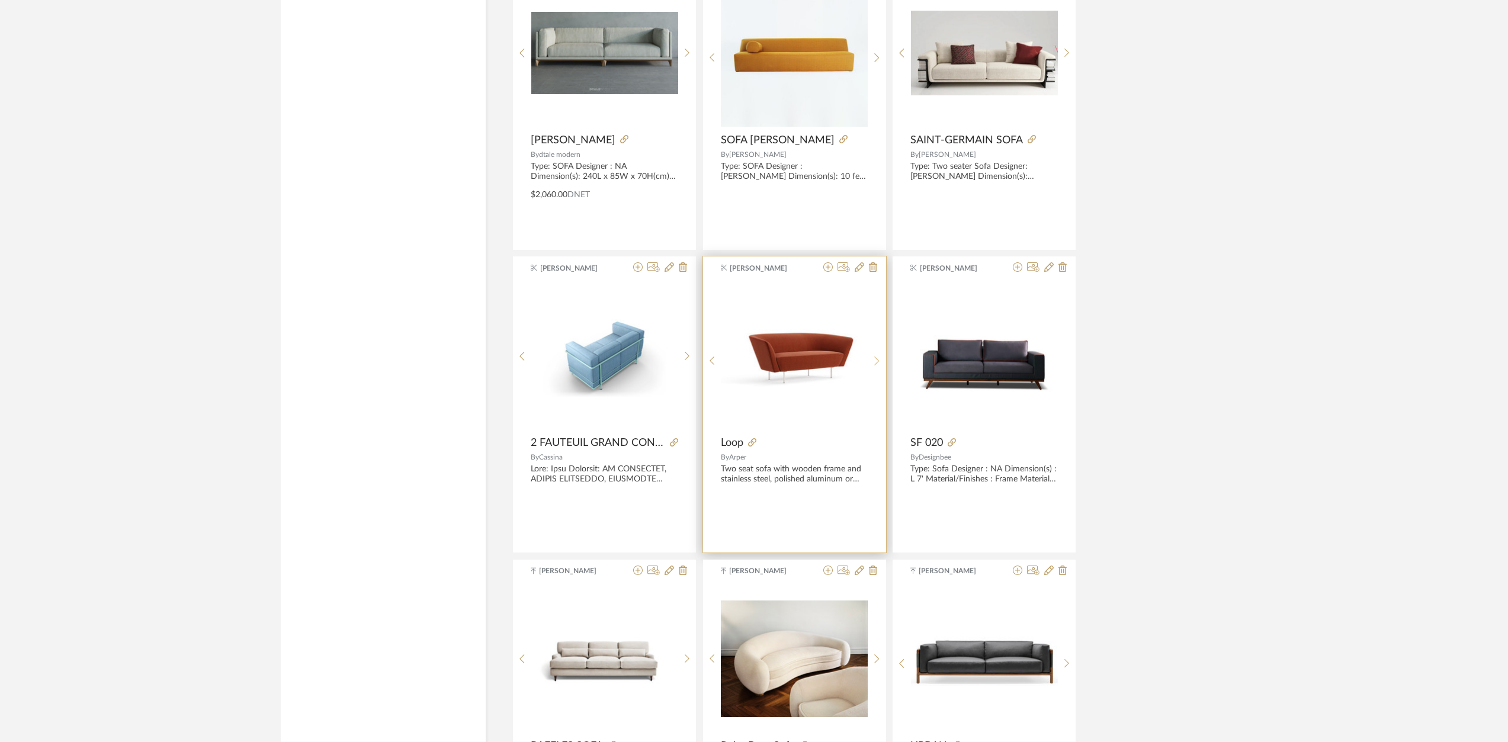
click at [881, 365] on sr-next-btn at bounding box center [877, 361] width 18 height 10
click at [751, 444] on icon at bounding box center [752, 442] width 8 height 8
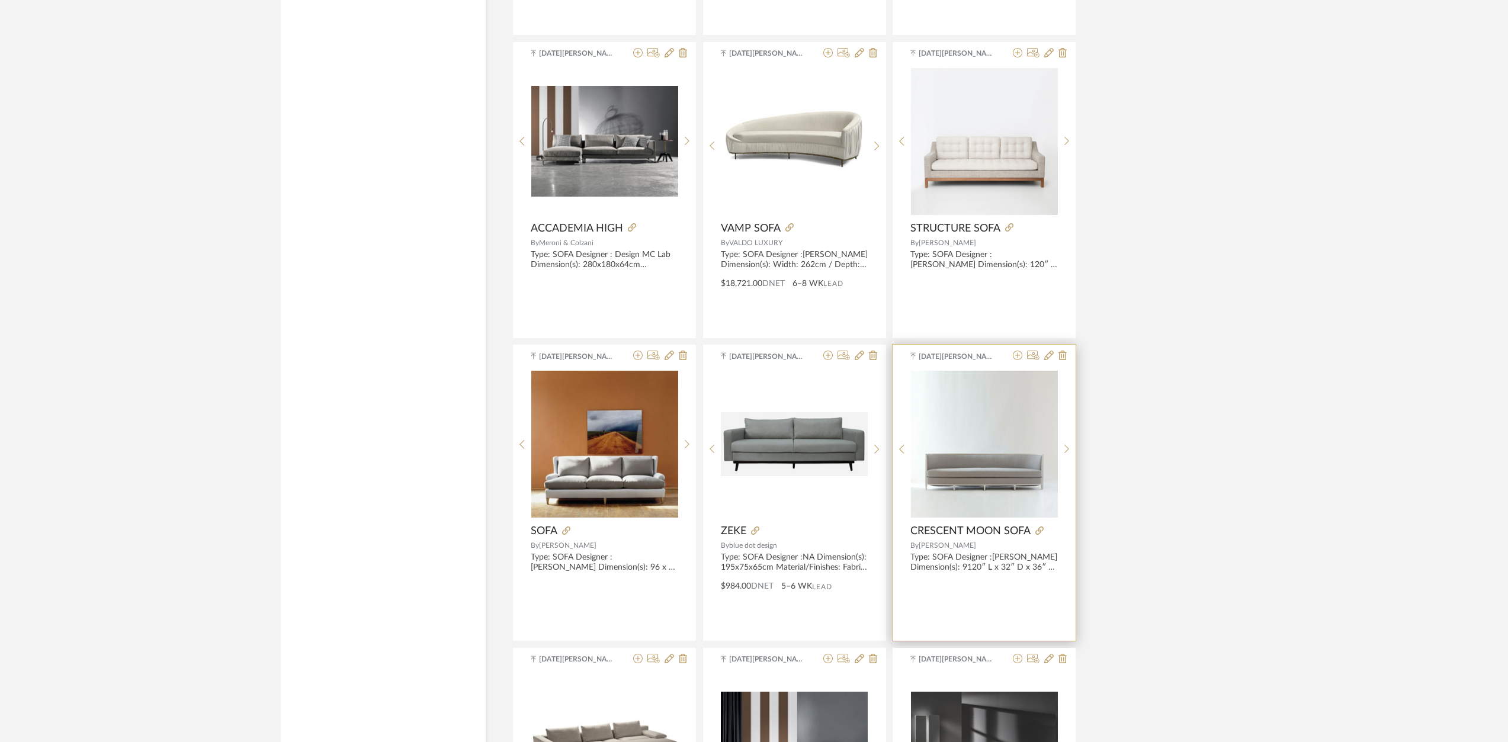
scroll to position [14127, 0]
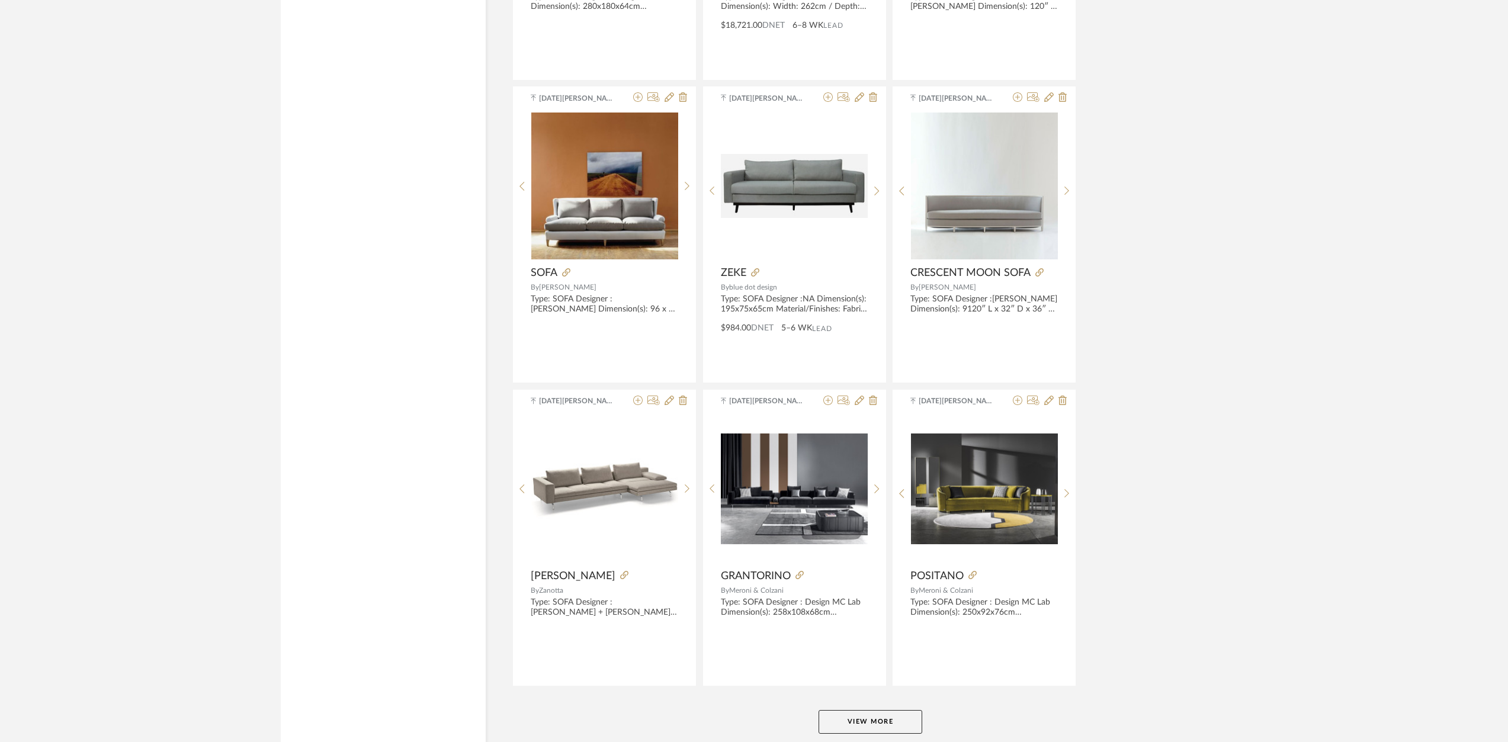
click at [911, 720] on button "View More" at bounding box center [870, 722] width 104 height 24
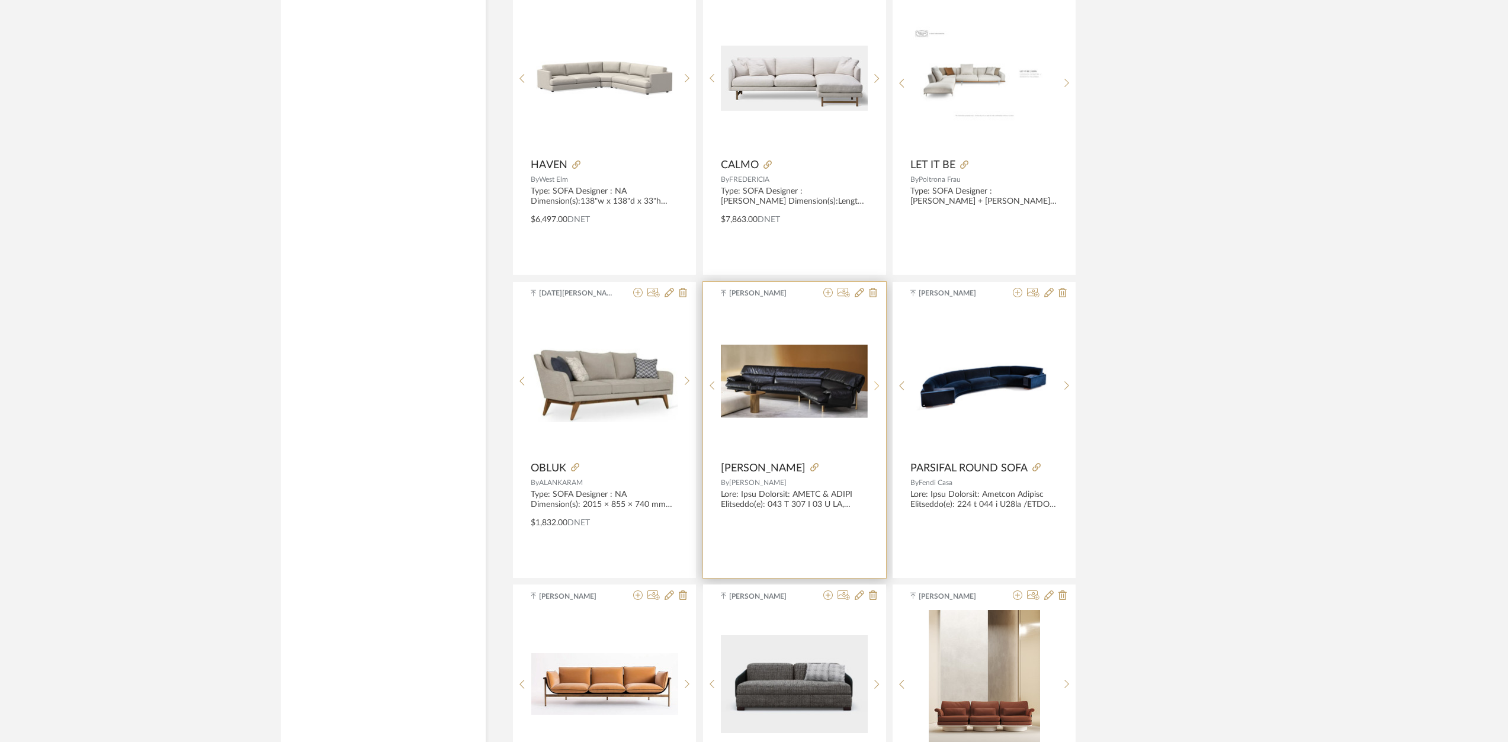
scroll to position [16298, 0]
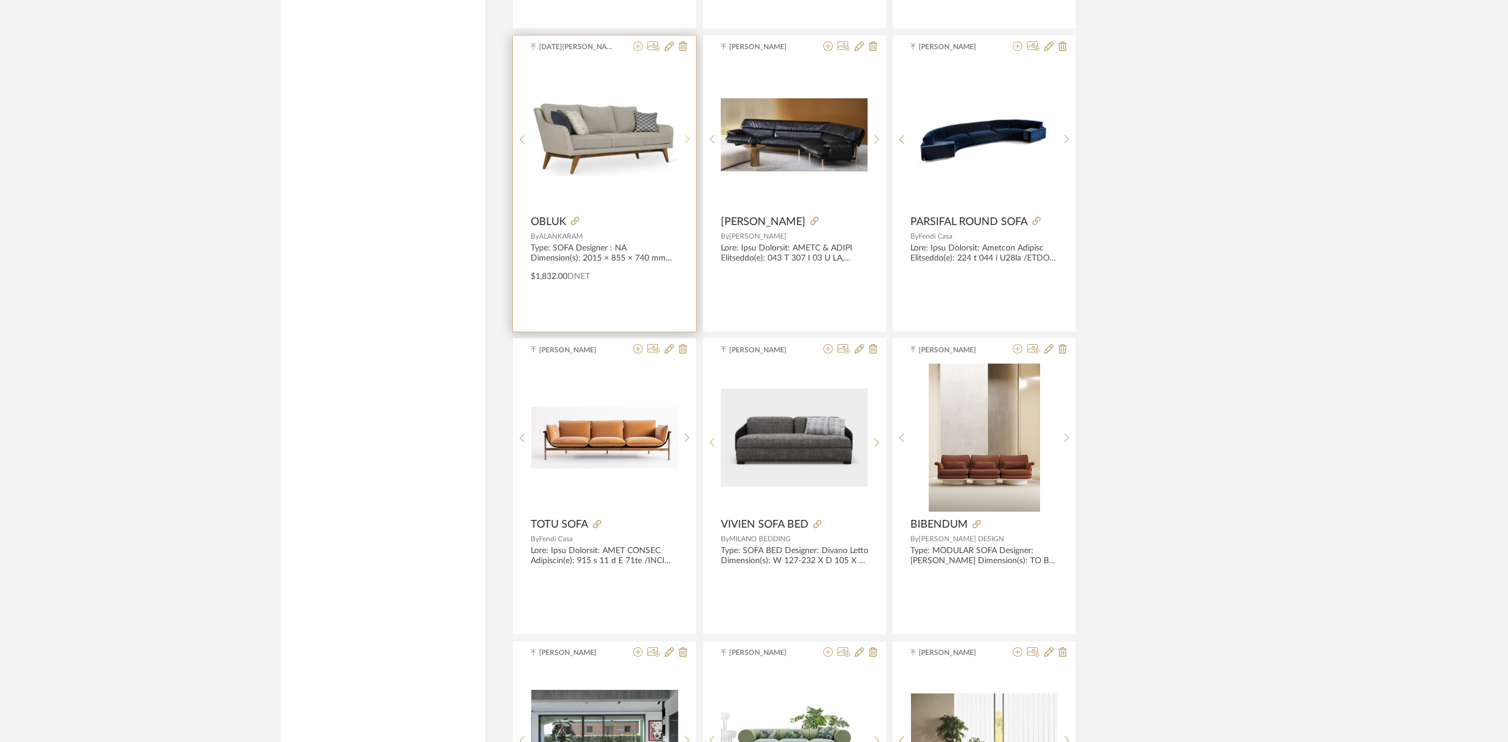
click at [685, 138] on icon at bounding box center [687, 139] width 5 height 10
click at [685, 139] on icon at bounding box center [687, 139] width 5 height 10
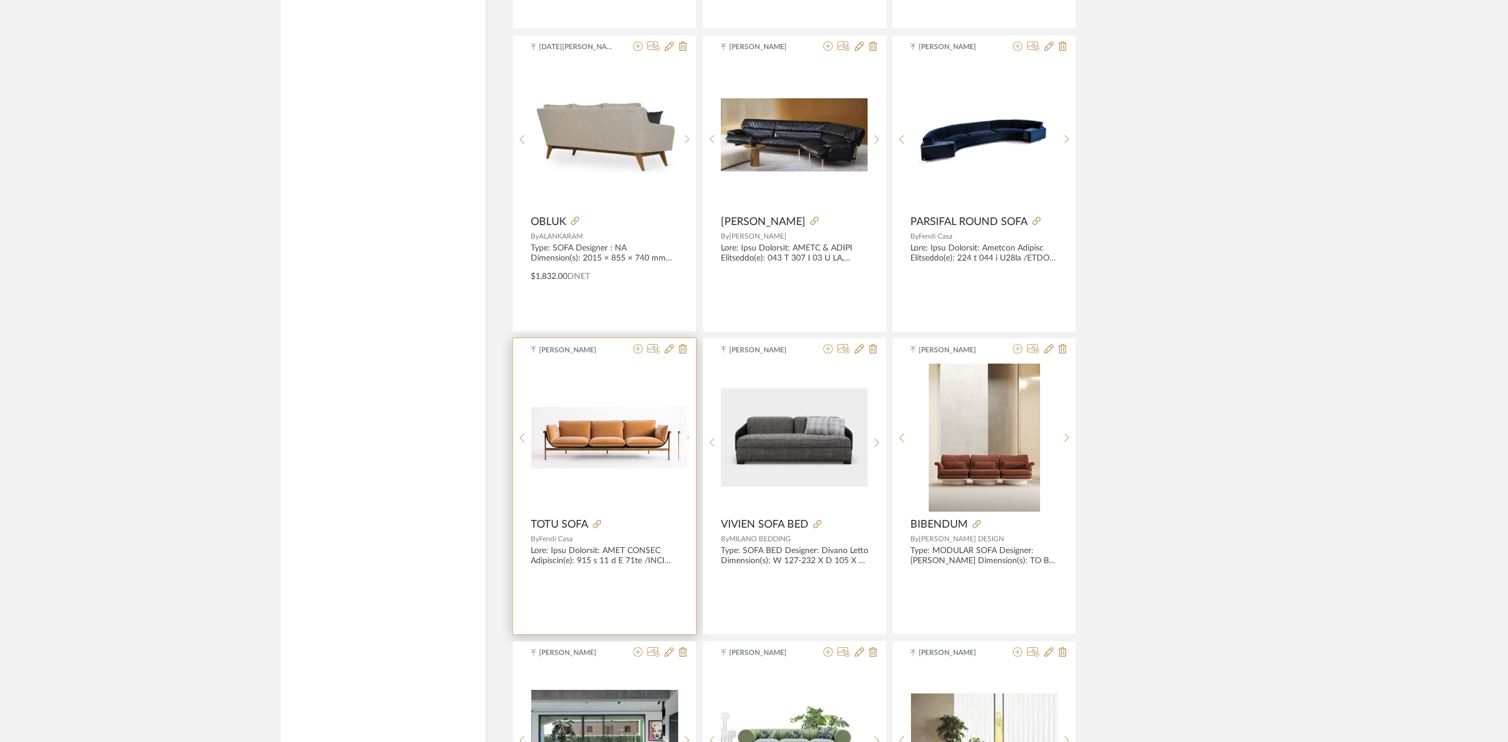
click at [689, 441] on icon at bounding box center [687, 438] width 5 height 10
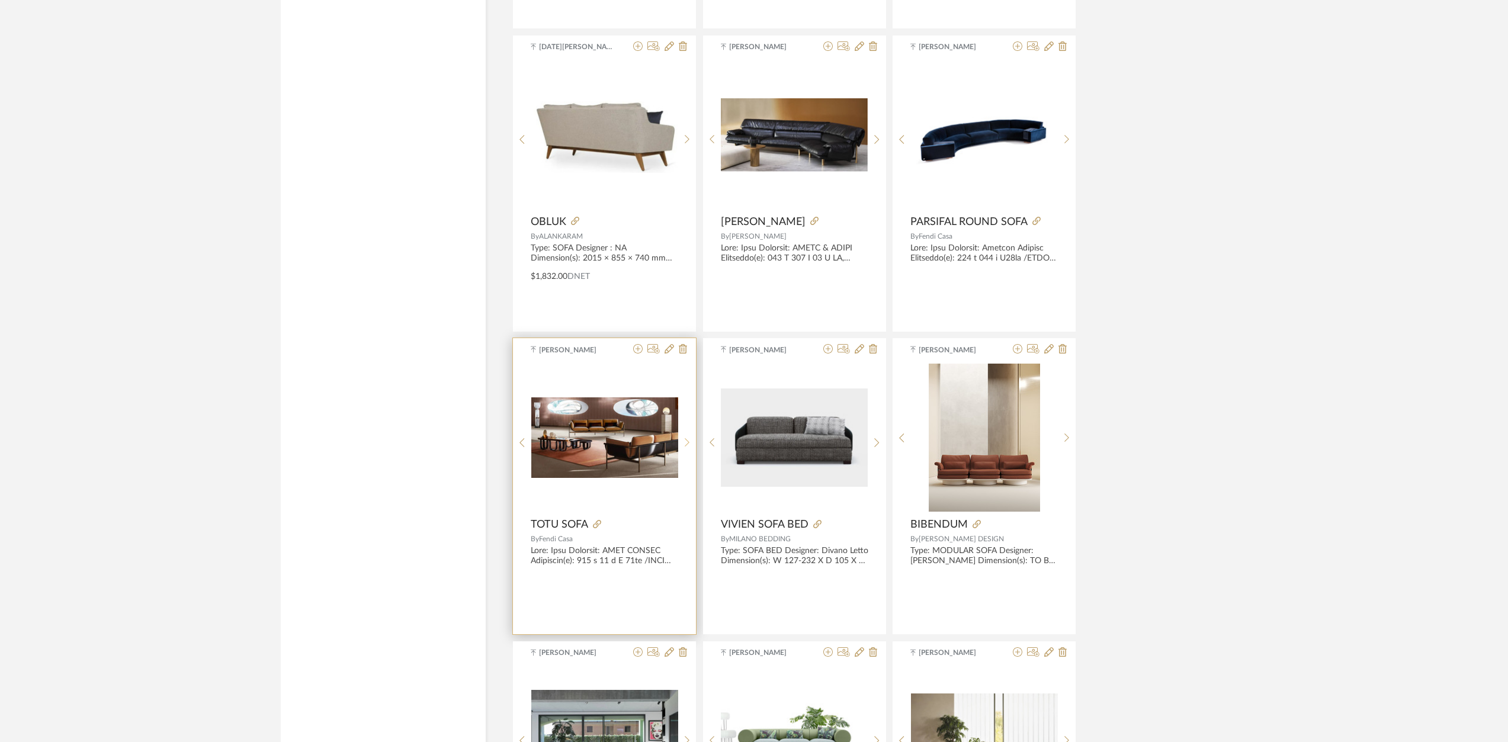
click at [689, 441] on icon at bounding box center [687, 443] width 5 height 10
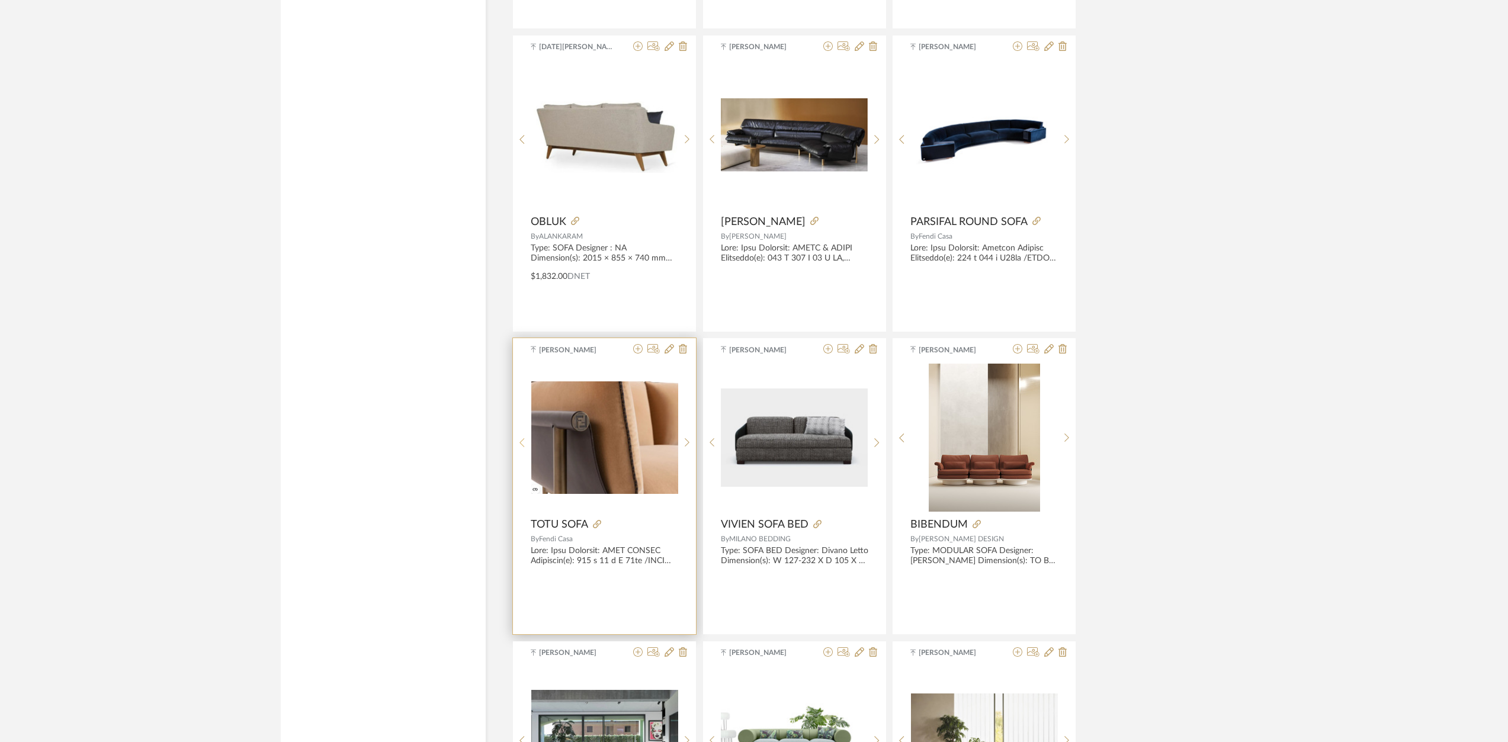
click at [518, 439] on sr-prev-btn at bounding box center [522, 443] width 18 height 10
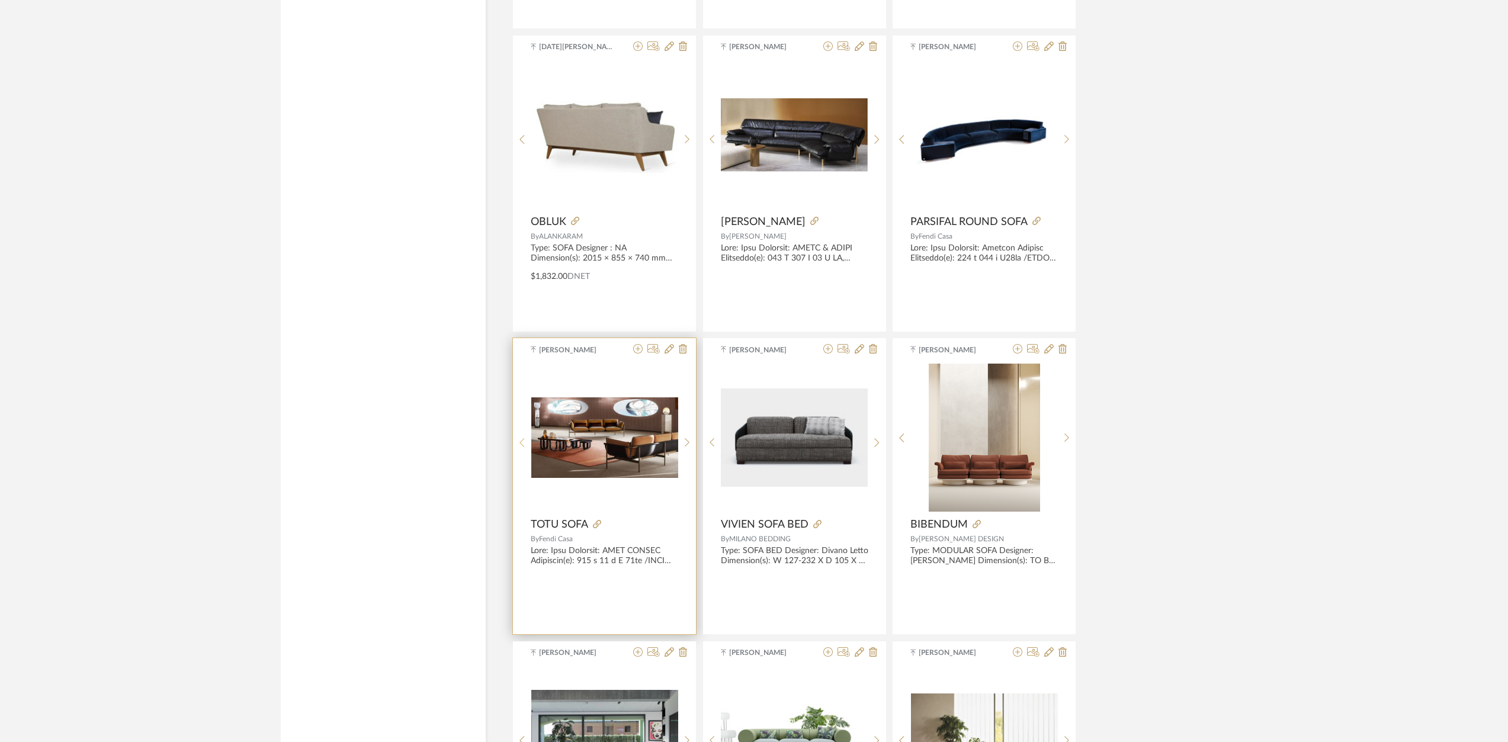
click at [518, 439] on sr-prev-btn at bounding box center [522, 443] width 18 height 10
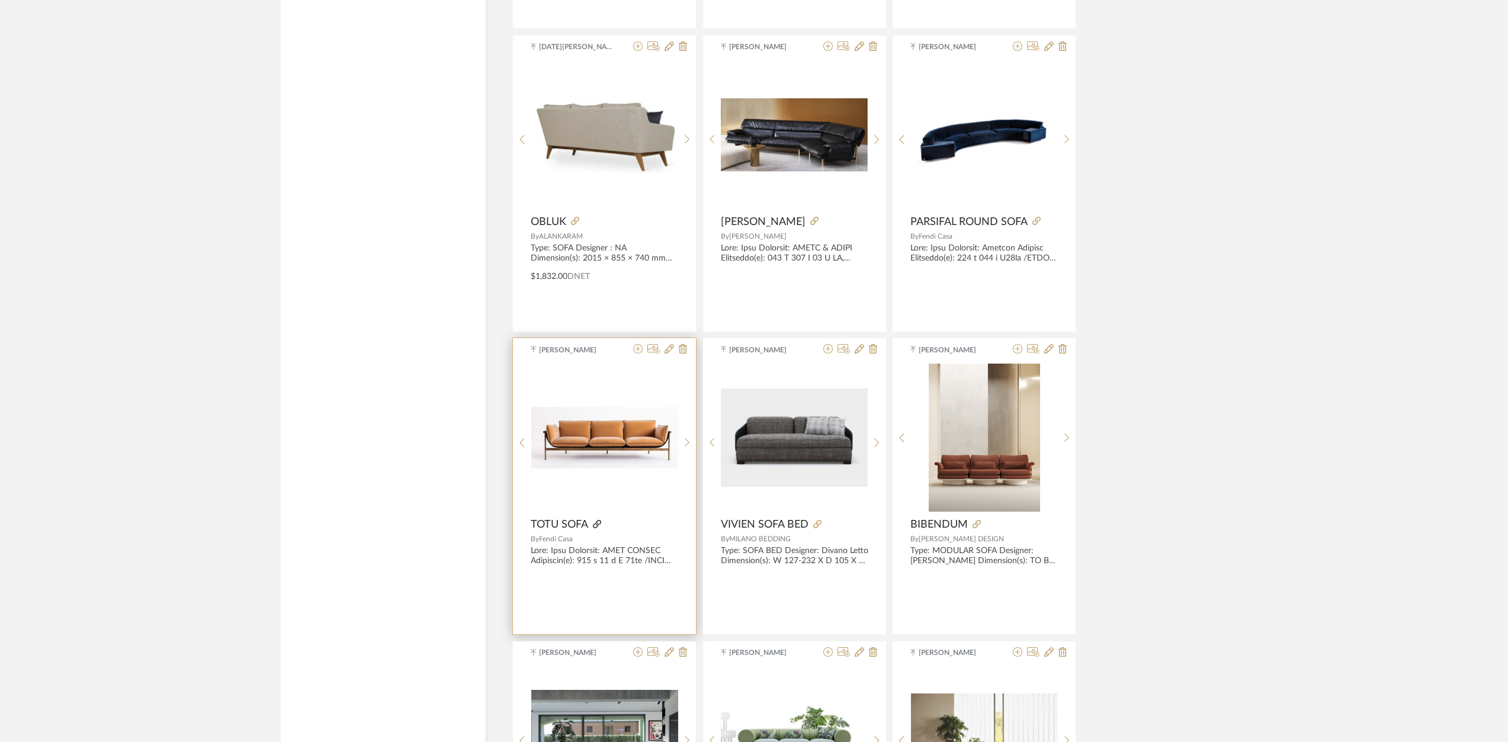
click at [596, 522] on icon at bounding box center [597, 524] width 8 height 8
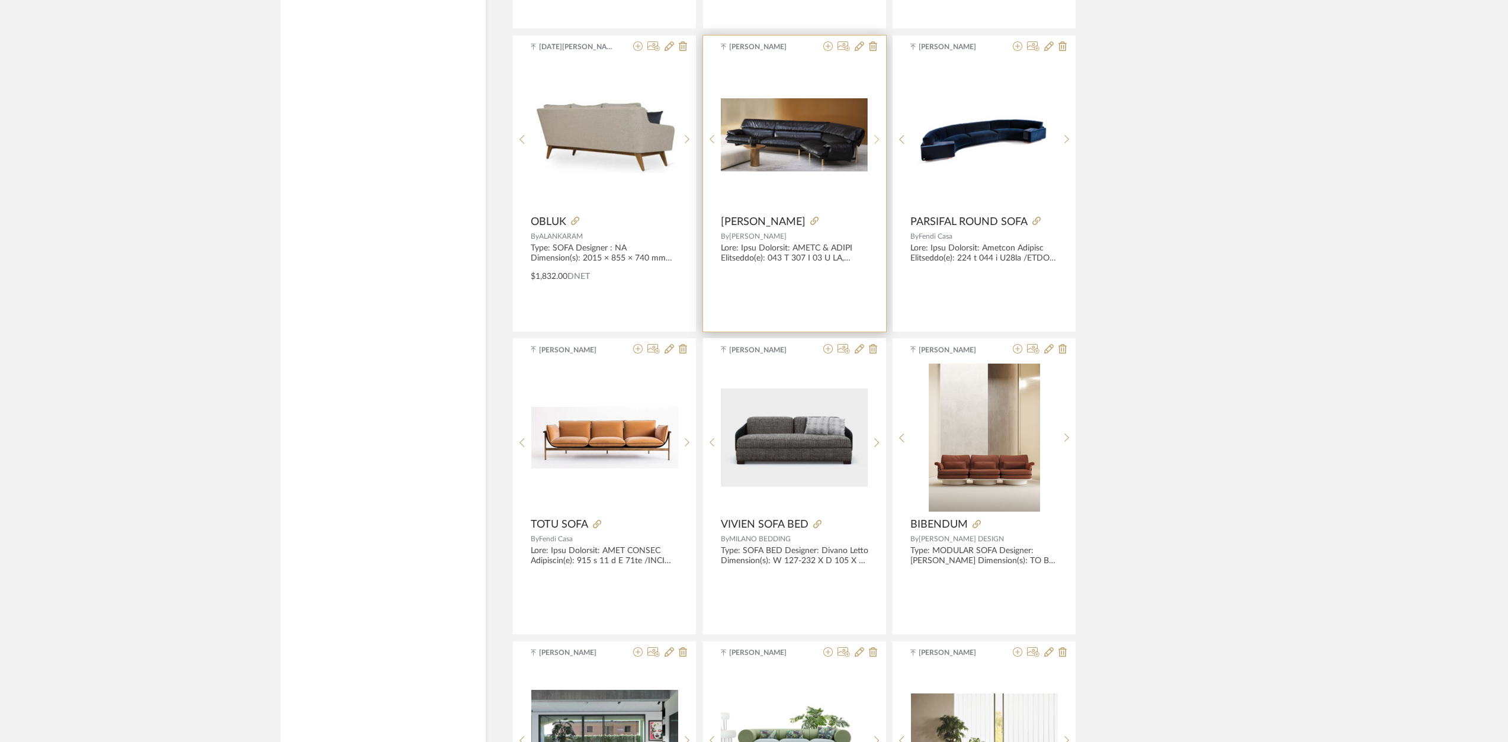
click at [878, 143] on icon at bounding box center [876, 139] width 5 height 10
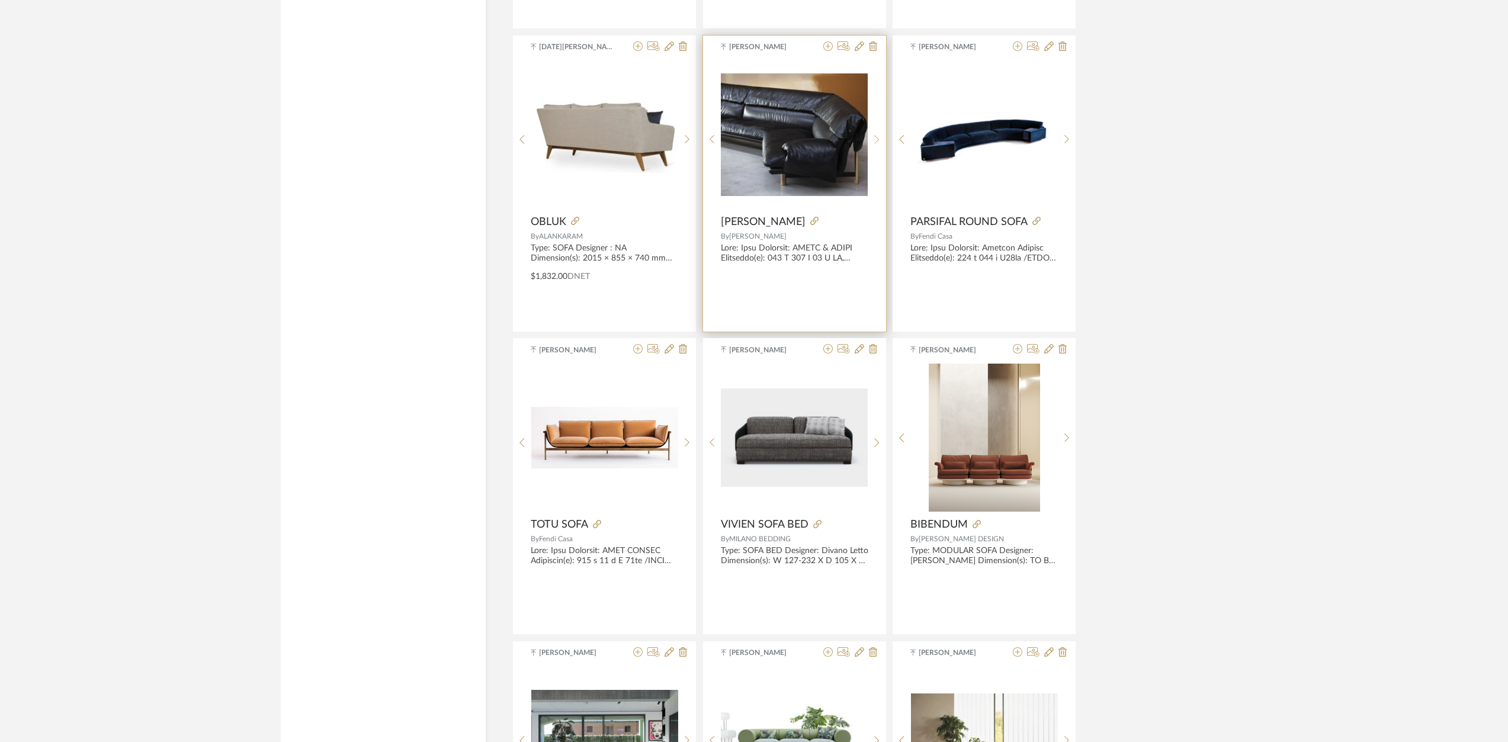
click at [875, 136] on icon at bounding box center [876, 139] width 5 height 9
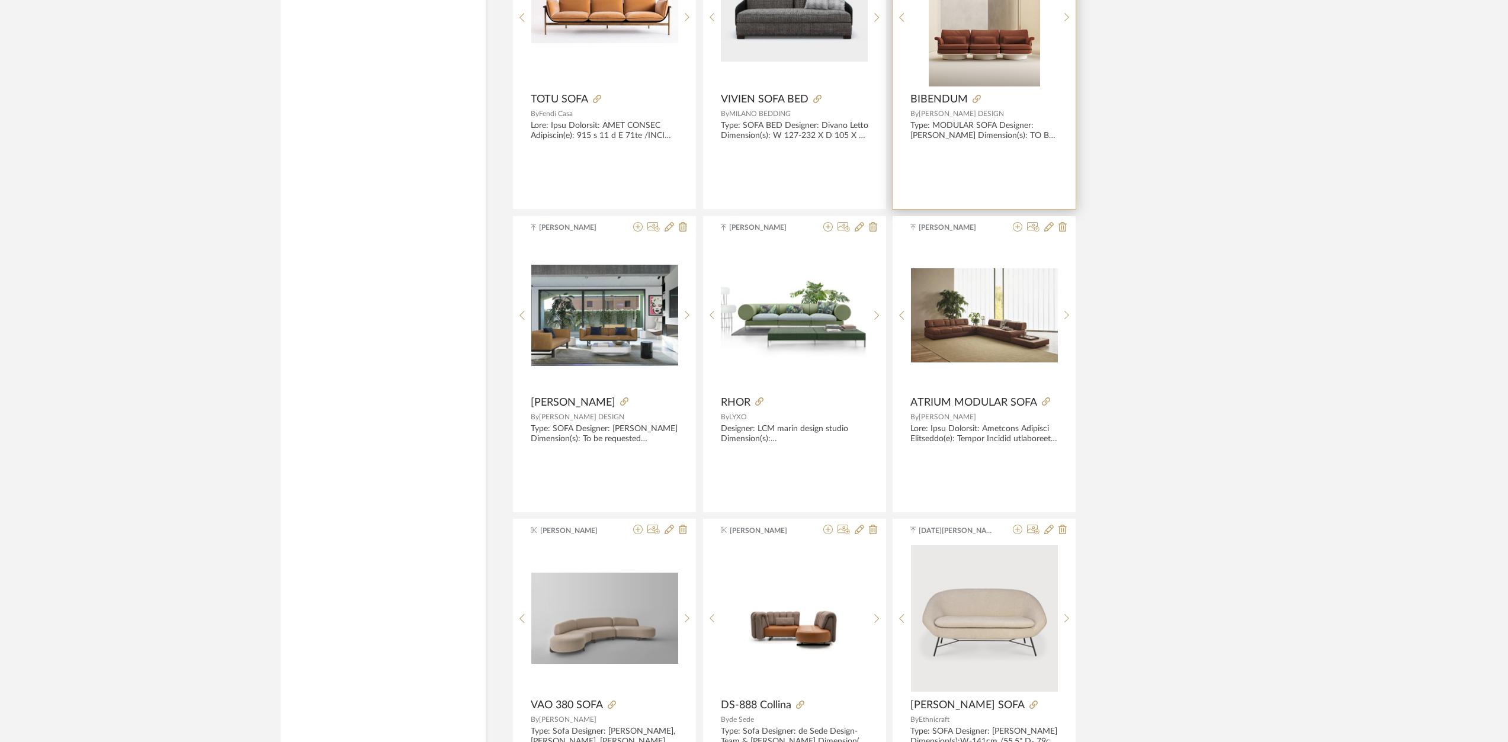
scroll to position [16890, 0]
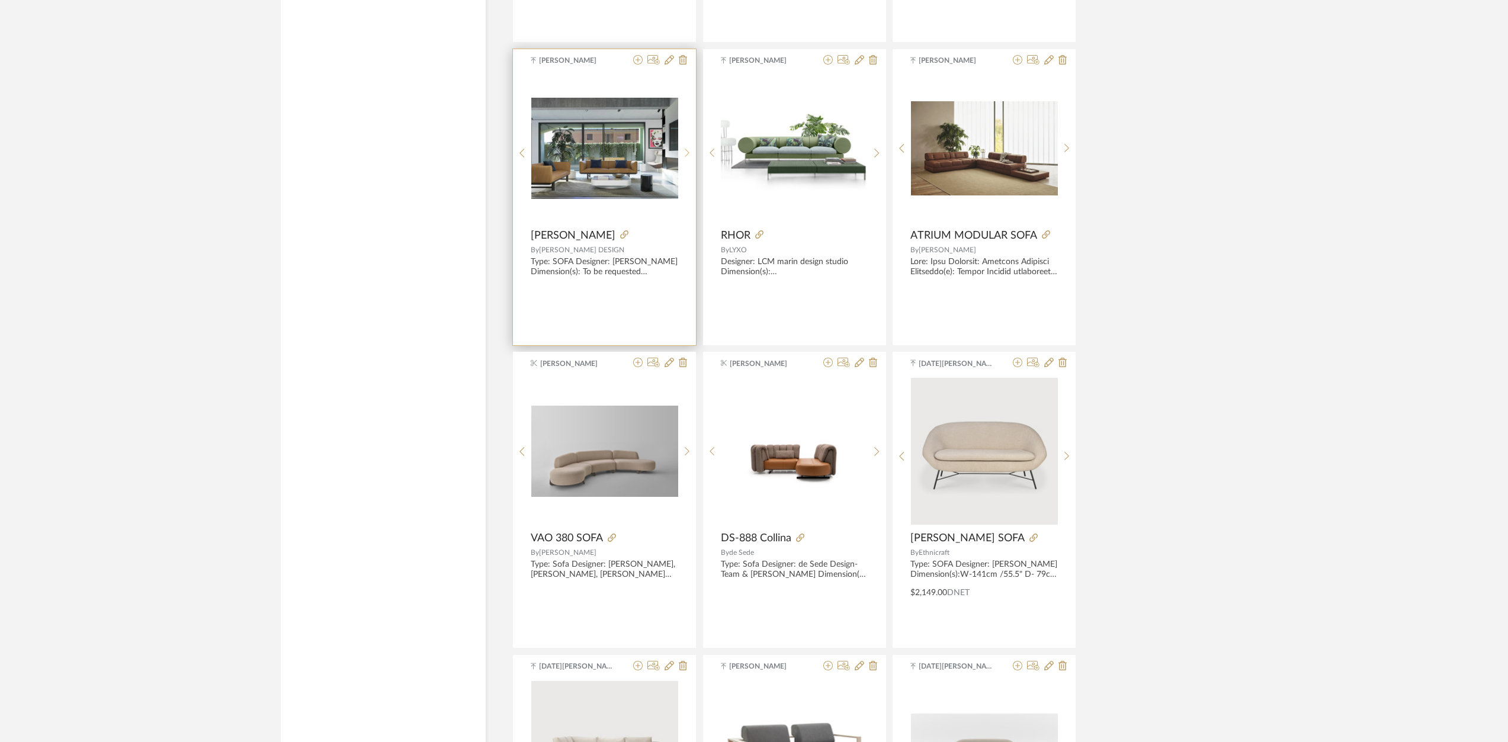
click at [689, 152] on sr-next-btn at bounding box center [687, 153] width 18 height 10
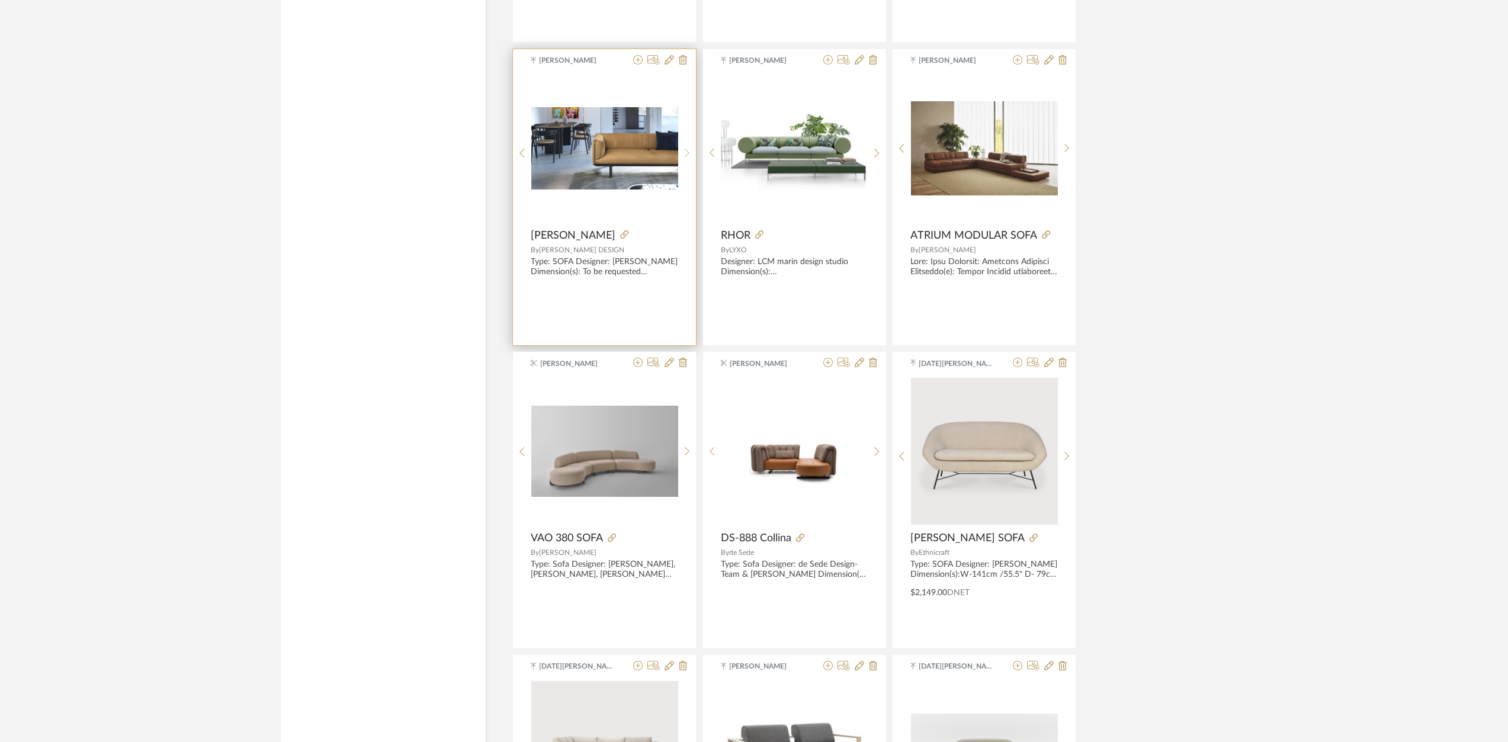
click at [689, 152] on sr-next-btn at bounding box center [687, 153] width 18 height 10
click at [515, 149] on sr-prev-btn at bounding box center [522, 153] width 18 height 10
click at [686, 151] on icon at bounding box center [687, 153] width 5 height 10
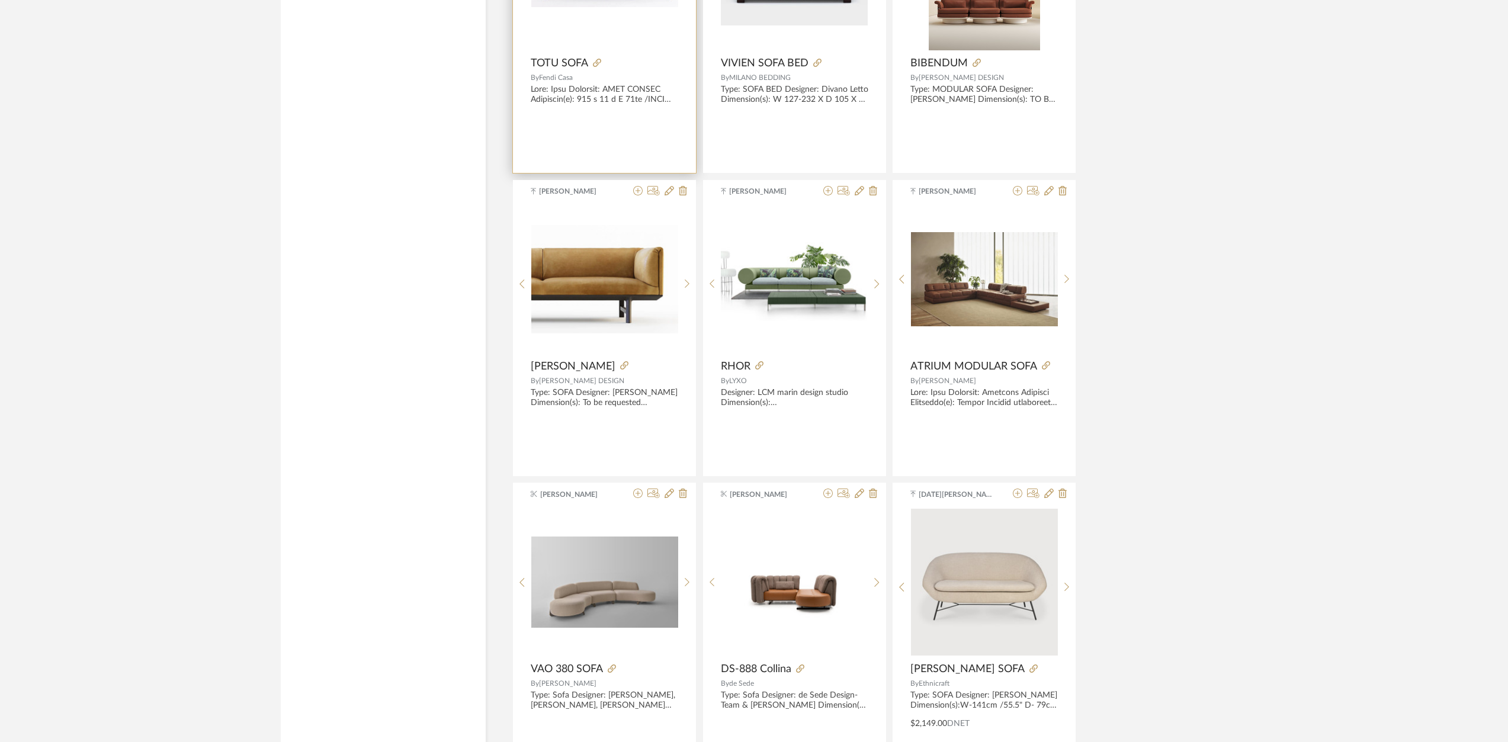
scroll to position [16693, 0]
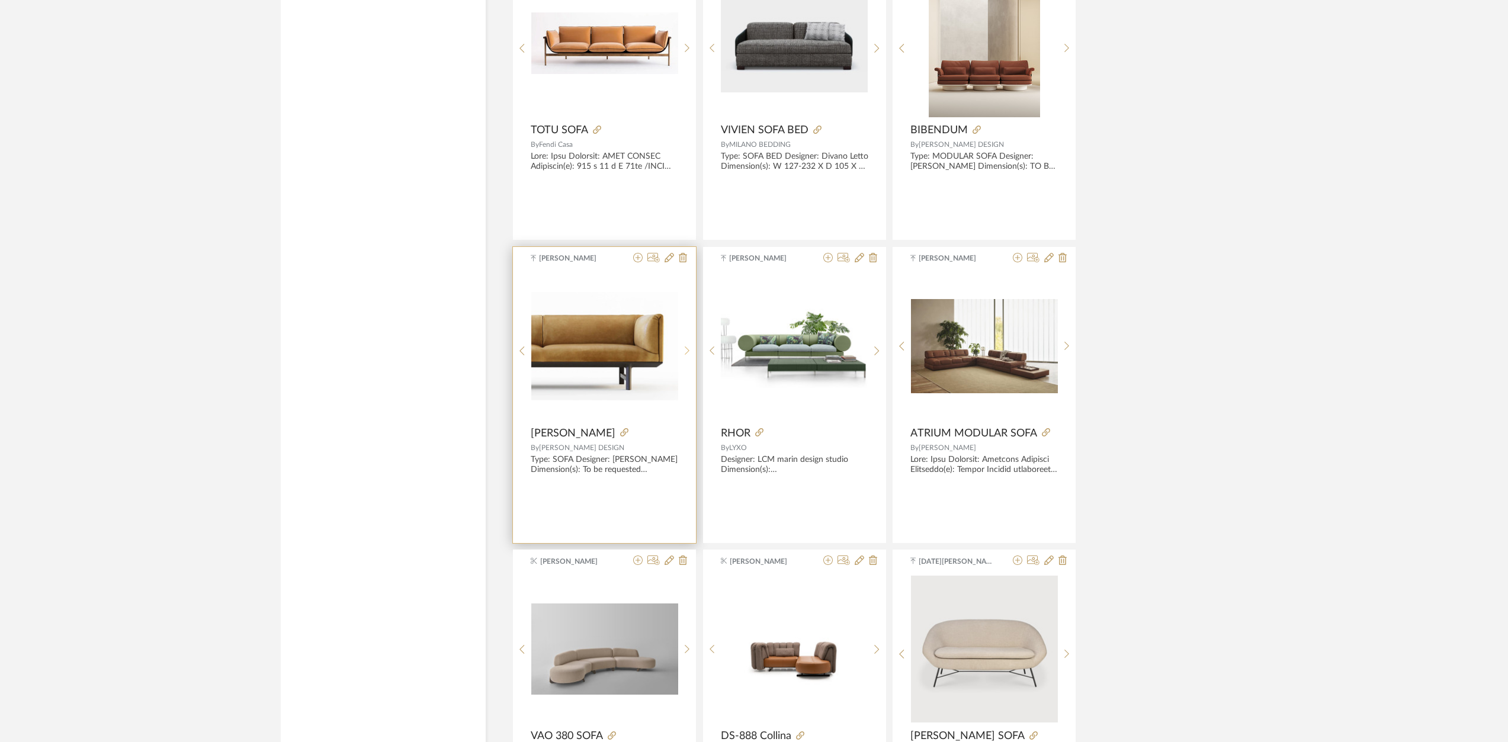
click at [688, 351] on icon at bounding box center [687, 350] width 5 height 9
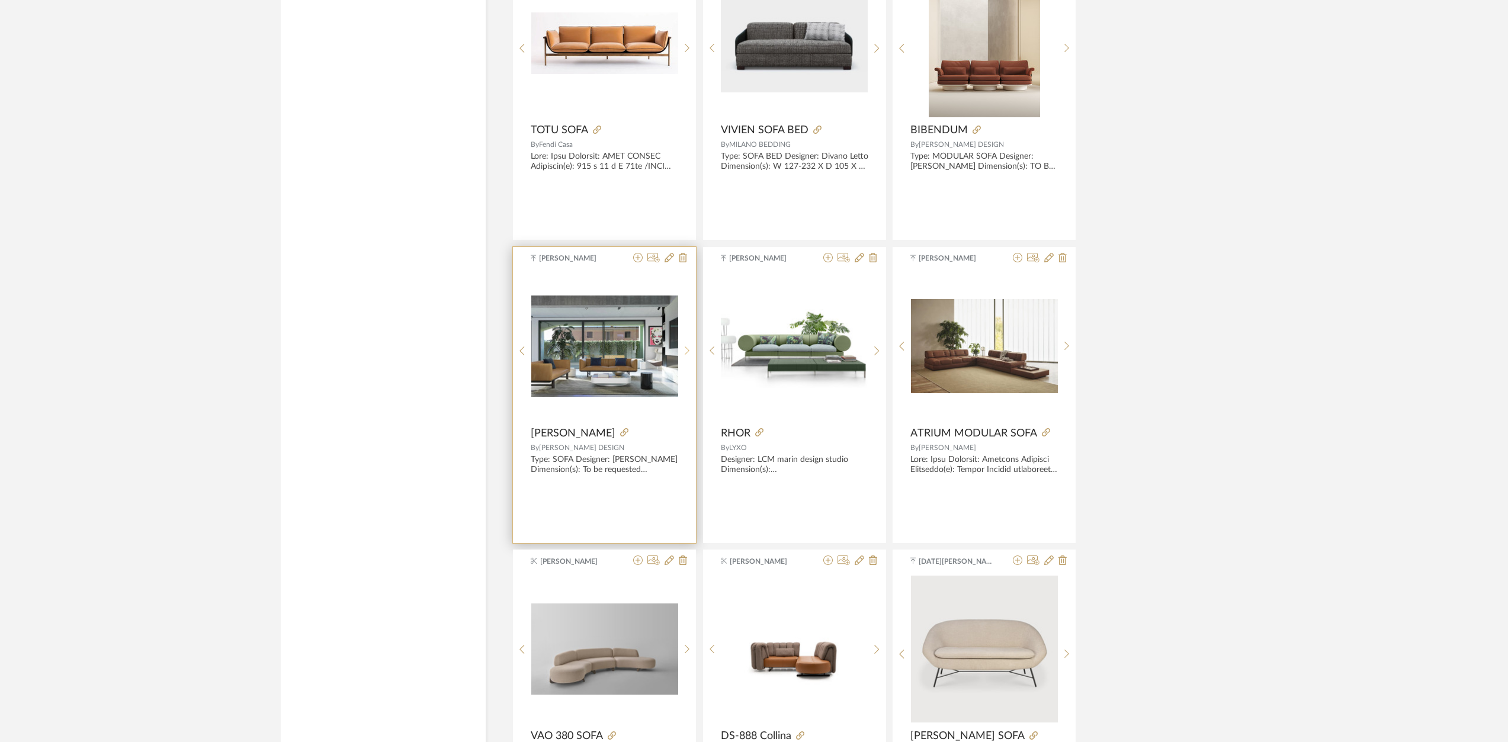
click at [687, 351] on icon at bounding box center [687, 351] width 5 height 10
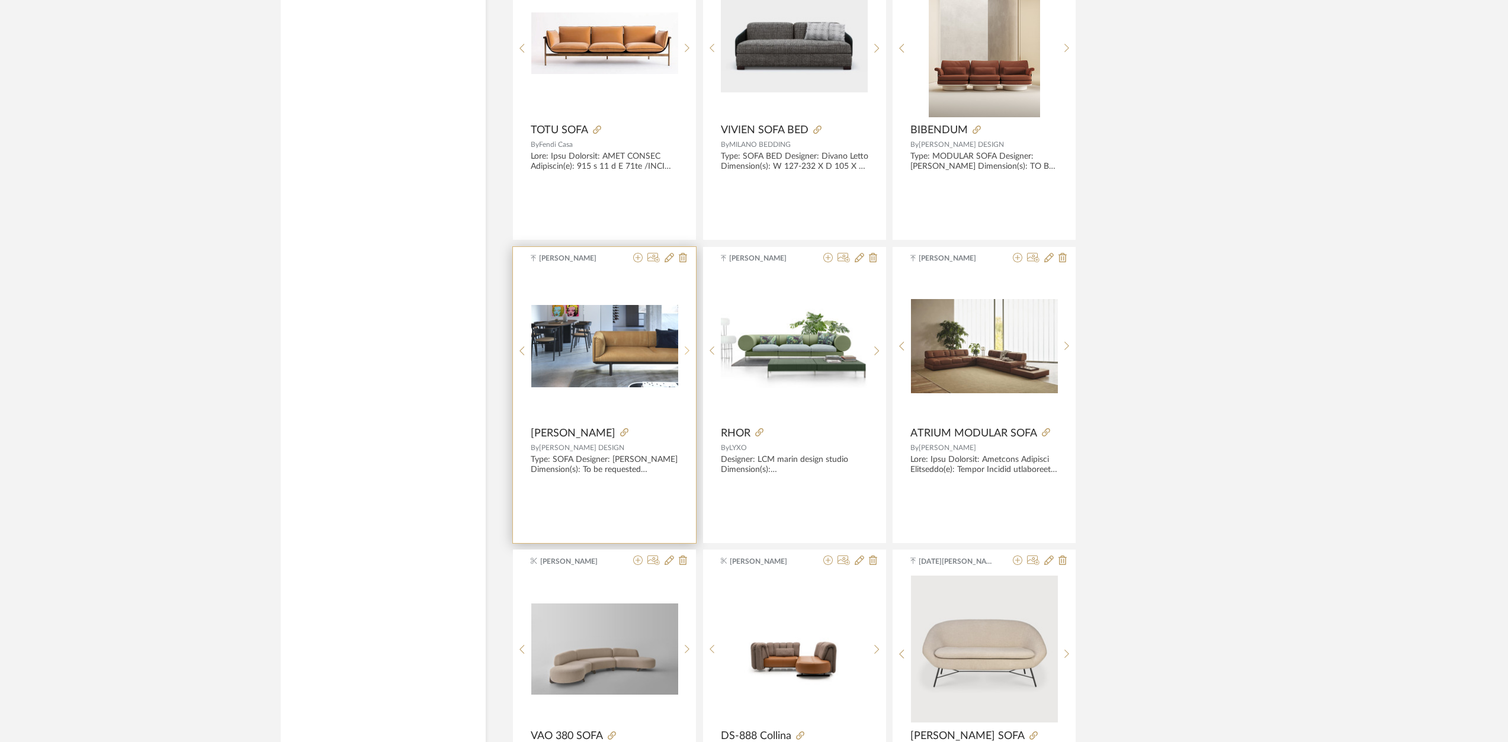
click at [687, 351] on icon at bounding box center [687, 351] width 5 height 10
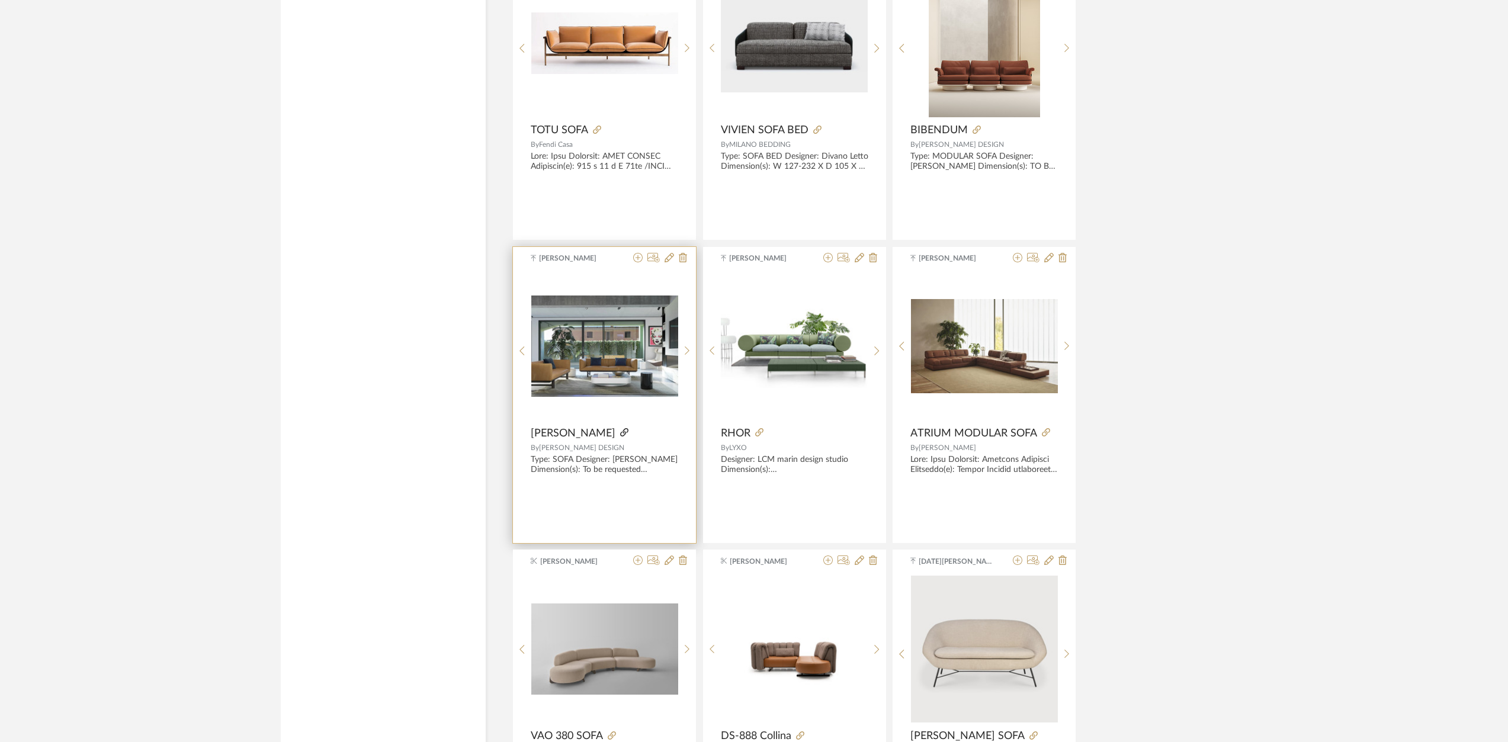
click at [620, 432] on icon at bounding box center [624, 432] width 8 height 8
click at [620, 435] on icon at bounding box center [624, 432] width 8 height 8
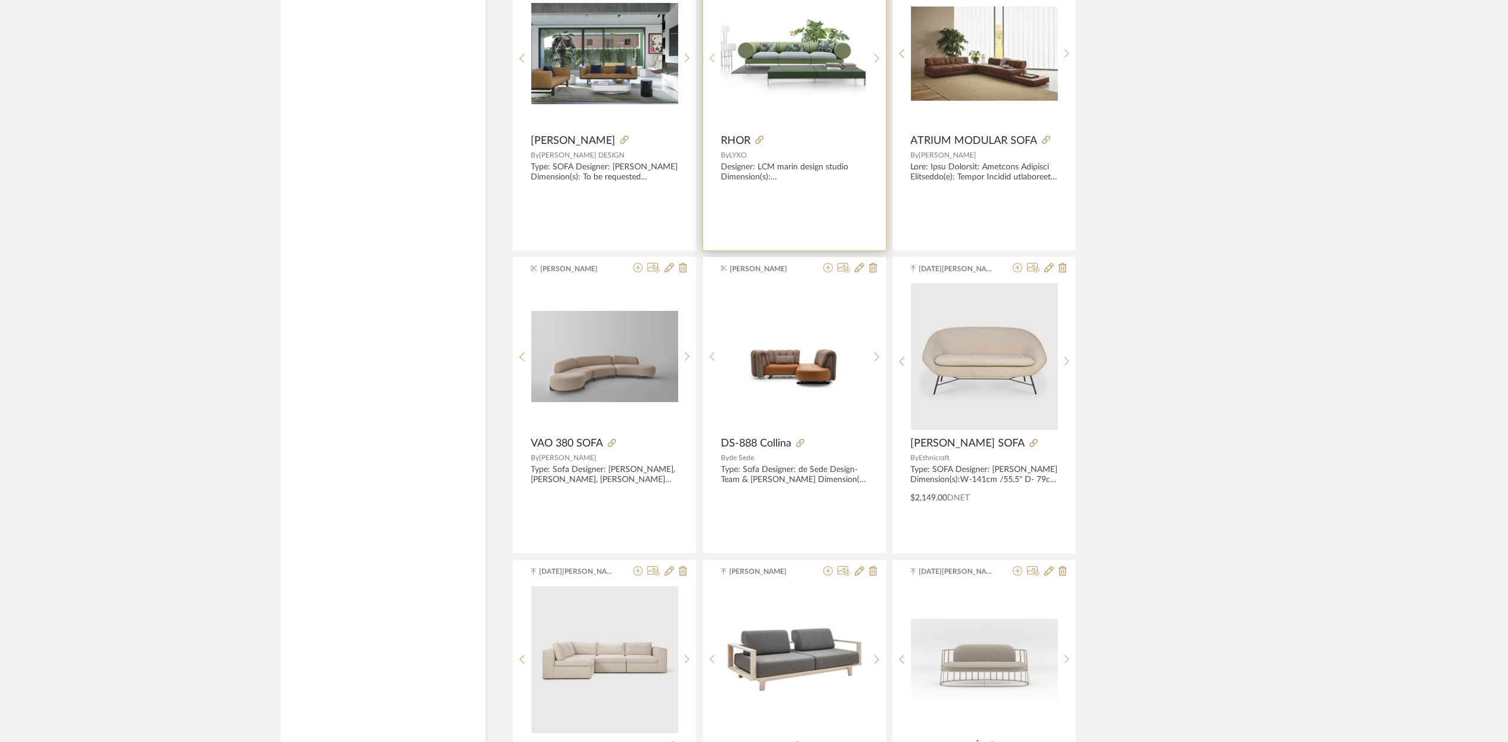
scroll to position [17088, 0]
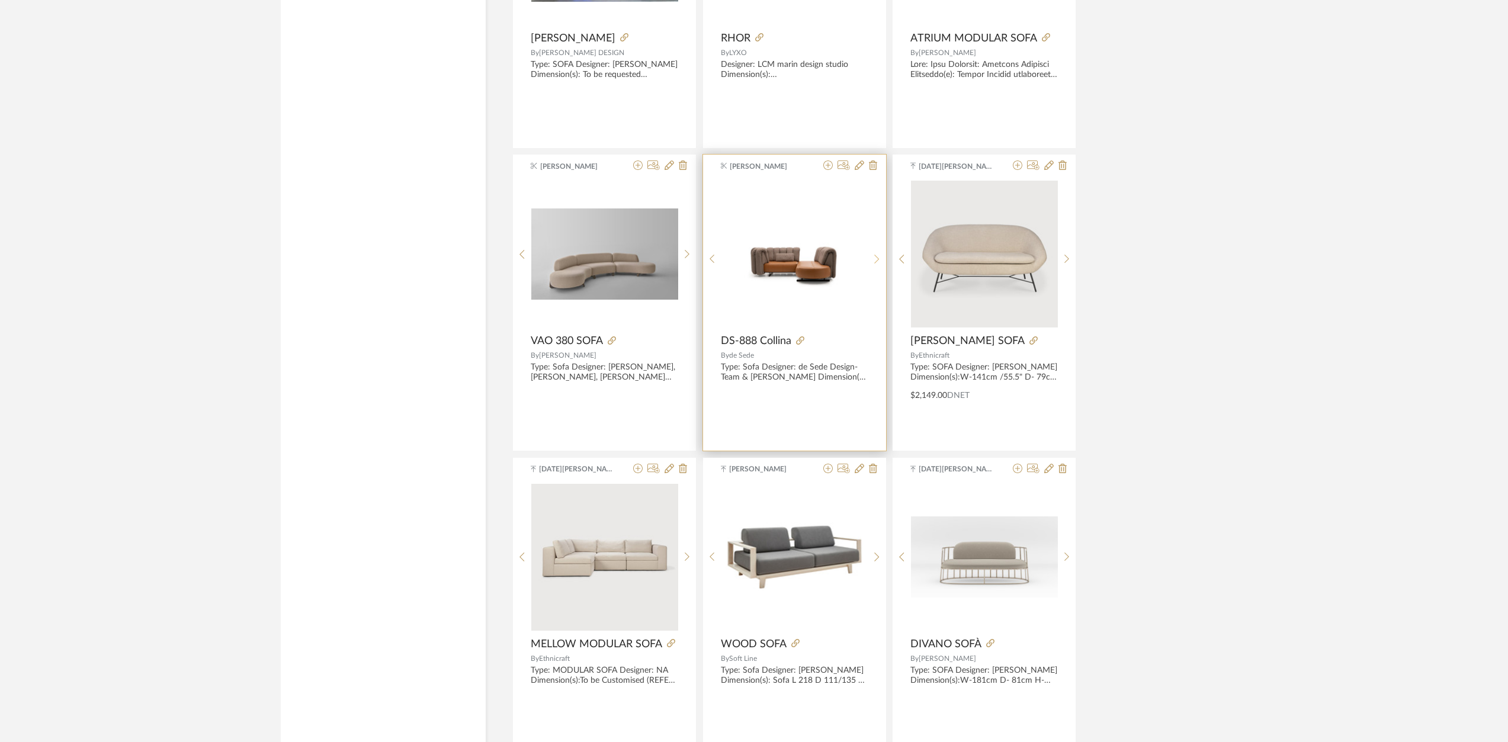
click at [877, 254] on icon at bounding box center [876, 259] width 5 height 10
click at [875, 262] on icon at bounding box center [876, 259] width 5 height 9
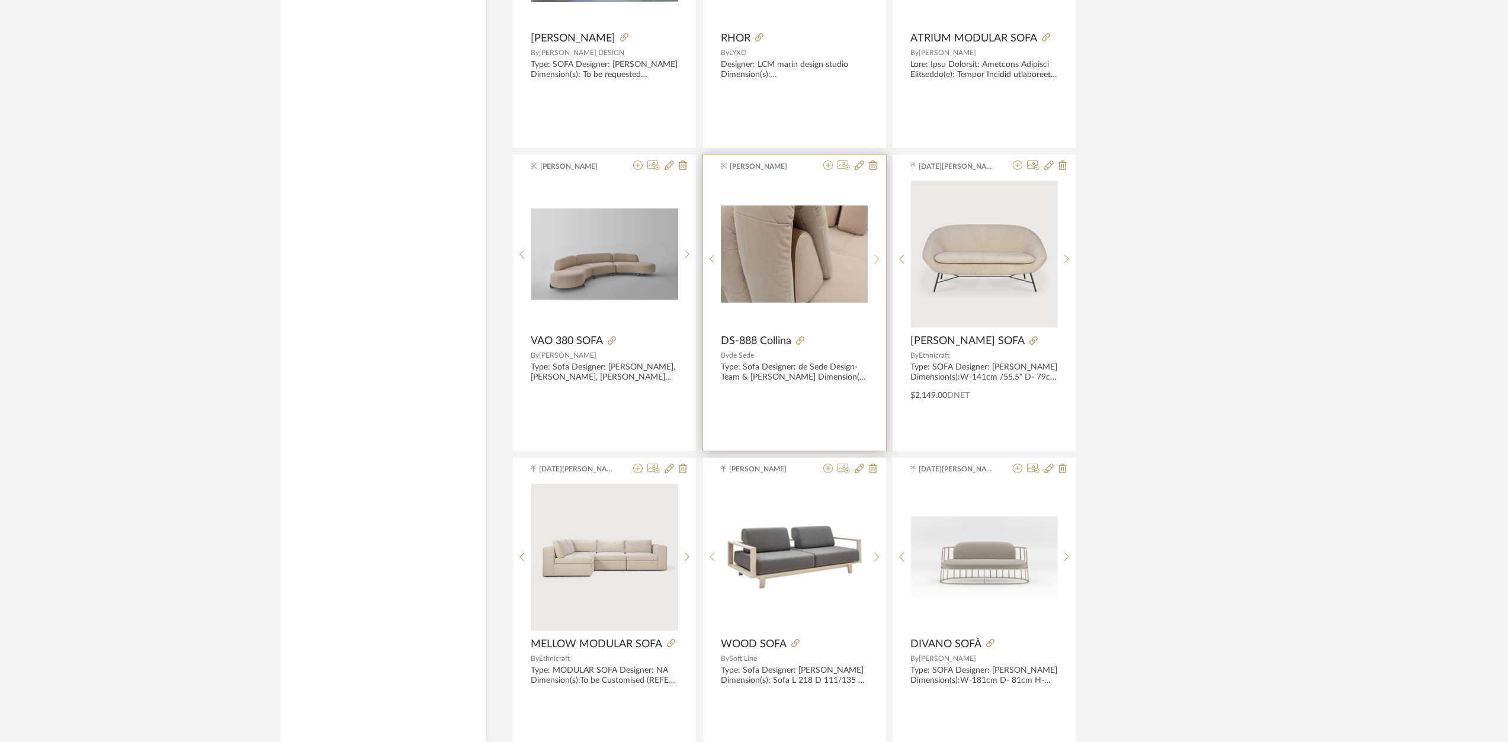
click at [875, 262] on icon at bounding box center [876, 259] width 5 height 9
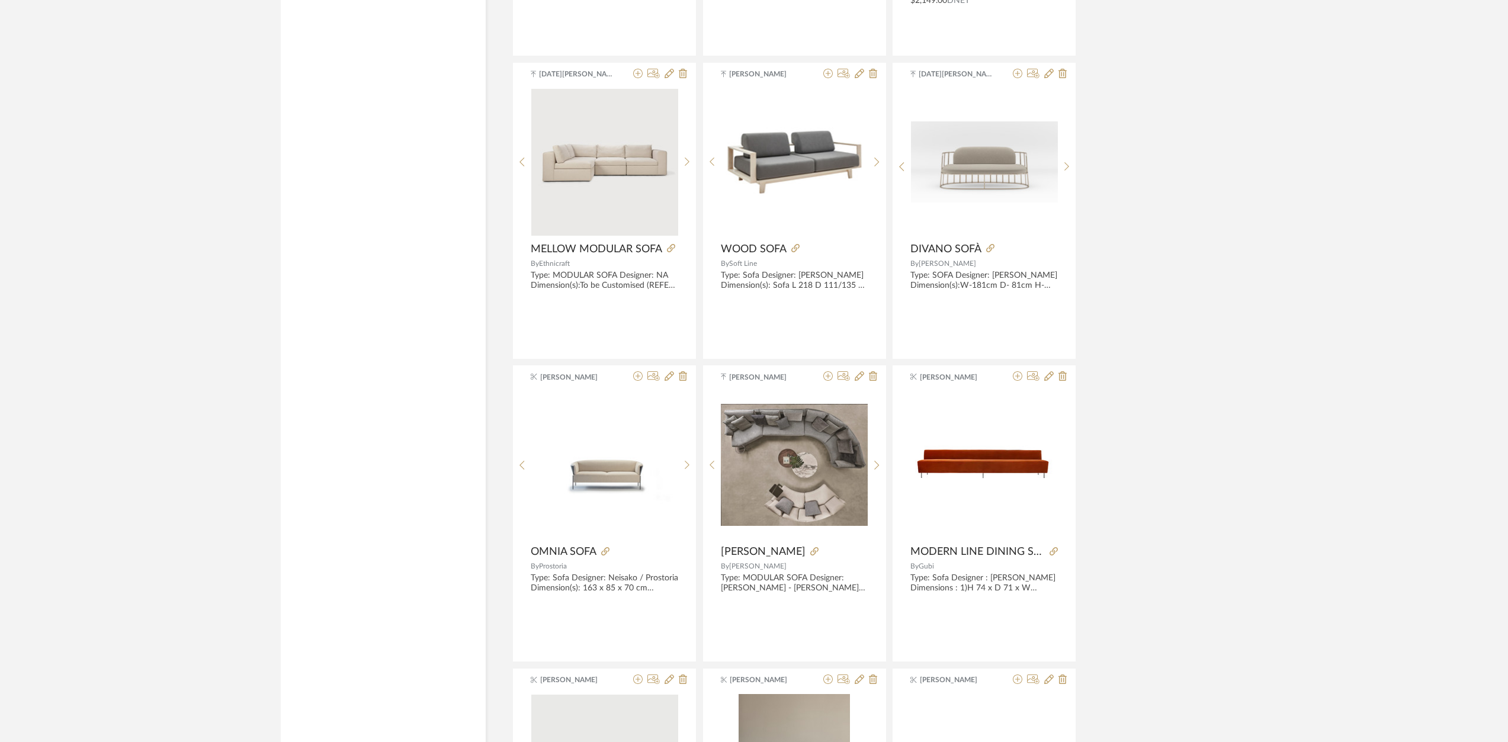
scroll to position [17680, 0]
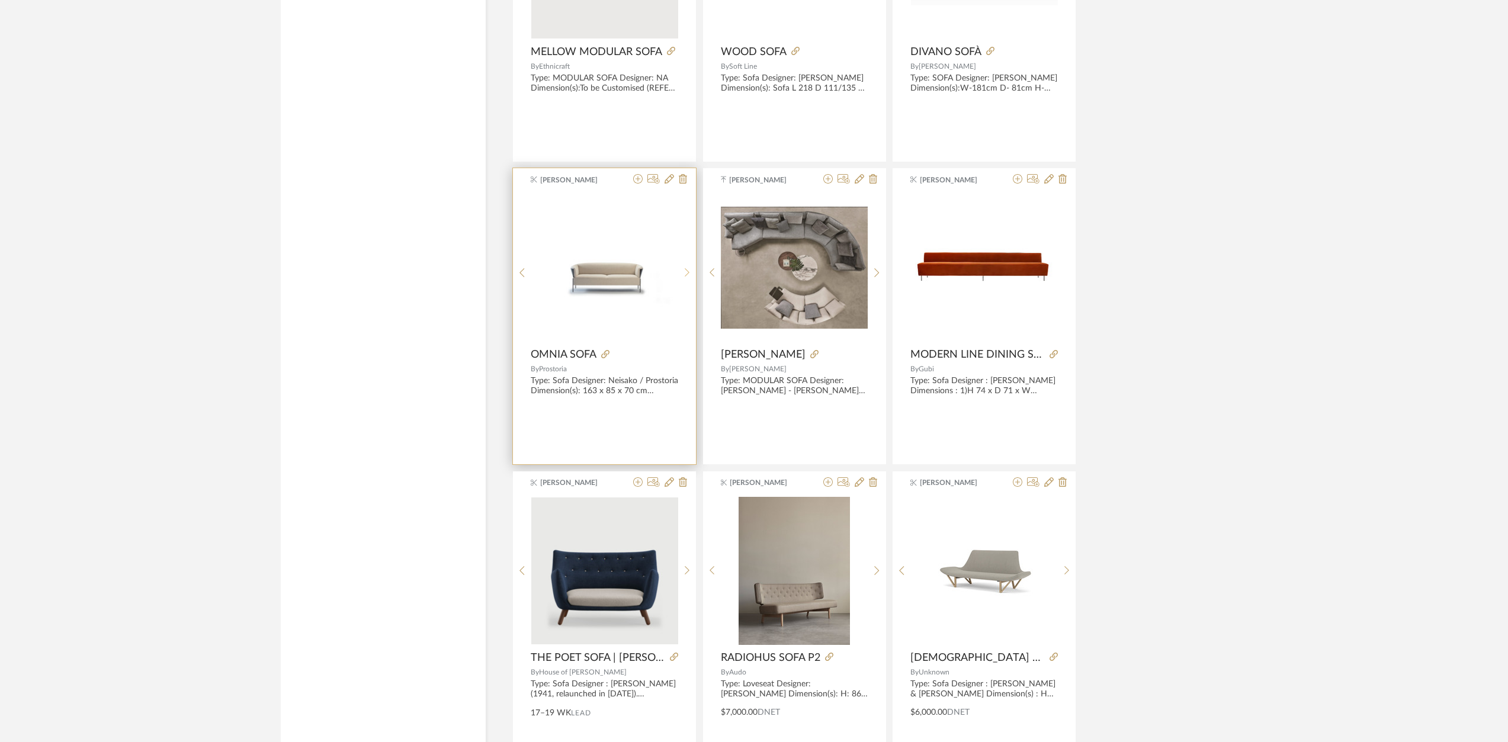
click at [686, 272] on icon at bounding box center [687, 273] width 5 height 10
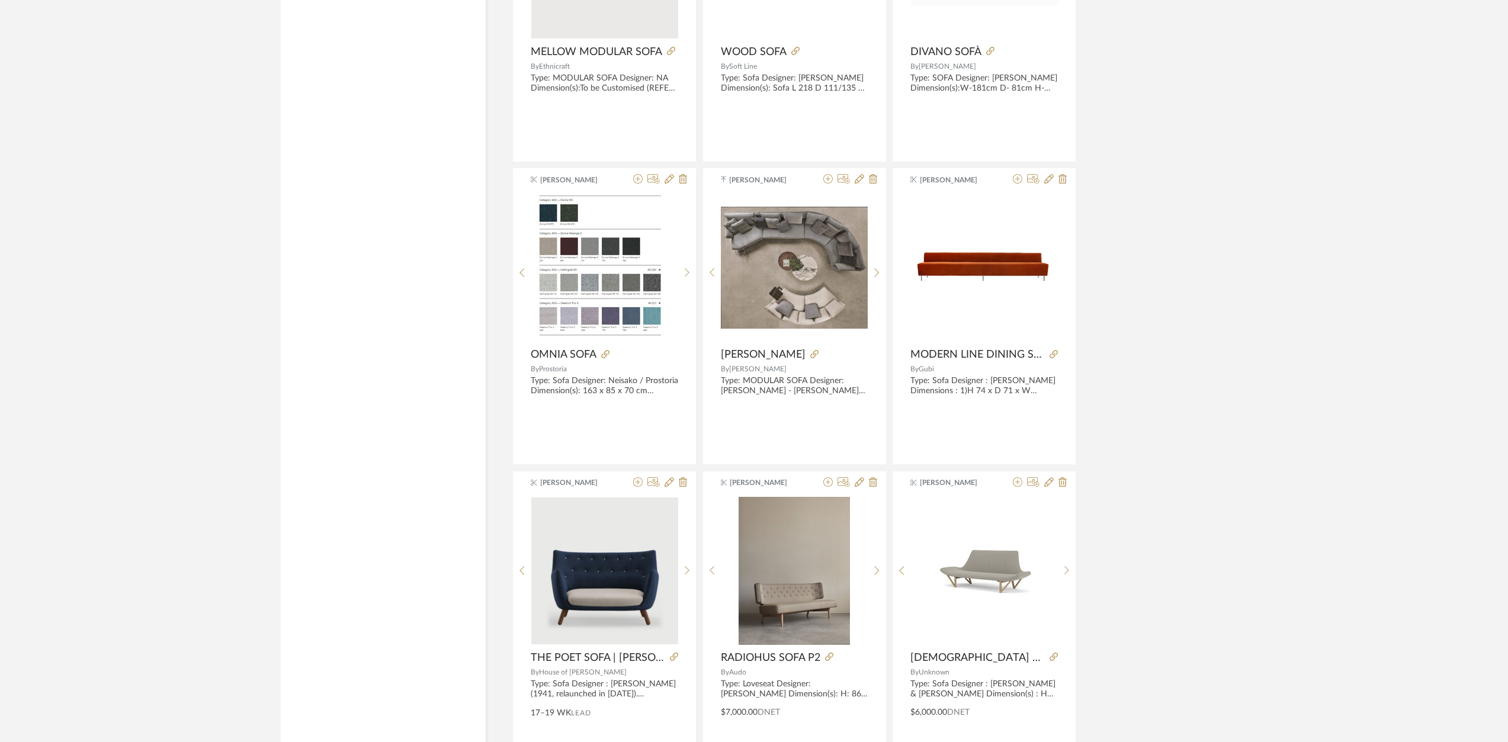
scroll to position [17831, 0]
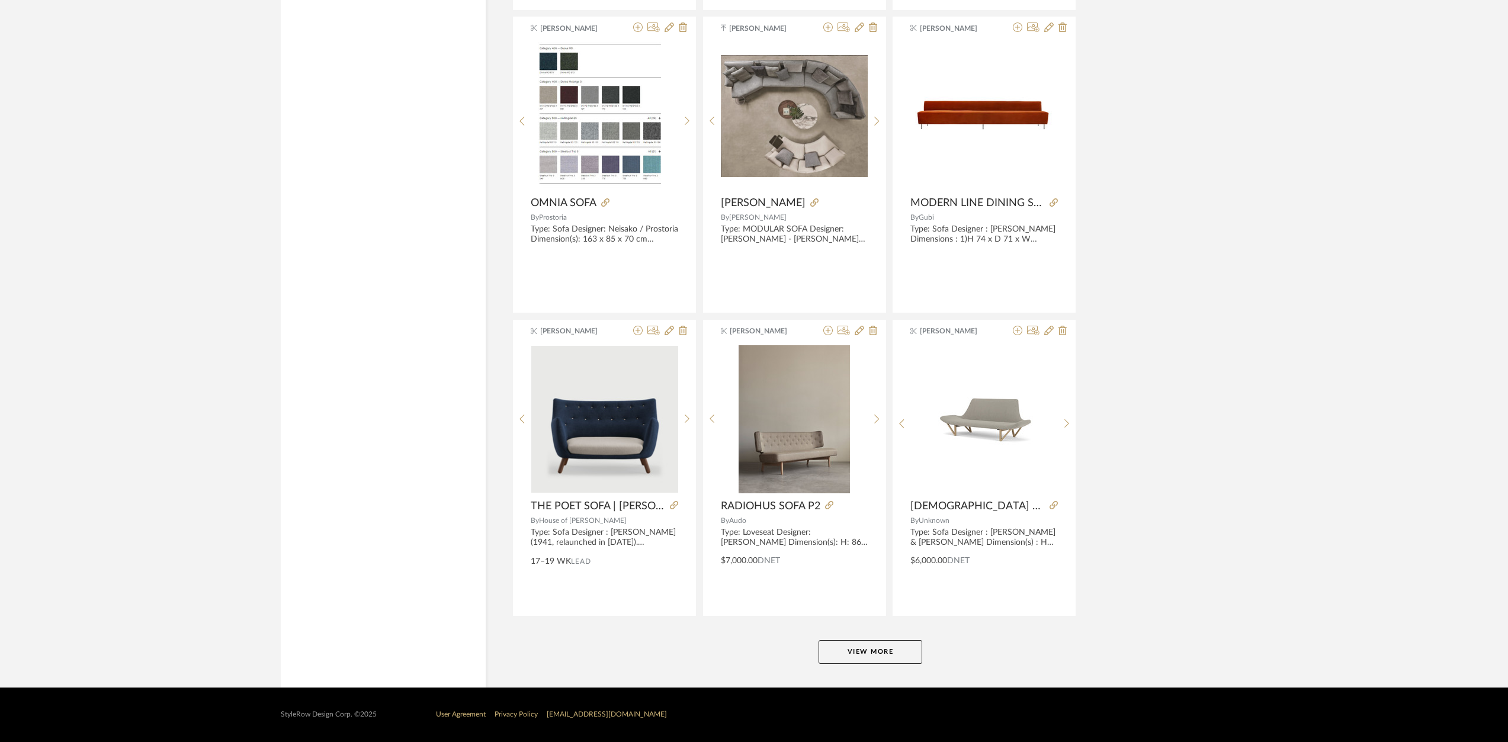
click at [896, 646] on button "View More" at bounding box center [870, 652] width 104 height 24
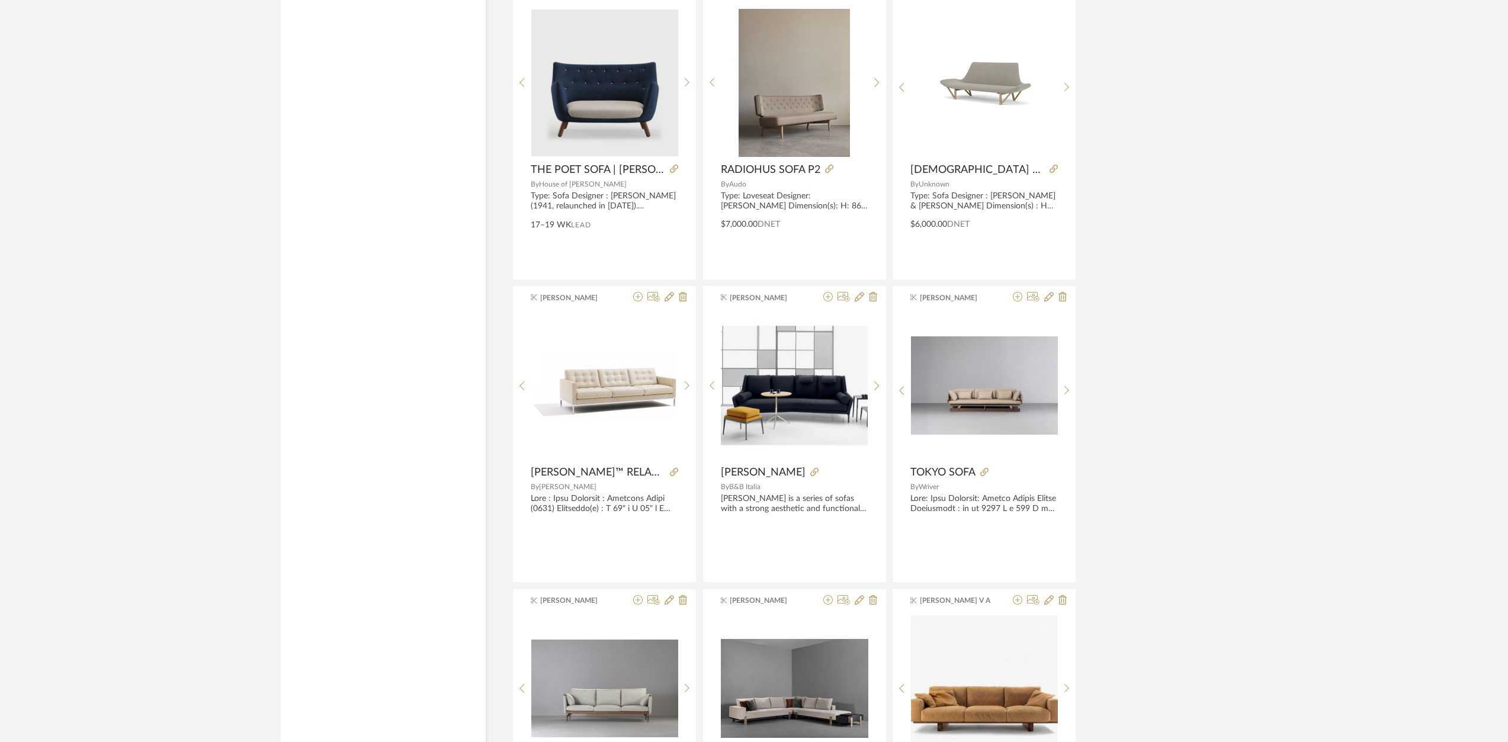
scroll to position [18435, 0]
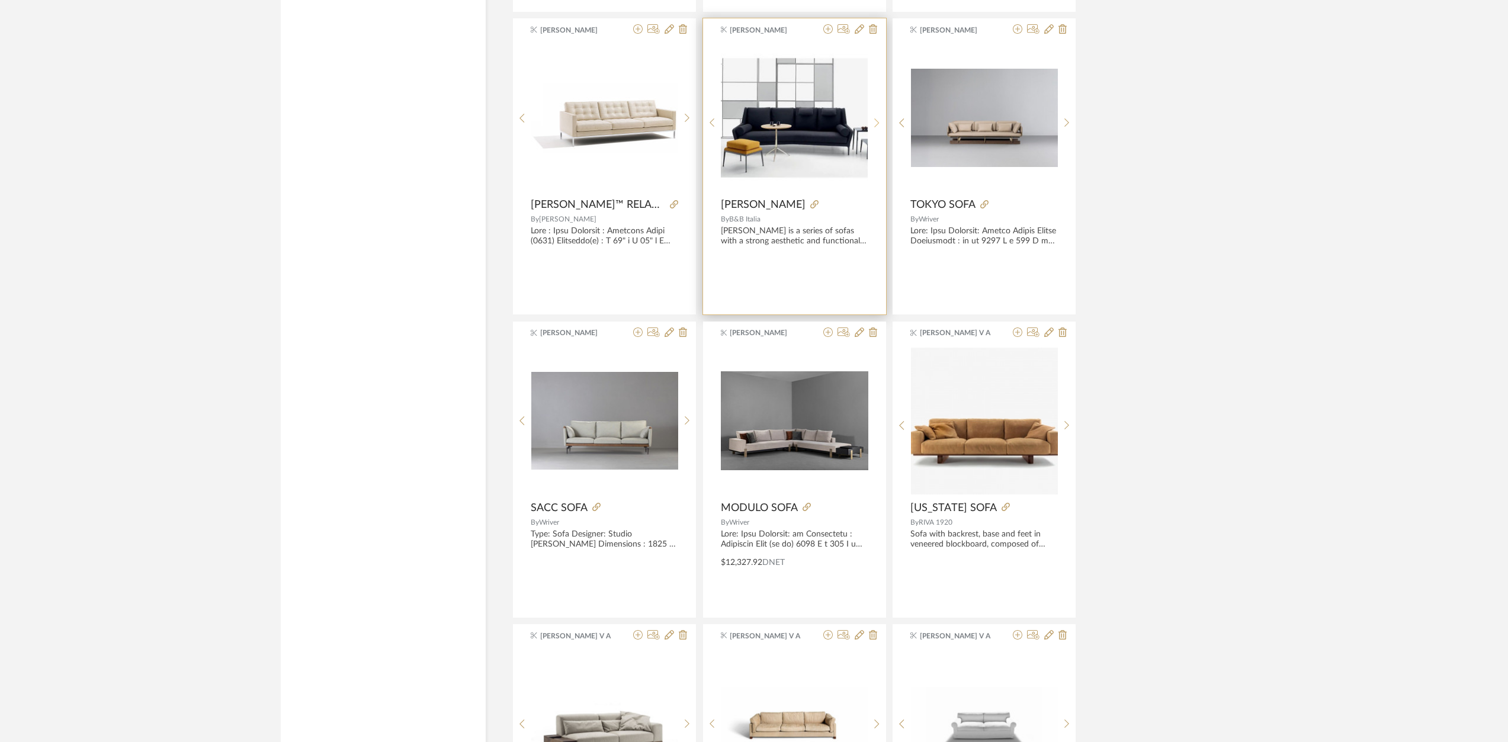
click at [872, 114] on div at bounding box center [877, 123] width 18 height 158
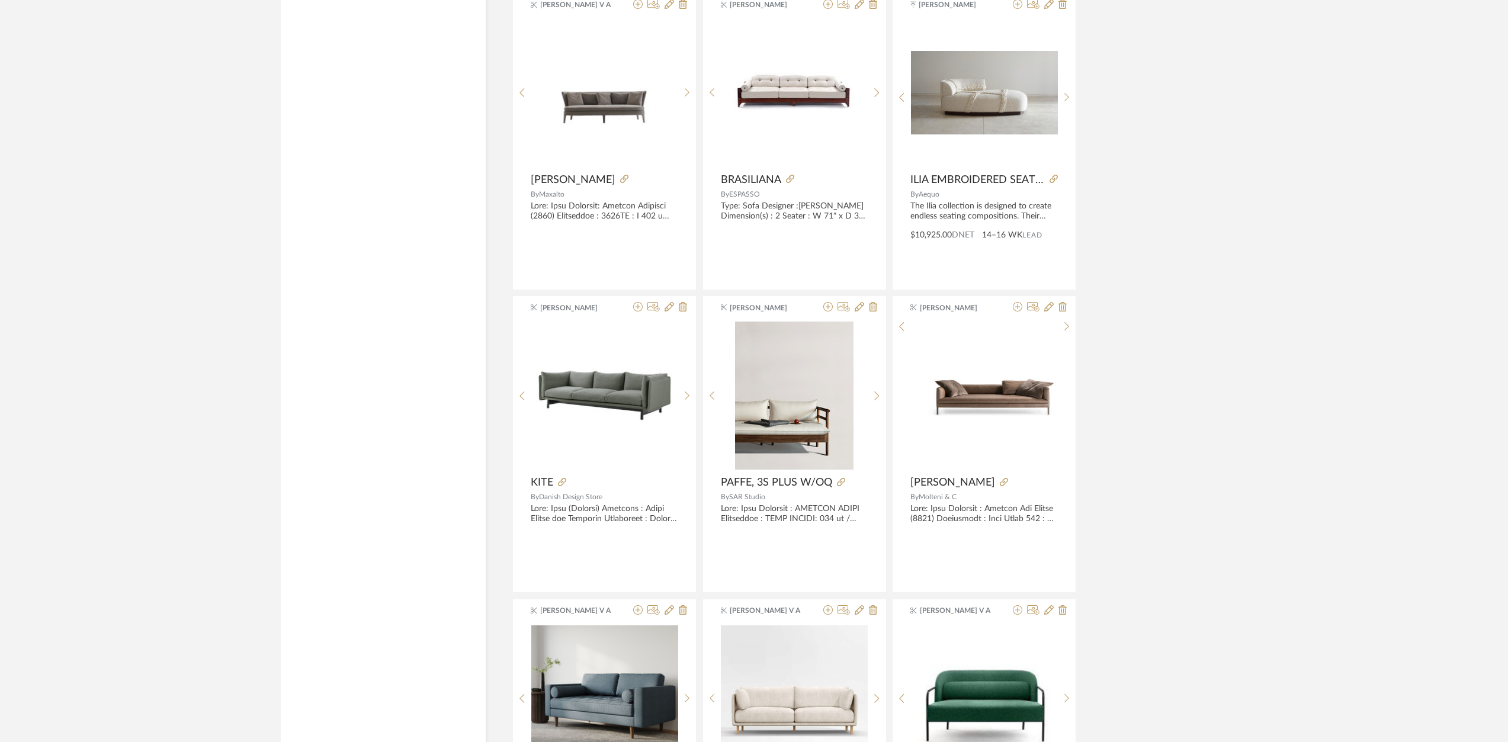
scroll to position [21199, 0]
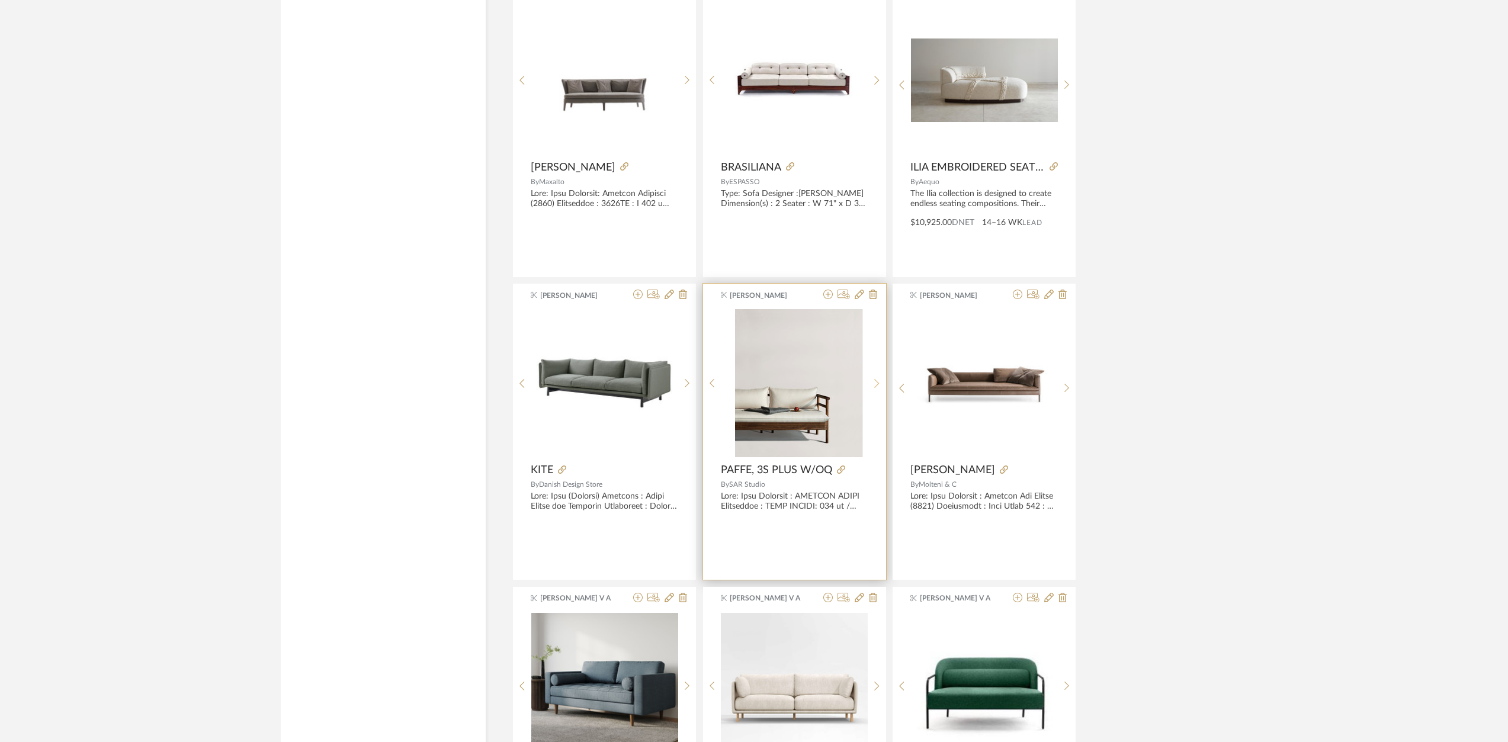
click at [876, 384] on icon at bounding box center [876, 383] width 5 height 10
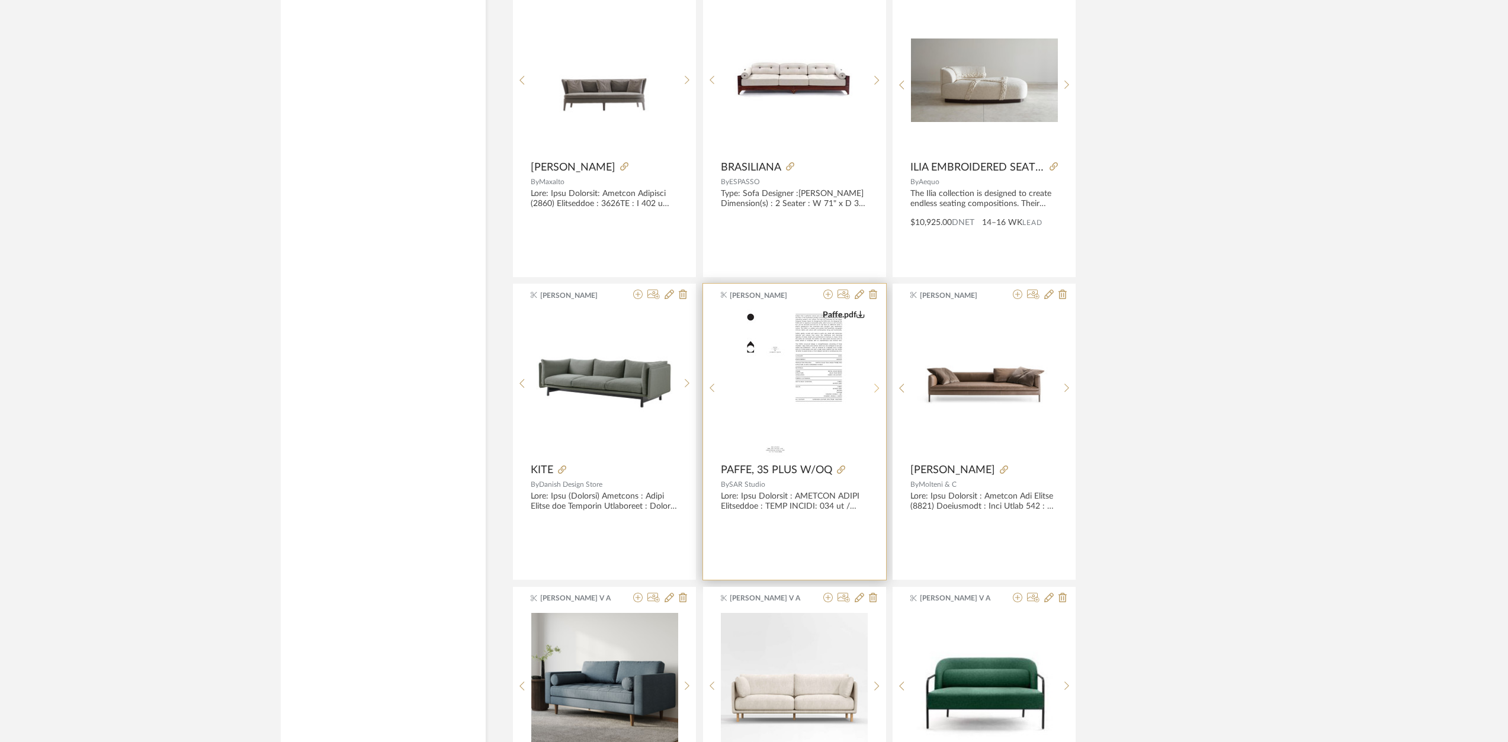
click at [876, 384] on icon at bounding box center [876, 388] width 5 height 10
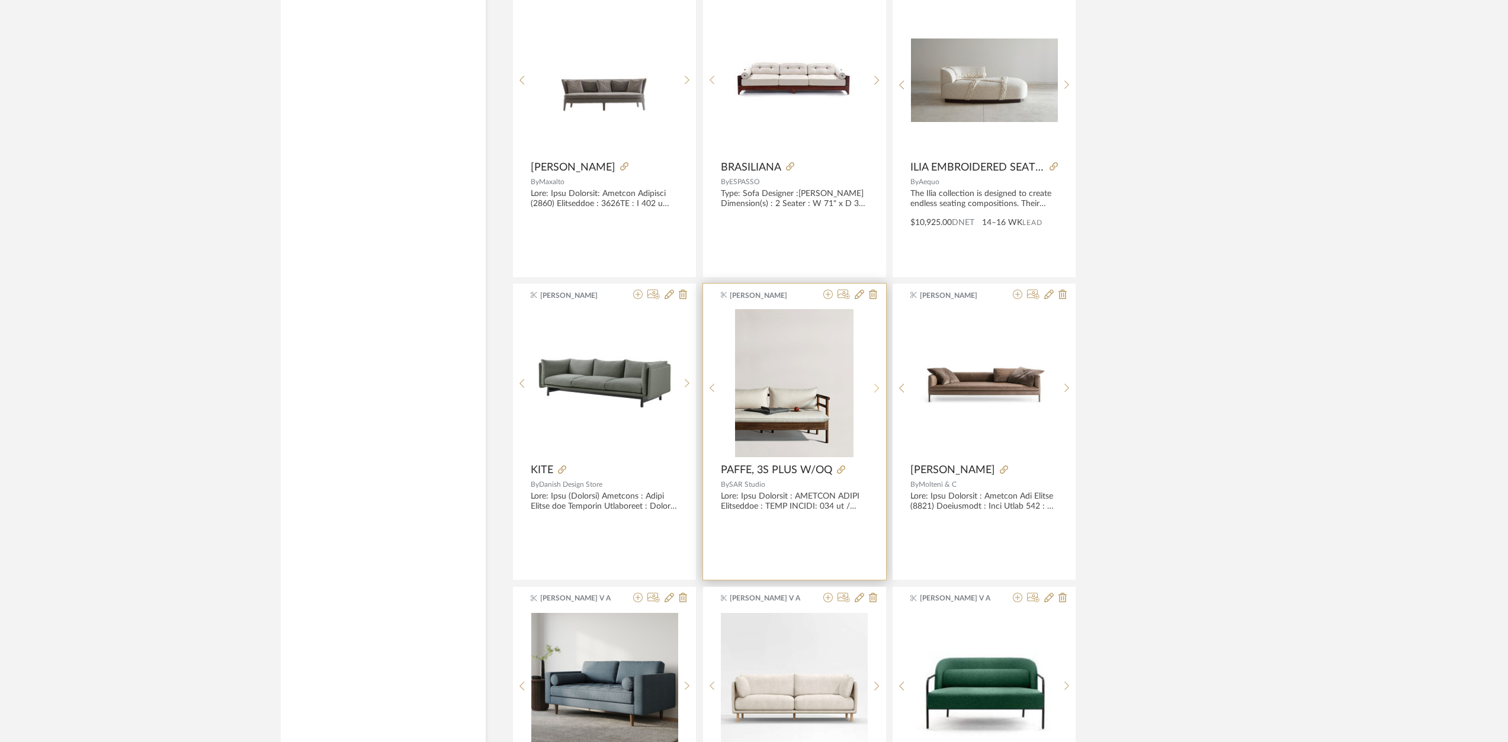
click at [876, 391] on icon at bounding box center [876, 388] width 5 height 10
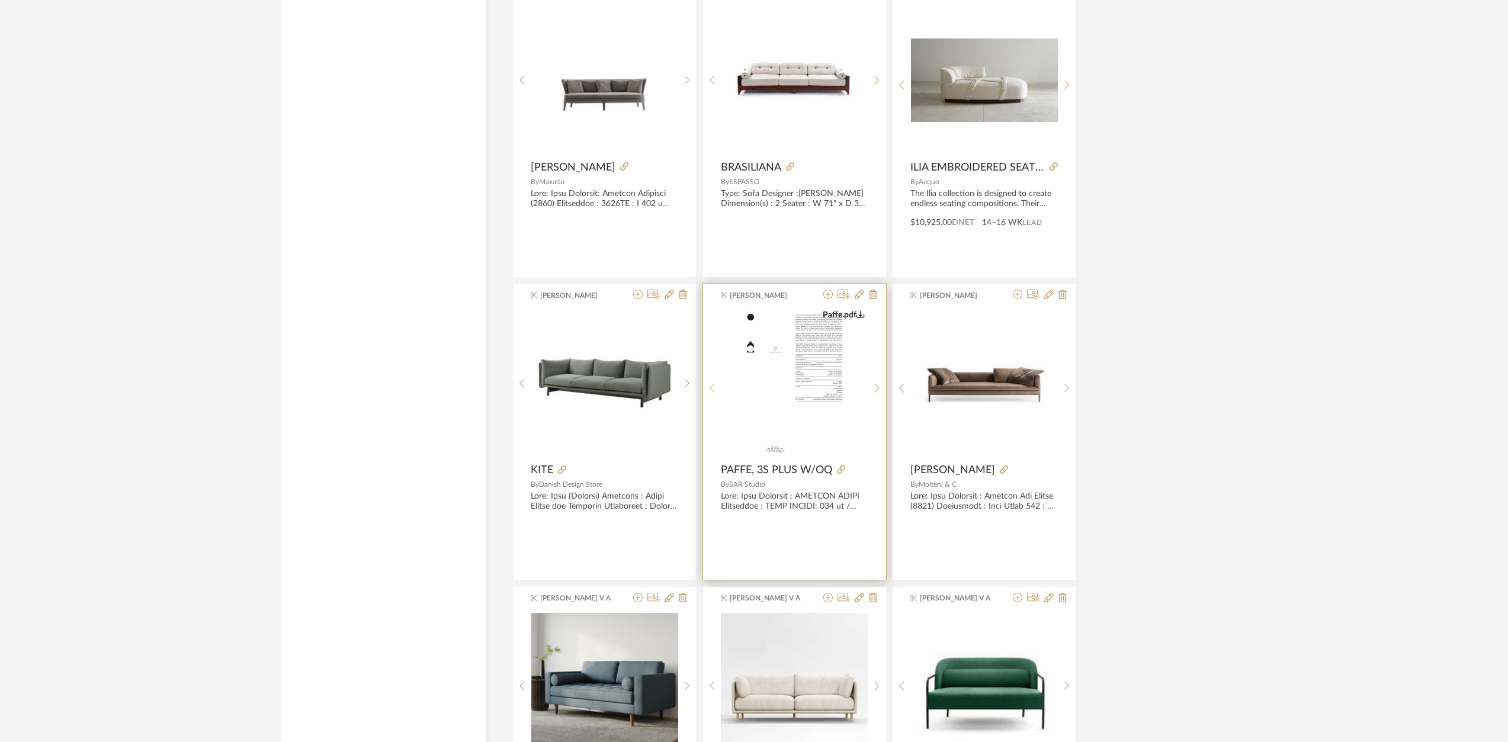
drag, startPoint x: 711, startPoint y: 393, endPoint x: 716, endPoint y: 388, distance: 7.1
click at [713, 393] on div at bounding box center [712, 388] width 18 height 158
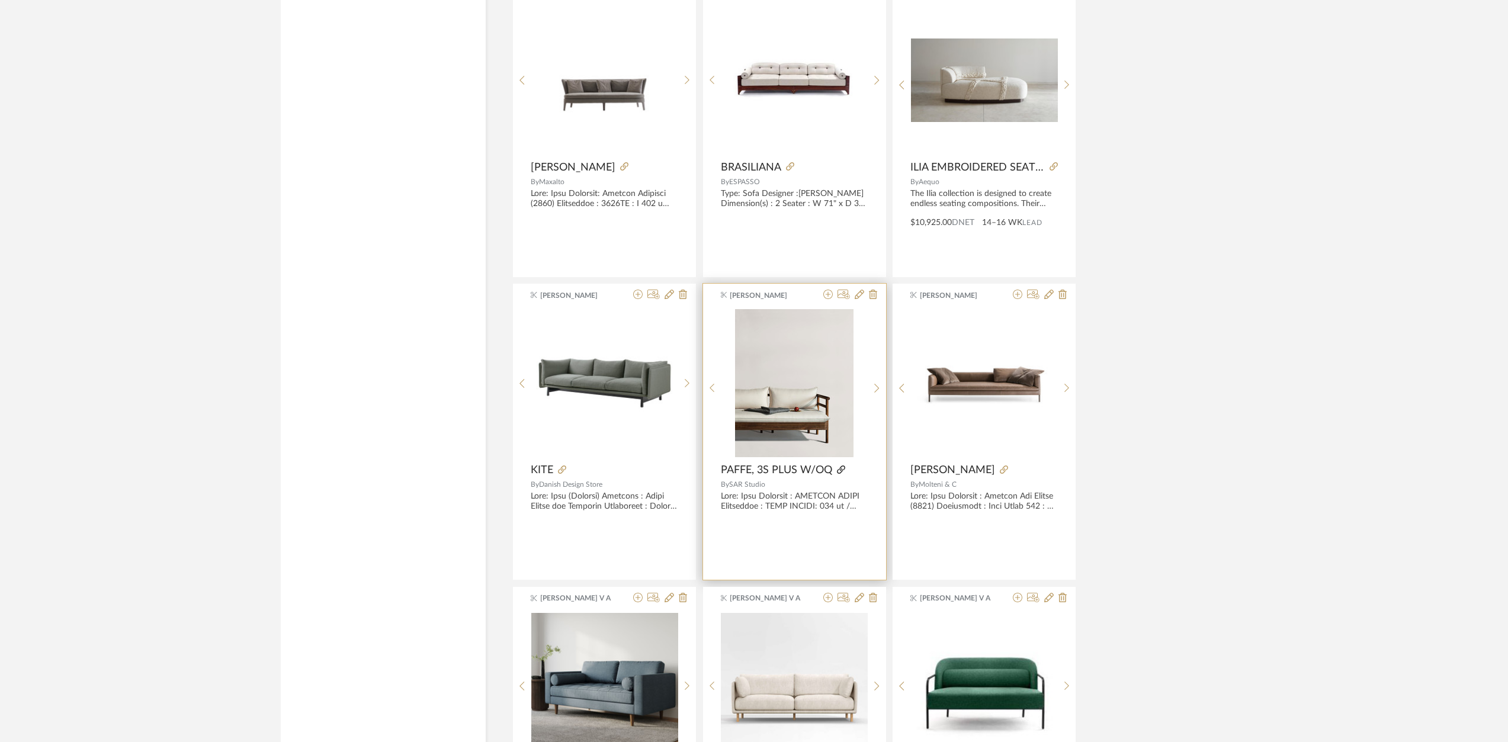
click at [840, 472] on icon at bounding box center [841, 469] width 8 height 8
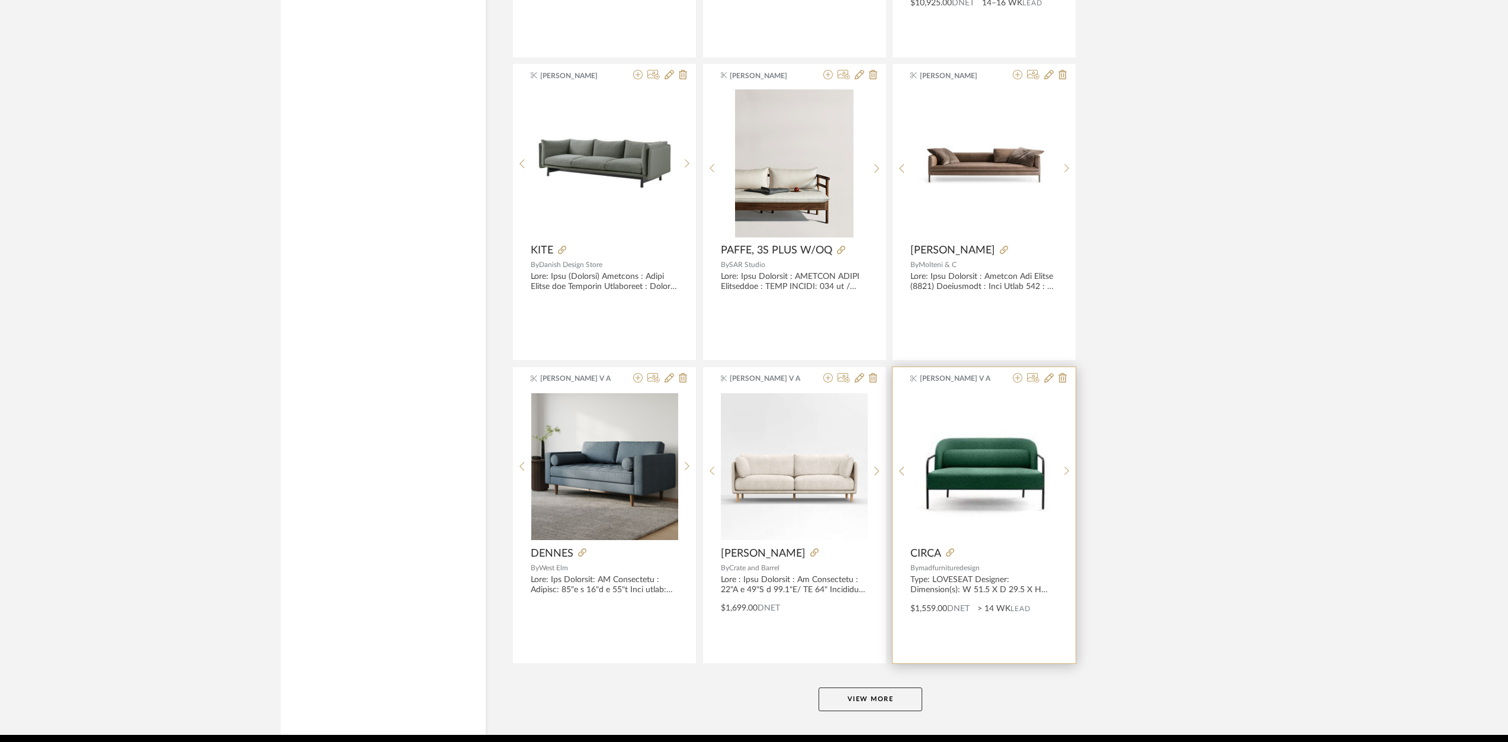
scroll to position [21466, 0]
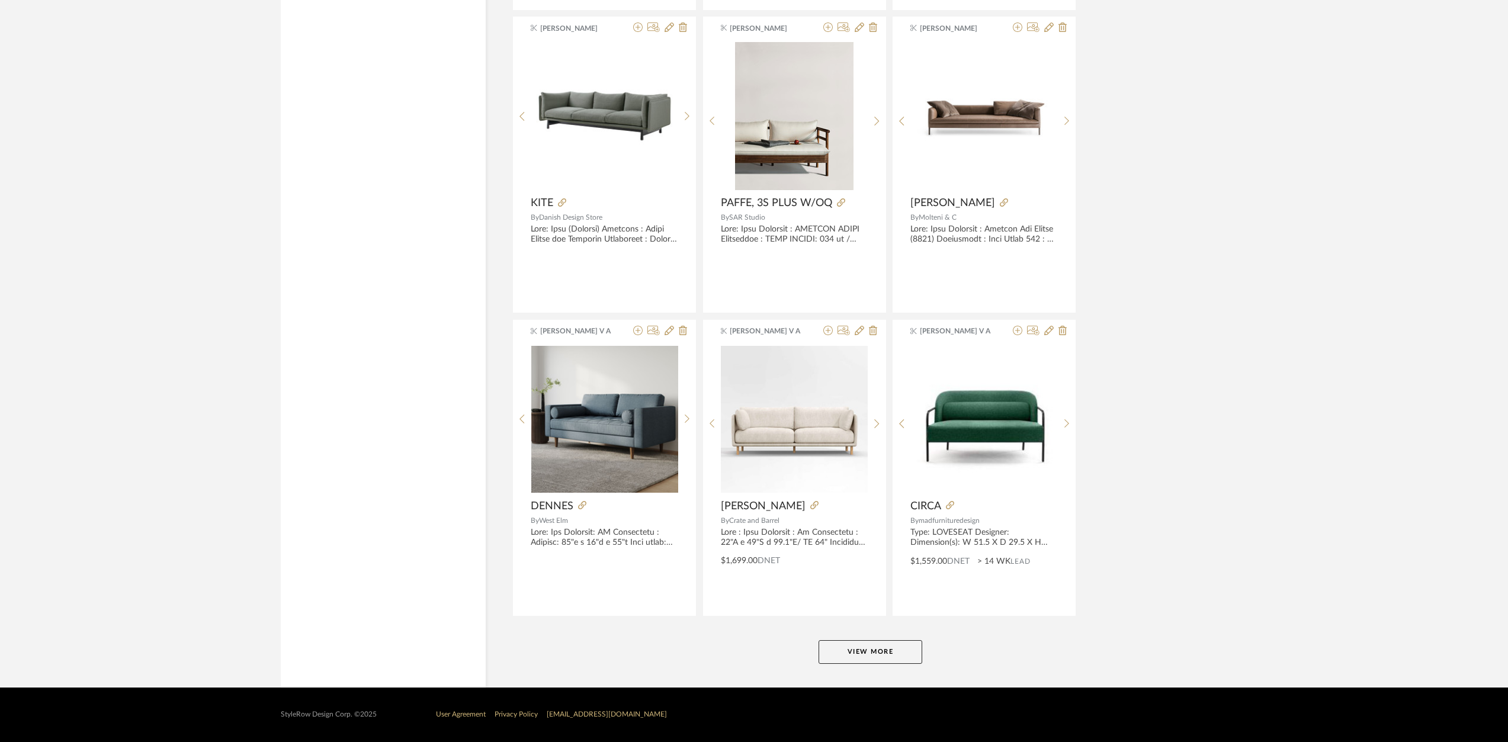
click at [873, 652] on button "View More" at bounding box center [870, 652] width 104 height 24
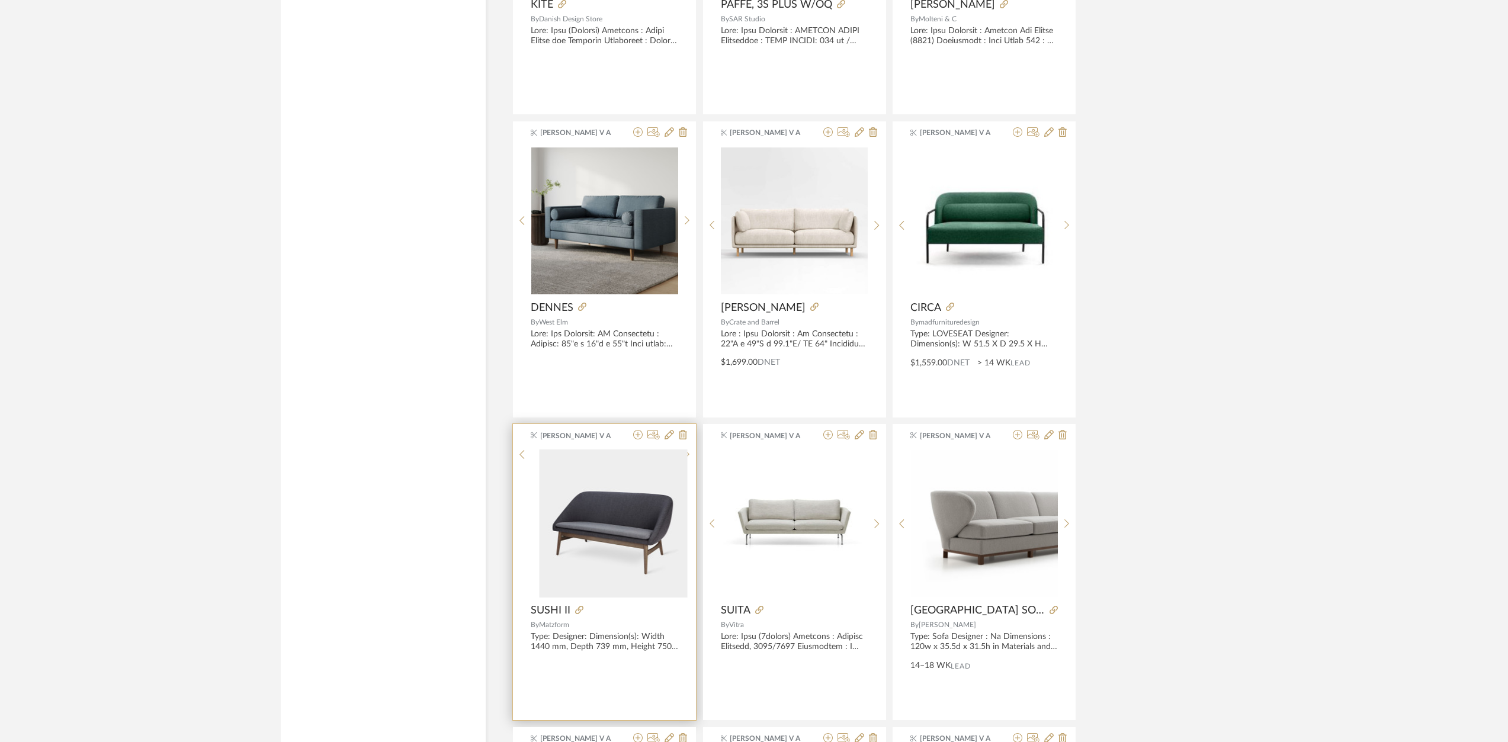
scroll to position [22059, 0]
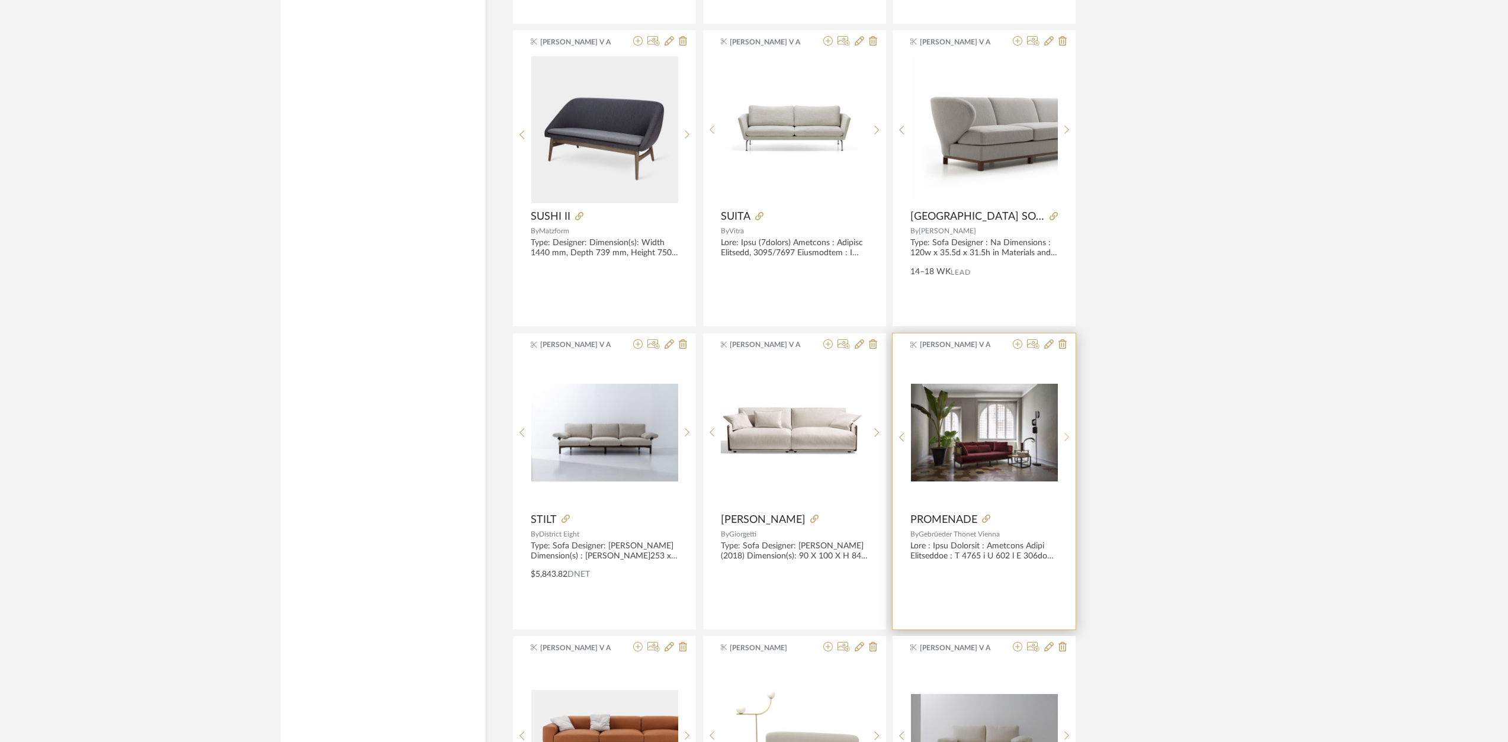
click at [1070, 435] on sr-next-btn at bounding box center [1067, 437] width 18 height 10
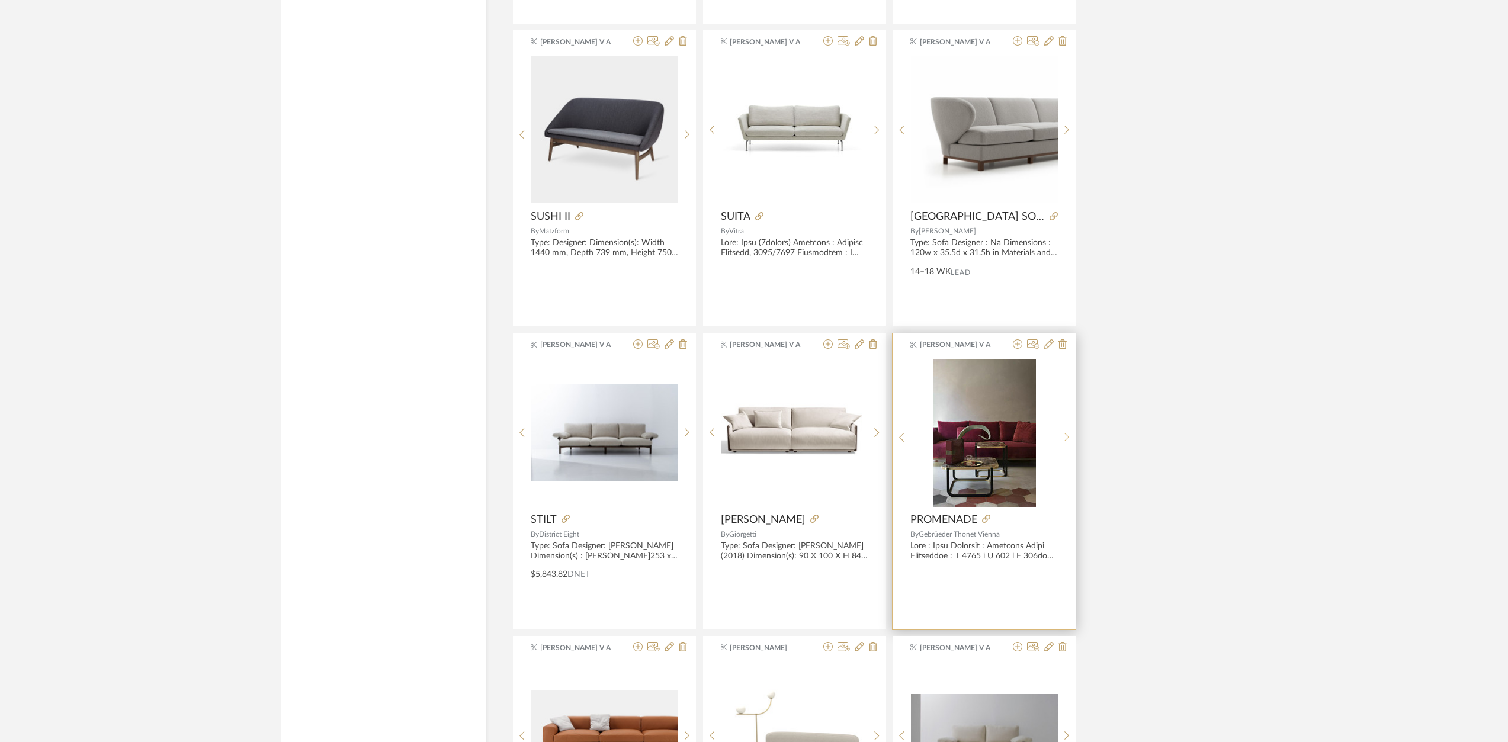
click at [1070, 435] on sr-next-btn at bounding box center [1067, 437] width 18 height 10
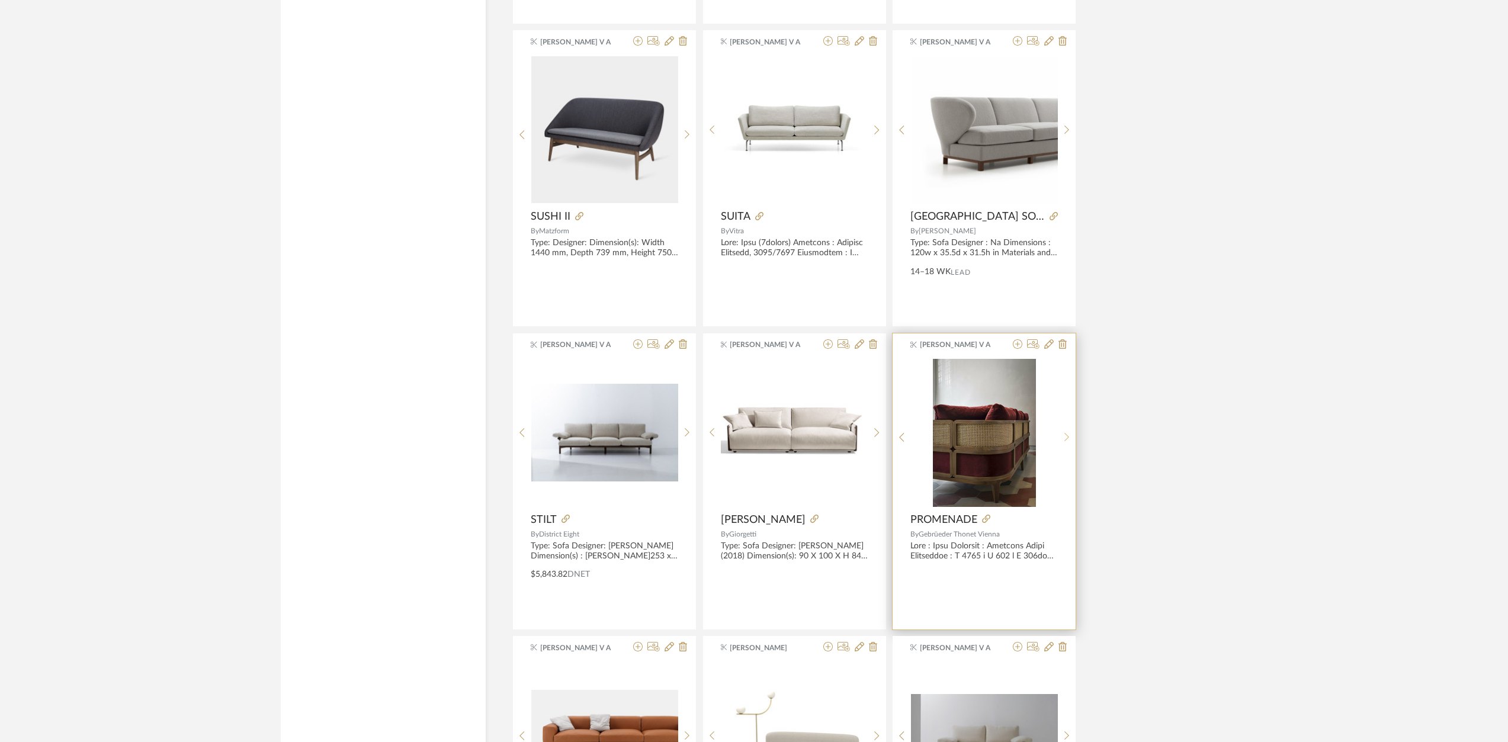
click at [1070, 435] on sr-next-btn at bounding box center [1067, 437] width 18 height 10
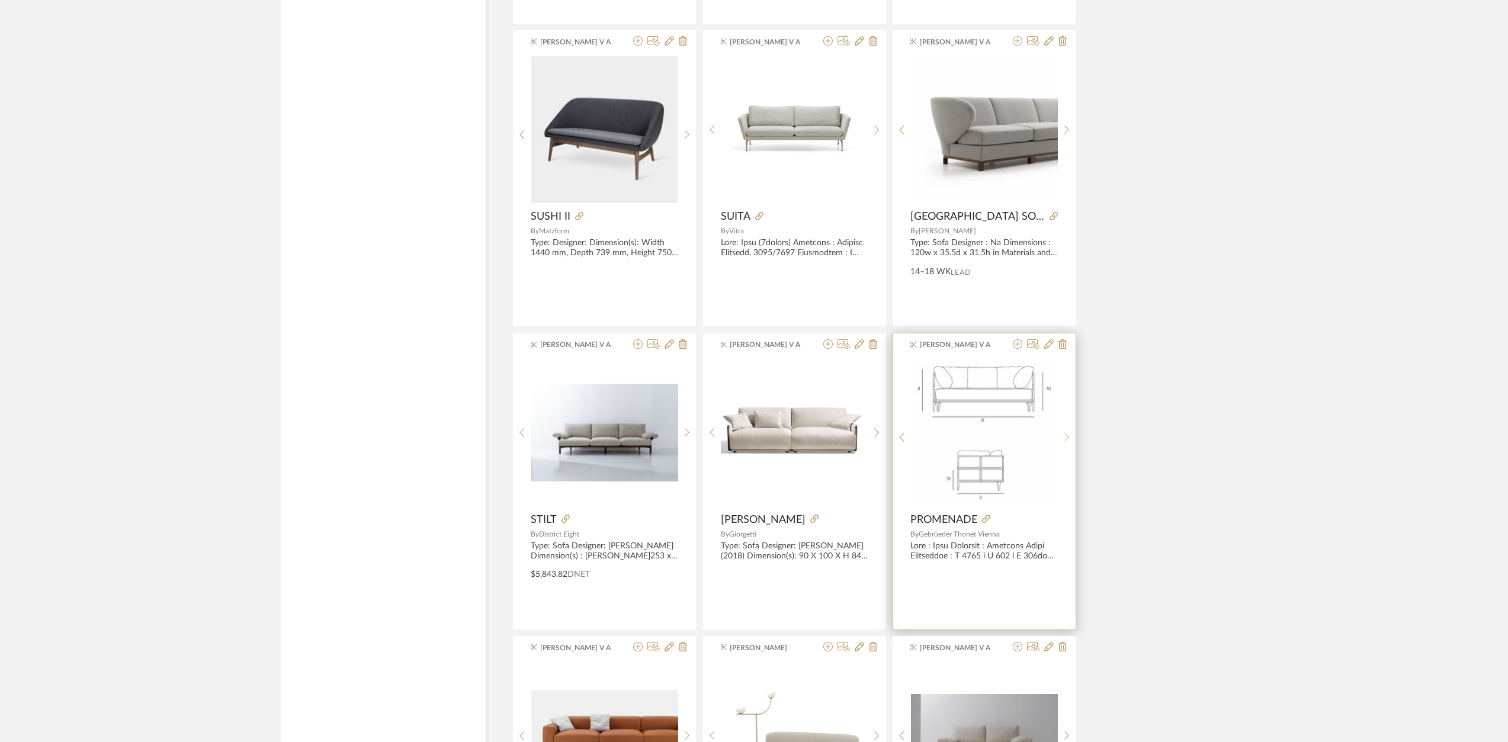
click at [1070, 435] on sr-next-btn at bounding box center [1067, 437] width 18 height 10
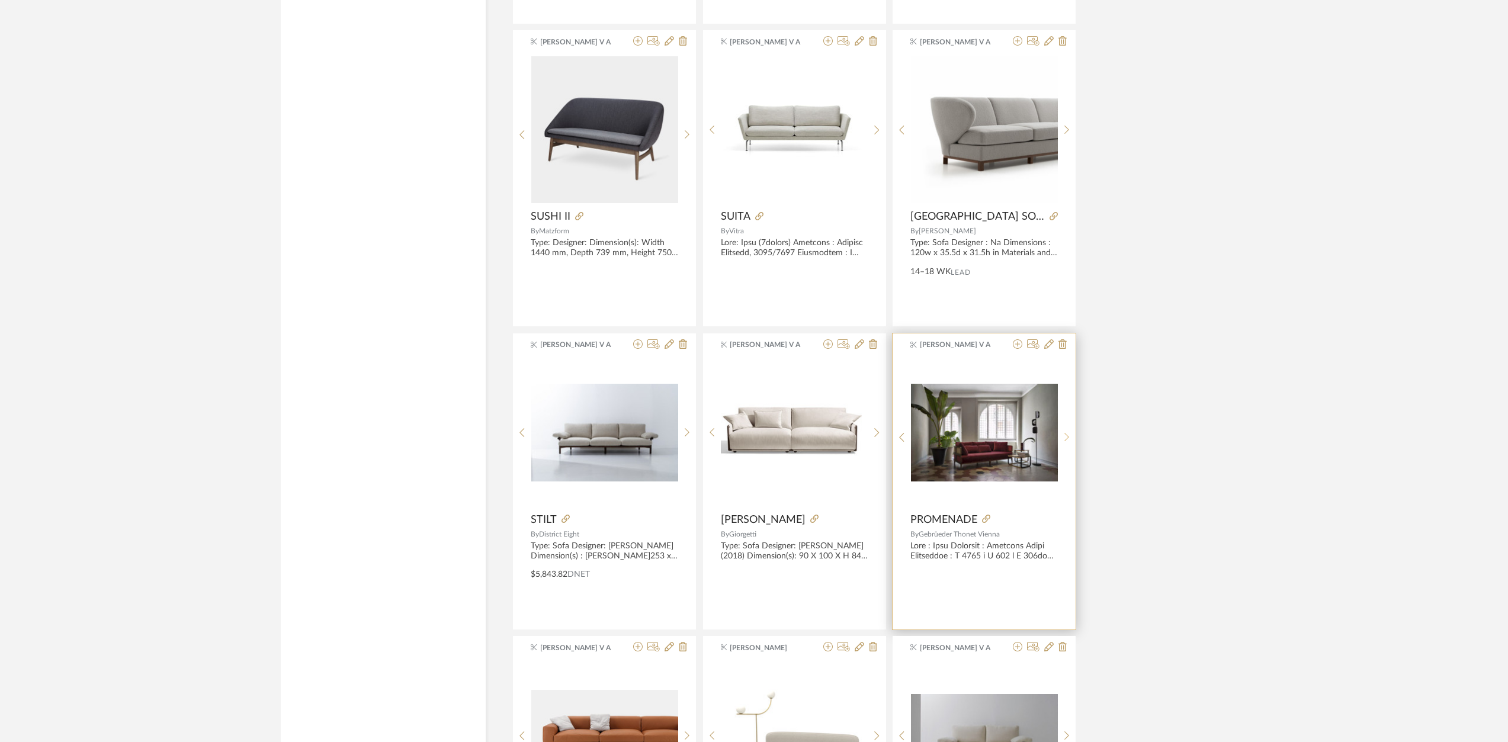
click at [1070, 435] on sr-next-btn at bounding box center [1067, 437] width 18 height 10
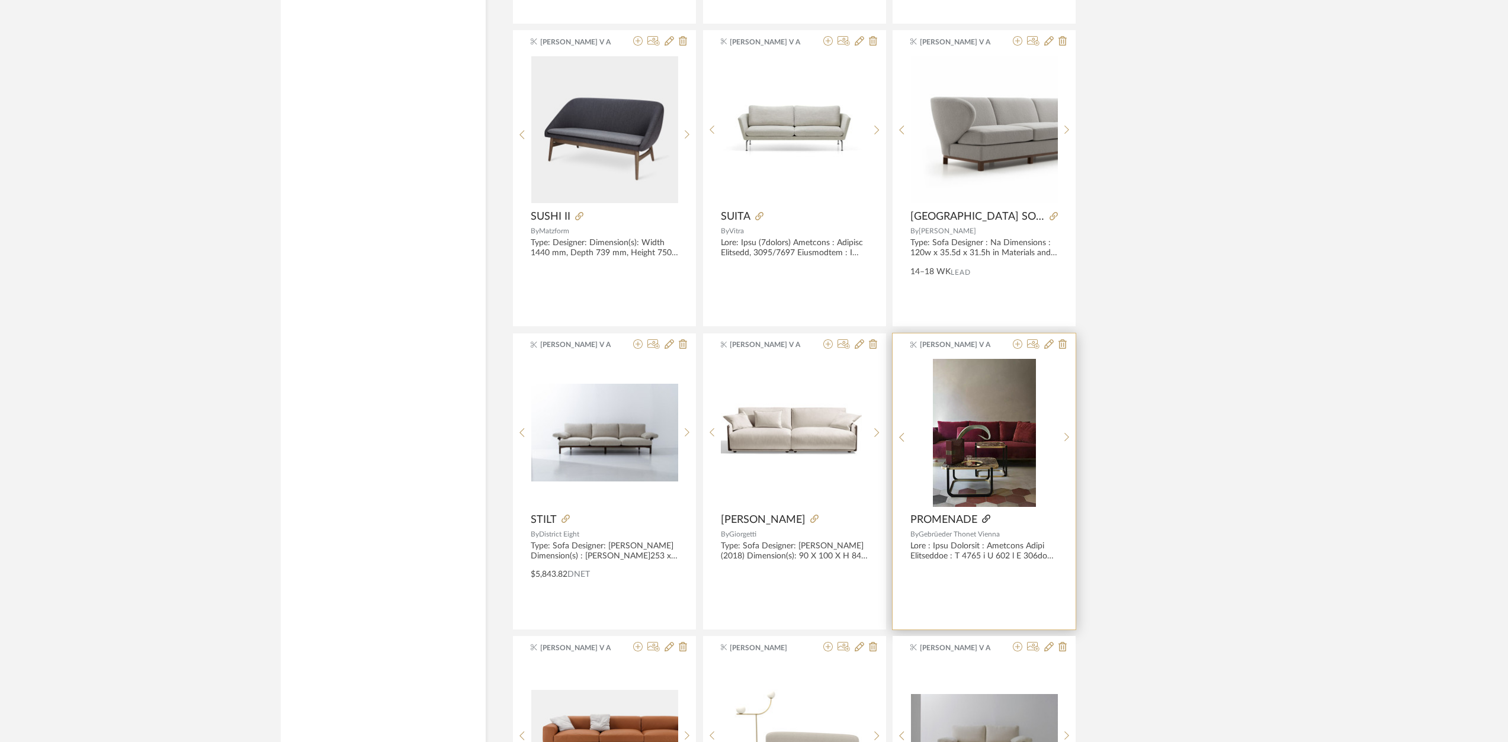
click at [987, 518] on icon at bounding box center [986, 519] width 8 height 8
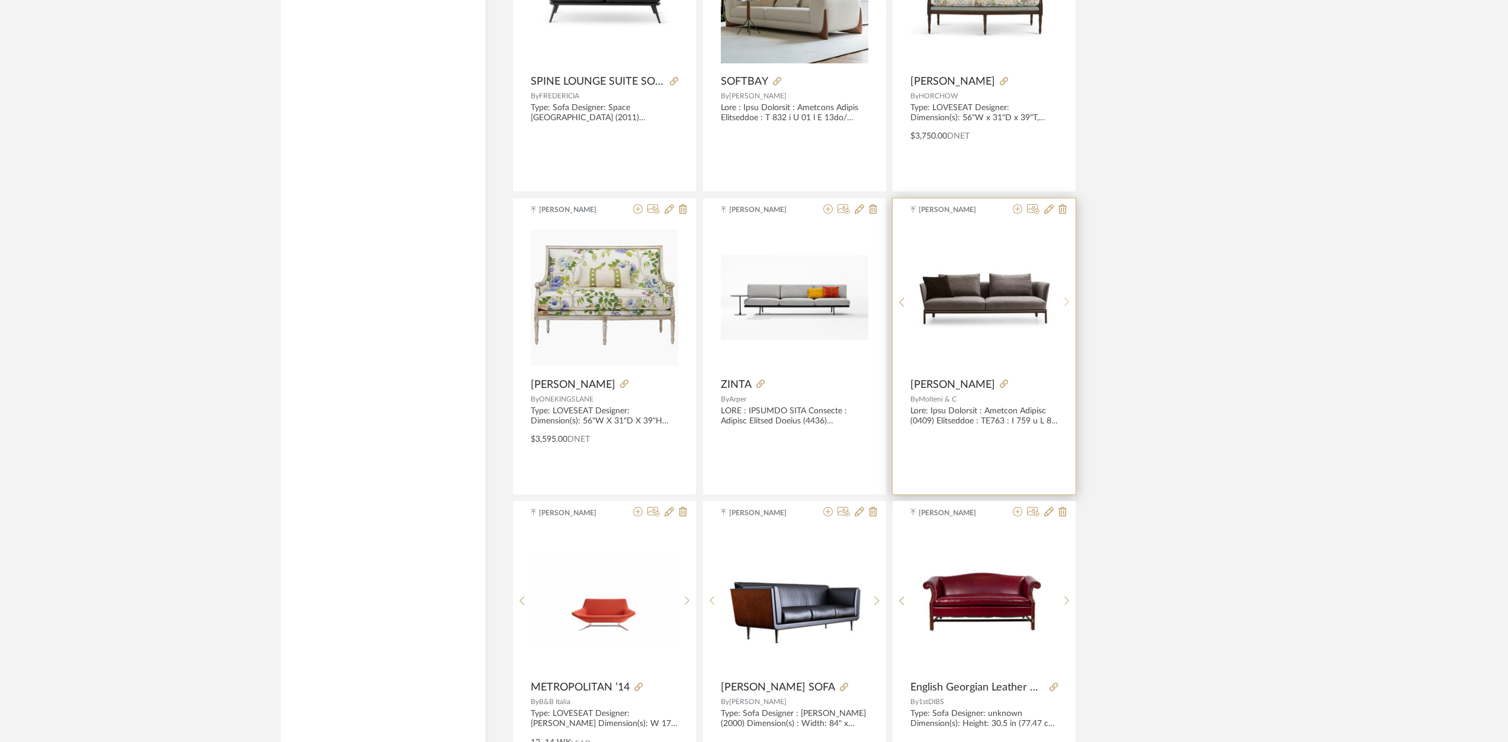
scroll to position [24032, 0]
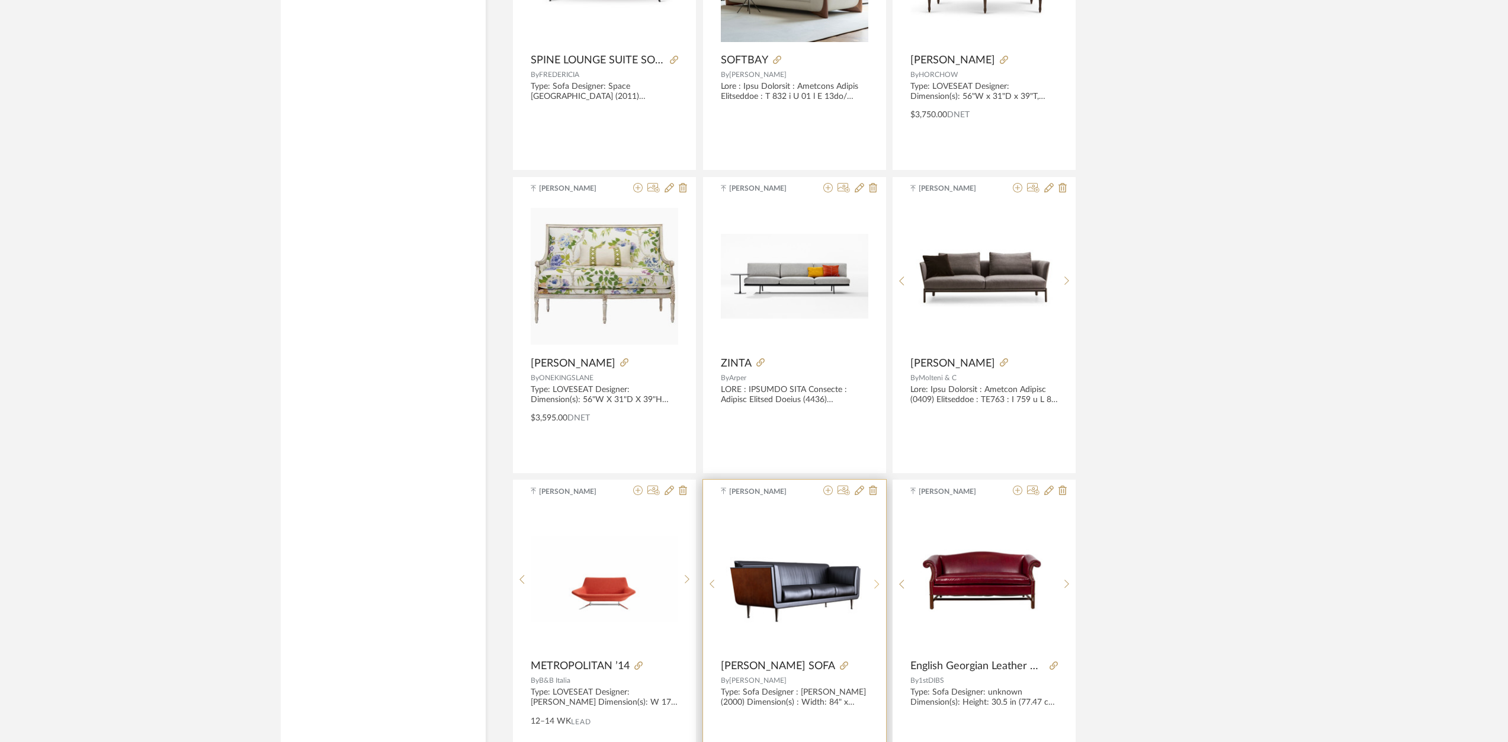
click at [882, 585] on sr-next-btn at bounding box center [877, 584] width 18 height 10
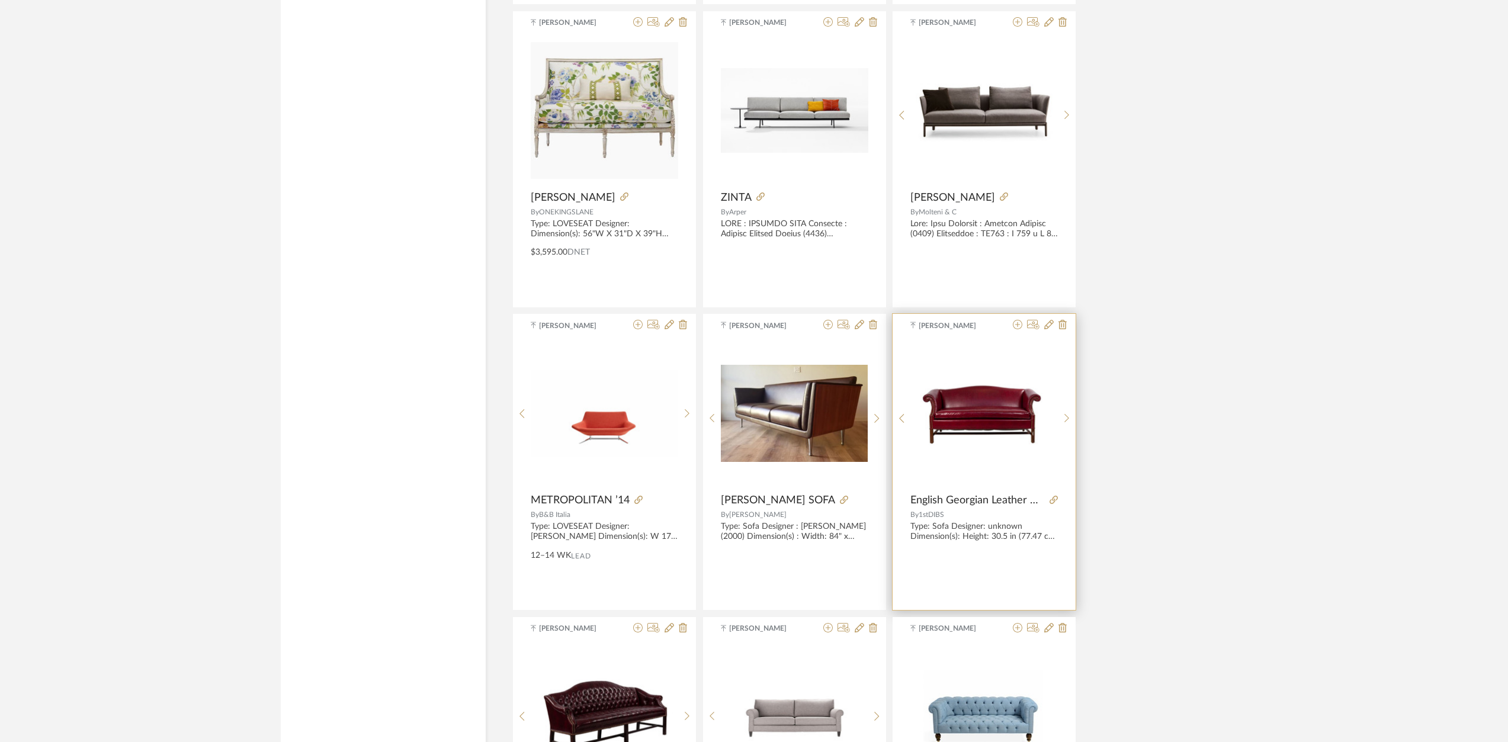
scroll to position [24230, 0]
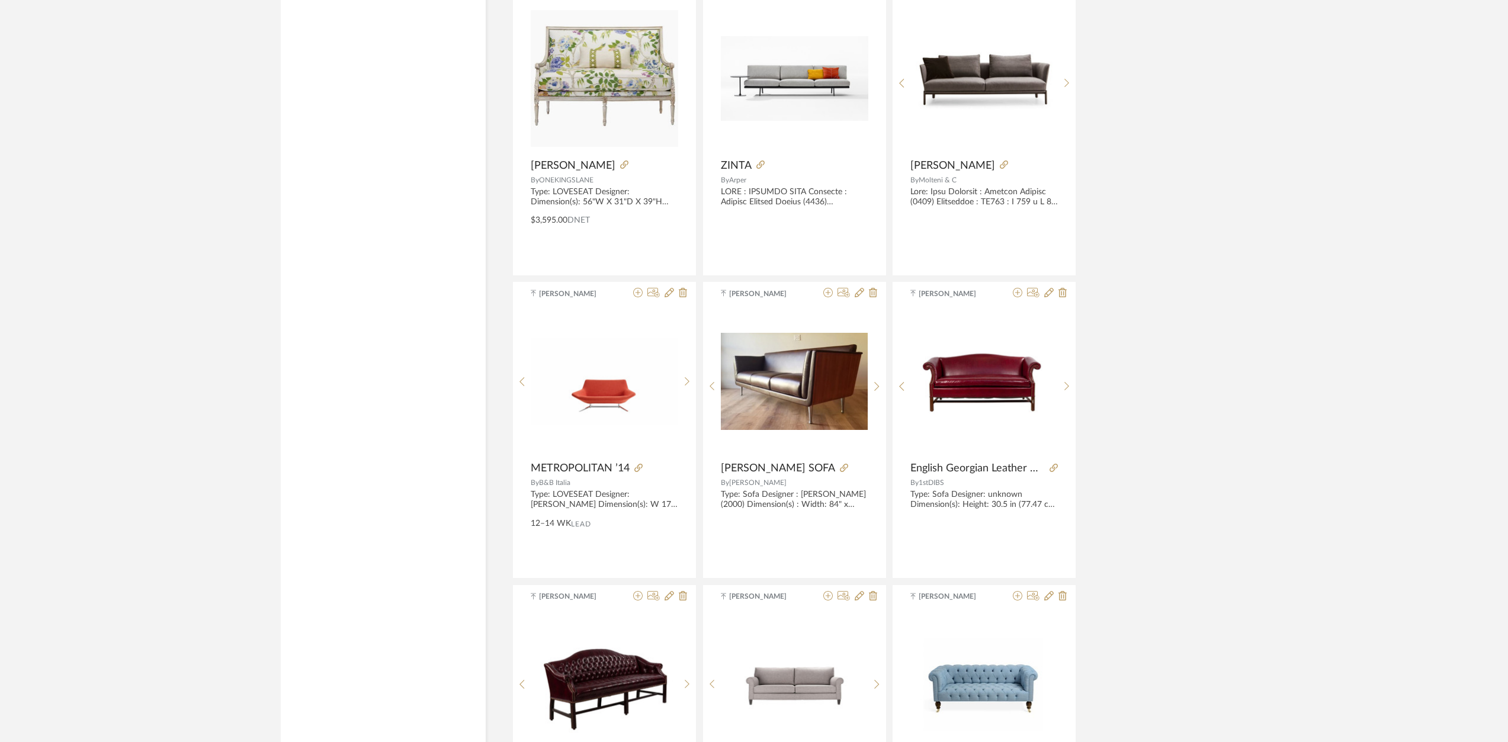
drag, startPoint x: 961, startPoint y: 531, endPoint x: 1284, endPoint y: 586, distance: 327.4
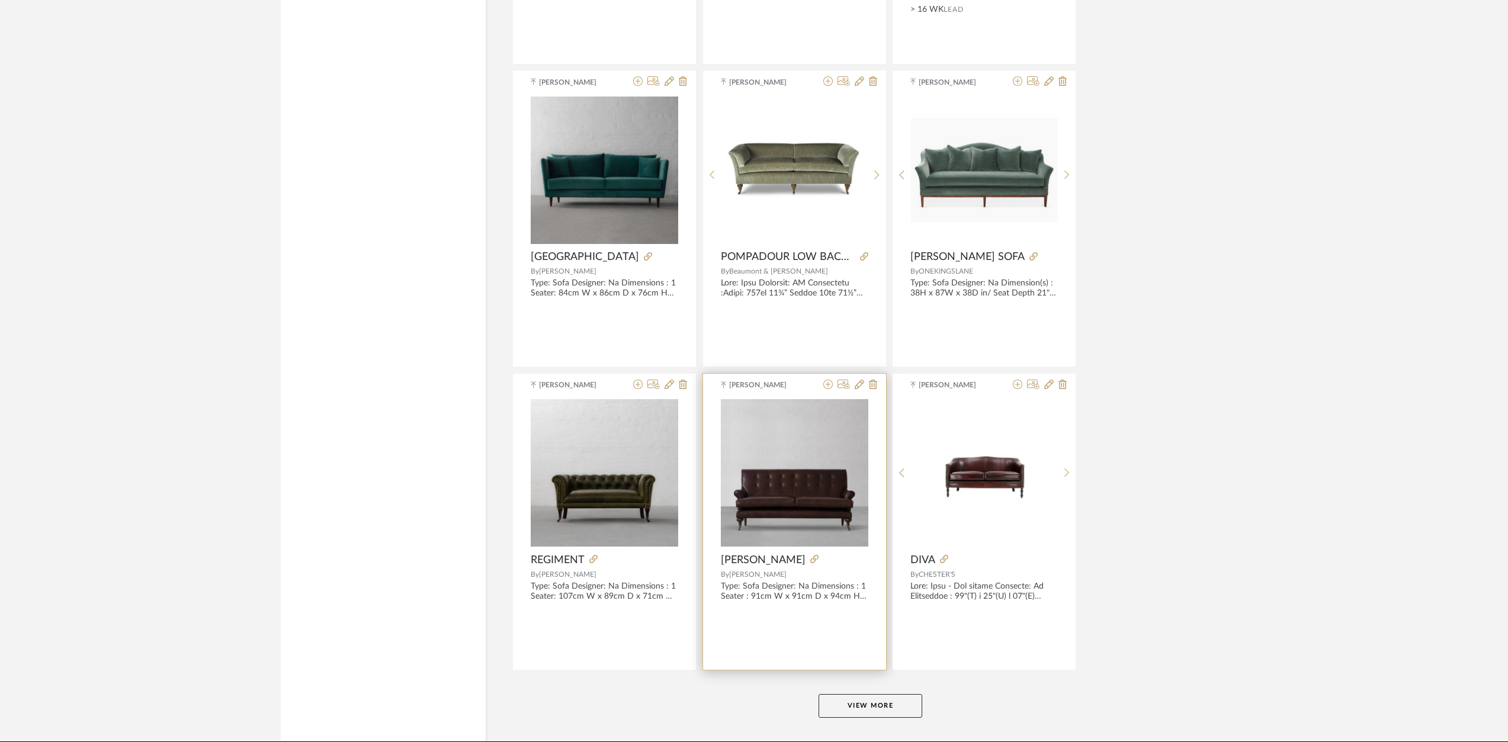
scroll to position [25101, 0]
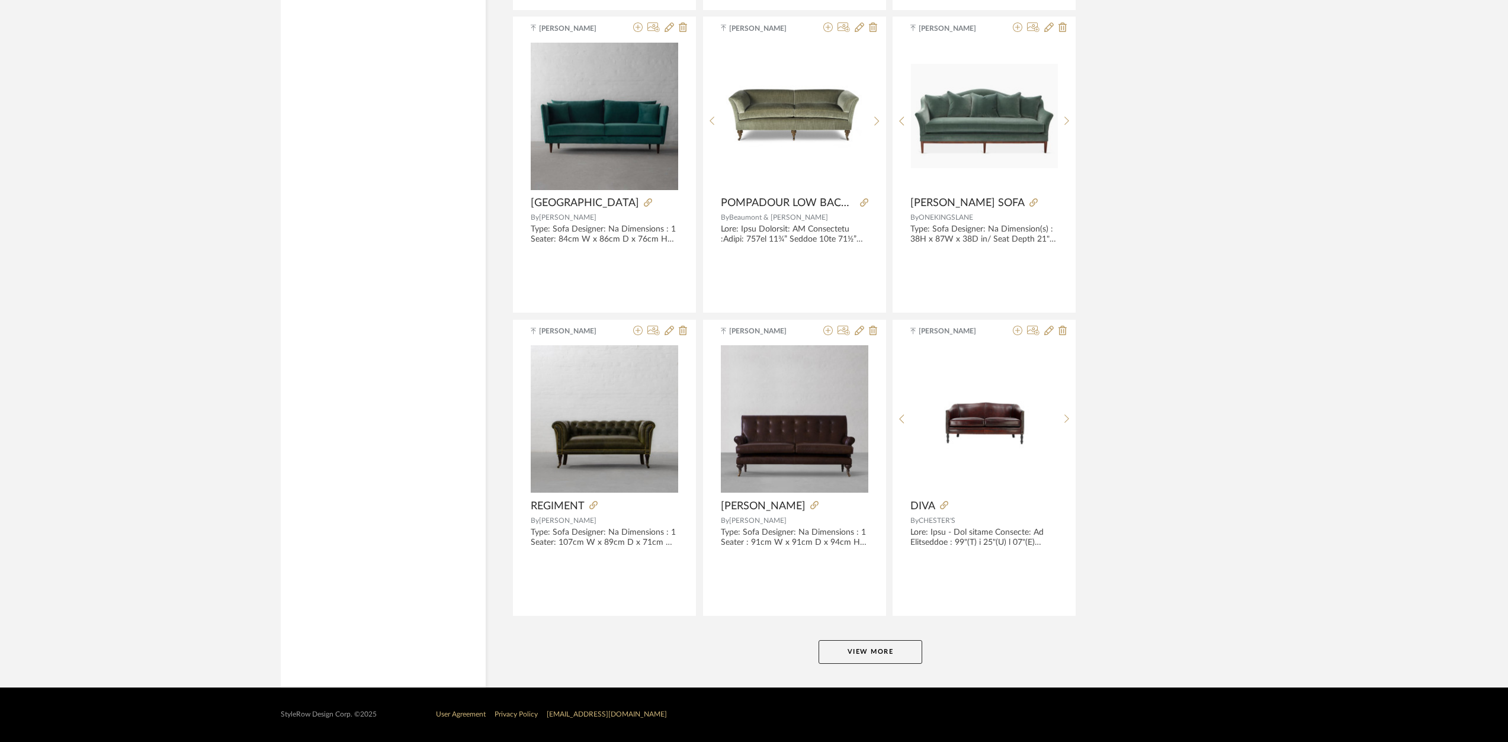
click at [875, 648] on button "View More" at bounding box center [870, 652] width 104 height 24
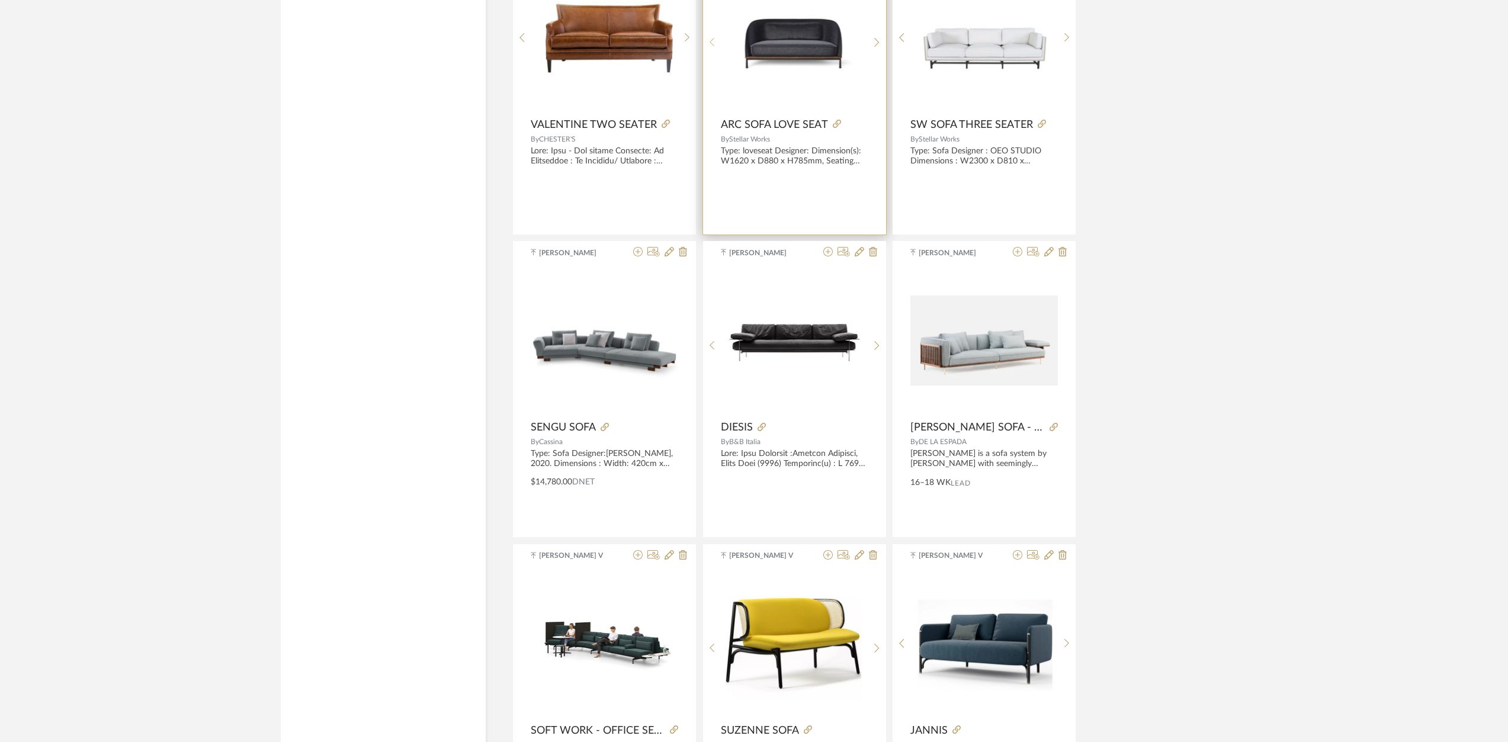
scroll to position [26286, 0]
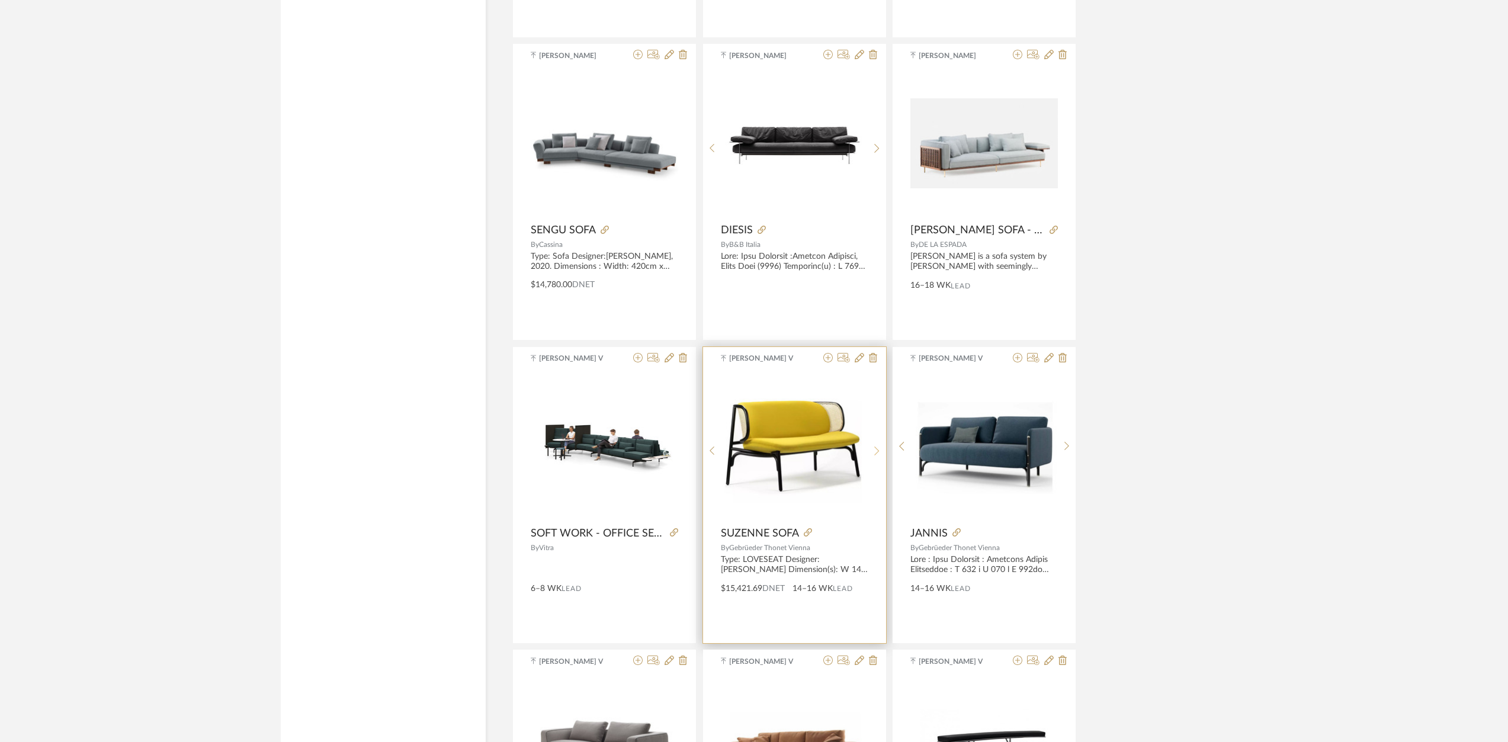
click at [875, 458] on div at bounding box center [877, 451] width 18 height 158
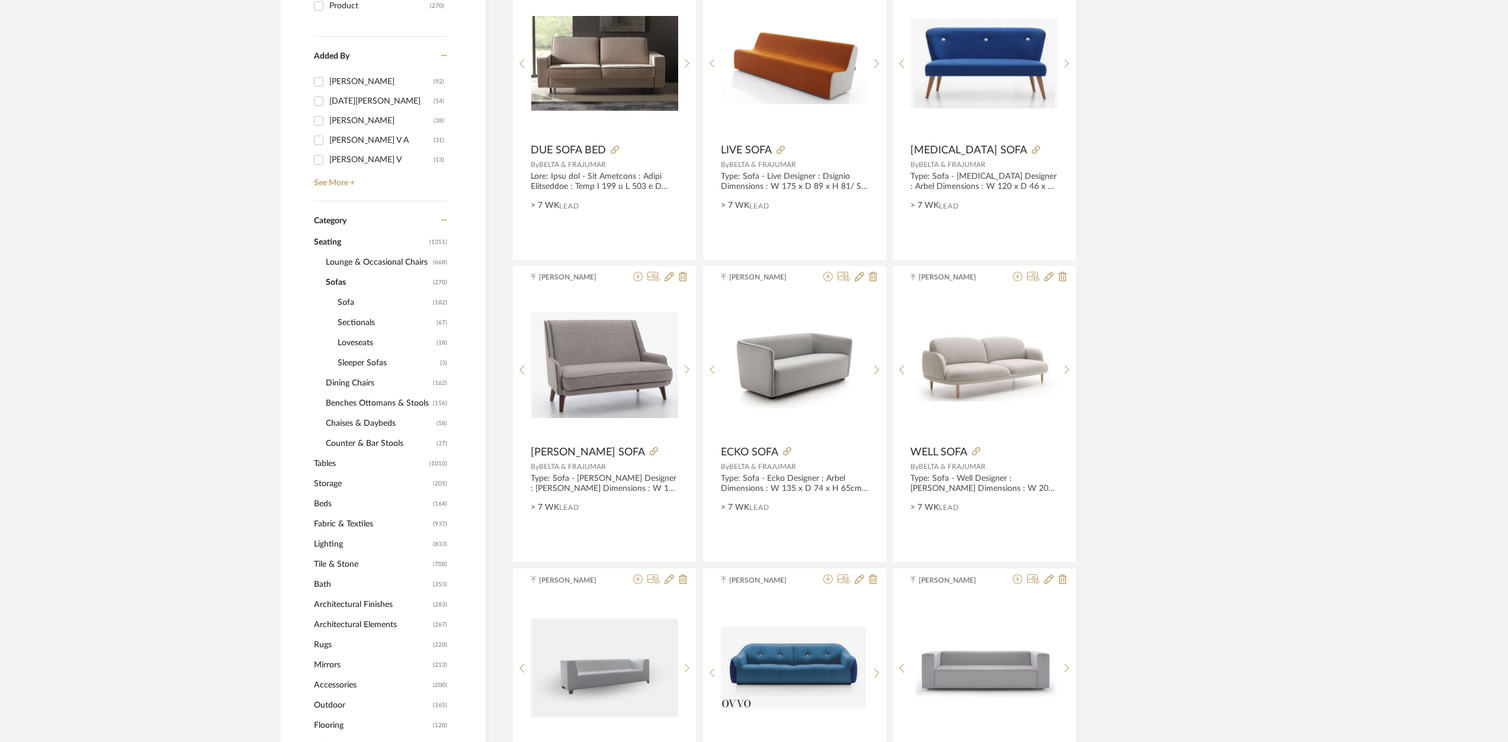
scroll to position [395, 0]
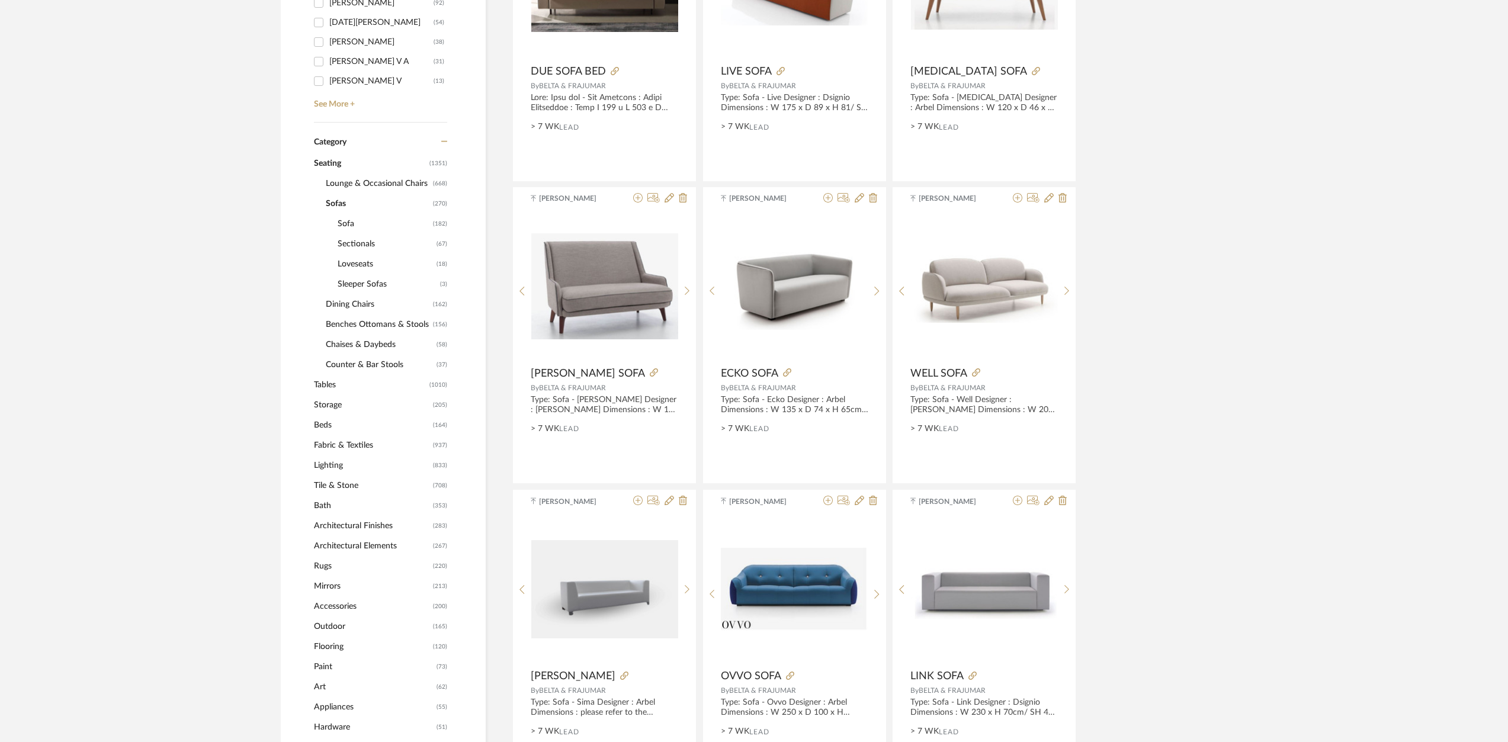
click at [331, 381] on span "Tables" at bounding box center [370, 385] width 113 height 20
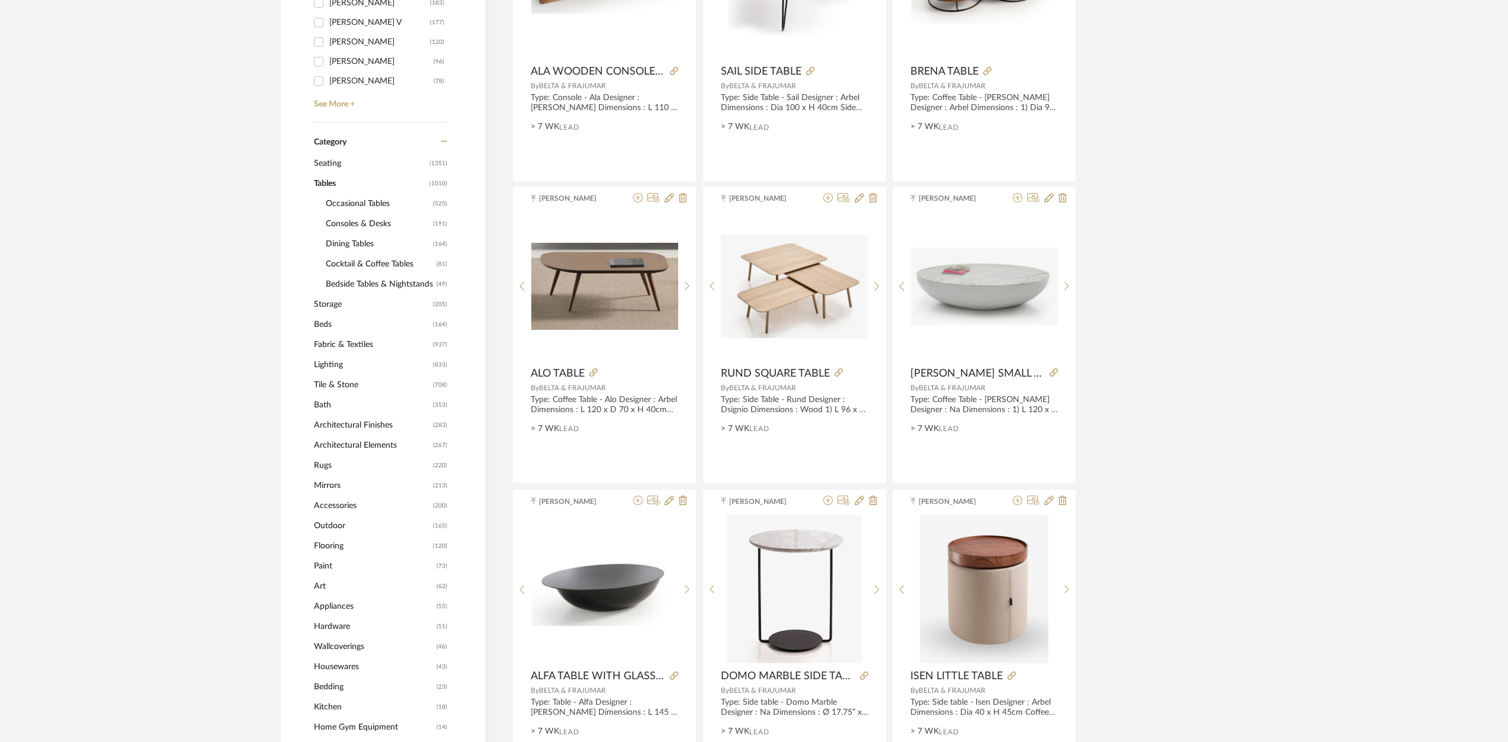
click at [355, 246] on span "Dining Tables" at bounding box center [378, 244] width 104 height 20
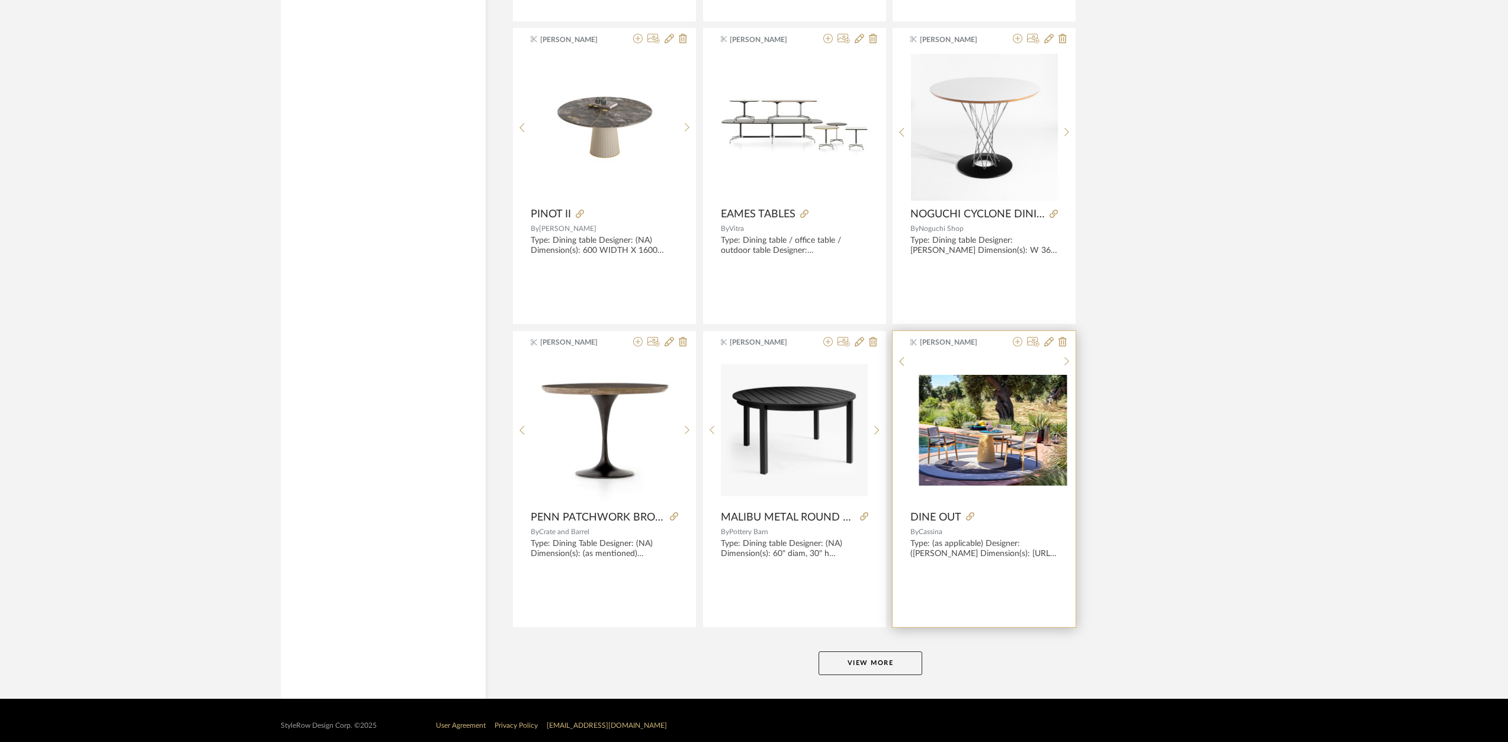
scroll to position [3292, 0]
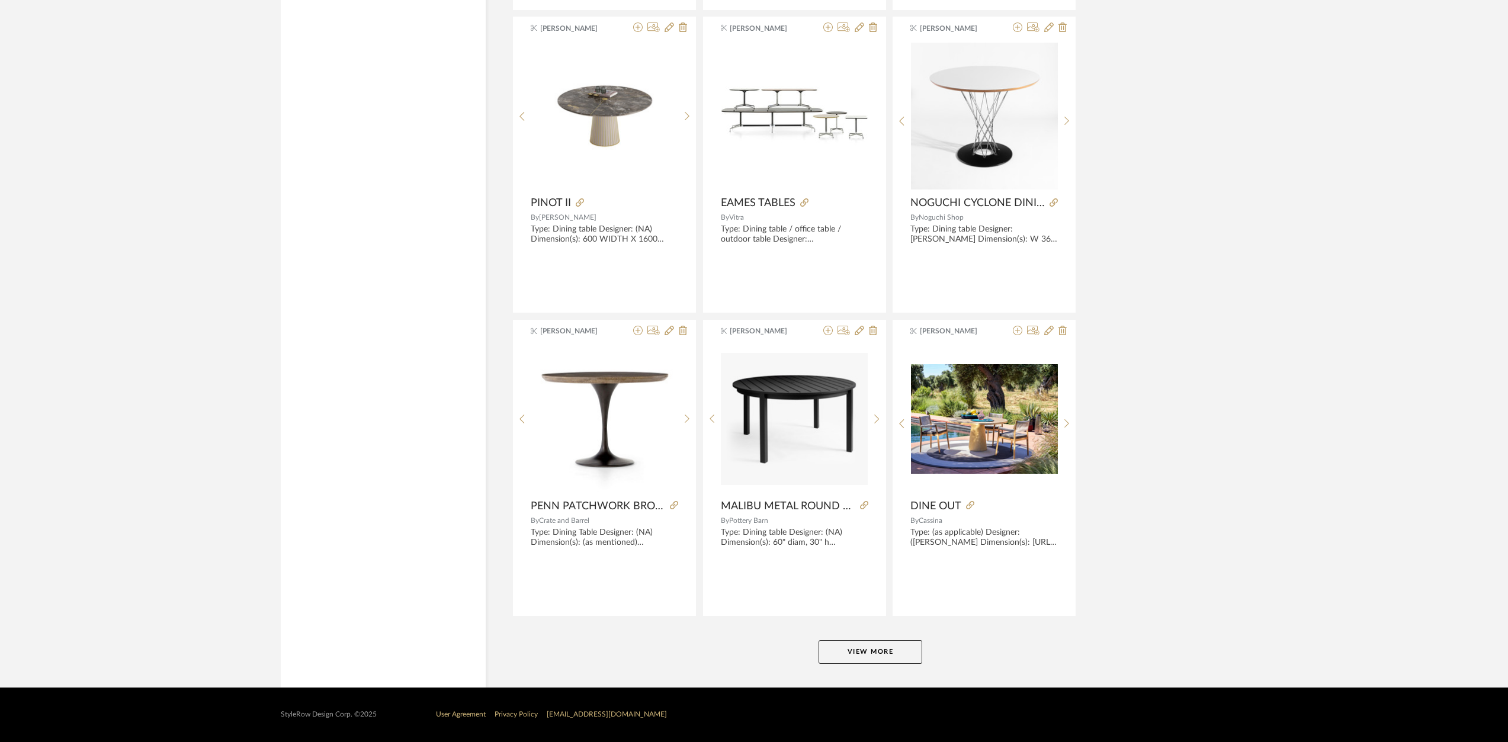
click at [907, 640] on button "View More" at bounding box center [870, 652] width 104 height 24
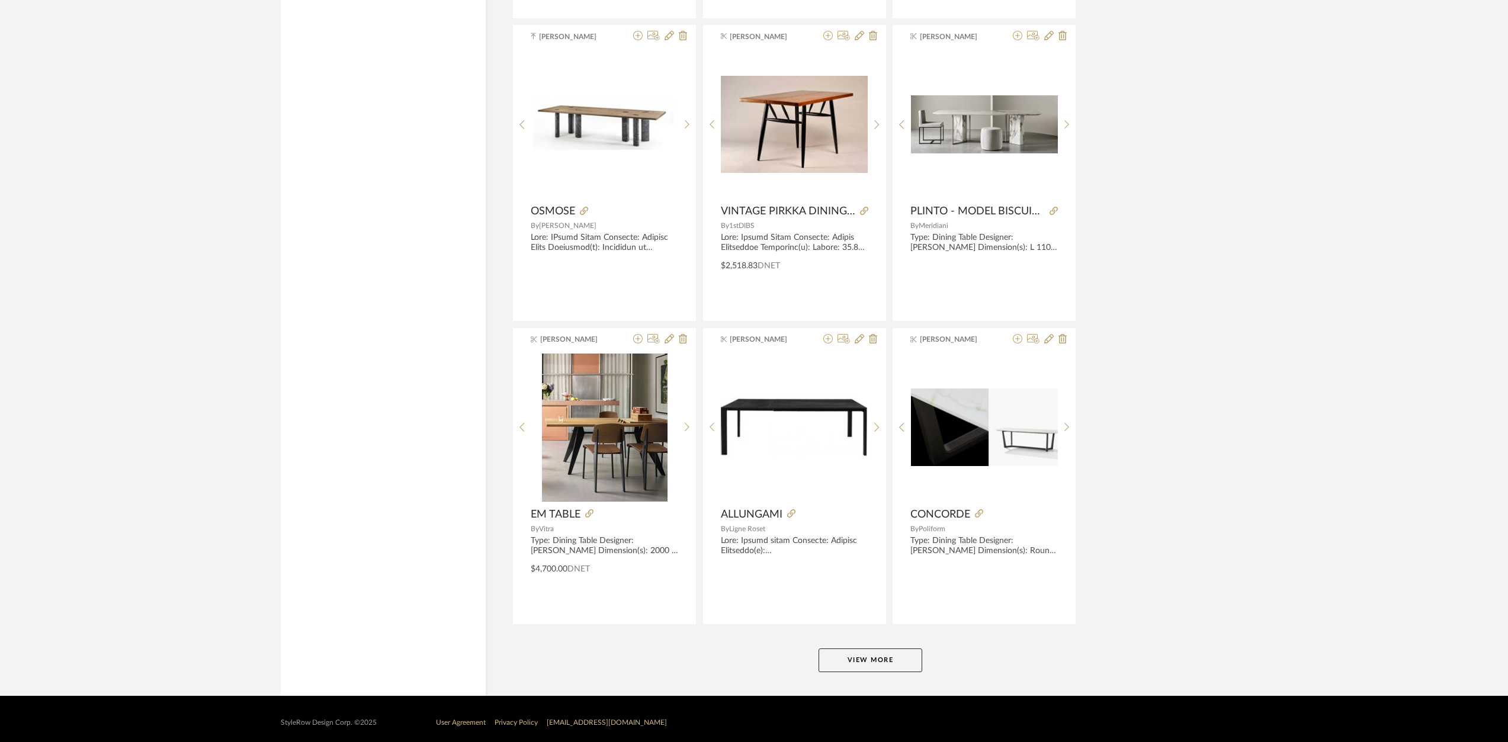
scroll to position [6926, 0]
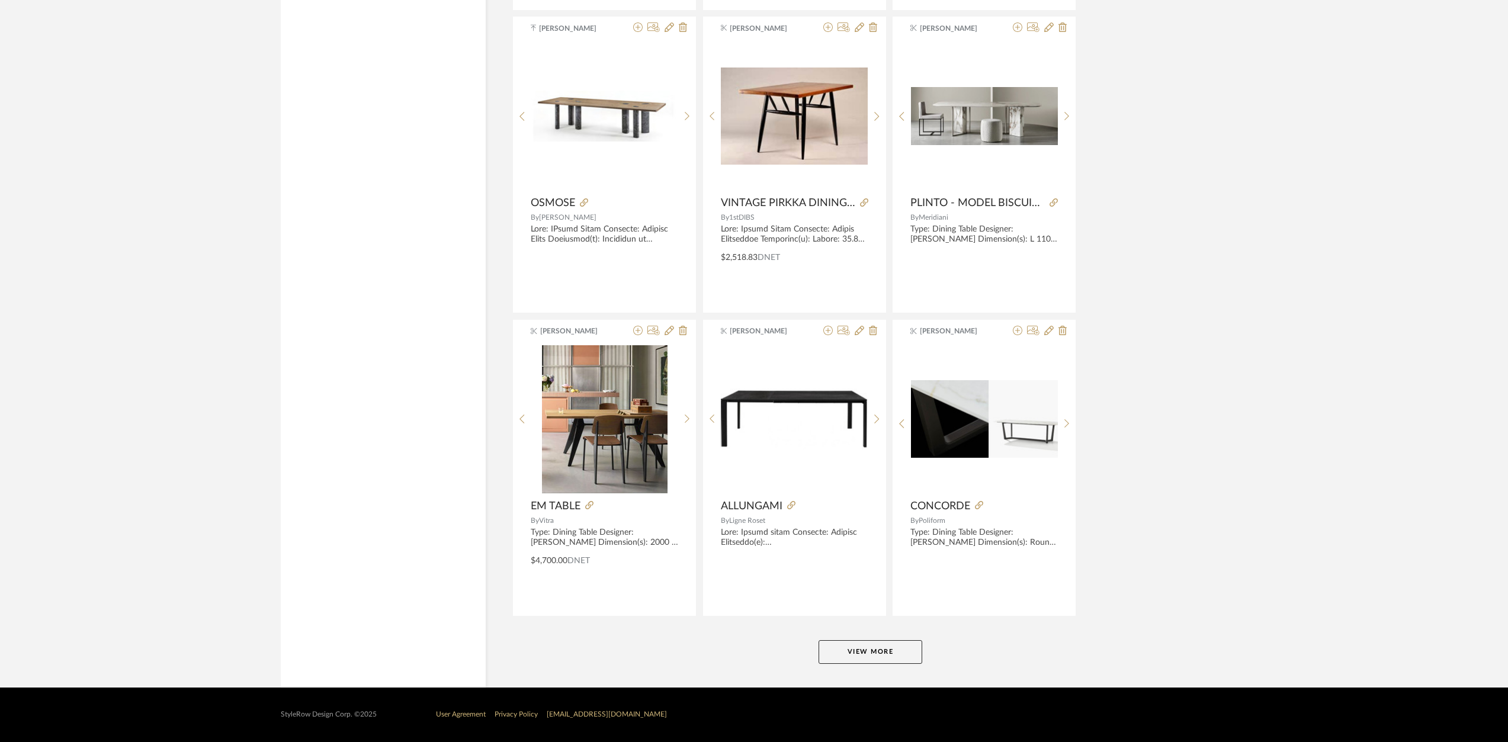
click at [906, 646] on button "View More" at bounding box center [870, 652] width 104 height 24
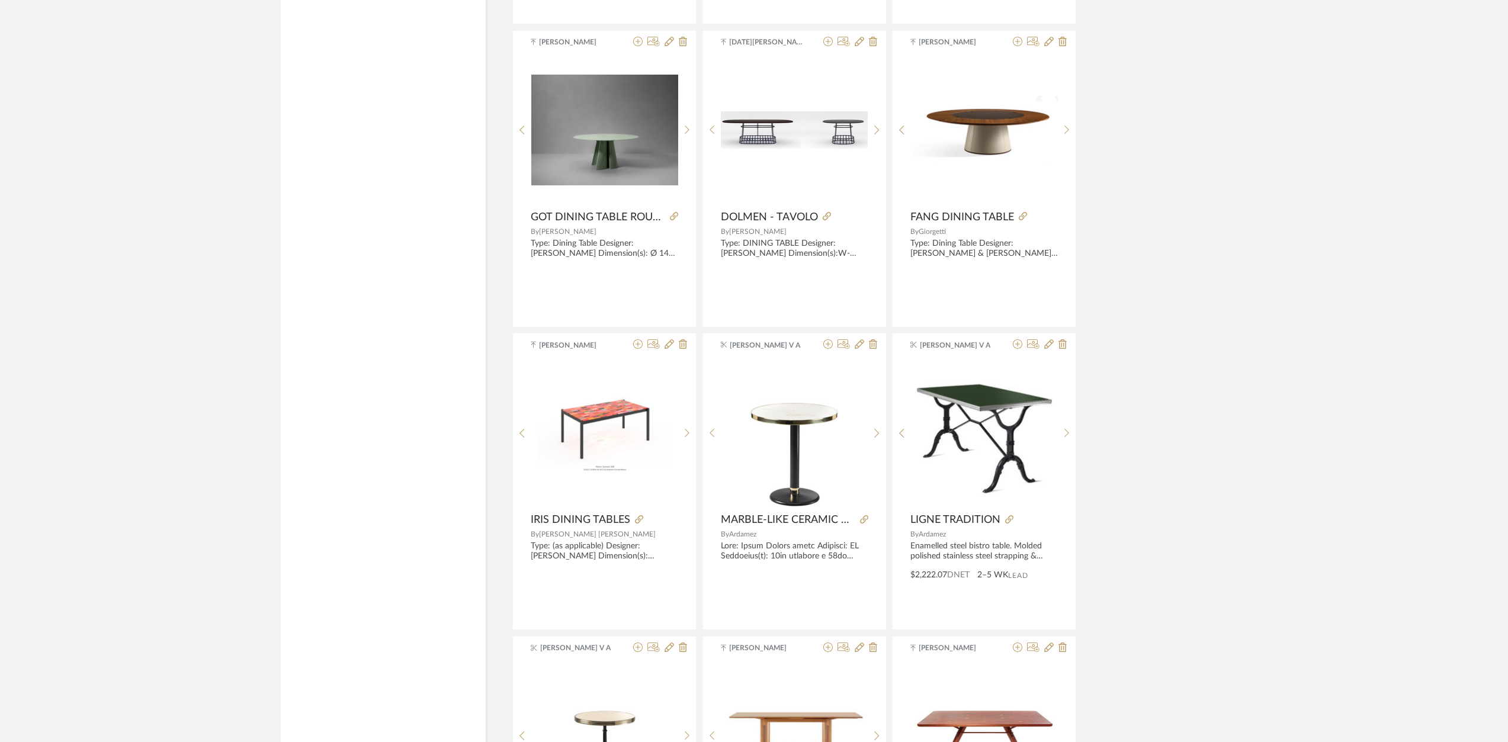
scroll to position [8506, 0]
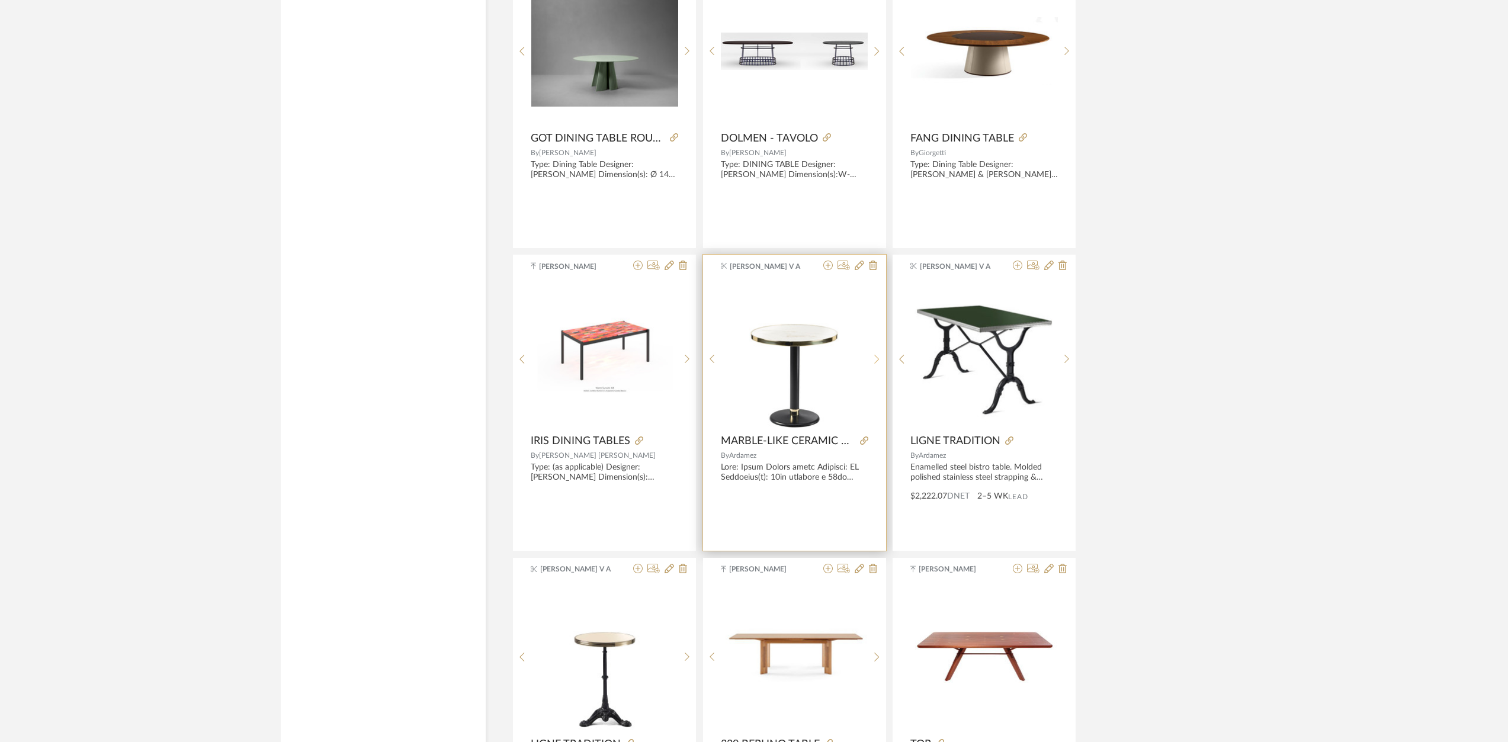
click at [875, 365] on div at bounding box center [877, 359] width 18 height 158
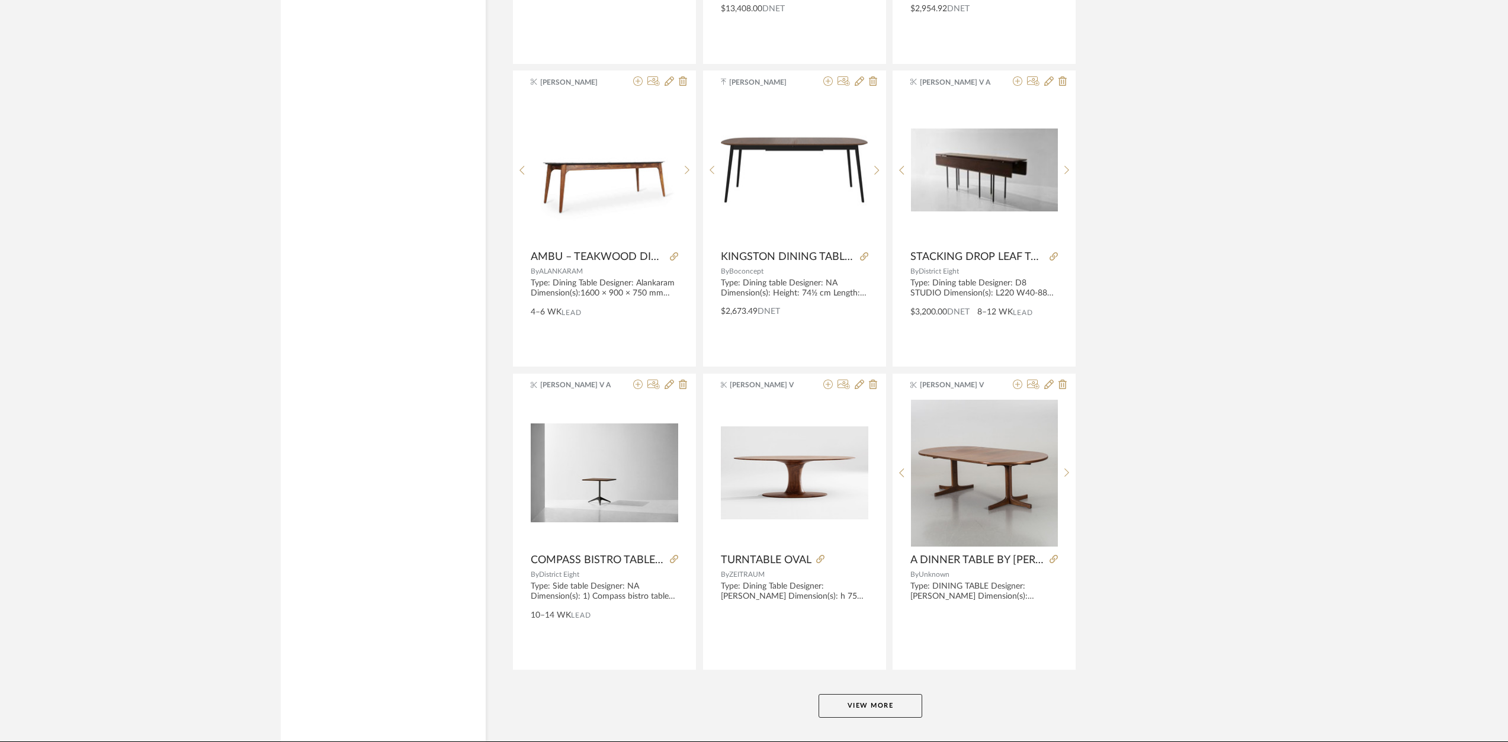
scroll to position [10561, 0]
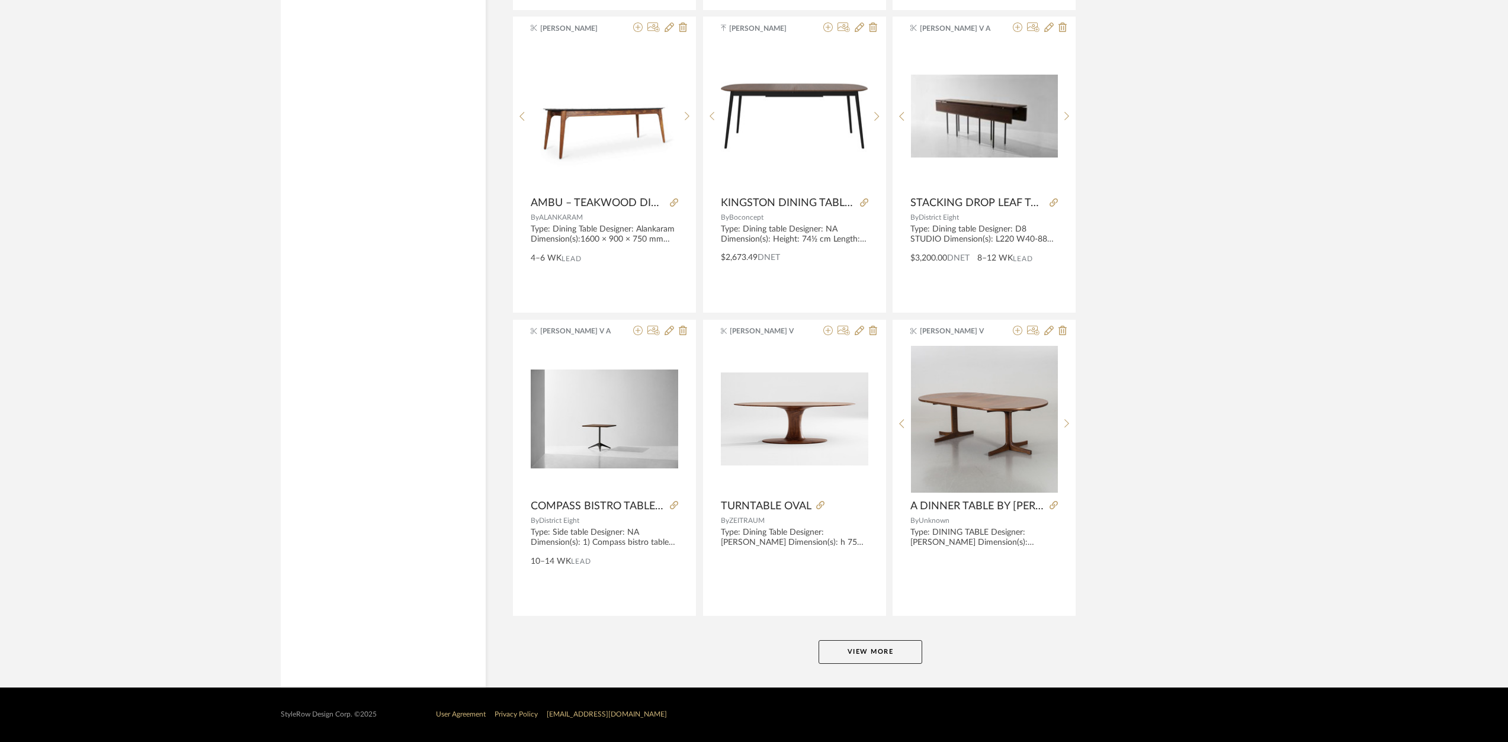
click at [887, 650] on button "View More" at bounding box center [870, 652] width 104 height 24
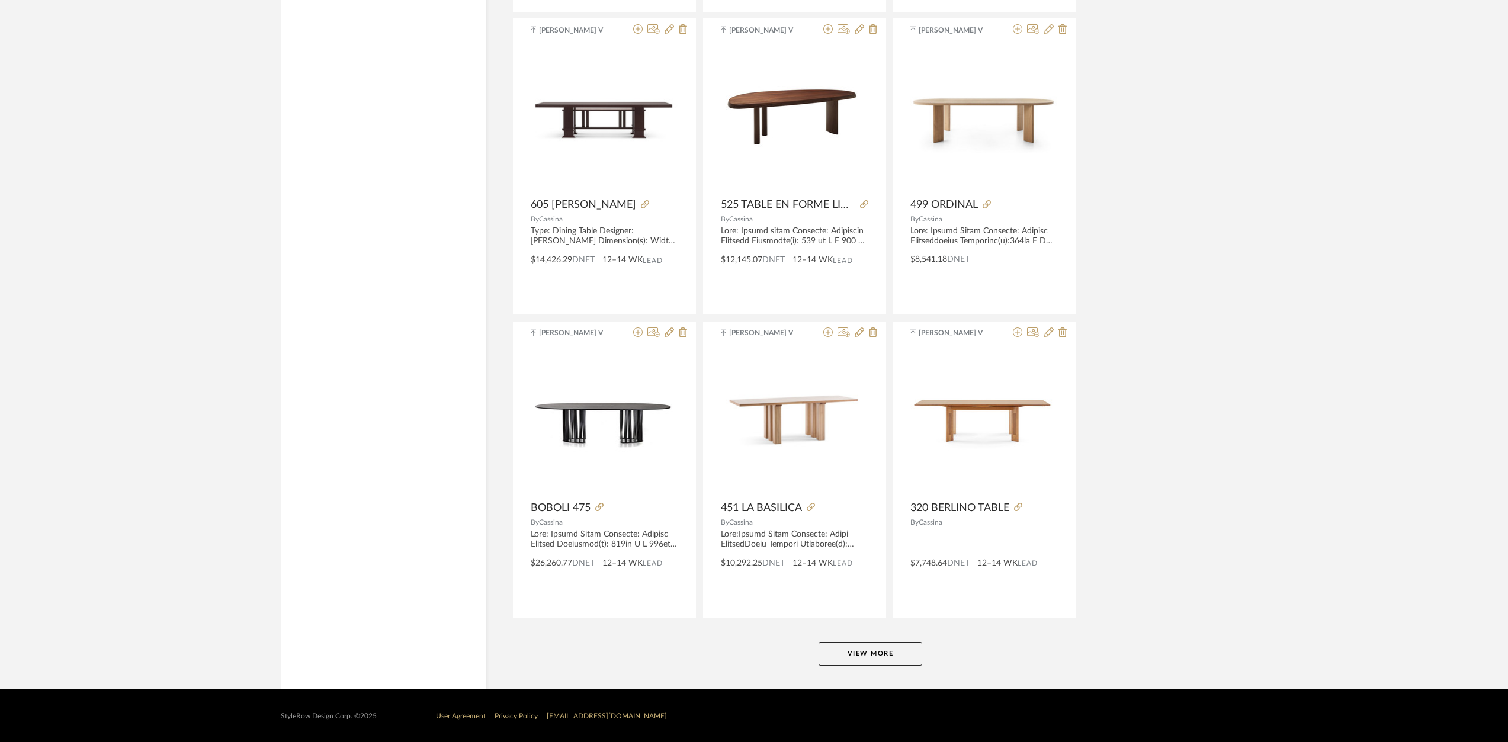
scroll to position [14196, 0]
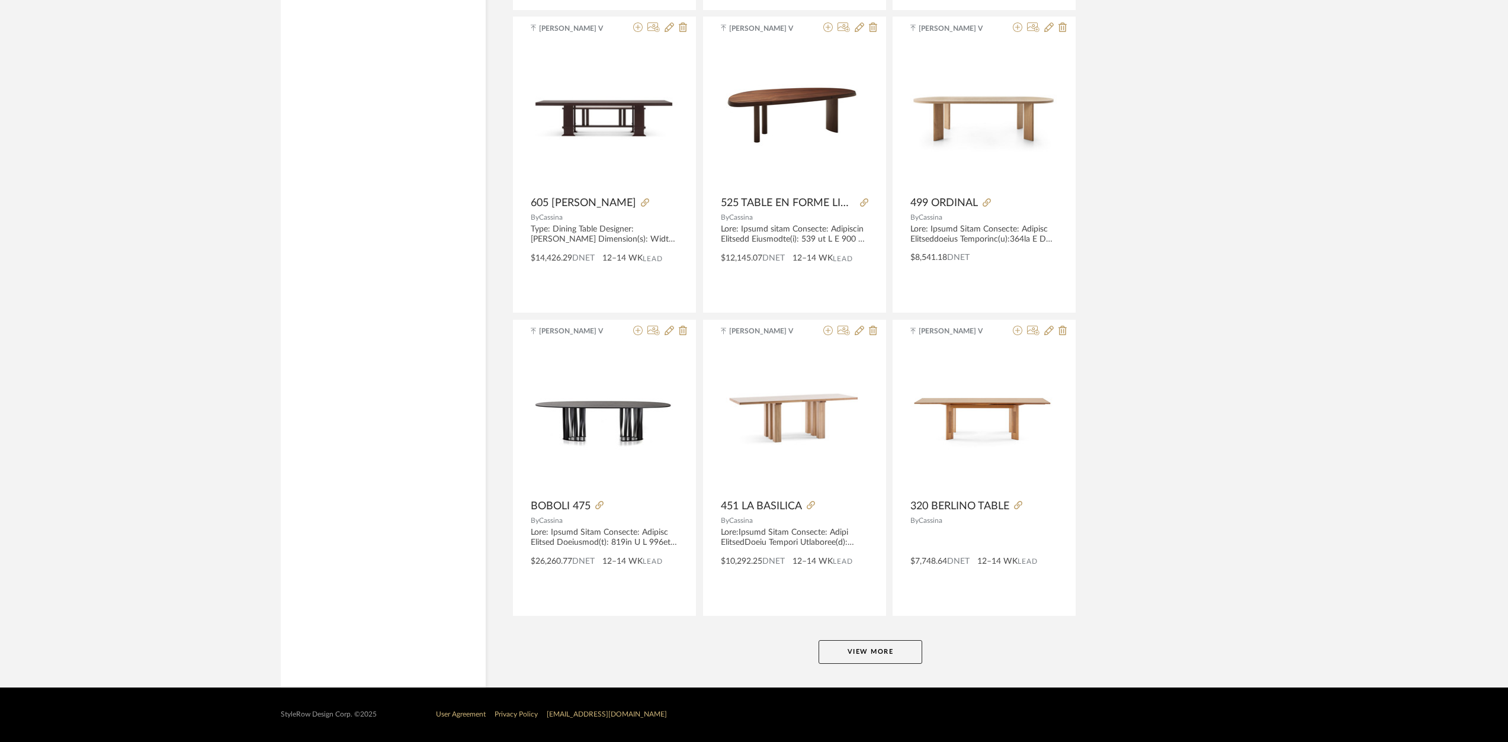
click at [914, 644] on button "View More" at bounding box center [870, 652] width 104 height 24
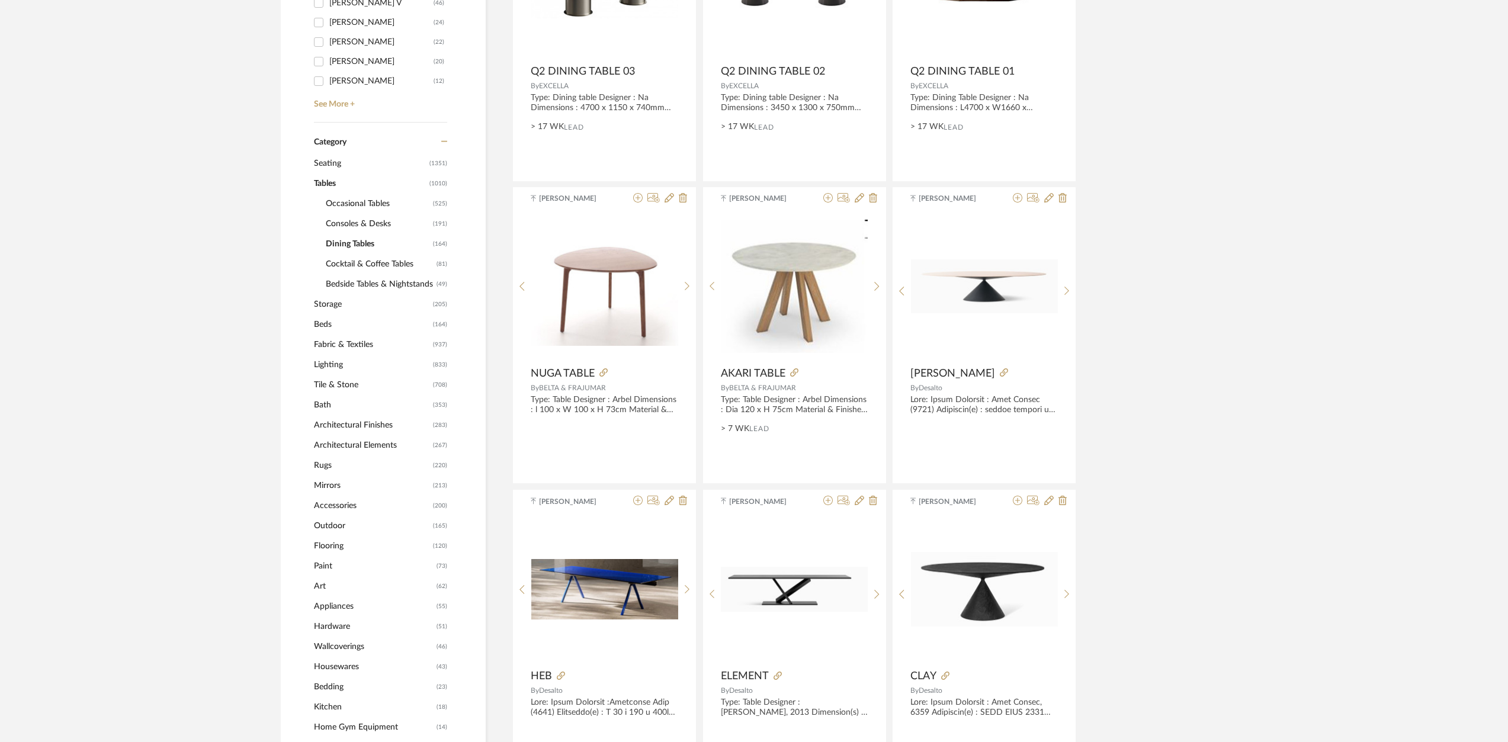
scroll to position [592, 0]
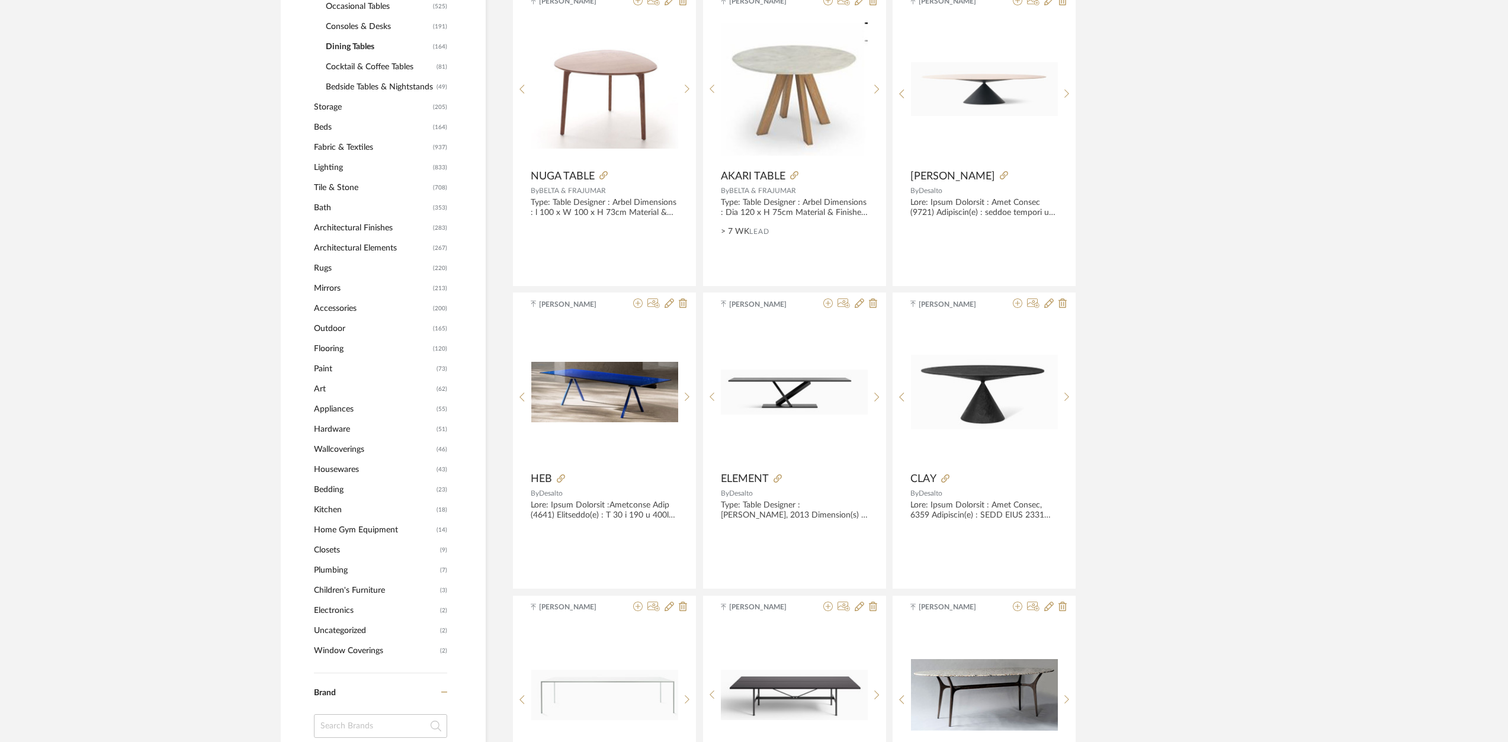
click at [333, 171] on span "Lighting" at bounding box center [372, 168] width 116 height 20
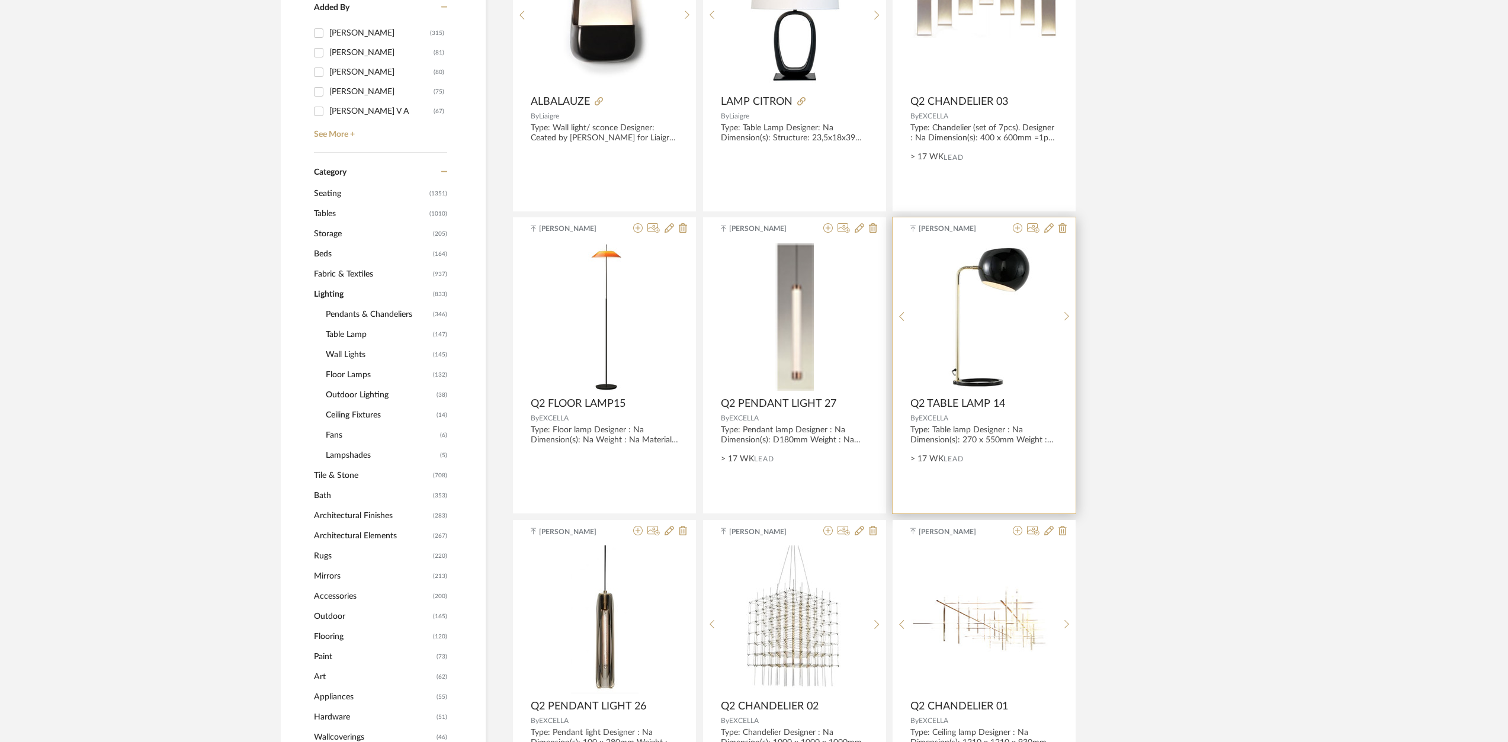
scroll to position [197, 0]
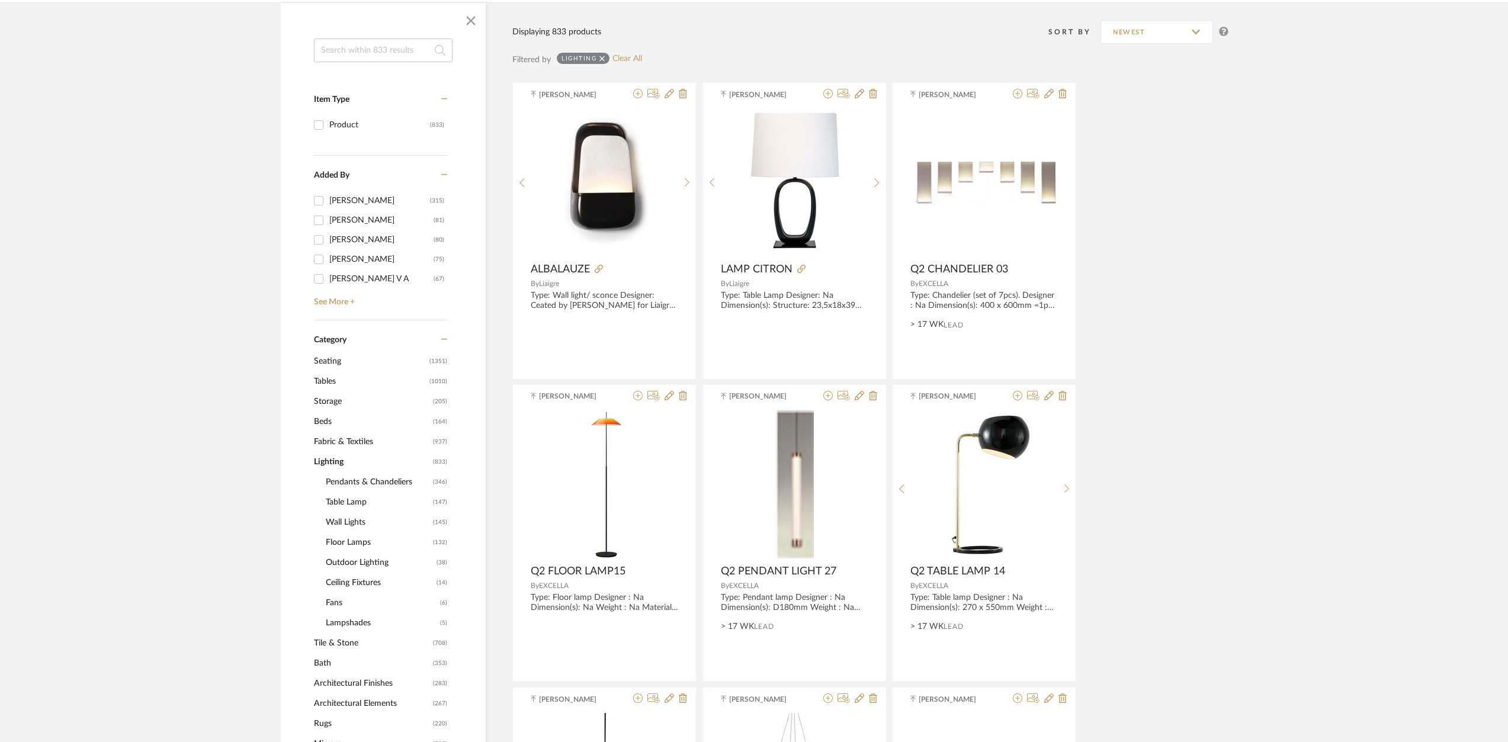
click at [368, 480] on span "Pendants & Chandeliers" at bounding box center [378, 482] width 104 height 20
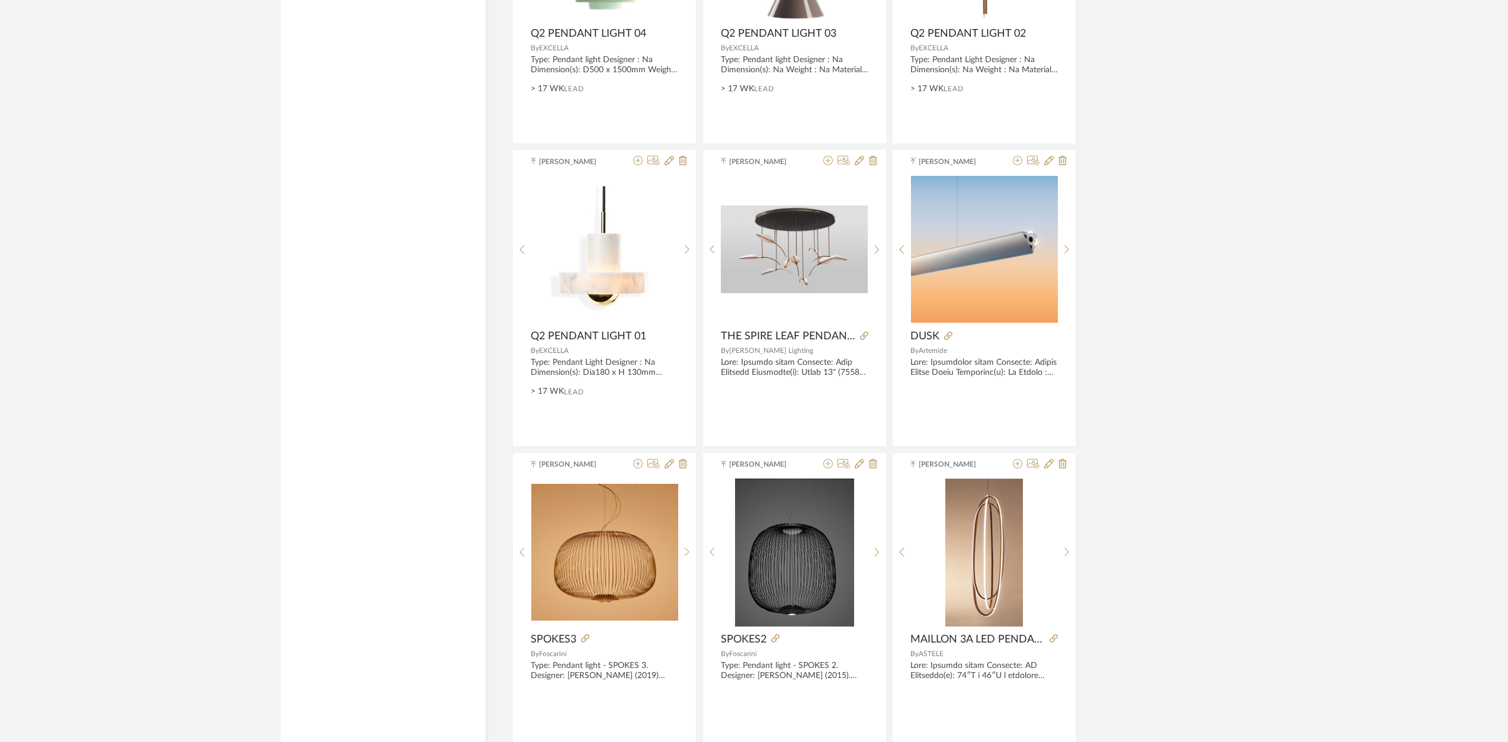
scroll to position [3292, 0]
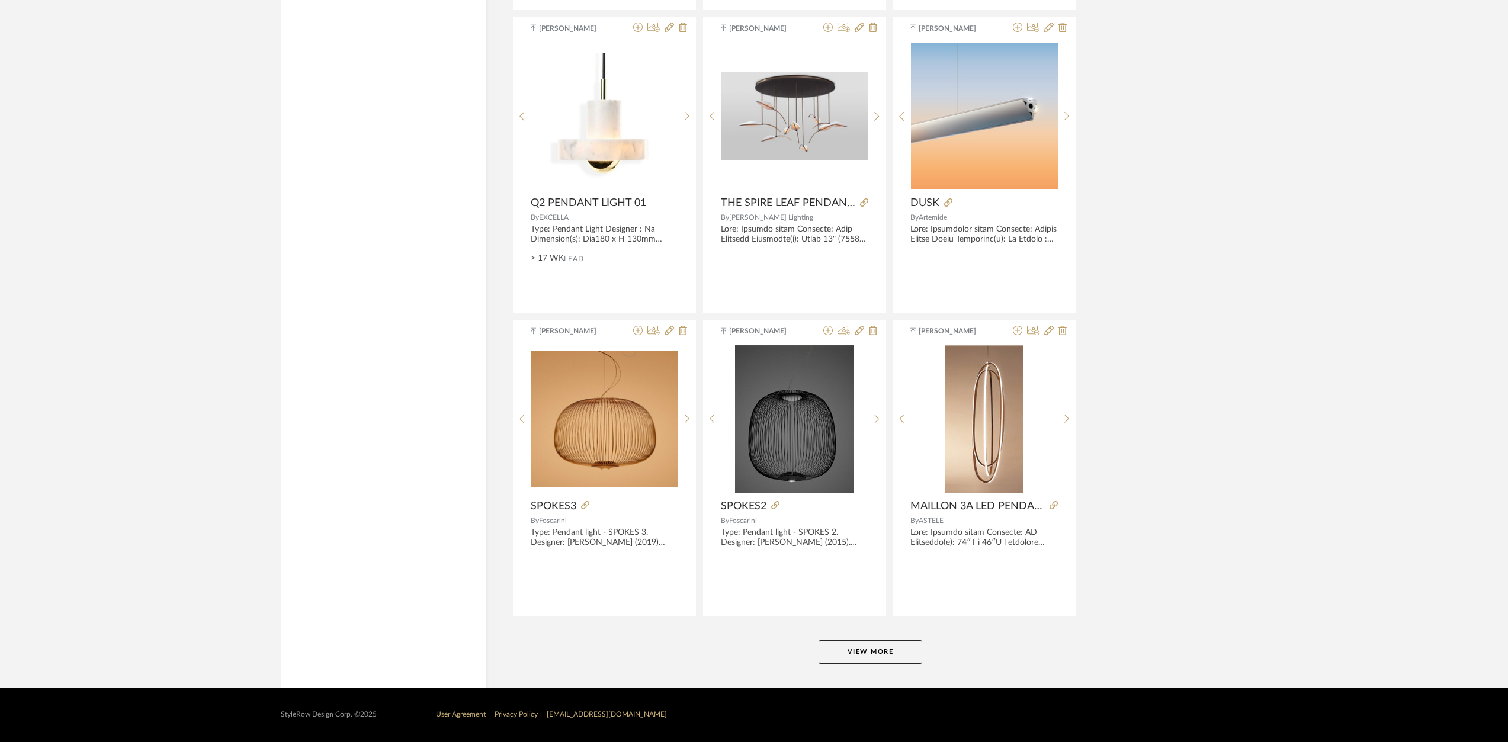
click at [912, 646] on button "View More" at bounding box center [870, 652] width 104 height 24
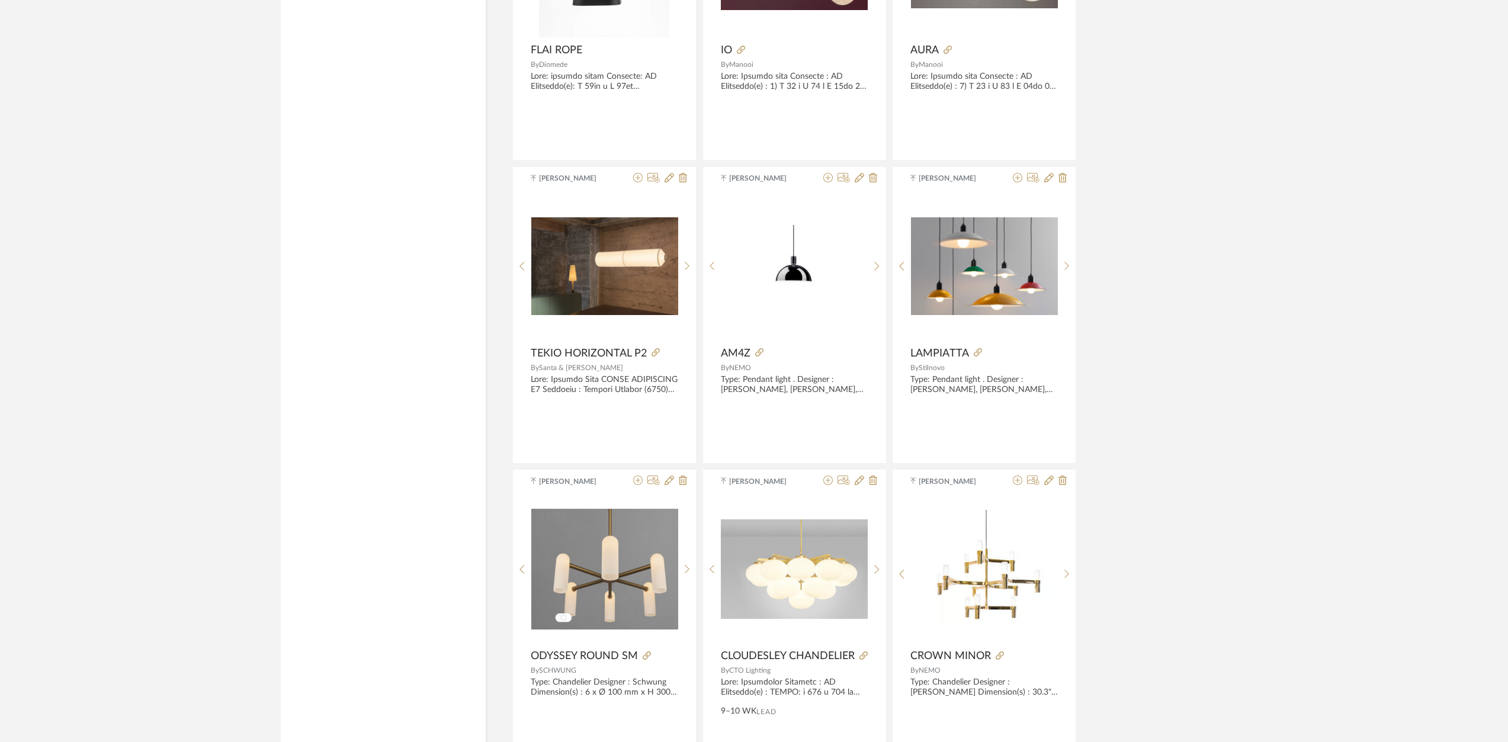
scroll to position [6648, 0]
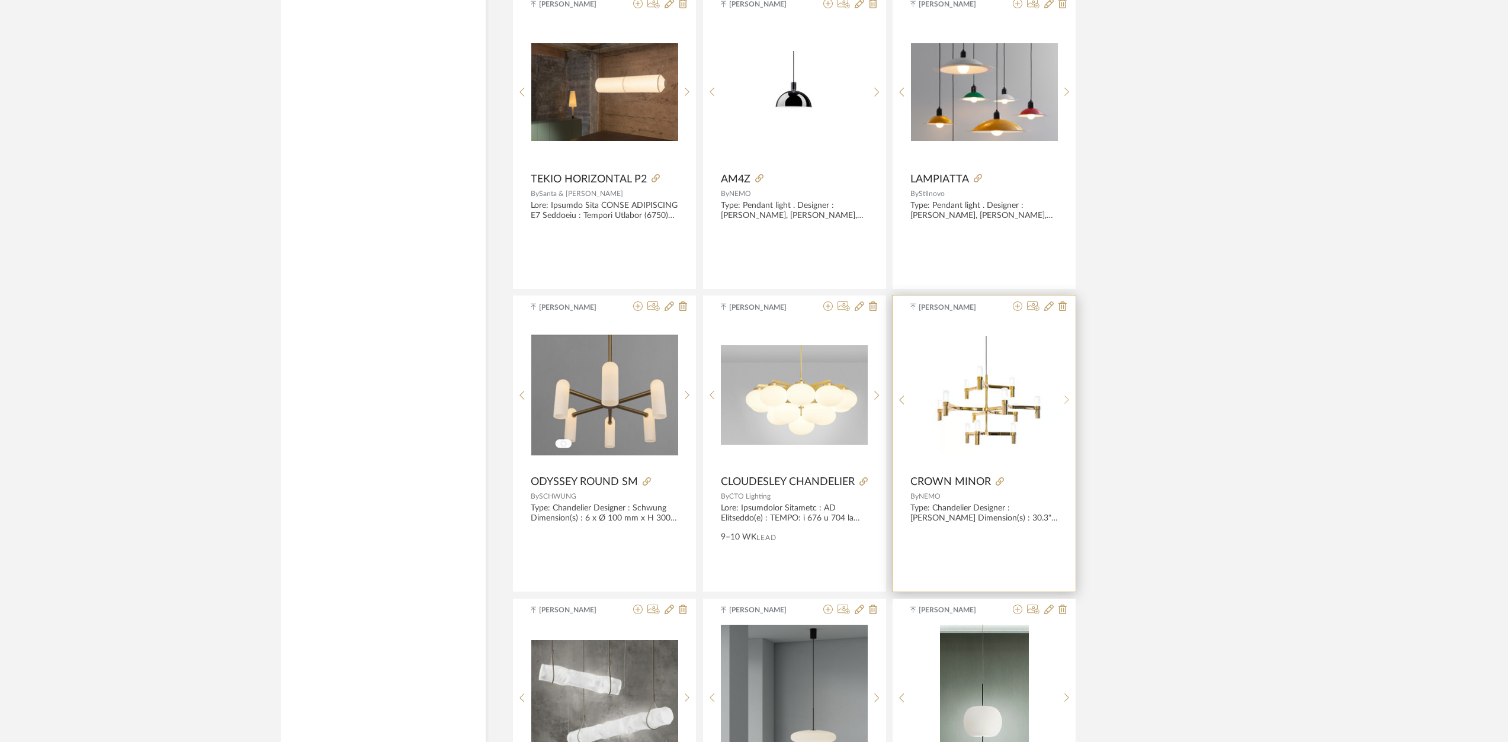
click at [1064, 406] on div at bounding box center [1067, 400] width 18 height 158
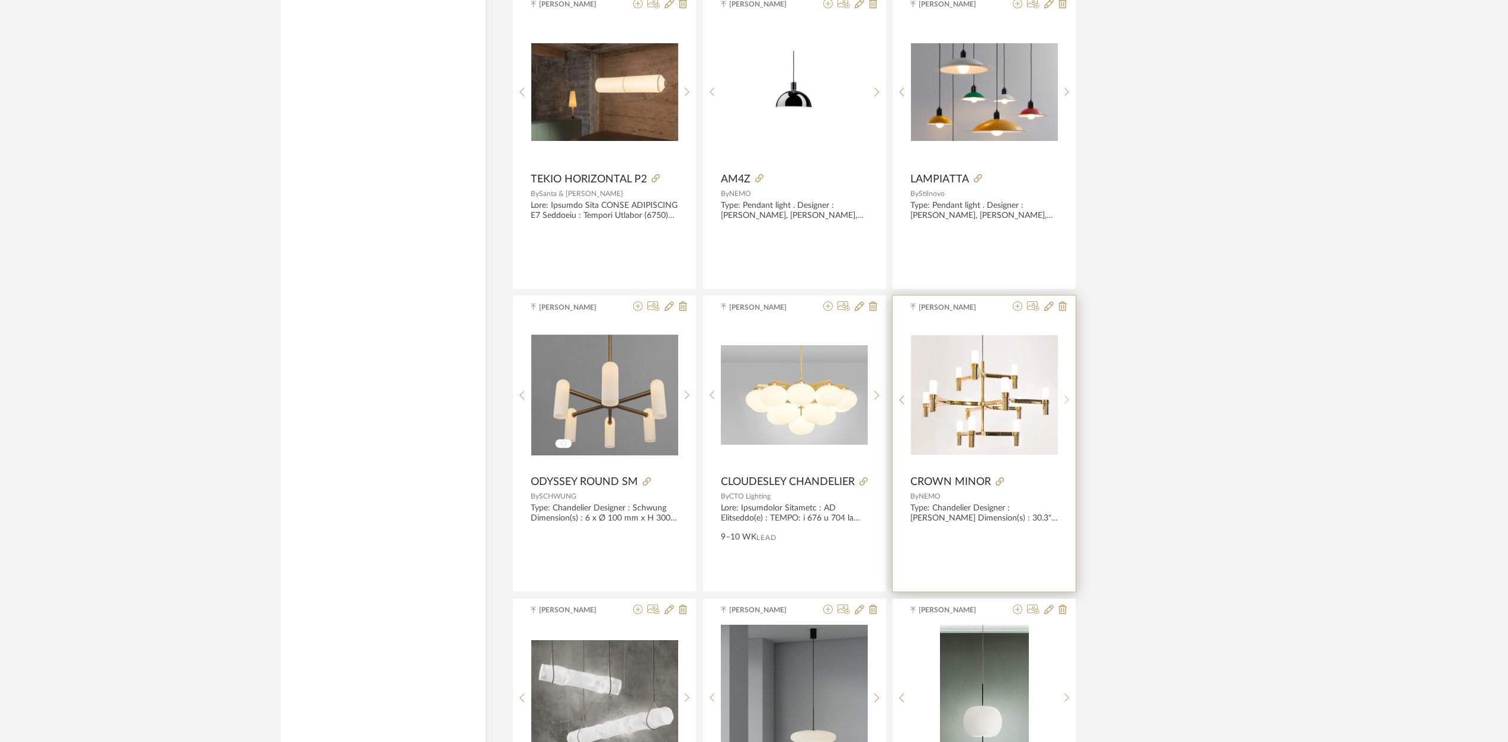
click at [1064, 406] on div at bounding box center [1067, 400] width 18 height 158
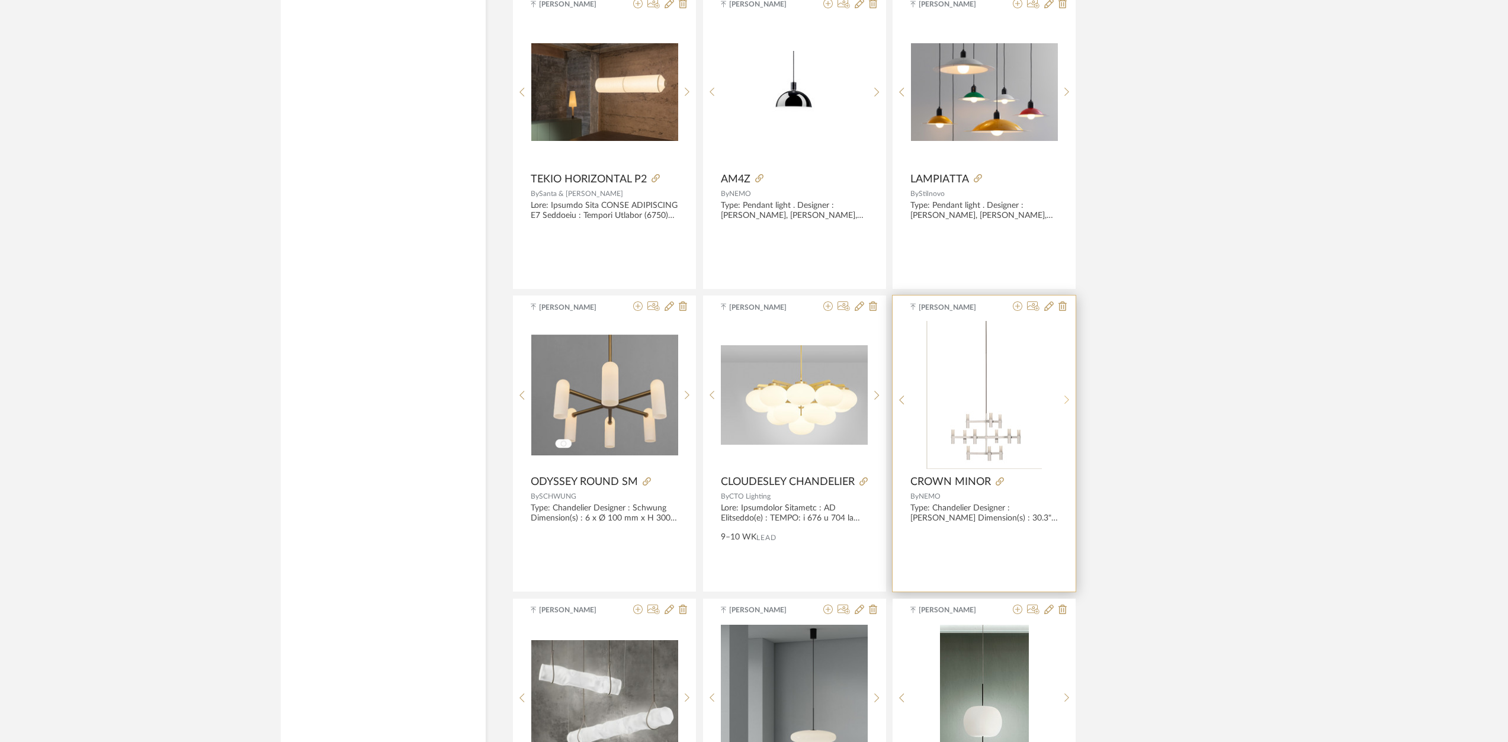
click at [1064, 406] on div at bounding box center [1067, 400] width 18 height 158
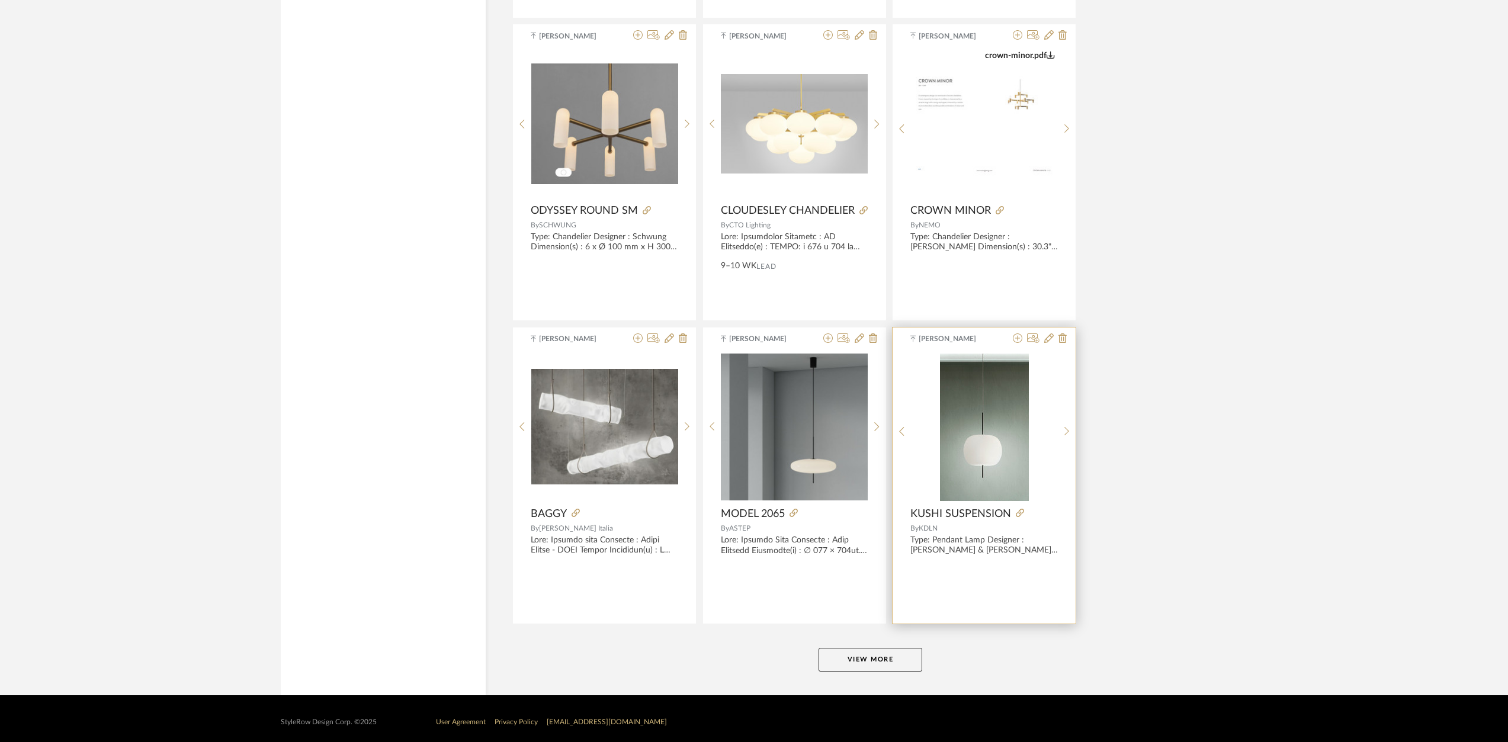
scroll to position [6926, 0]
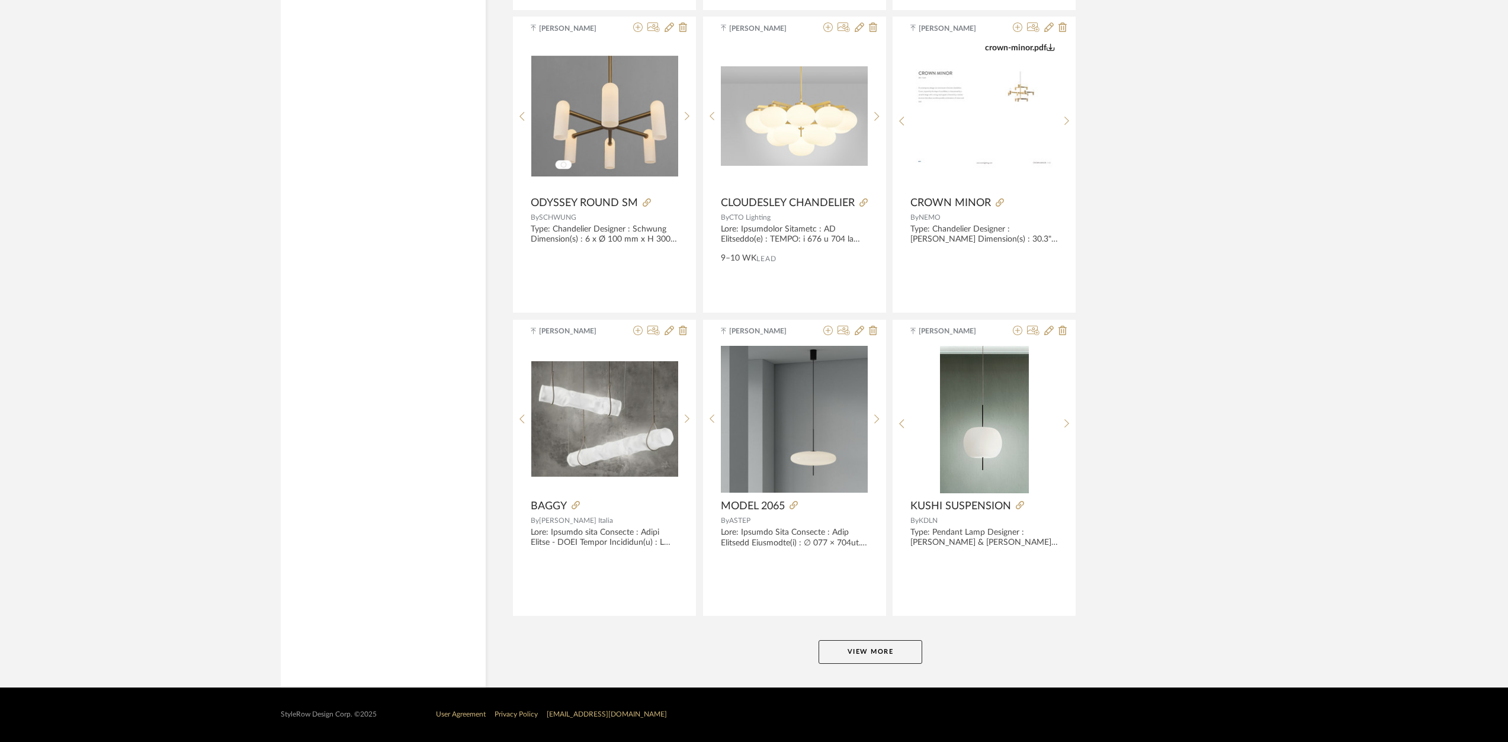
click at [891, 652] on button "View More" at bounding box center [870, 652] width 104 height 24
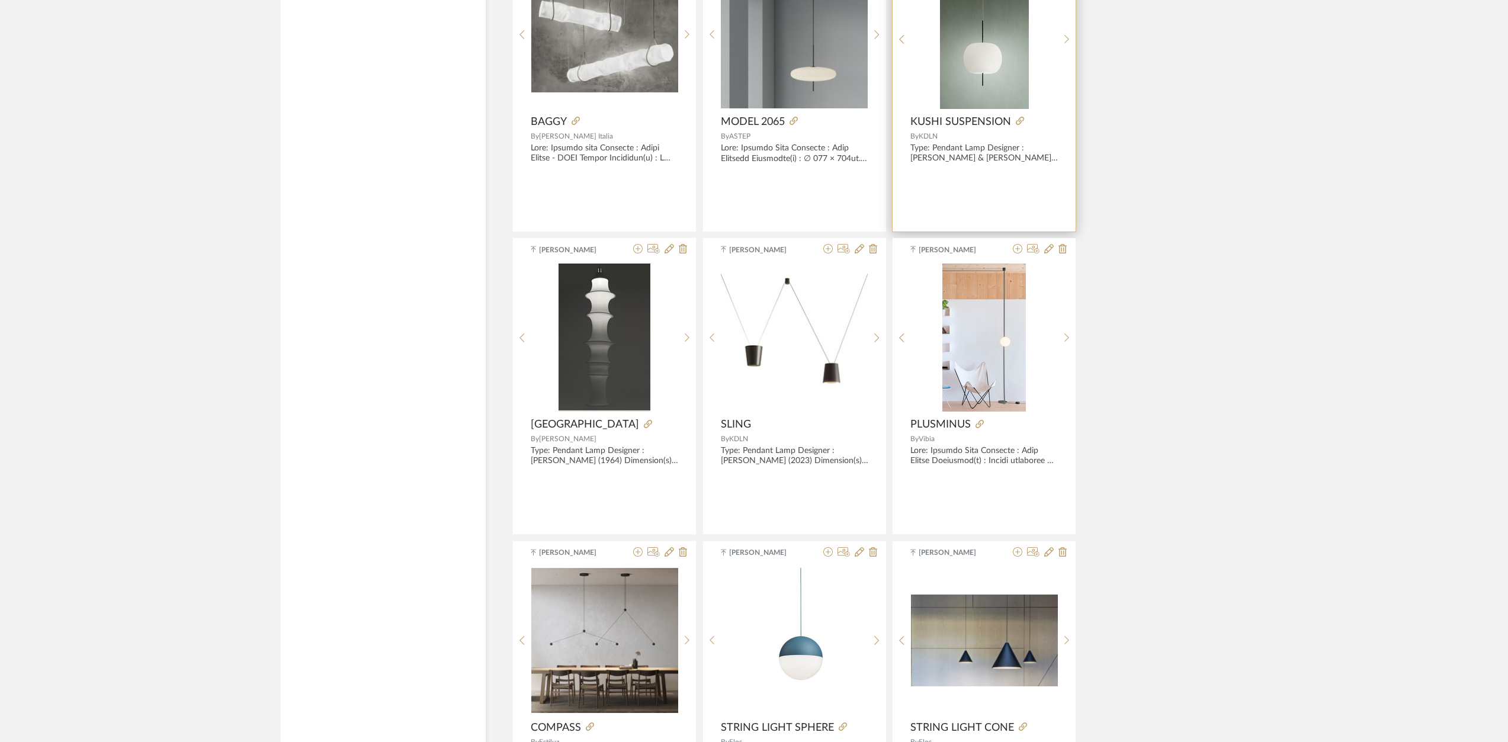
scroll to position [7321, 0]
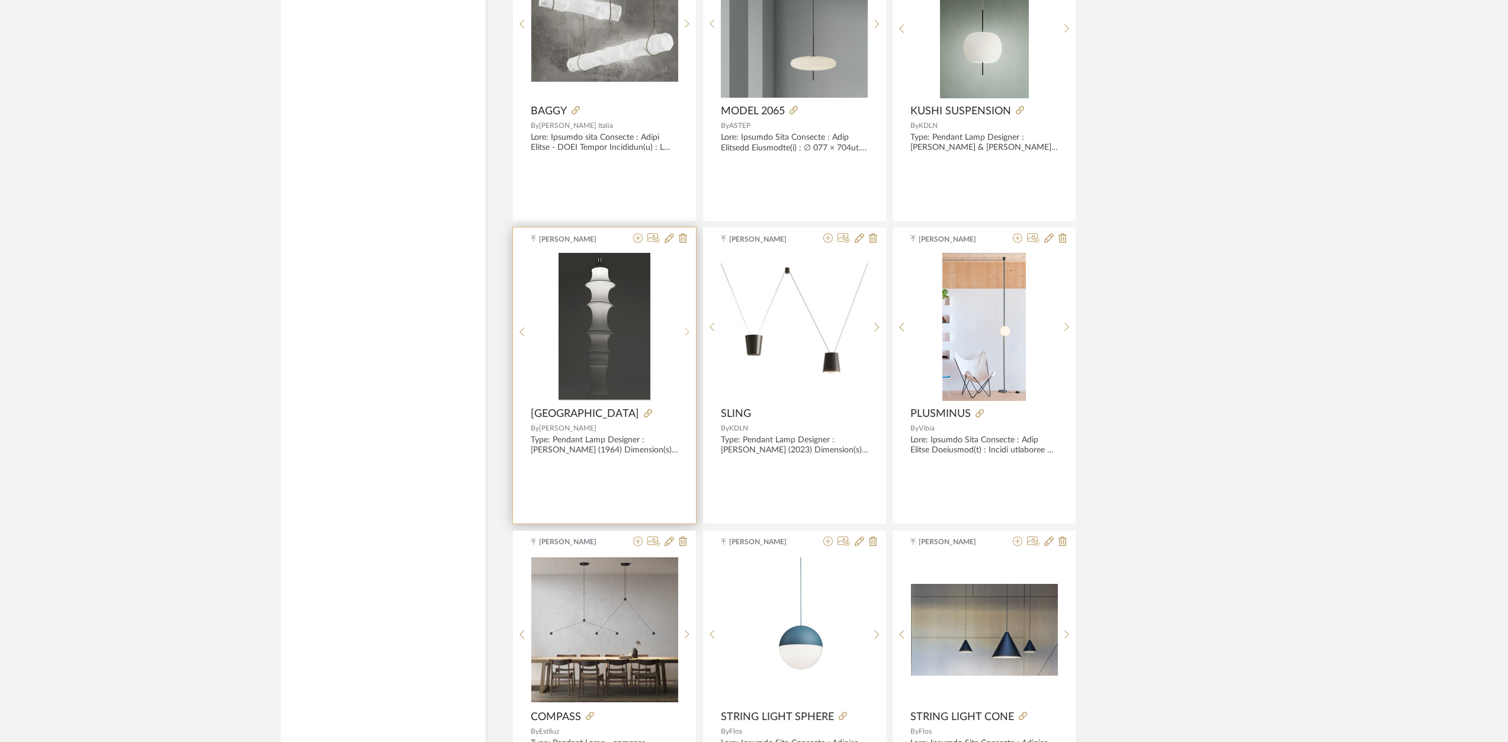
click at [685, 327] on icon at bounding box center [687, 332] width 5 height 10
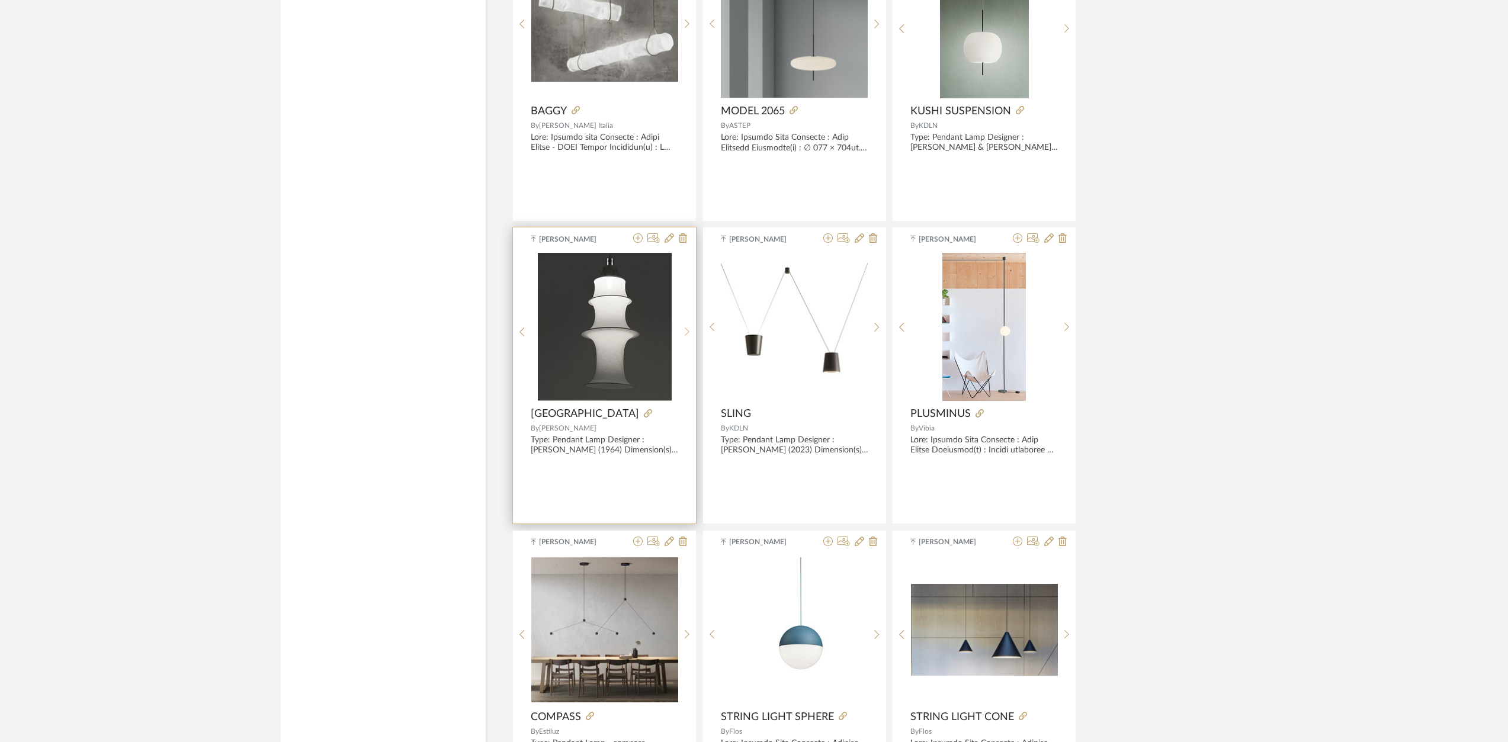
click at [685, 327] on icon at bounding box center [687, 332] width 5 height 10
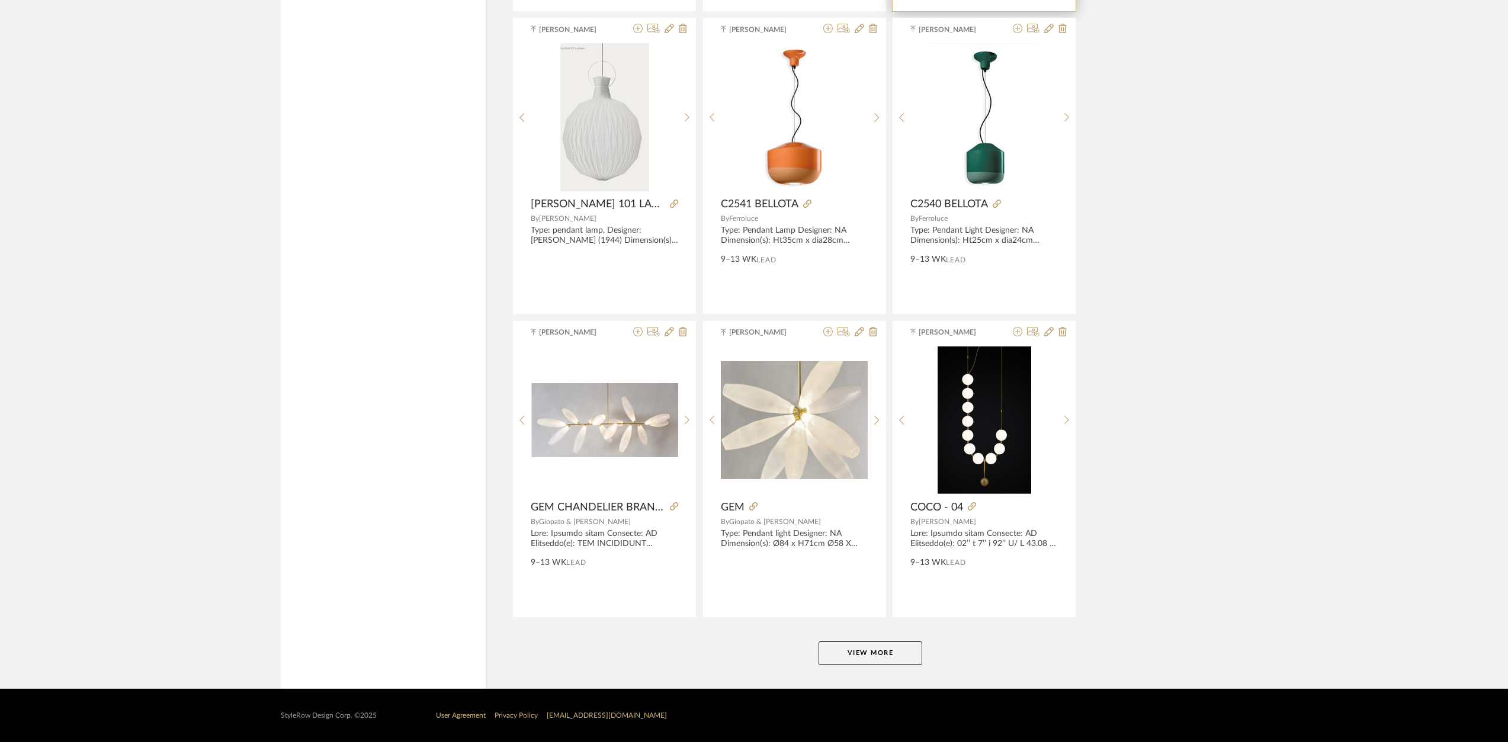
scroll to position [10561, 0]
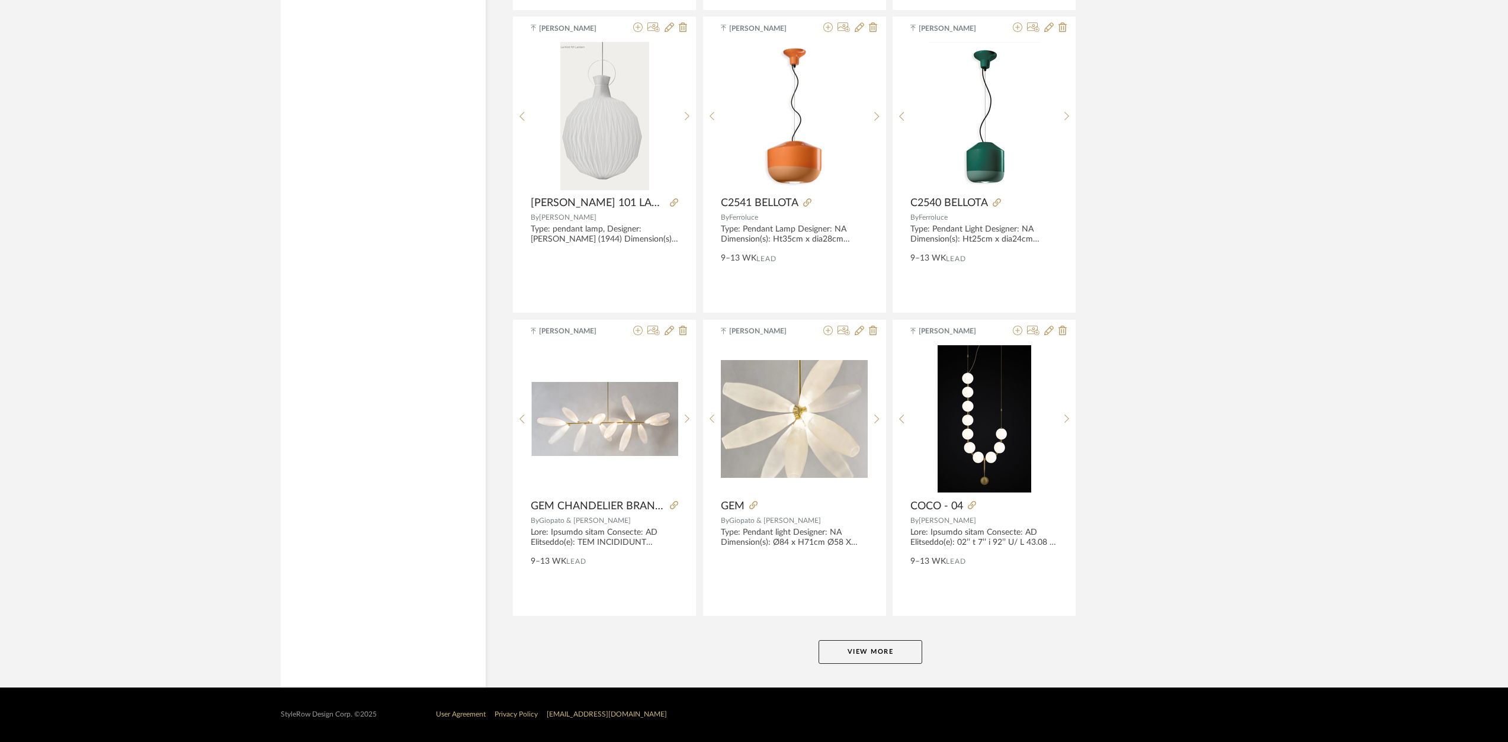
click at [836, 651] on button "View More" at bounding box center [870, 652] width 104 height 24
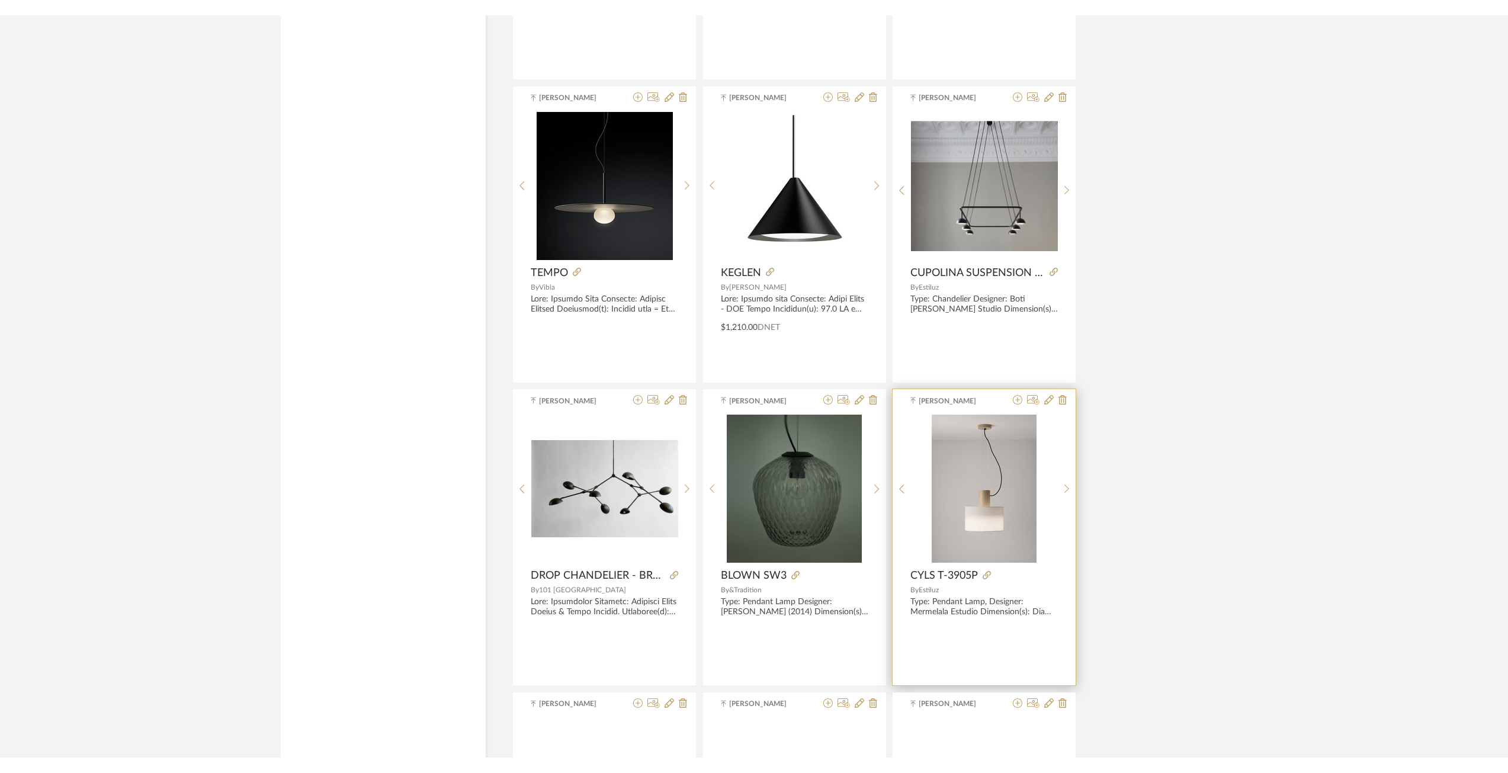
scroll to position [13523, 0]
